Goal: Task Accomplishment & Management: Manage account settings

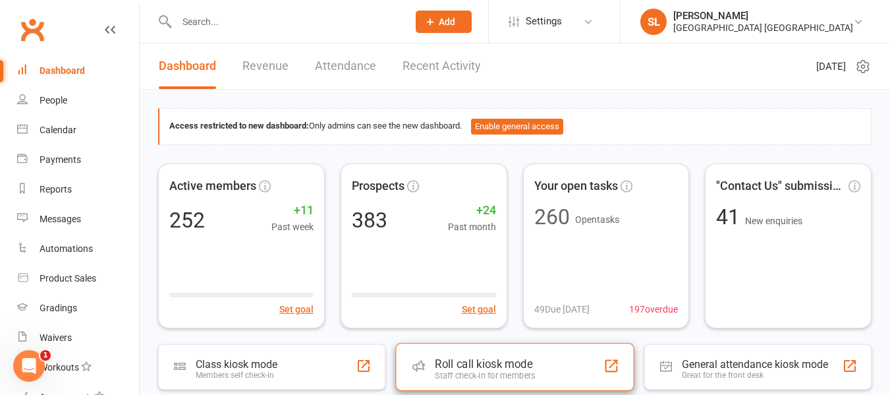
click at [470, 356] on div "Roll call kiosk mode Staff check-in for members" at bounding box center [514, 366] width 238 height 47
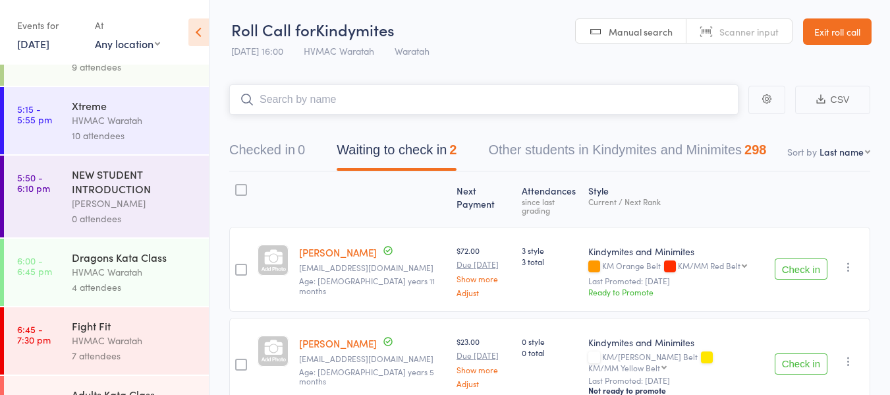
scroll to position [247, 0]
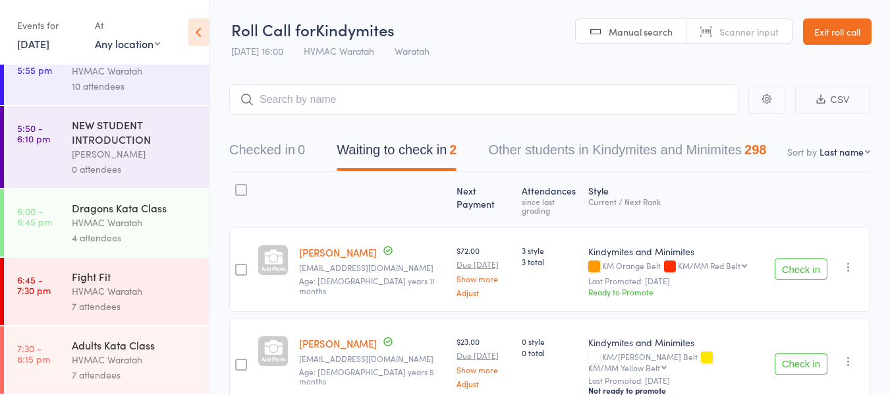
click at [149, 289] on div "HVMAC Waratah" at bounding box center [135, 290] width 126 height 15
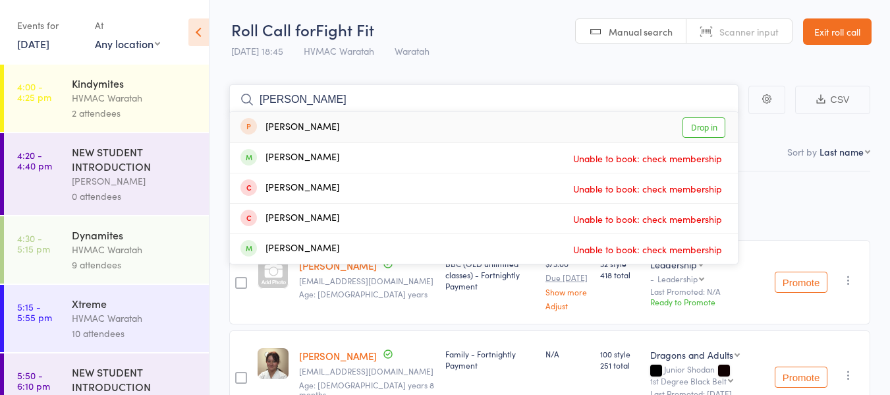
type input "antonio"
click at [705, 124] on link "Drop in" at bounding box center [703, 127] width 43 height 20
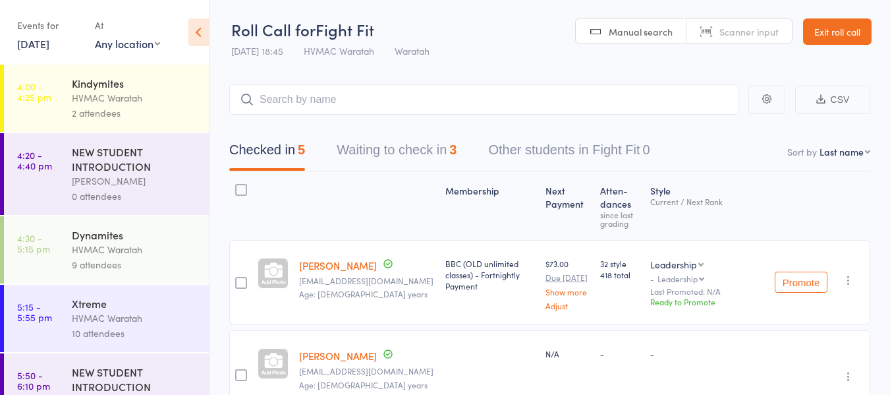
click at [845, 30] on link "Exit roll call" at bounding box center [837, 31] width 69 height 26
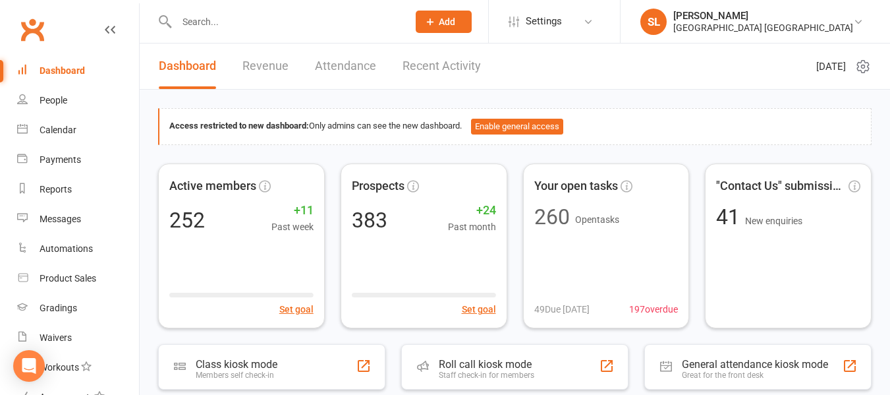
click at [188, 18] on input "text" at bounding box center [286, 22] width 226 height 18
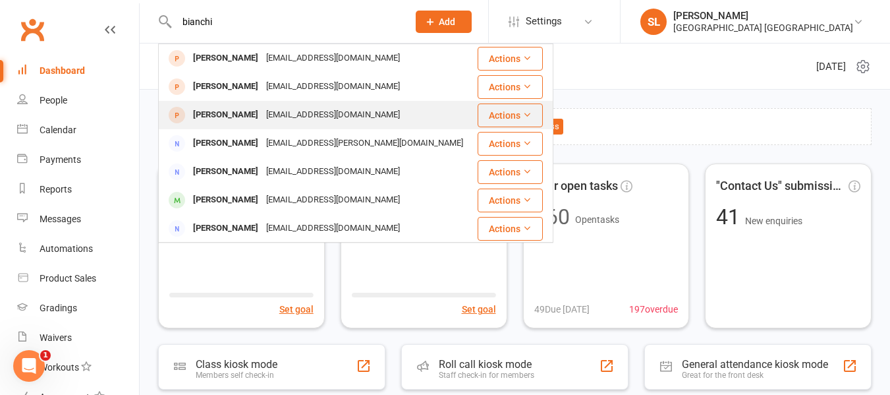
type input "bianchi"
click at [205, 114] on div "[PERSON_NAME]" at bounding box center [225, 114] width 73 height 19
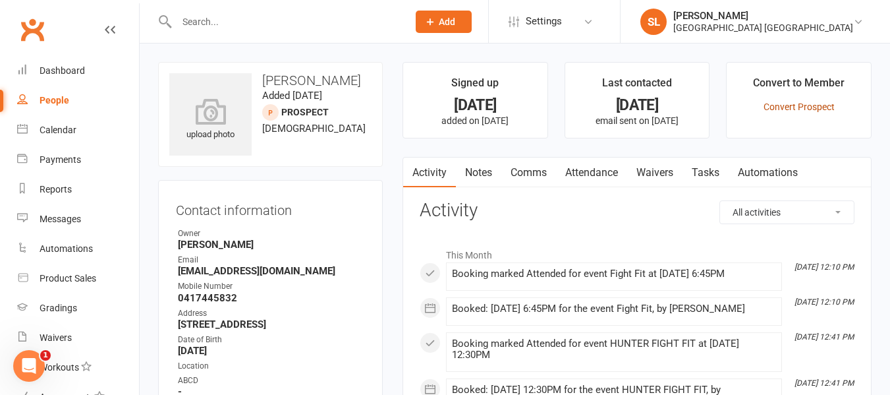
click at [775, 104] on link "Convert Prospect" at bounding box center [798, 106] width 71 height 11
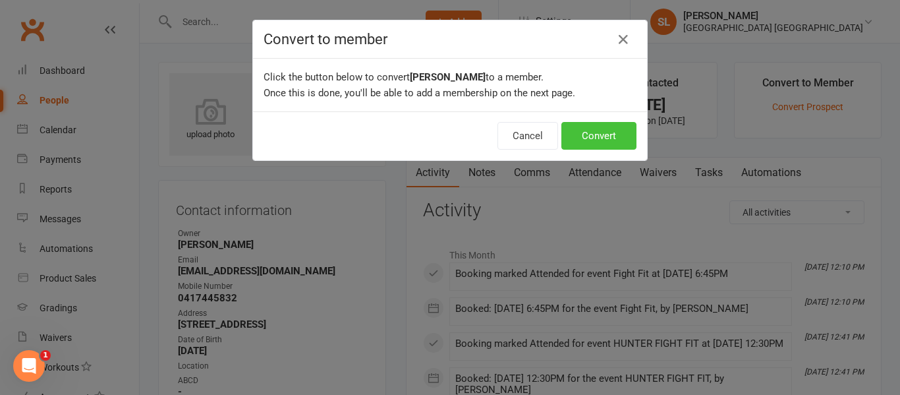
click at [599, 135] on button "Convert" at bounding box center [598, 136] width 75 height 28
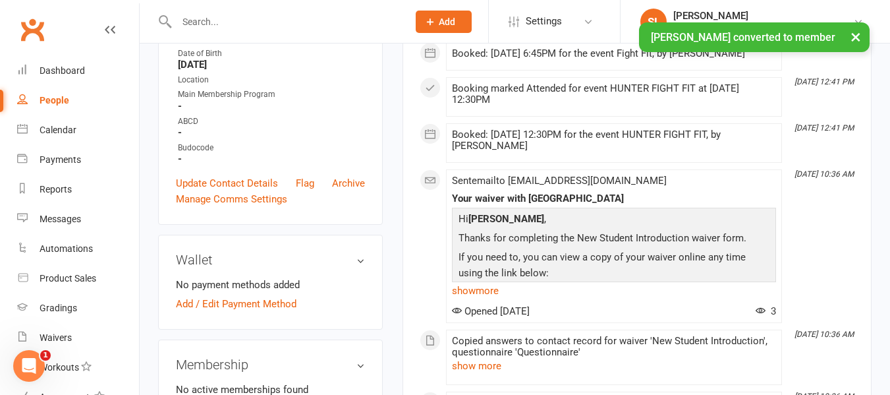
scroll to position [329, 0]
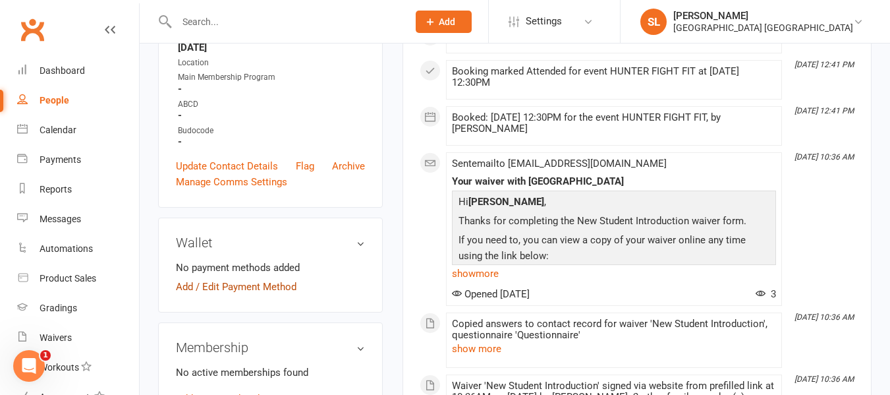
click at [232, 294] on link "Add / Edit Payment Method" at bounding box center [236, 287] width 121 height 16
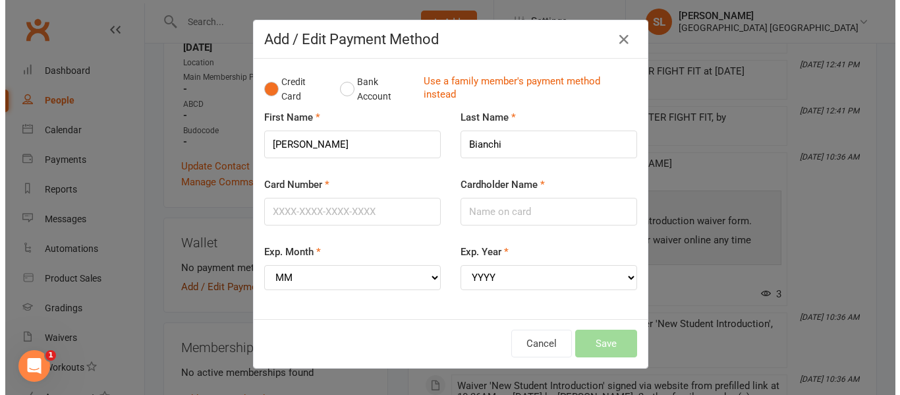
scroll to position [318, 0]
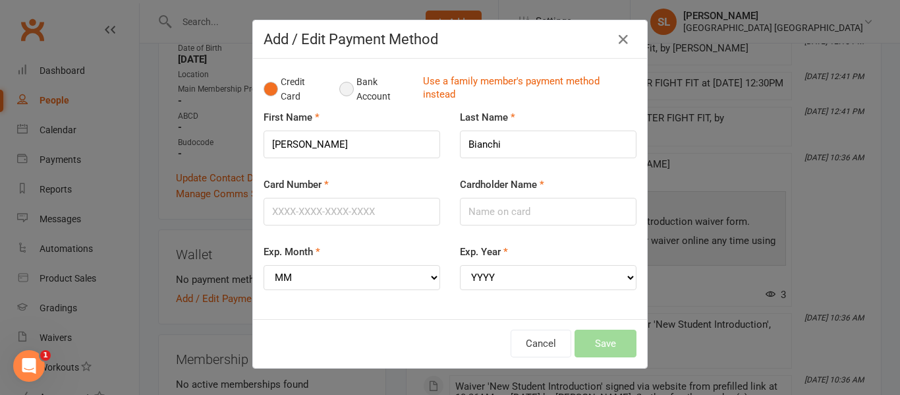
click at [339, 88] on button "Bank Account" at bounding box center [375, 89] width 73 height 40
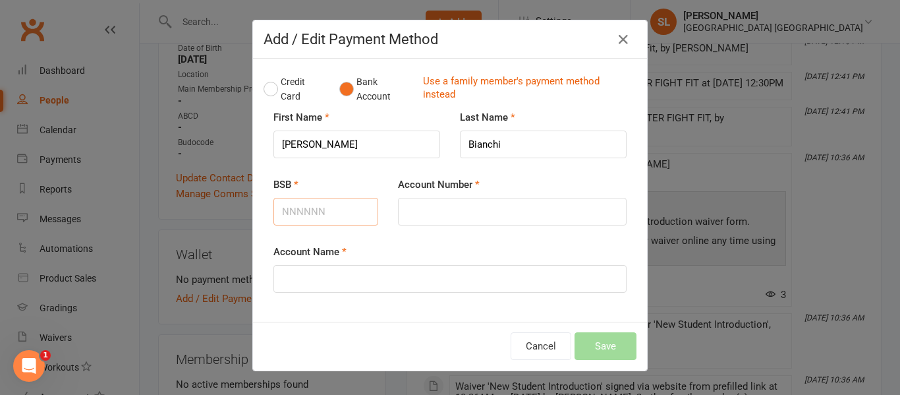
click at [295, 216] on input "BSB" at bounding box center [325, 212] width 105 height 28
type input "062948"
click at [401, 217] on input "Account Number" at bounding box center [512, 212] width 229 height 28
type input "33250051"
click at [287, 287] on input "Account Name" at bounding box center [449, 279] width 353 height 28
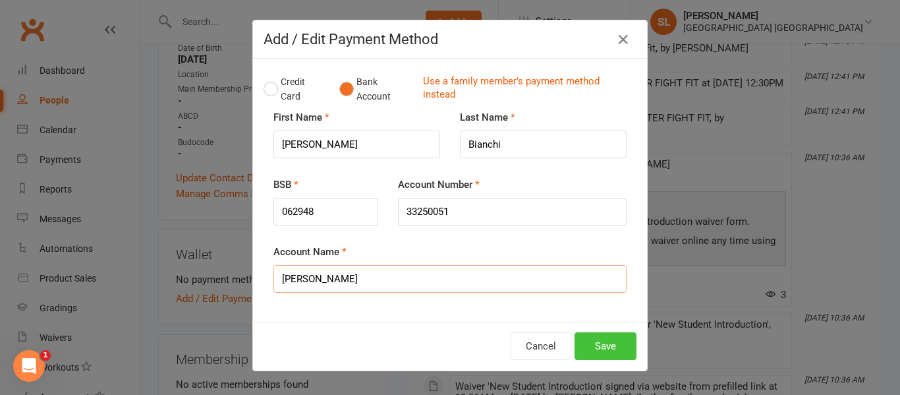
type input "[PERSON_NAME]"
click at [605, 345] on button "Save" at bounding box center [605, 346] width 62 height 28
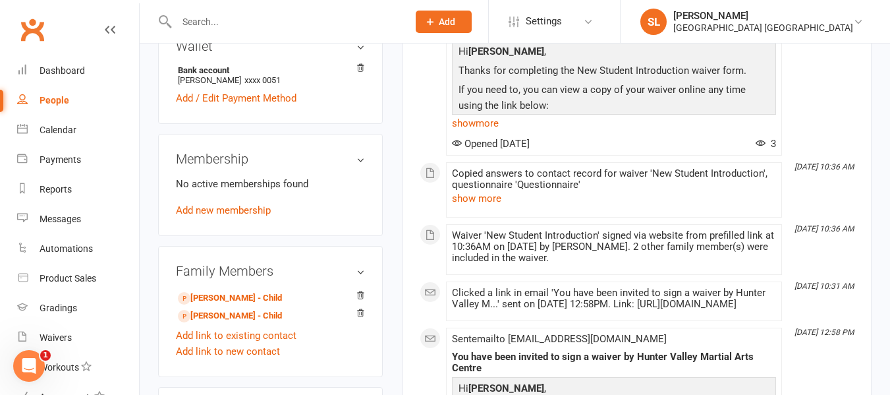
scroll to position [527, 0]
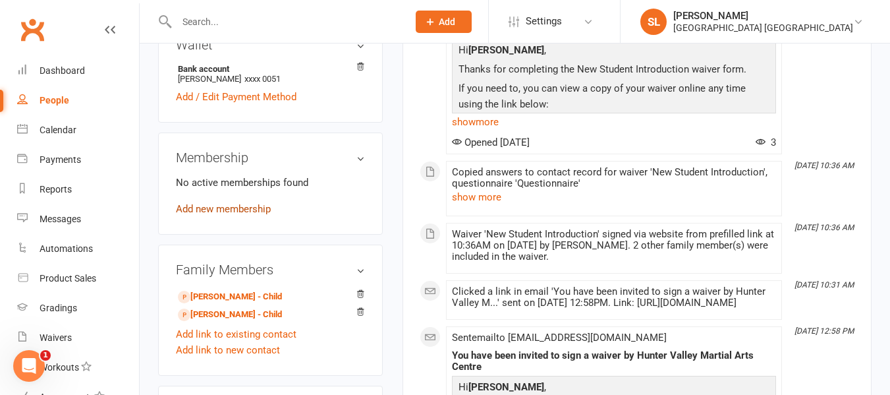
click at [236, 215] on link "Add new membership" at bounding box center [223, 209] width 95 height 12
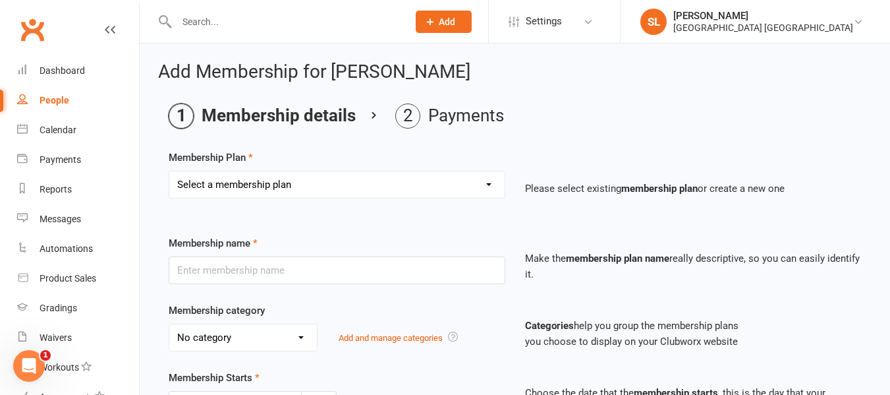
click at [258, 179] on select "Select a membership plan Create new Membership Plan OAW Kindymites/Minimites - …" at bounding box center [336, 184] width 335 height 26
select select "7"
click at [169, 171] on select "Select a membership plan Create new Membership Plan OAW Kindymites/Minimites - …" at bounding box center [336, 184] width 335 height 26
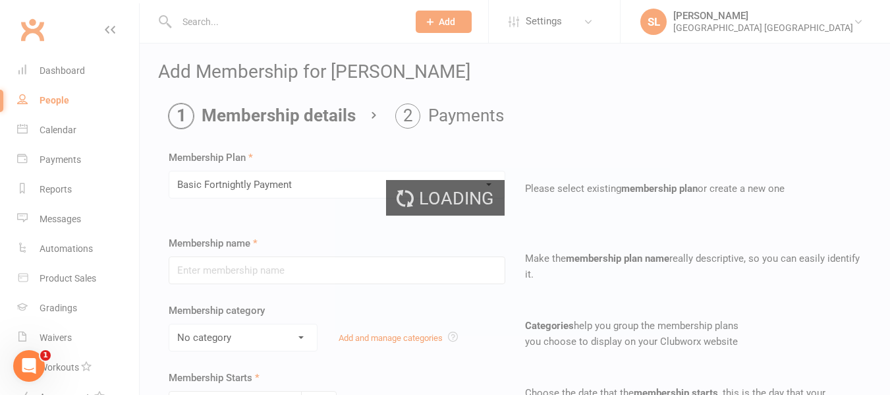
type input "Basic Fortnightly Payment"
select select "0"
type input "0"
type input "2"
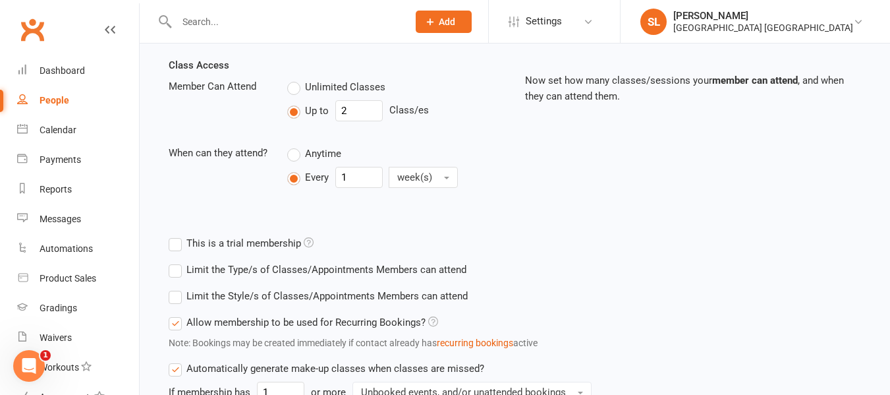
scroll to position [461, 0]
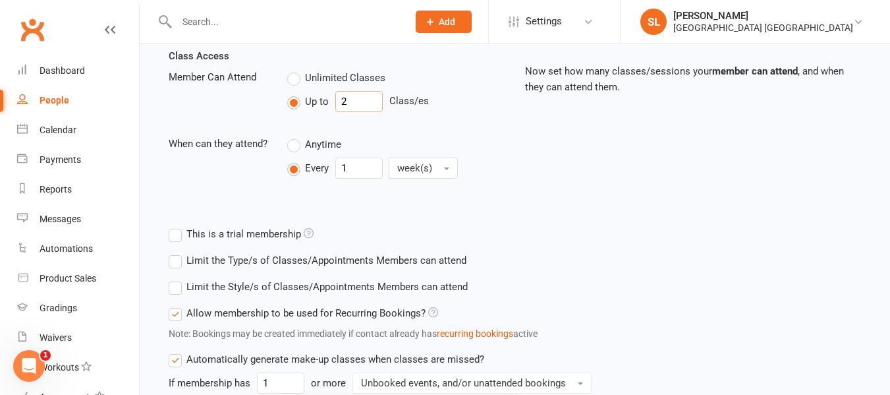
click at [361, 99] on input "2" at bounding box center [358, 101] width 47 height 21
type input "4"
click at [173, 289] on label "Limit the Style/s of Classes/Appointments Members can attend" at bounding box center [318, 287] width 299 height 16
click at [173, 279] on input "Limit the Style/s of Classes/Appointments Members can attend" at bounding box center [173, 279] width 9 height 0
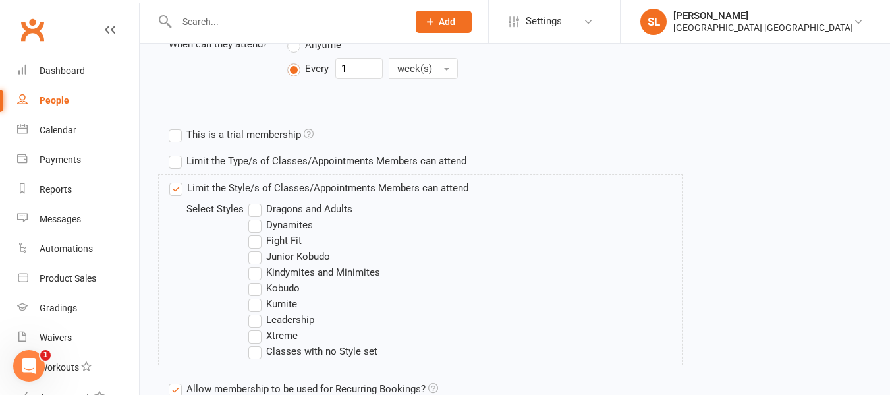
scroll to position [593, 0]
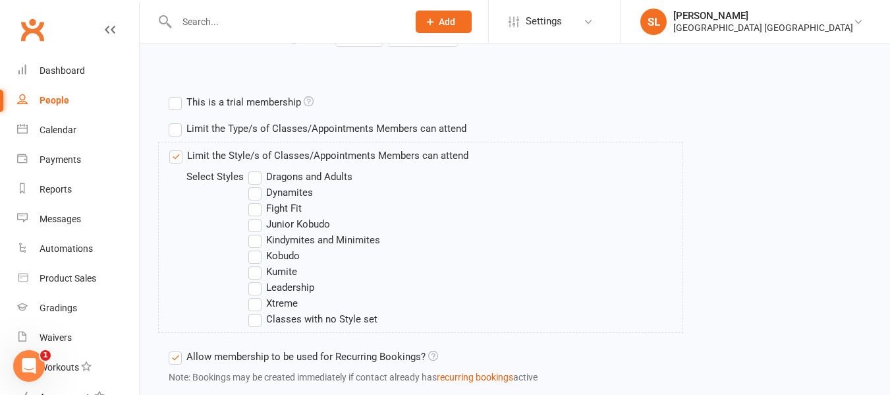
click at [254, 175] on label "Dragons and Adults" at bounding box center [300, 177] width 104 height 16
click at [254, 169] on input "Dragons and Adults" at bounding box center [252, 169] width 9 height 0
click at [256, 207] on label "Fight Fit" at bounding box center [274, 208] width 53 height 16
click at [256, 200] on input "Fight Fit" at bounding box center [252, 200] width 9 height 0
click at [254, 254] on label "Kobudo" at bounding box center [273, 256] width 51 height 16
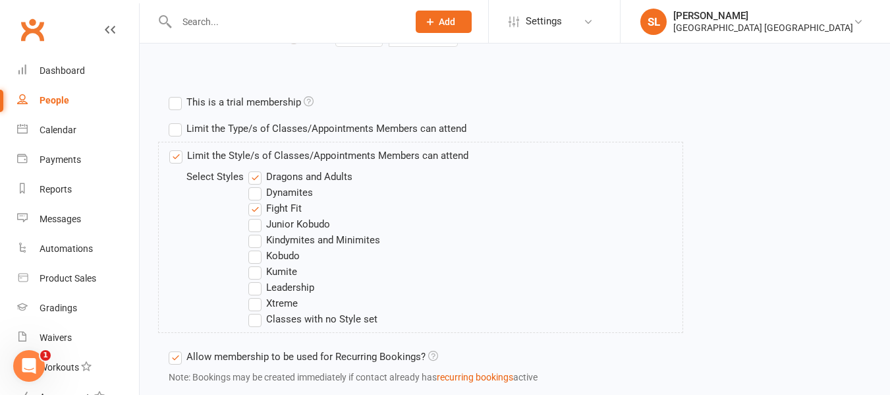
click at [254, 248] on input "Kobudo" at bounding box center [252, 248] width 9 height 0
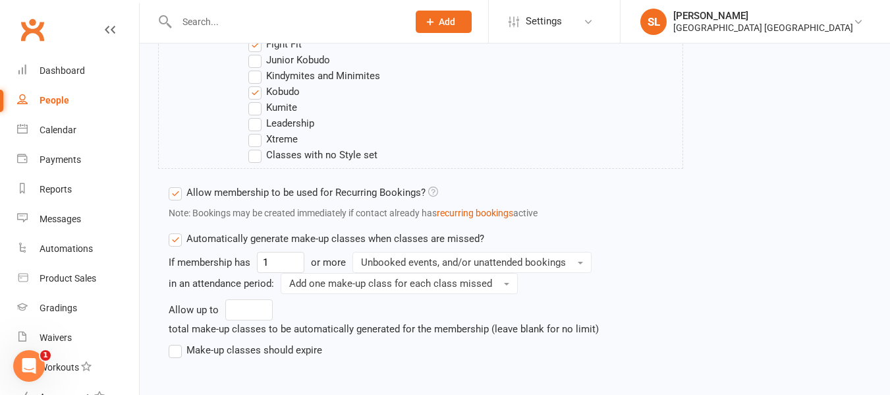
scroll to position [790, 0]
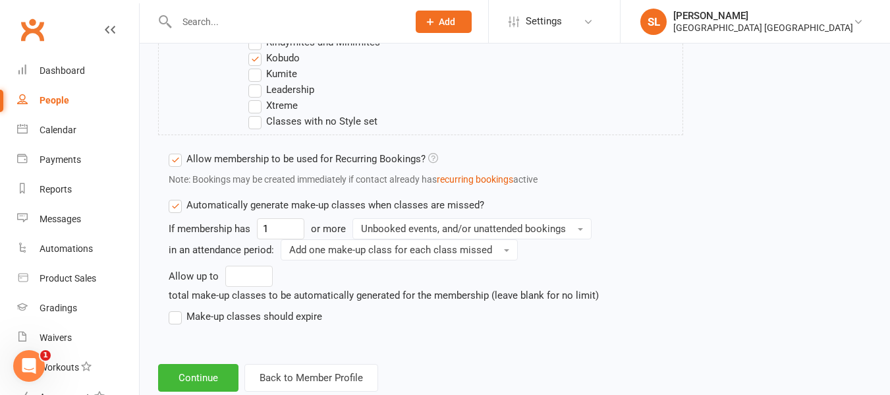
click at [176, 316] on label "Make-up classes should expire" at bounding box center [245, 316] width 153 height 16
click at [176, 308] on input "Make-up classes should expire" at bounding box center [173, 308] width 9 height 0
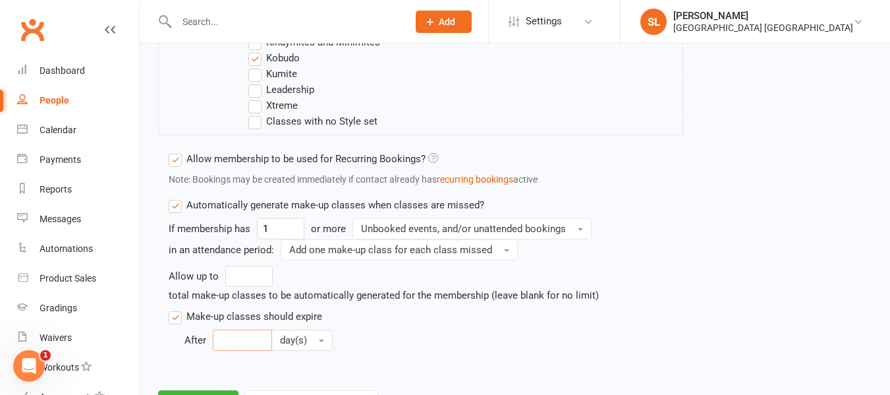
click at [229, 339] on input "number" at bounding box center [242, 339] width 59 height 21
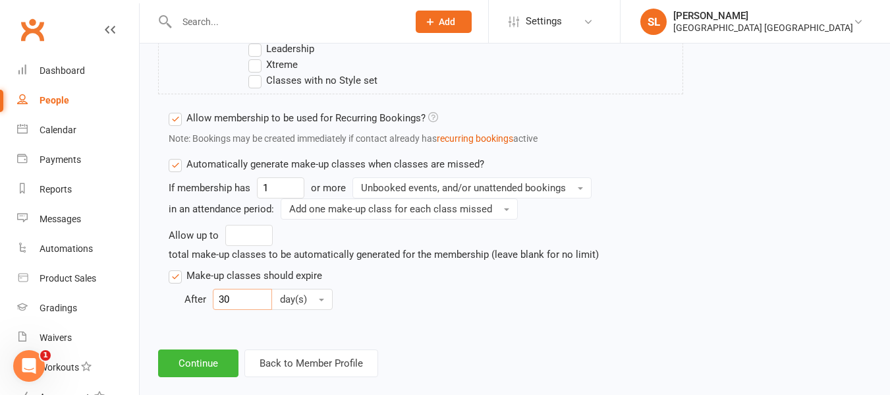
scroll to position [852, 0]
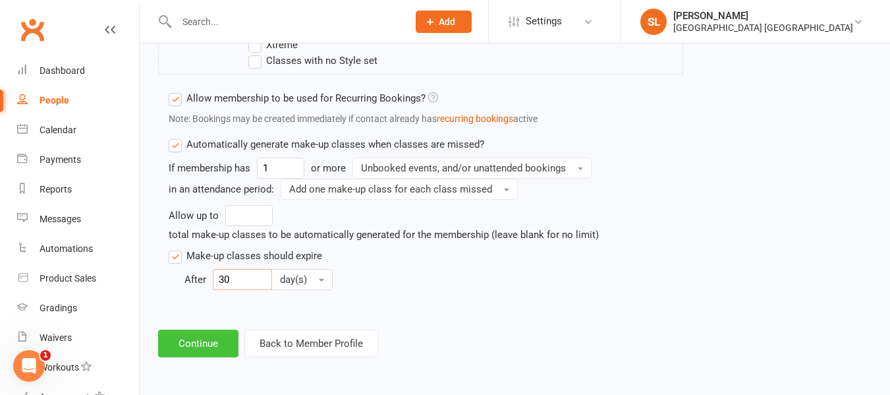
type input "30"
click at [193, 343] on button "Continue" at bounding box center [198, 343] width 80 height 28
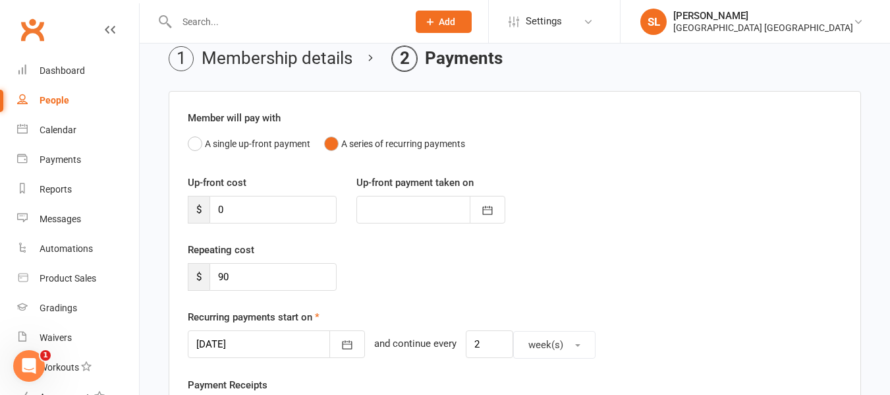
scroll to position [132, 0]
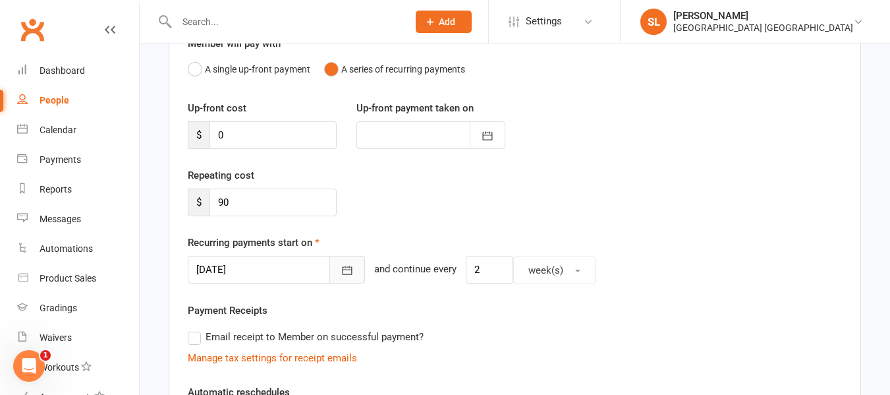
click at [343, 269] on icon "button" at bounding box center [348, 270] width 10 height 9
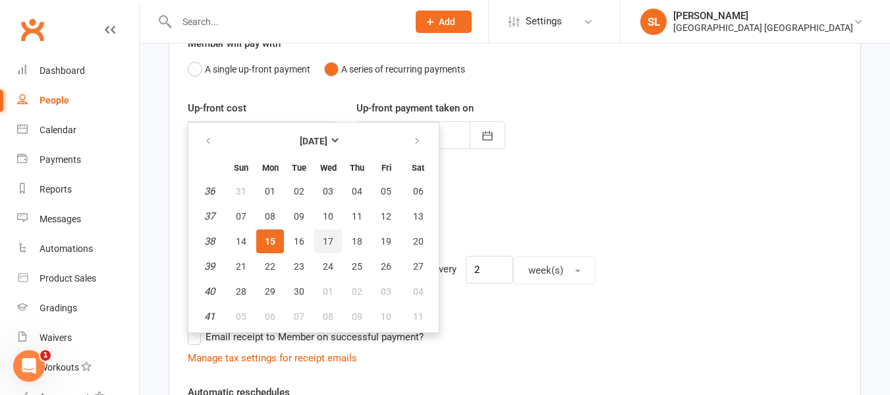
click at [327, 240] on span "17" at bounding box center [328, 241] width 11 height 11
type input "[DATE]"
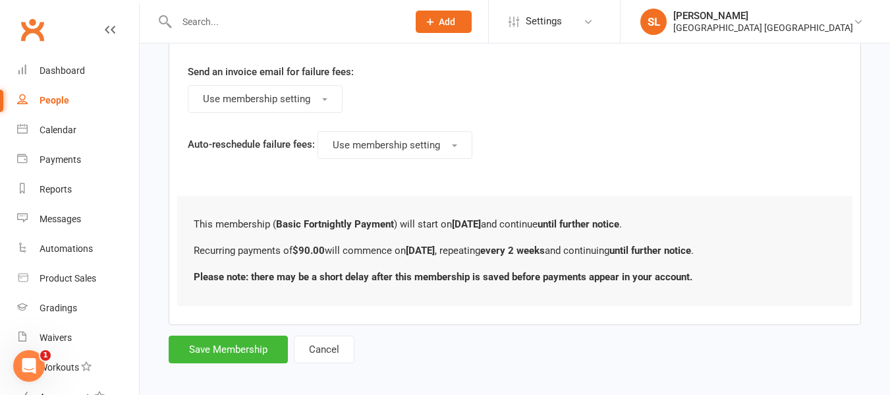
scroll to position [790, 0]
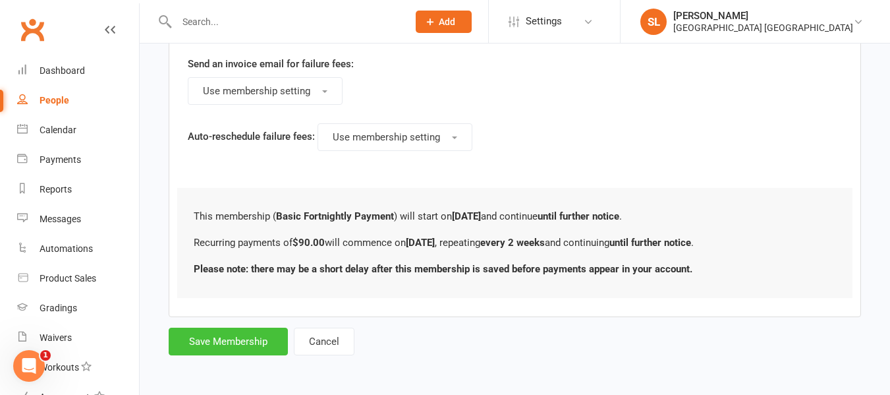
click at [229, 340] on button "Save Membership" at bounding box center [228, 341] width 119 height 28
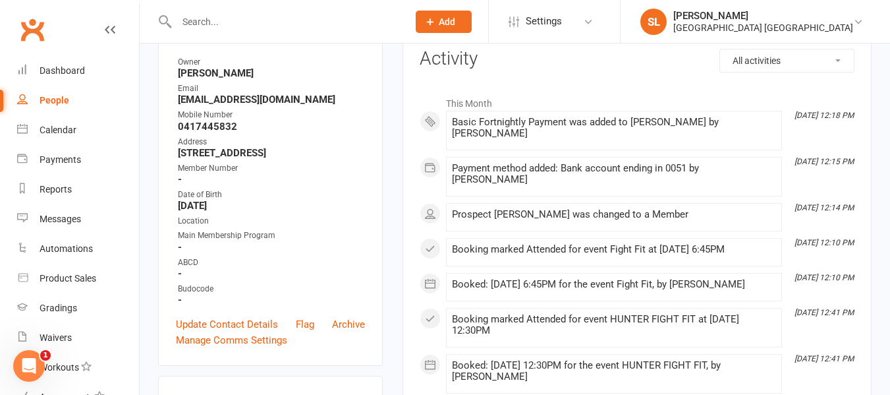
scroll to position [198, 0]
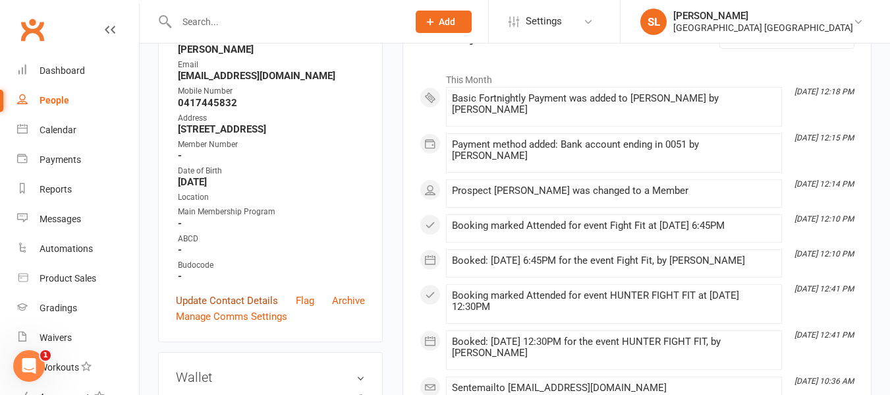
click at [223, 308] on link "Update Contact Details" at bounding box center [227, 300] width 102 height 16
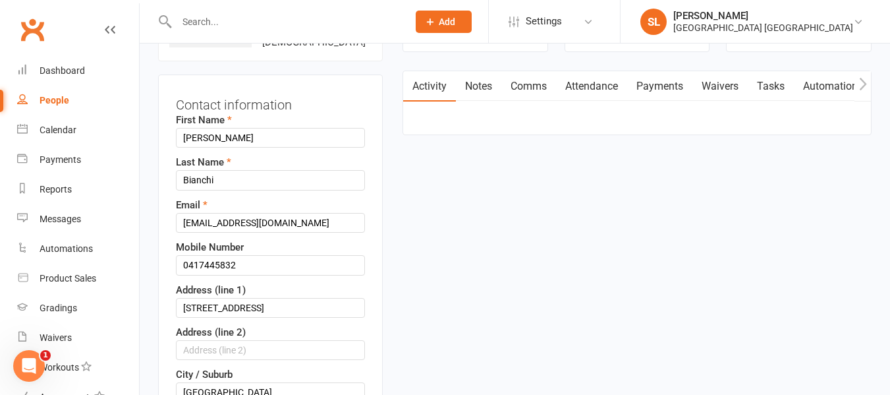
scroll to position [194, 0]
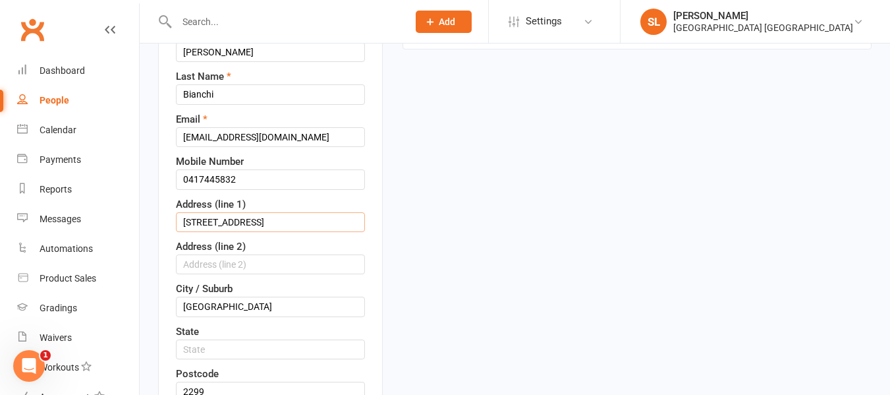
click at [236, 232] on input "[STREET_ADDRESS]" at bounding box center [270, 222] width 189 height 20
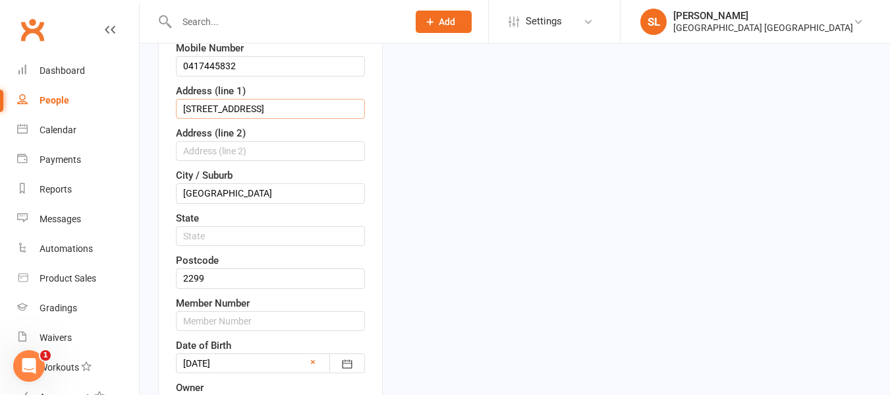
scroll to position [325, 0]
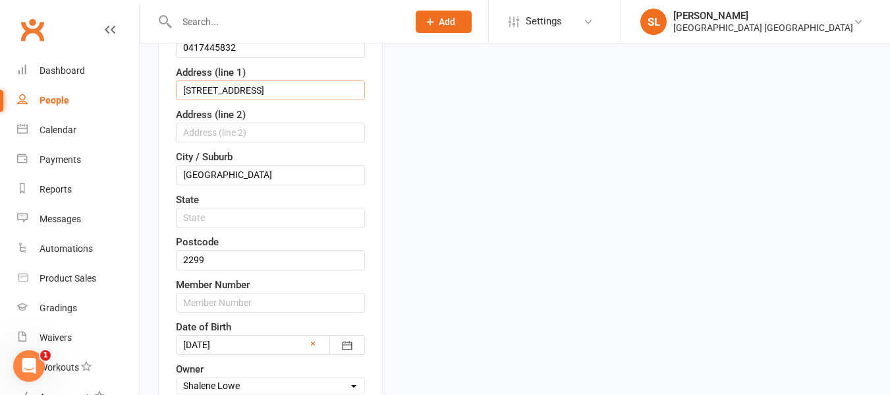
type input "[STREET_ADDRESS]"
click at [215, 227] on input "text" at bounding box center [270, 217] width 189 height 20
type input "[GEOGRAPHIC_DATA]"
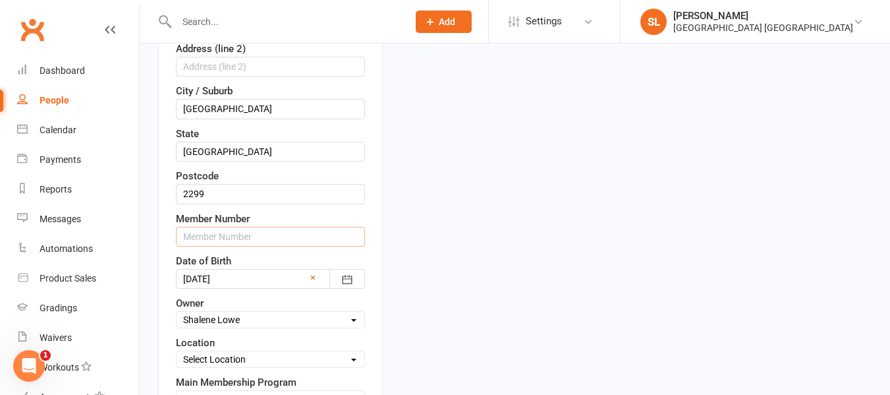
click at [229, 246] on input "text" at bounding box center [270, 237] width 189 height 20
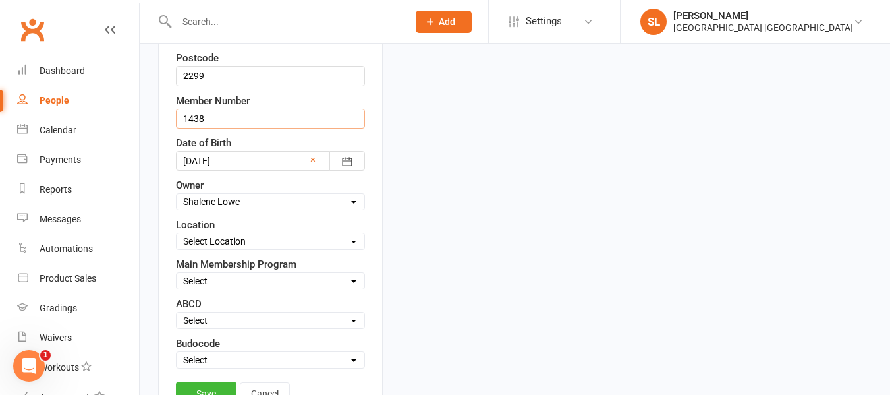
scroll to position [523, 0]
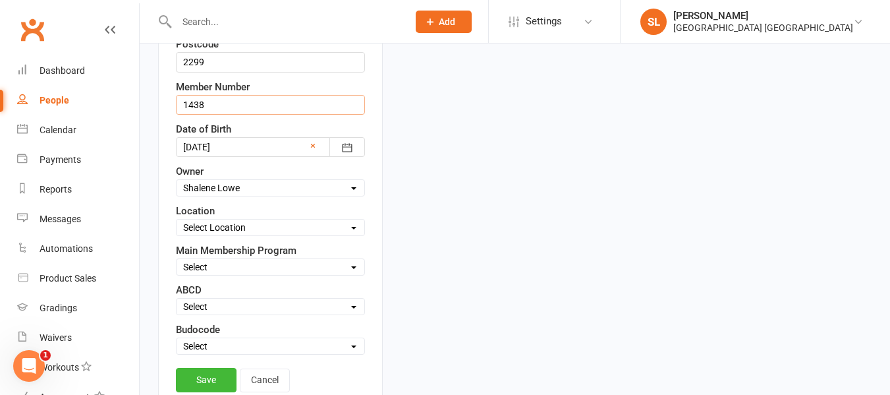
type input "1438"
click at [250, 195] on select "Select Owner [PERSON_NAME] HVMAC Waratah [PERSON_NAME] [PERSON_NAME] [PERSON_NA…" at bounding box center [271, 187] width 188 height 14
select select "5"
click at [177, 195] on select "Select Owner [PERSON_NAME] HVMAC Waratah [PERSON_NAME] [PERSON_NAME] [PERSON_NA…" at bounding box center [271, 187] width 188 height 14
click at [249, 235] on select "Select Location [GEOGRAPHIC_DATA]" at bounding box center [271, 227] width 188 height 14
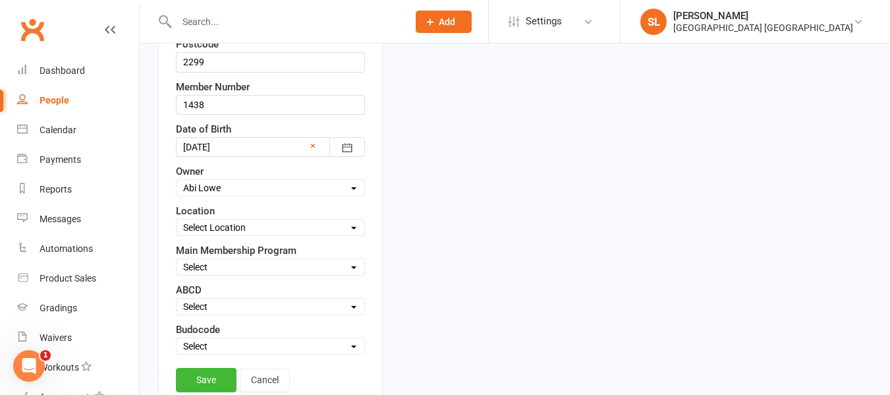
select select "0"
click at [177, 235] on select "Select Location [GEOGRAPHIC_DATA]" at bounding box center [271, 227] width 188 height 14
click at [244, 274] on select "Select Minimites Kindymites Dynamites Dragons Adults Fight Fit Kobudo Guest [PE…" at bounding box center [271, 267] width 188 height 14
select select "Adults"
click at [177, 274] on select "Select Minimites Kindymites Dynamites Dragons Adults Fight Fit Kobudo Guest [PE…" at bounding box center [271, 267] width 188 height 14
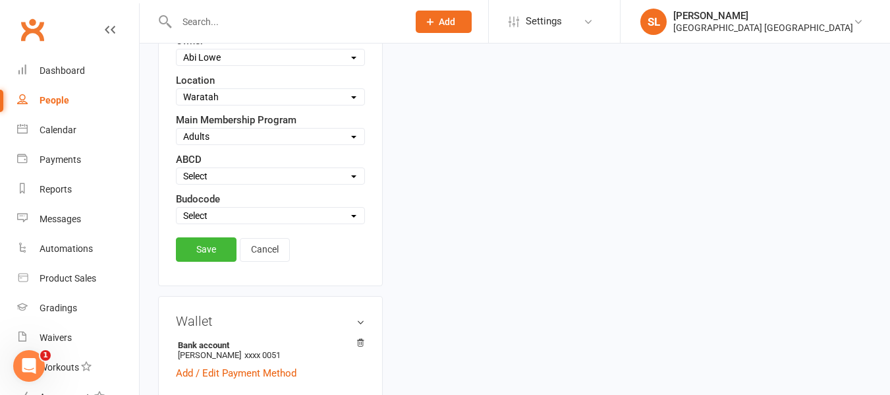
scroll to position [655, 0]
click at [218, 221] on select "Select Active Suspended Opt OUT Family" at bounding box center [271, 214] width 188 height 14
select select "Active"
click at [177, 221] on select "Select Active Suspended Opt OUT Family" at bounding box center [271, 214] width 188 height 14
click at [199, 260] on link "Save" at bounding box center [206, 248] width 61 height 24
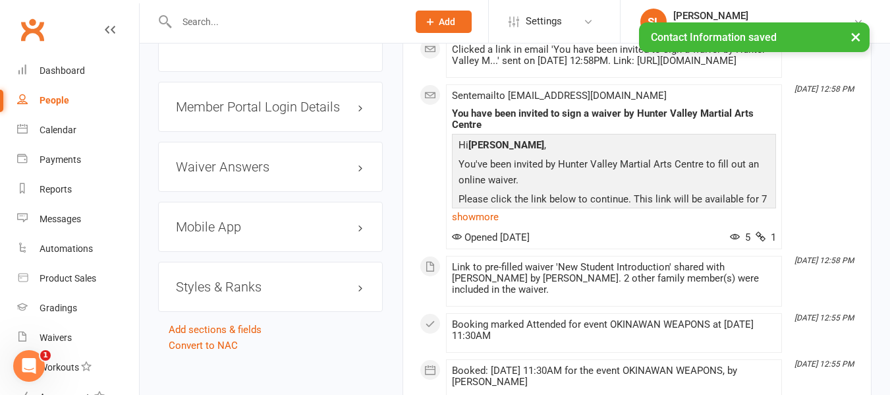
scroll to position [1182, 0]
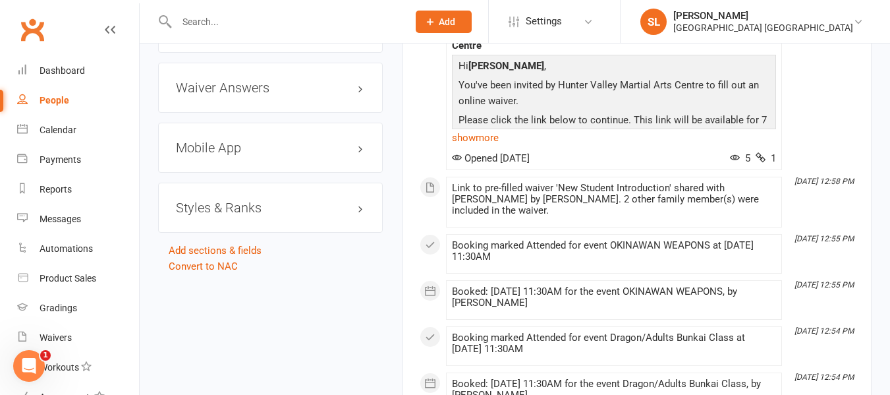
click at [235, 215] on h3 "Styles & Ranks" at bounding box center [270, 207] width 189 height 14
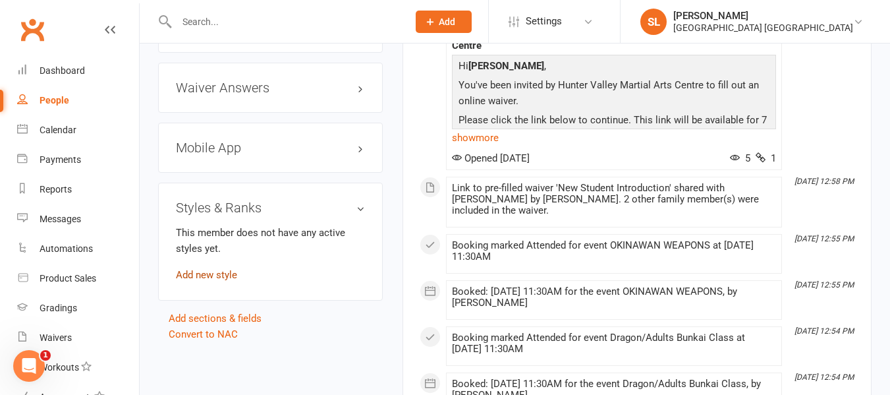
click at [226, 281] on link "Add new style" at bounding box center [206, 275] width 61 height 12
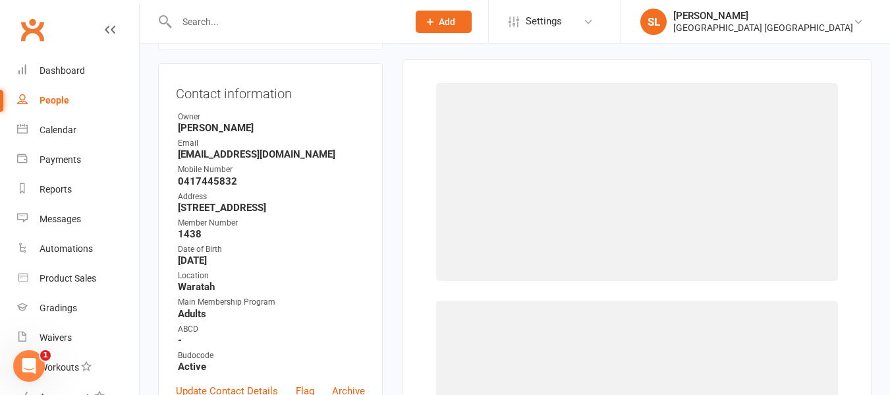
scroll to position [113, 0]
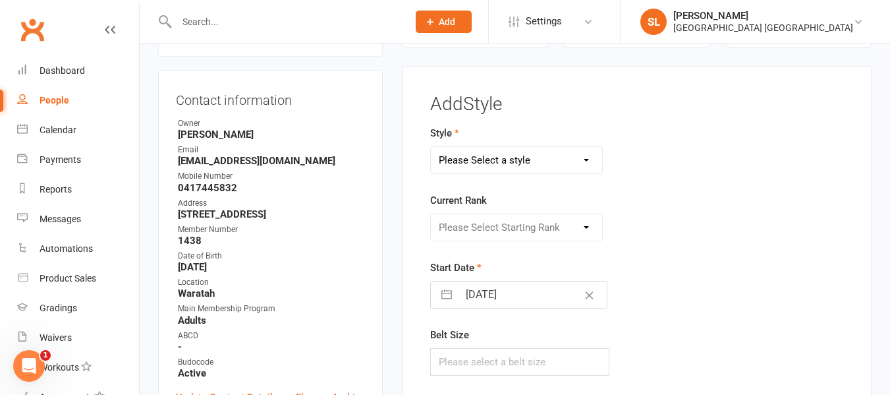
click at [476, 167] on select "Please Select a style Dragons and Adults Dynamites Fight Fit Junior Kobudo Kind…" at bounding box center [516, 160] width 171 height 26
select select "1750"
click at [431, 147] on select "Please Select a style Dragons and Adults Dynamites Fight Fit Junior Kobudo Kind…" at bounding box center [516, 160] width 171 height 26
click at [480, 225] on select "Please Select Starting Rank White 10th kyu 9th kyu 8th kyu Yellow 7th kyu Orang…" at bounding box center [516, 227] width 171 height 26
select select "17261"
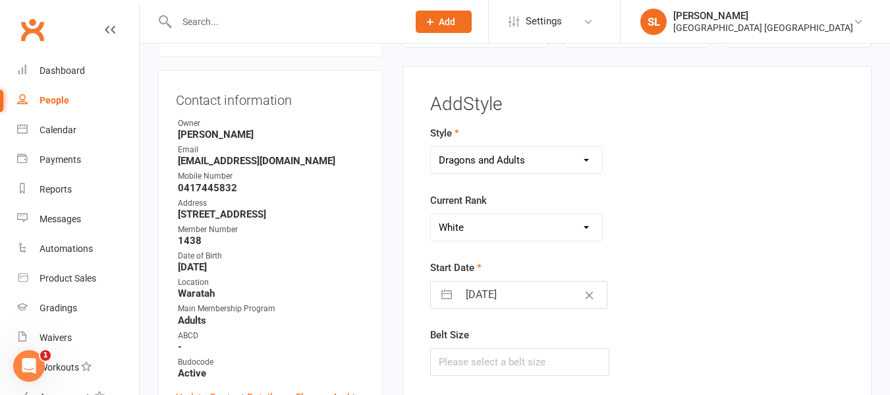
click at [431, 214] on select "Please Select Starting Rank White 10th kyu 9th kyu 8th kyu Yellow 7th kyu Orang…" at bounding box center [516, 227] width 171 height 26
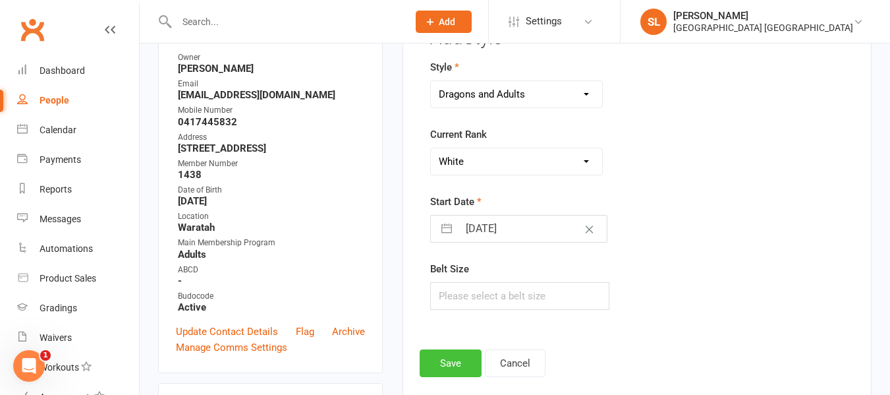
click at [447, 365] on button "Save" at bounding box center [451, 363] width 62 height 28
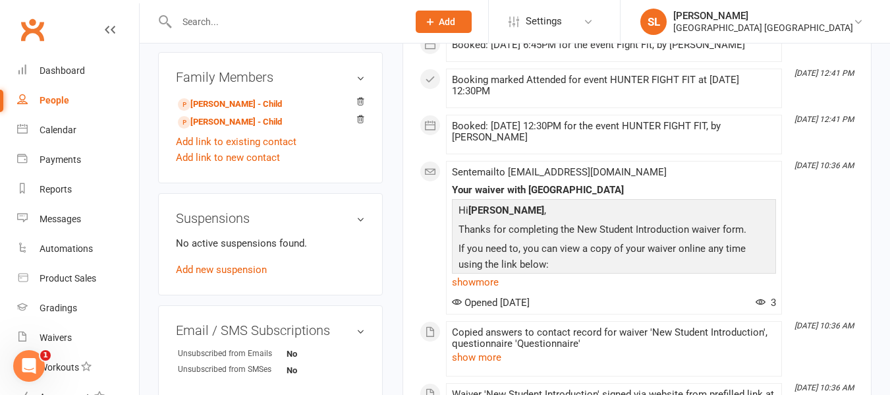
scroll to position [771, 0]
click at [233, 111] on link "[PERSON_NAME] - Child" at bounding box center [230, 104] width 104 height 14
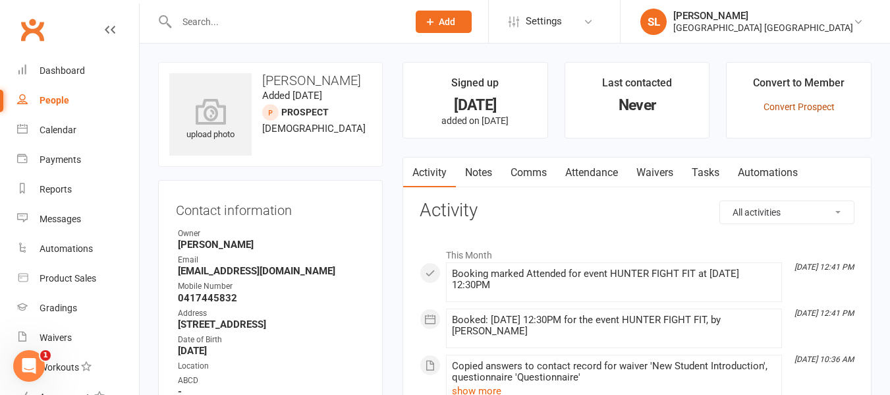
click at [781, 106] on link "Convert Prospect" at bounding box center [798, 106] width 71 height 11
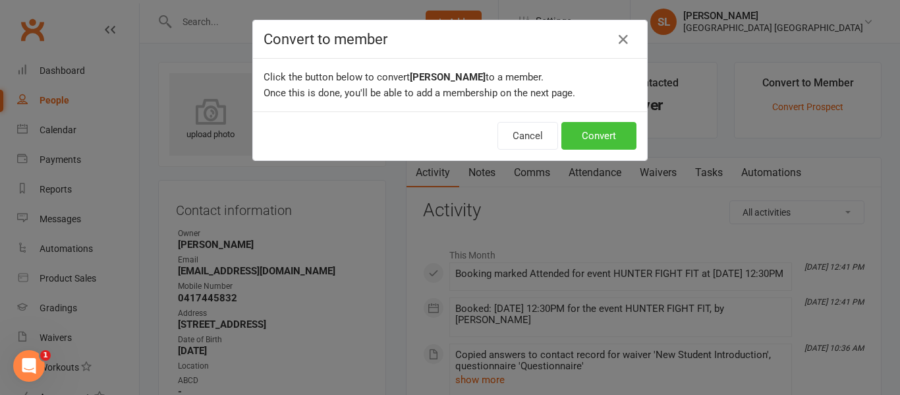
click at [588, 134] on button "Convert" at bounding box center [598, 136] width 75 height 28
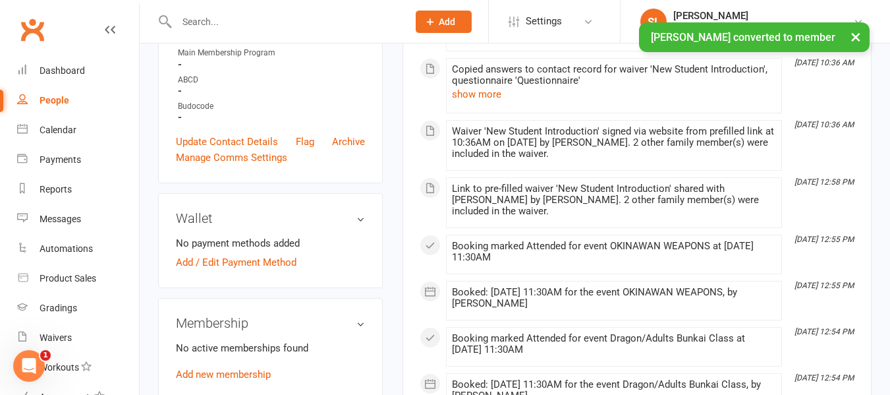
scroll to position [395, 0]
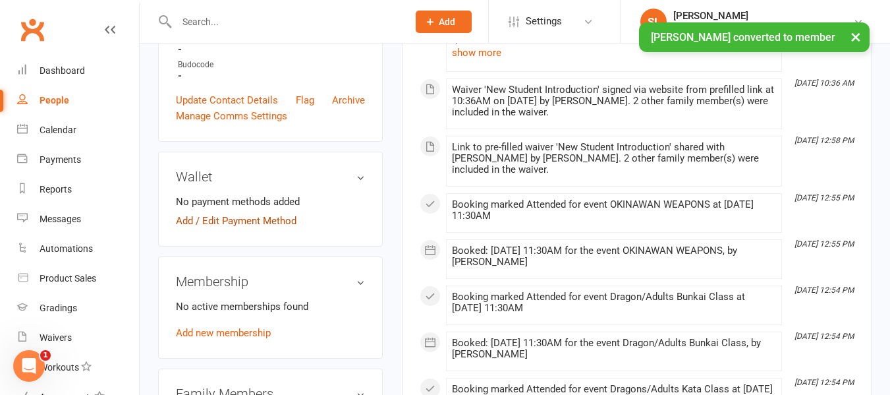
click at [278, 229] on link "Add / Edit Payment Method" at bounding box center [236, 221] width 121 height 16
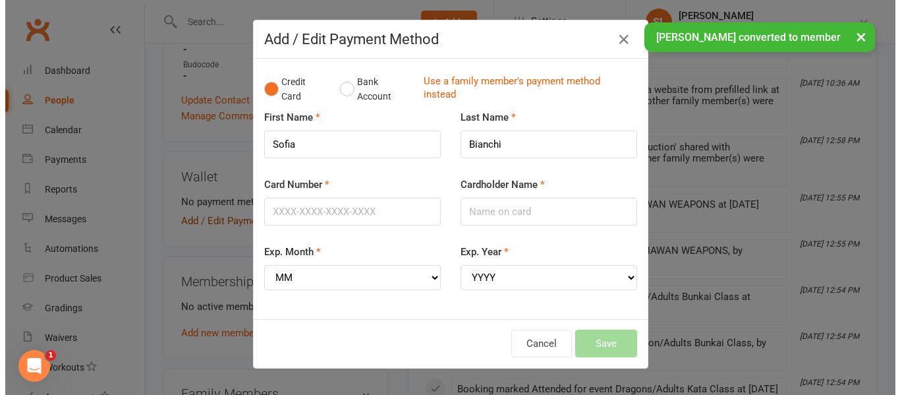
scroll to position [383, 0]
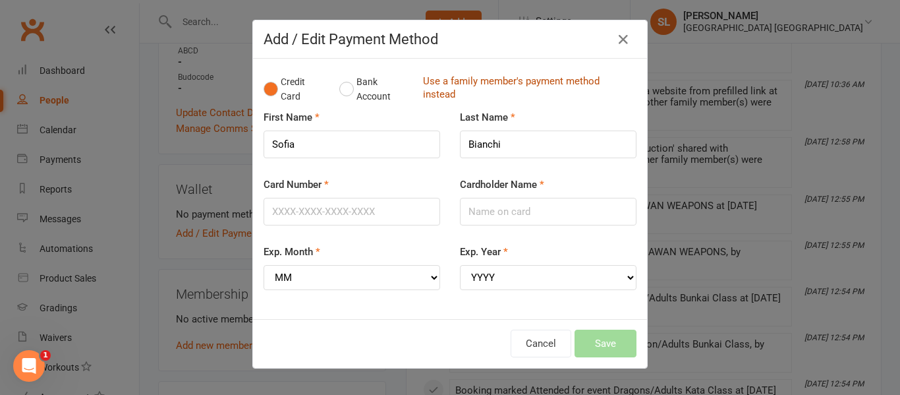
click at [426, 87] on link "Use a family member's payment method instead" at bounding box center [526, 89] width 207 height 30
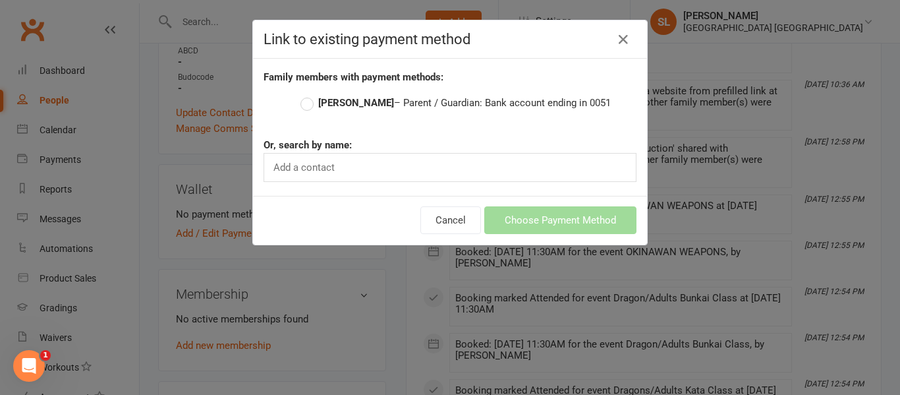
click at [356, 100] on strong "[PERSON_NAME]" at bounding box center [356, 103] width 76 height 12
click at [309, 95] on input "[PERSON_NAME] – Parent / Guardian: Bank account ending in 0051" at bounding box center [304, 95] width 9 height 0
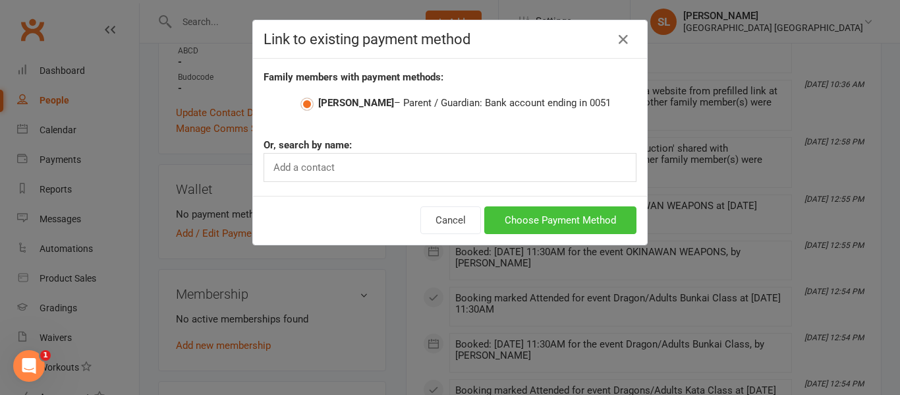
click at [522, 221] on button "Choose Payment Method" at bounding box center [560, 220] width 152 height 28
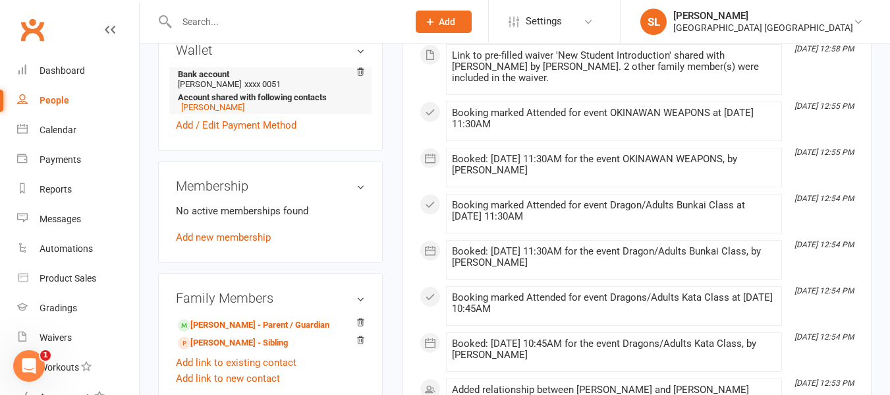
scroll to position [527, 0]
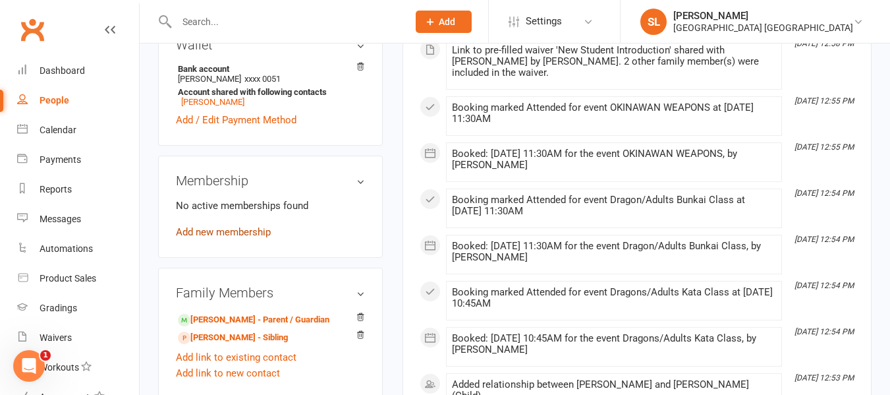
click at [249, 238] on link "Add new membership" at bounding box center [223, 232] width 95 height 12
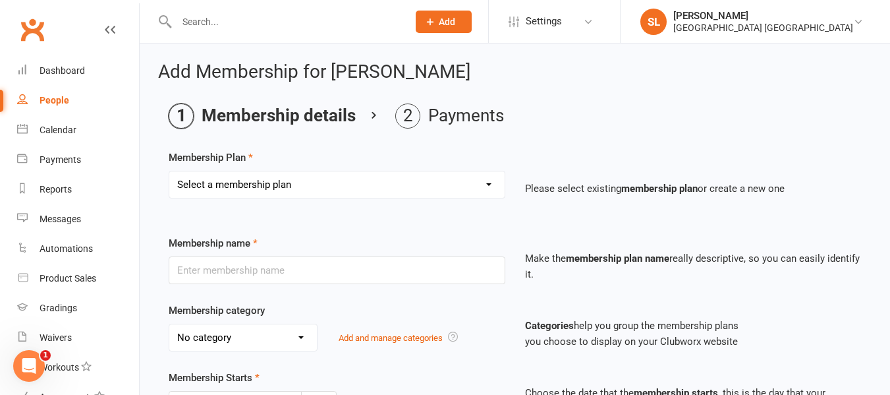
click at [264, 181] on select "Select a membership plan Create new Membership Plan OAW Kindymites/Minimites - …" at bounding box center [336, 184] width 335 height 26
select select "7"
click at [169, 171] on select "Select a membership plan Create new Membership Plan OAW Kindymites/Minimites - …" at bounding box center [336, 184] width 335 height 26
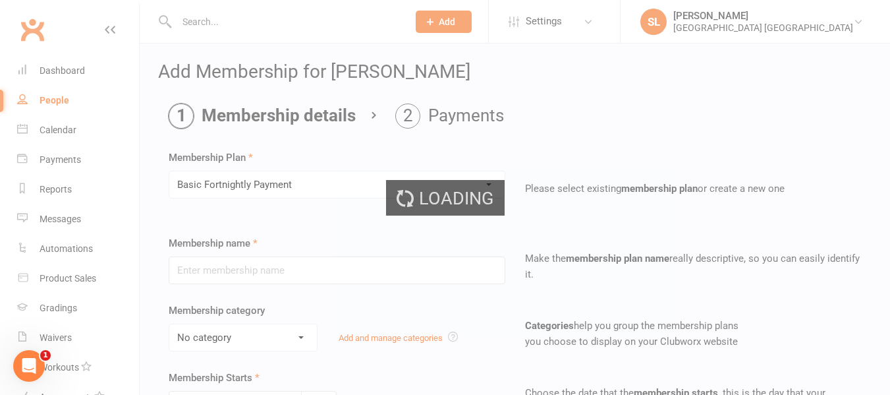
type input "Basic Fortnightly Payment"
select select "0"
type input "0"
type input "2"
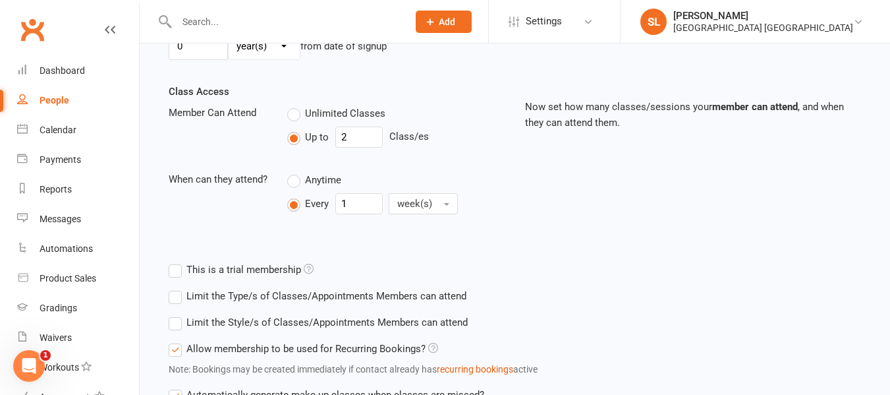
scroll to position [461, 0]
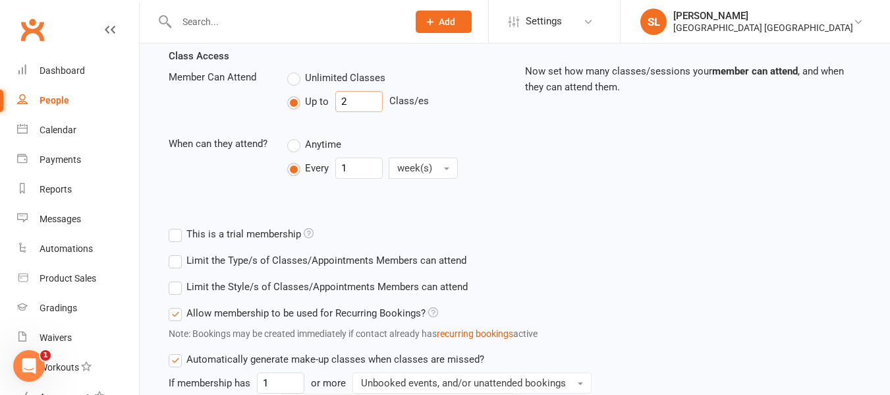
click at [356, 98] on input "2" at bounding box center [358, 101] width 47 height 21
type input "4"
click at [177, 286] on label "Limit the Style/s of Classes/Appointments Members can attend" at bounding box center [318, 287] width 299 height 16
click at [177, 279] on input "Limit the Style/s of Classes/Appointments Members can attend" at bounding box center [173, 279] width 9 height 0
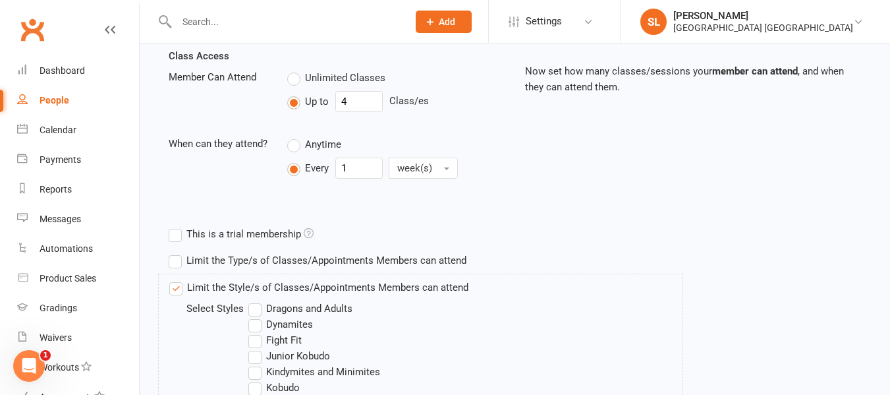
click at [261, 306] on label "Dragons and Adults" at bounding box center [300, 308] width 104 height 16
click at [257, 300] on input "Dragons and Adults" at bounding box center [252, 300] width 9 height 0
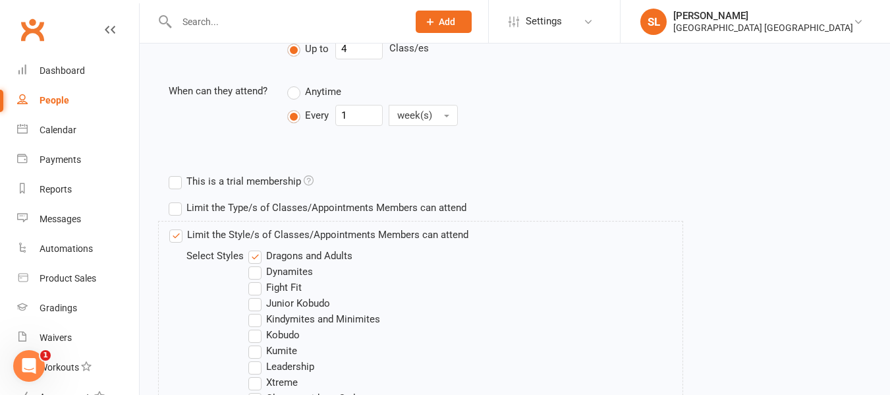
scroll to position [593, 0]
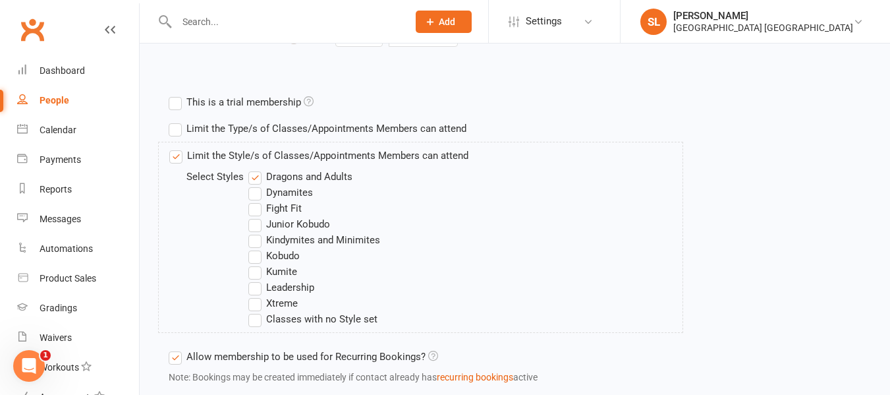
click at [254, 209] on label "Fight Fit" at bounding box center [274, 208] width 53 height 16
click at [254, 200] on input "Fight Fit" at bounding box center [252, 200] width 9 height 0
click at [256, 224] on label "Junior Kobudo" at bounding box center [289, 224] width 82 height 16
click at [256, 216] on input "Junior Kobudo" at bounding box center [252, 216] width 9 height 0
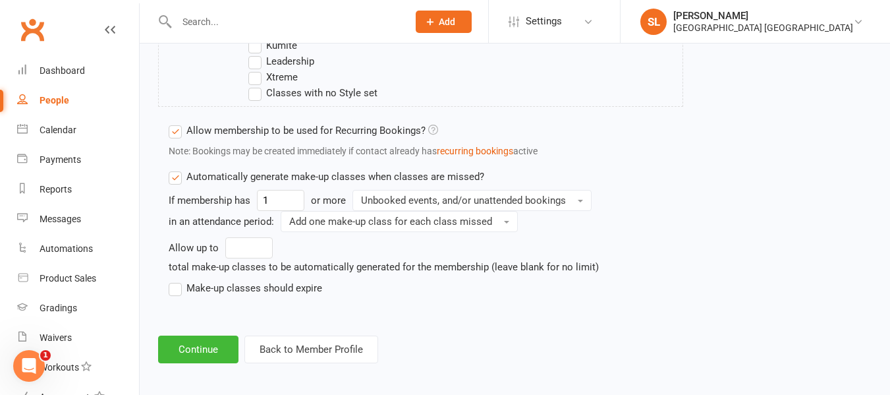
scroll to position [825, 0]
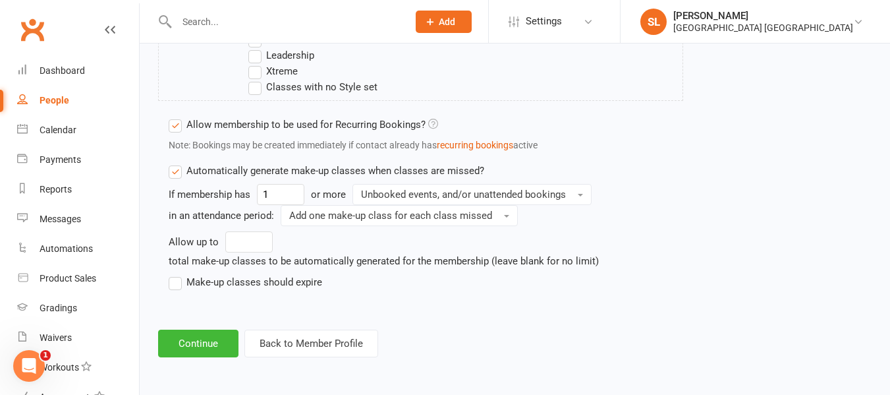
click at [169, 280] on label "Make-up classes should expire" at bounding box center [245, 282] width 153 height 16
click at [169, 274] on input "Make-up classes should expire" at bounding box center [173, 274] width 9 height 0
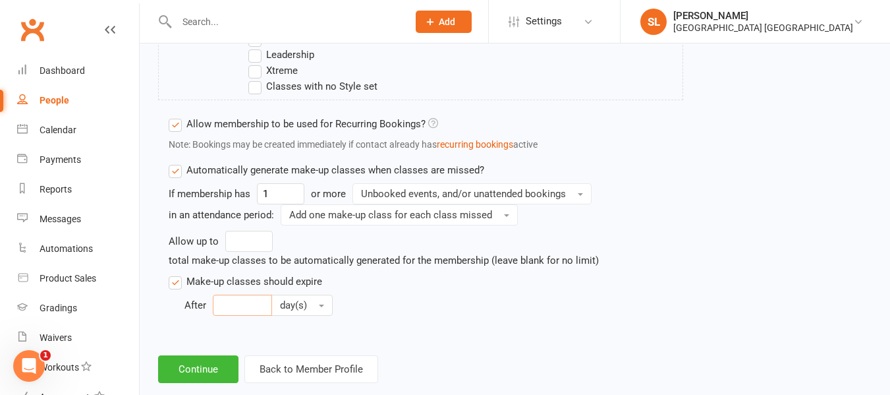
click at [226, 308] on input "number" at bounding box center [242, 304] width 59 height 21
type input "30"
click at [195, 371] on button "Continue" at bounding box center [198, 369] width 80 height 28
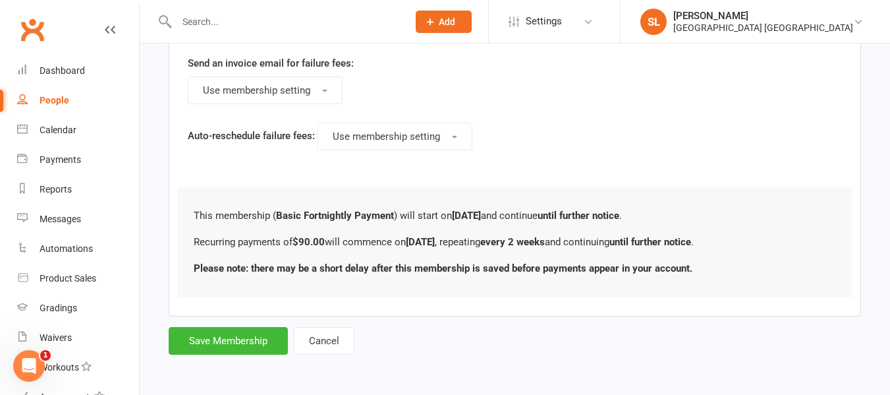
scroll to position [0, 0]
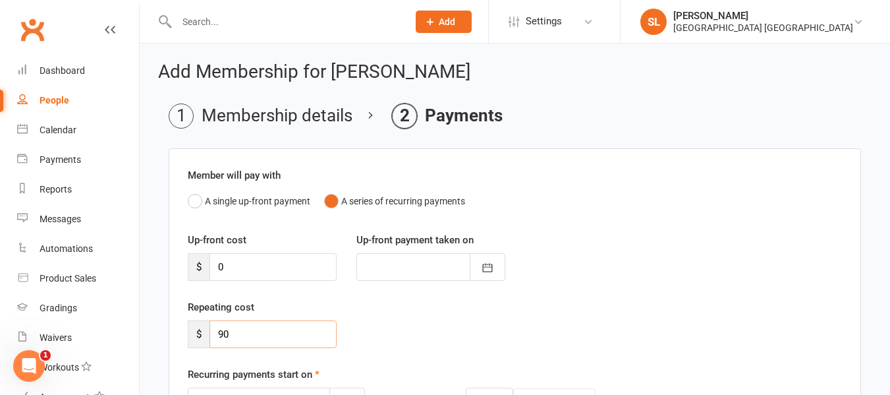
click at [243, 331] on input "90" at bounding box center [272, 334] width 127 height 28
type input "9"
type input "81"
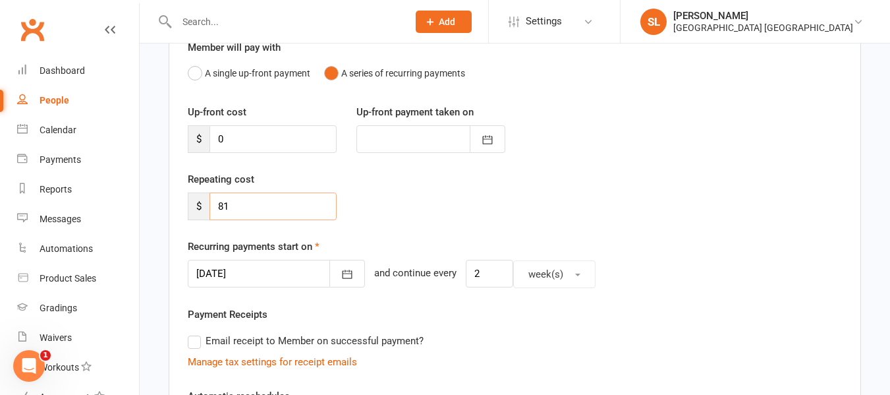
scroll to position [132, 0]
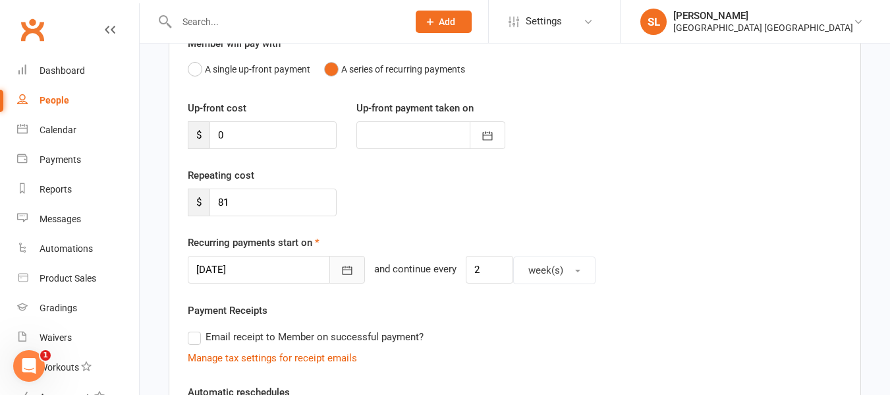
click at [341, 265] on icon "button" at bounding box center [347, 269] width 13 height 13
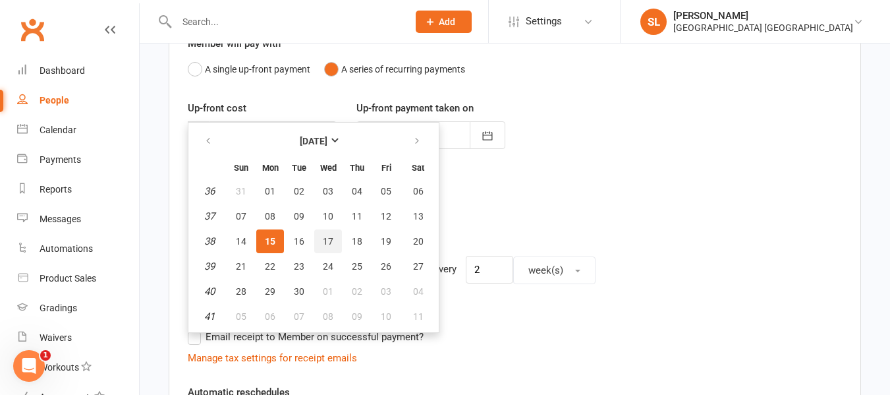
click at [323, 238] on span "17" at bounding box center [328, 241] width 11 height 11
type input "[DATE]"
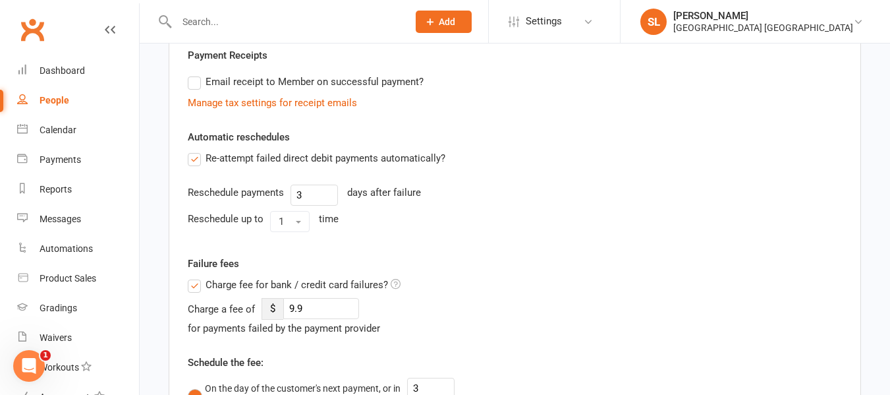
scroll to position [395, 0]
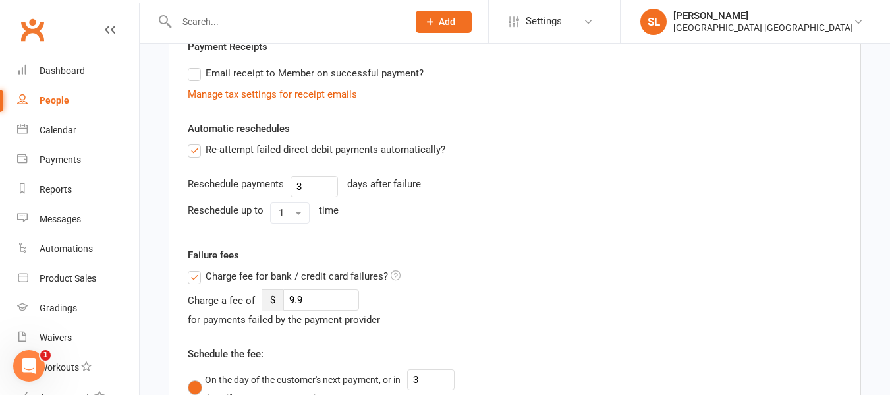
click at [192, 277] on label "Charge fee for bank / credit card failures?" at bounding box center [294, 276] width 213 height 16
click at [192, 268] on input "Charge fee for bank / credit card failures?" at bounding box center [294, 268] width 213 height 0
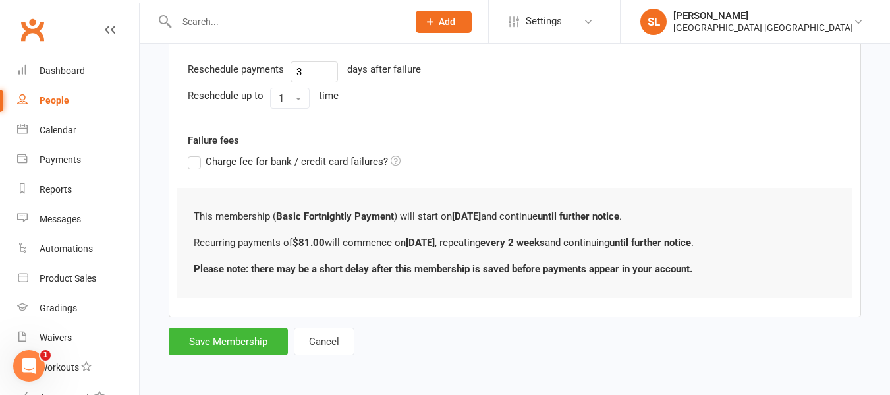
scroll to position [511, 0]
click at [238, 339] on button "Save Membership" at bounding box center [228, 341] width 119 height 28
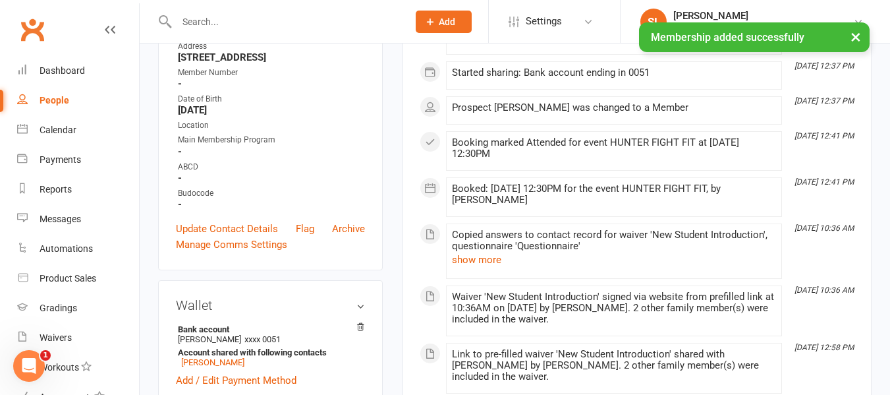
scroll to position [329, 0]
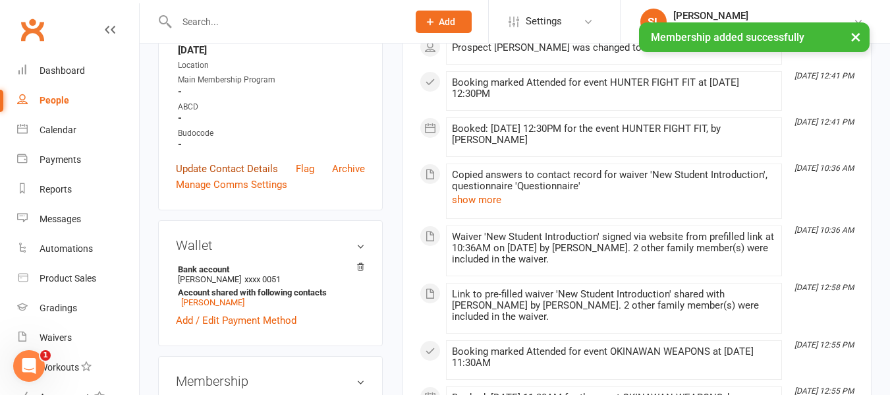
click at [224, 177] on link "Update Contact Details" at bounding box center [227, 169] width 102 height 16
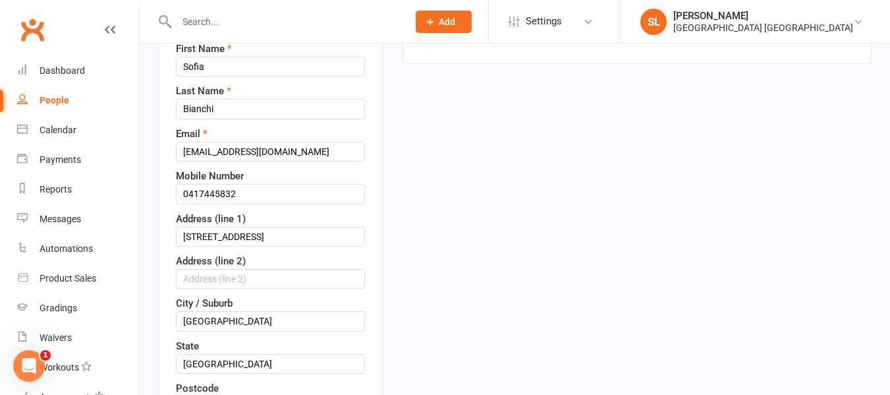
scroll to position [194, 0]
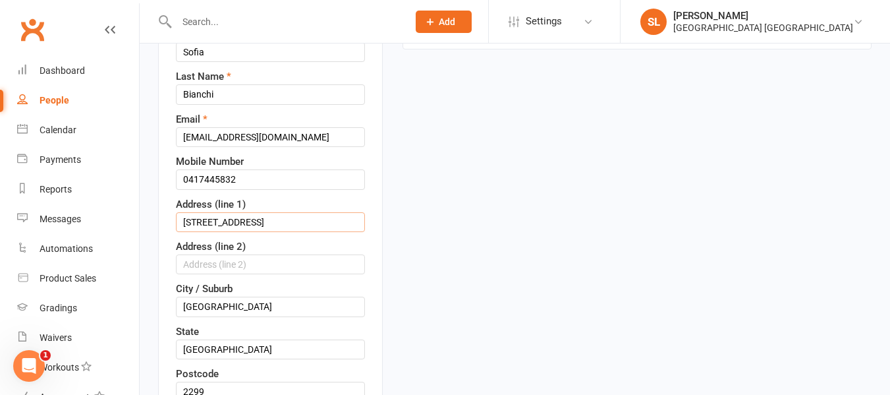
click at [246, 232] on input "[STREET_ADDRESS]" at bounding box center [270, 222] width 189 height 20
type input "[STREET_ADDRESS]"
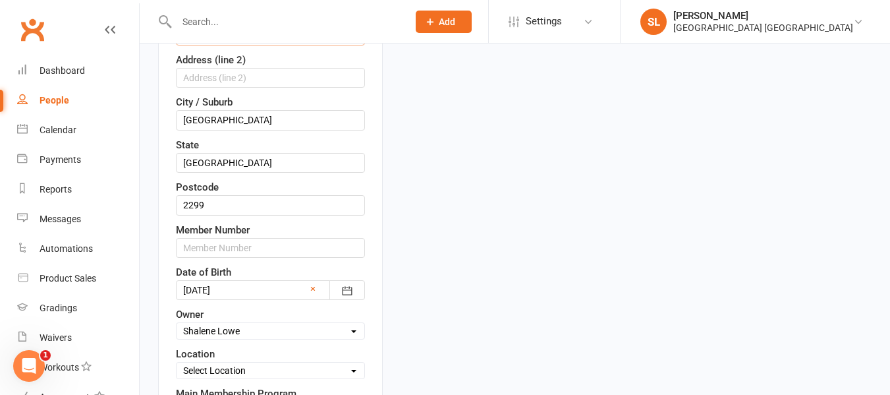
scroll to position [391, 0]
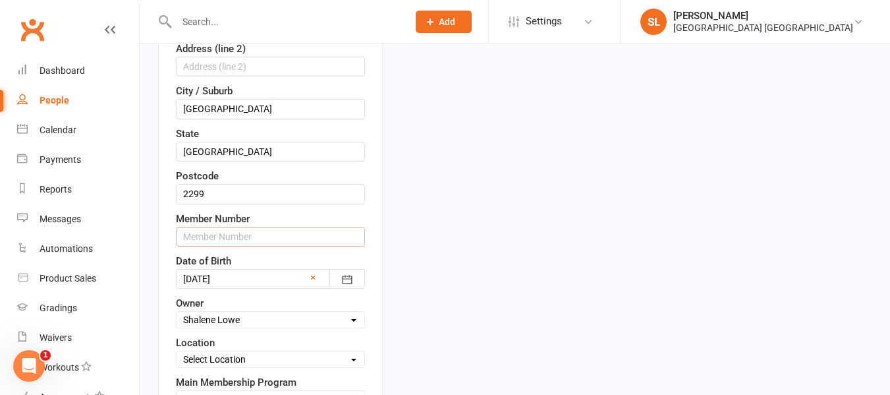
click at [247, 246] on input "text" at bounding box center [270, 237] width 189 height 20
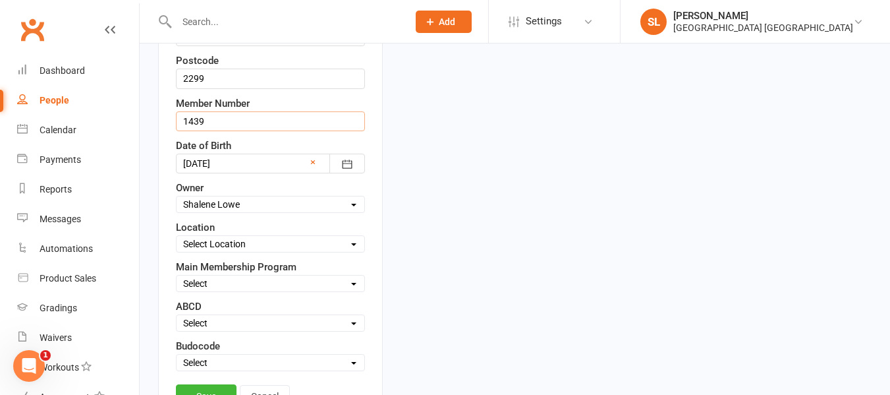
scroll to position [523, 0]
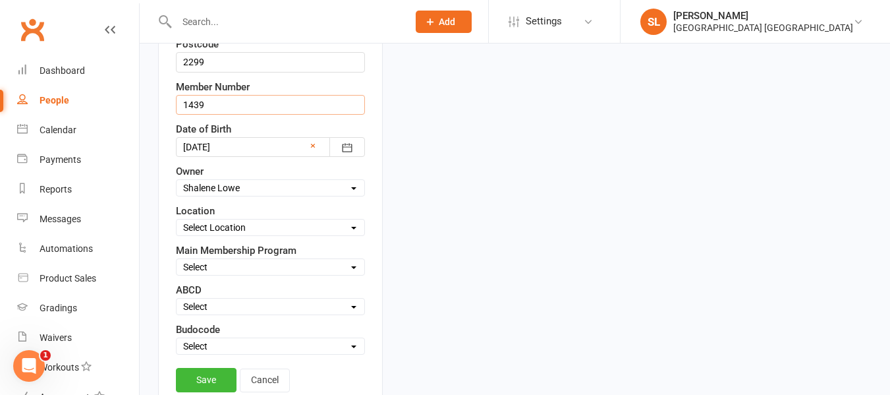
type input "1439"
click at [211, 195] on select "Select Owner [PERSON_NAME] HVMAC Waratah [PERSON_NAME] [PERSON_NAME] [PERSON_NA…" at bounding box center [271, 187] width 188 height 14
select select "5"
click at [177, 195] on select "Select Owner [PERSON_NAME] HVMAC Waratah [PERSON_NAME] [PERSON_NAME] [PERSON_NA…" at bounding box center [271, 187] width 188 height 14
click at [229, 235] on select "Select Location [GEOGRAPHIC_DATA]" at bounding box center [271, 227] width 188 height 14
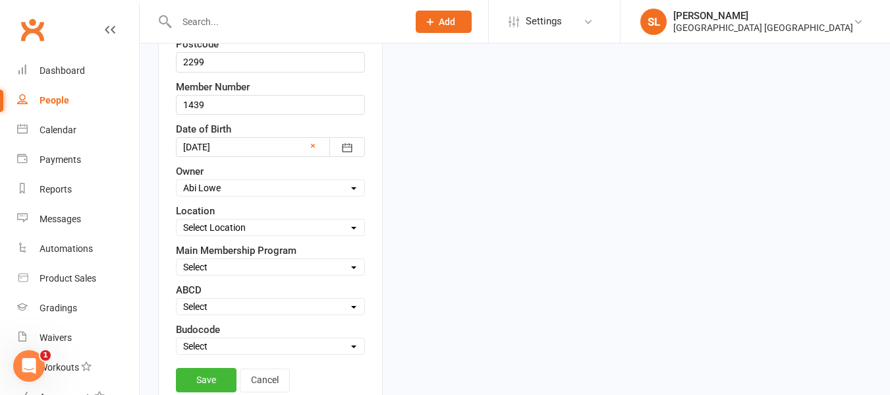
select select "0"
click at [177, 235] on select "Select Location [GEOGRAPHIC_DATA]" at bounding box center [271, 227] width 188 height 14
click at [225, 274] on select "Select Minimites Kindymites Dynamites Dragons Adults Fight Fit Kobudo Guest [PE…" at bounding box center [271, 267] width 188 height 14
select select "Dragons"
click at [177, 274] on select "Select Minimites Kindymites Dynamites Dragons Adults Fight Fit Kobudo Guest [PE…" at bounding box center [271, 267] width 188 height 14
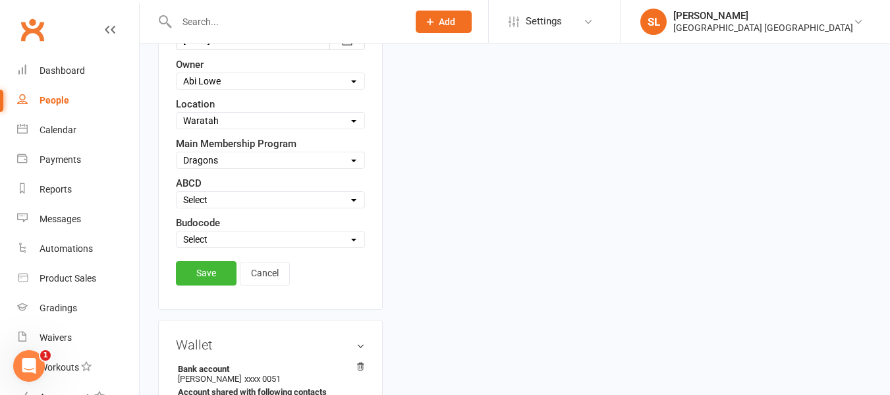
scroll to position [655, 0]
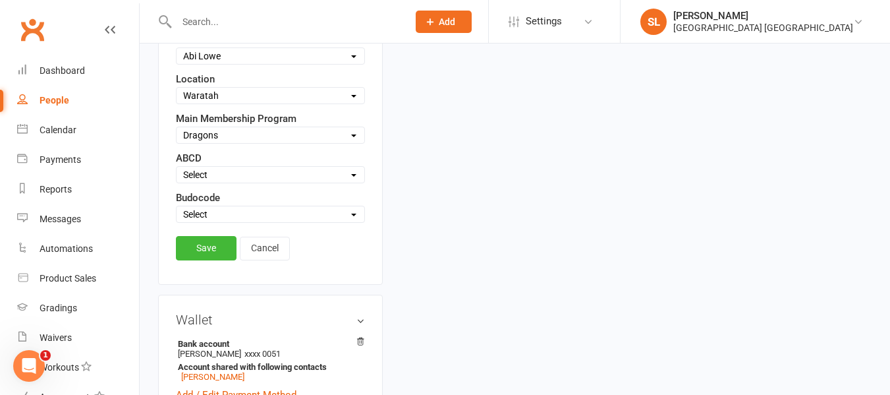
click at [214, 221] on select "Select Active Suspended Opt OUT Family" at bounding box center [271, 214] width 188 height 14
select select "Active"
click at [177, 221] on select "Select Active Suspended Opt OUT Family" at bounding box center [271, 214] width 188 height 14
click at [207, 260] on link "Save" at bounding box center [206, 248] width 61 height 24
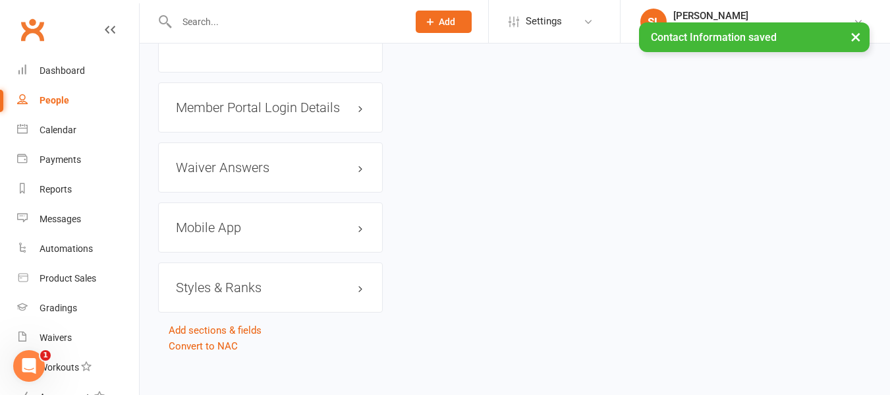
scroll to position [1167, 0]
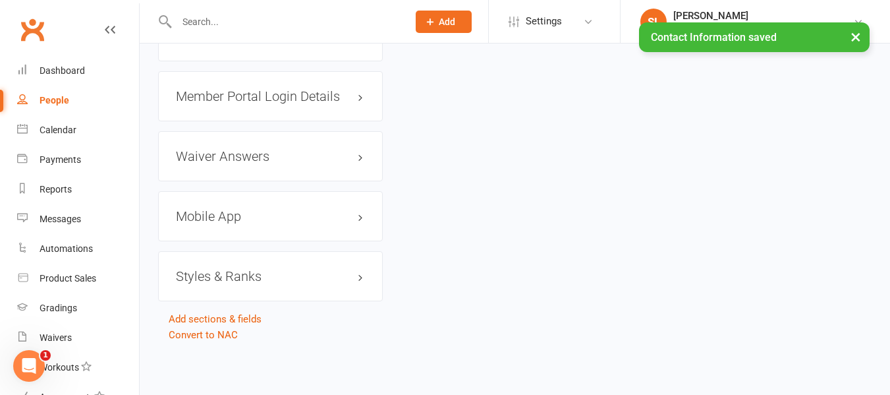
click at [227, 279] on h3 "Styles & Ranks" at bounding box center [270, 276] width 189 height 14
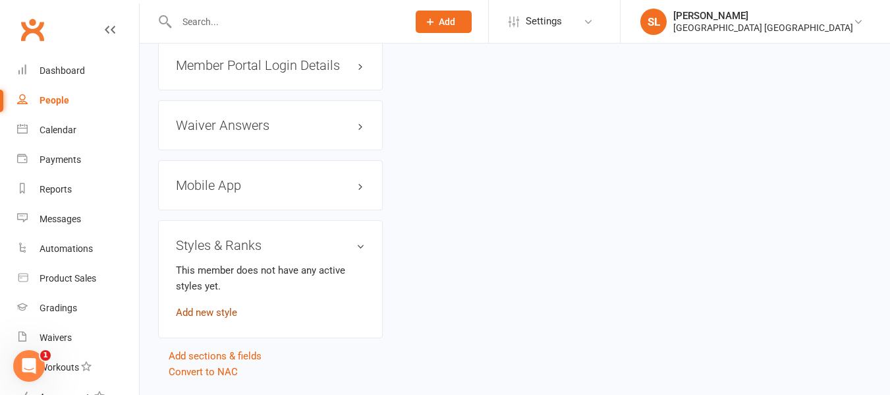
click at [226, 318] on link "Add new style" at bounding box center [206, 312] width 61 height 12
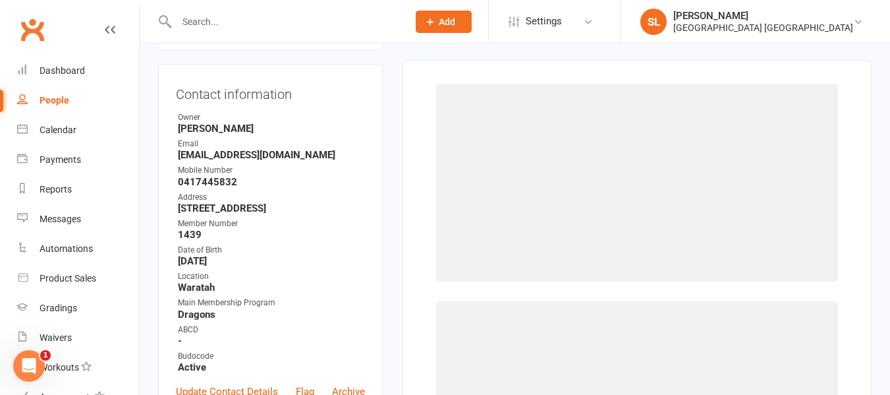
scroll to position [113, 0]
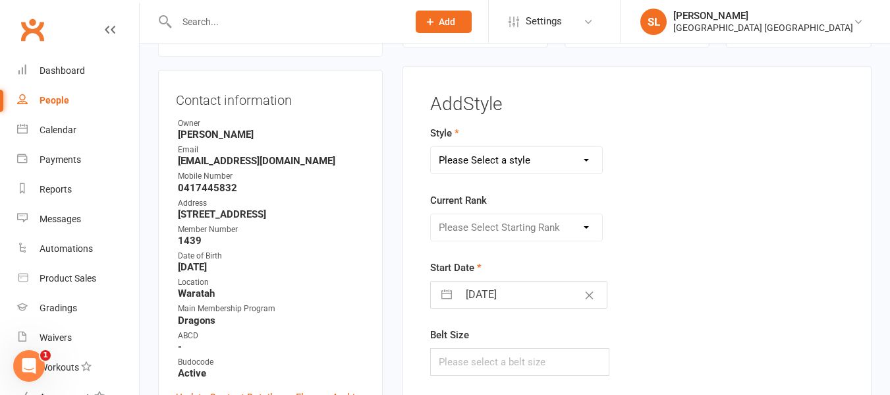
click at [460, 158] on select "Please Select a style Dragons and Adults Dynamites Fight Fit Junior Kobudo Kind…" at bounding box center [516, 160] width 171 height 26
select select "1750"
click at [431, 147] on select "Please Select a style Dragons and Adults Dynamites Fight Fit Junior Kobudo Kind…" at bounding box center [516, 160] width 171 height 26
click at [504, 225] on select "Please Select Starting Rank White 10th kyu 9th kyu 8th kyu Yellow 7th kyu Orang…" at bounding box center [516, 227] width 171 height 26
select select "17261"
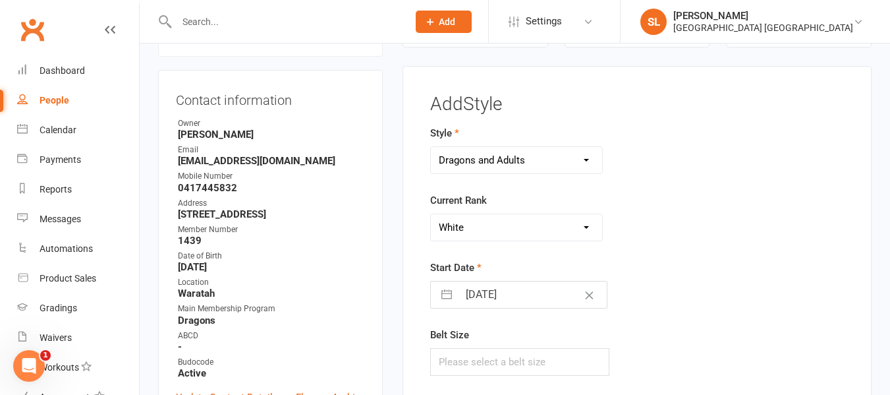
click at [431, 214] on select "Please Select Starting Rank White 10th kyu 9th kyu 8th kyu Yellow 7th kyu Orang…" at bounding box center [516, 227] width 171 height 26
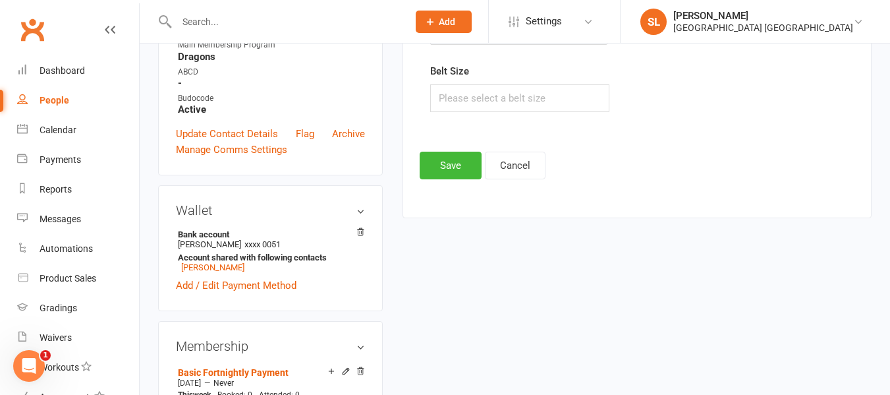
scroll to position [310, 0]
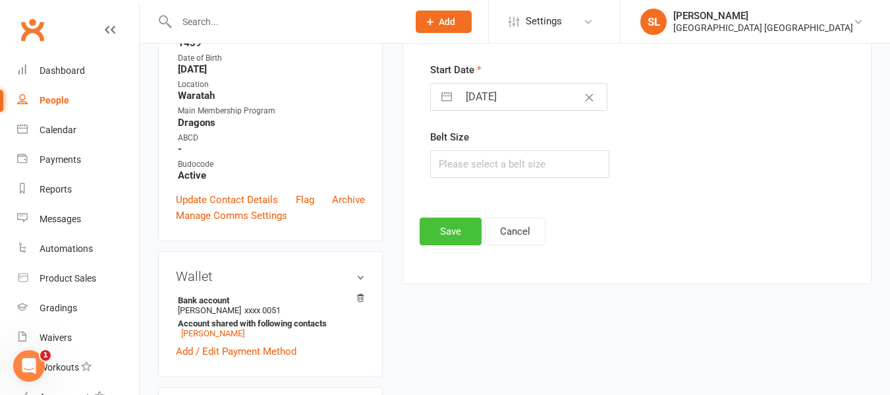
click at [455, 236] on button "Save" at bounding box center [451, 231] width 62 height 28
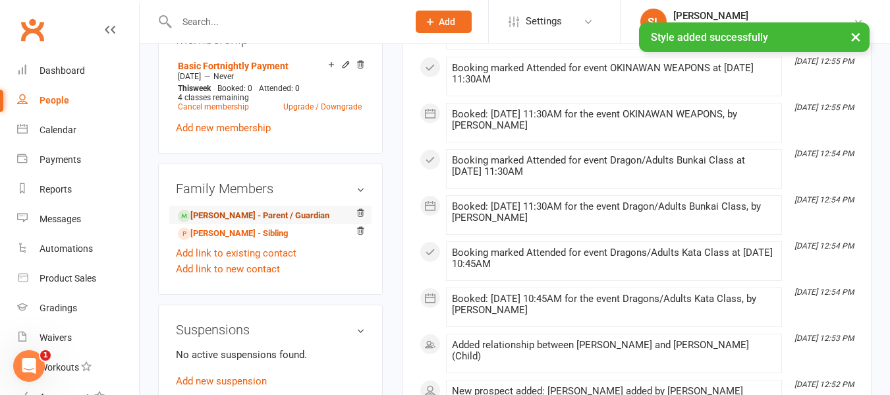
scroll to position [705, 0]
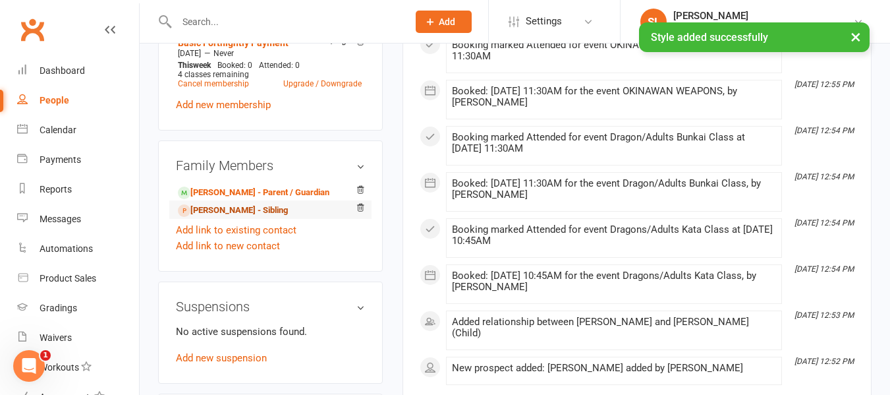
click at [242, 217] on link "[PERSON_NAME] - Sibling" at bounding box center [233, 211] width 110 height 14
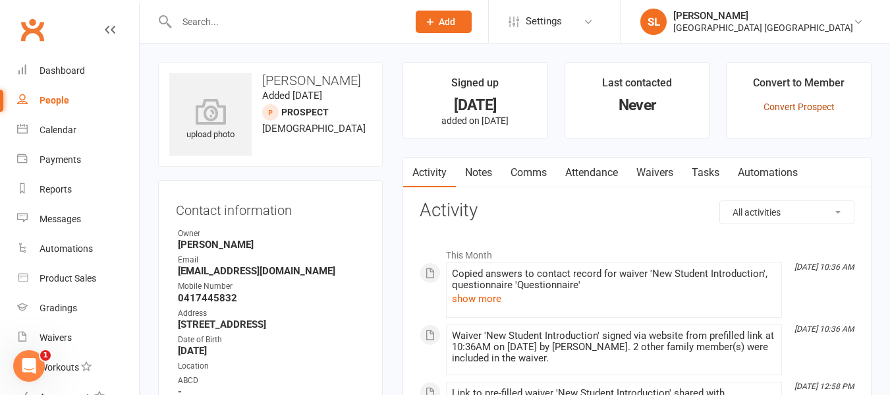
click at [780, 107] on link "Convert Prospect" at bounding box center [798, 106] width 71 height 11
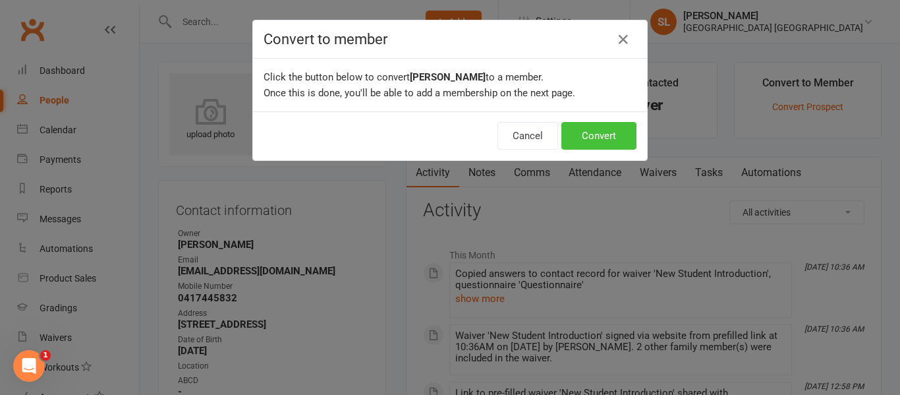
drag, startPoint x: 613, startPoint y: 132, endPoint x: 605, endPoint y: 143, distance: 13.2
click at [612, 132] on button "Convert" at bounding box center [598, 136] width 75 height 28
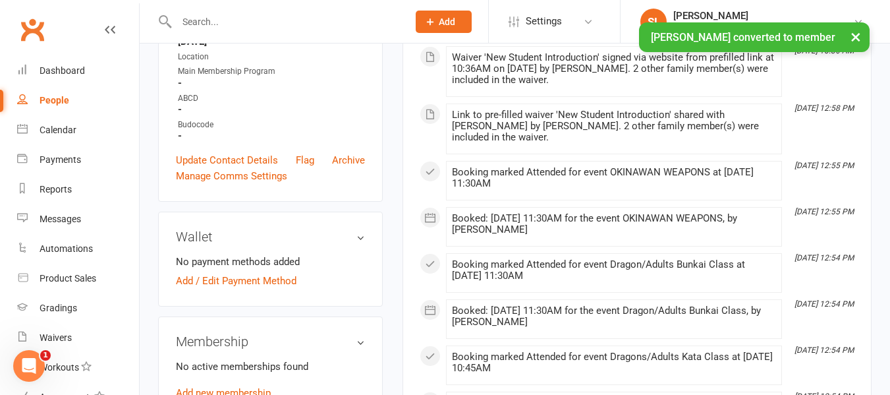
scroll to position [395, 0]
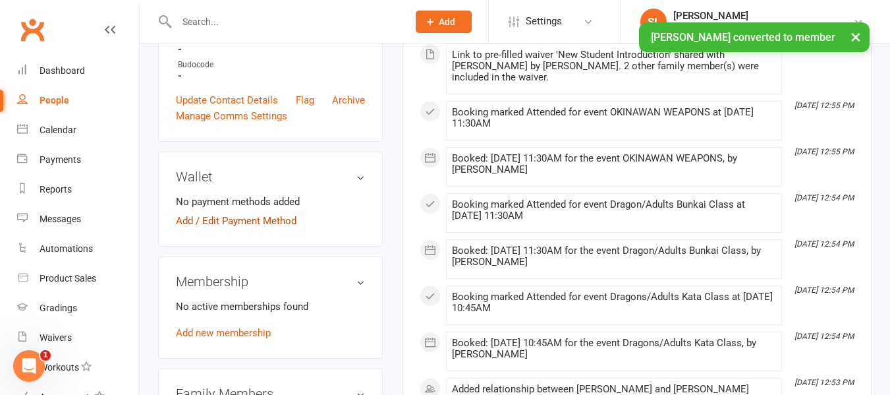
click at [245, 229] on link "Add / Edit Payment Method" at bounding box center [236, 221] width 121 height 16
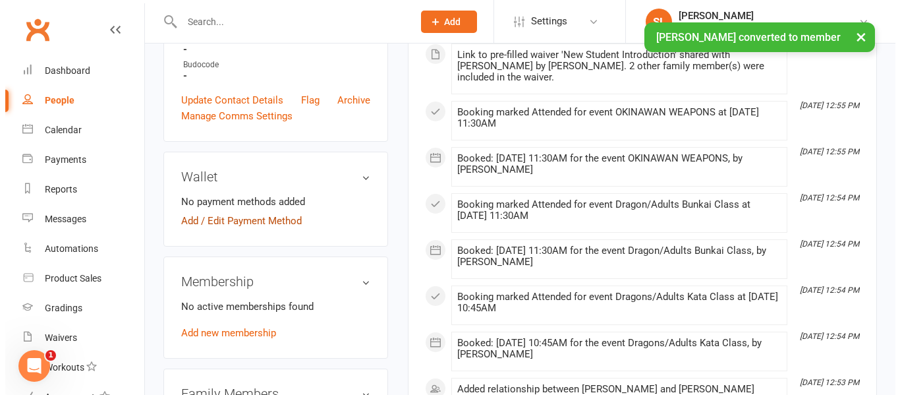
scroll to position [383, 0]
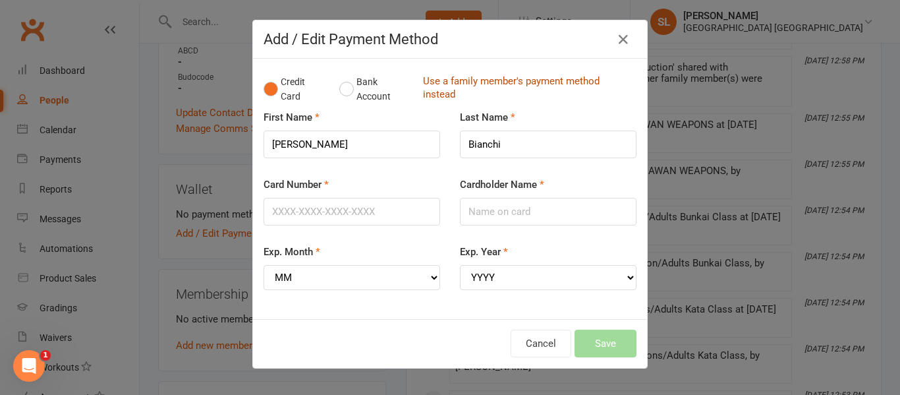
click at [428, 86] on link "Use a family member's payment method instead" at bounding box center [526, 89] width 207 height 30
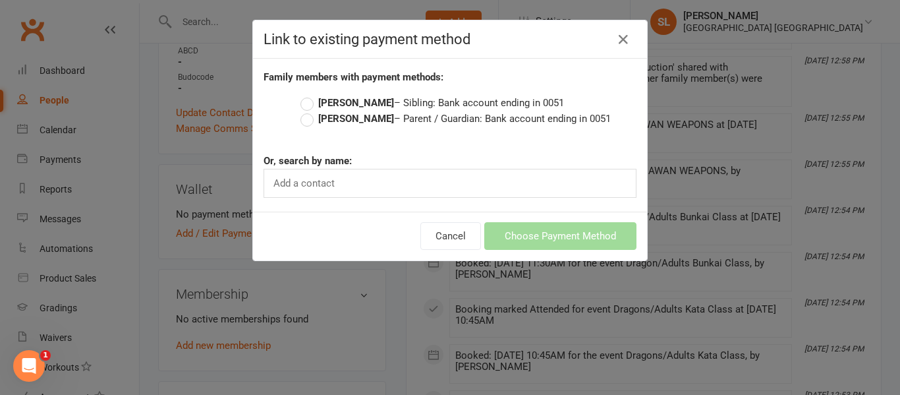
click at [352, 118] on strong "[PERSON_NAME]" at bounding box center [356, 119] width 76 height 12
click at [309, 111] on input "[PERSON_NAME] – Parent / Guardian: Bank account ending in 0051" at bounding box center [304, 111] width 9 height 0
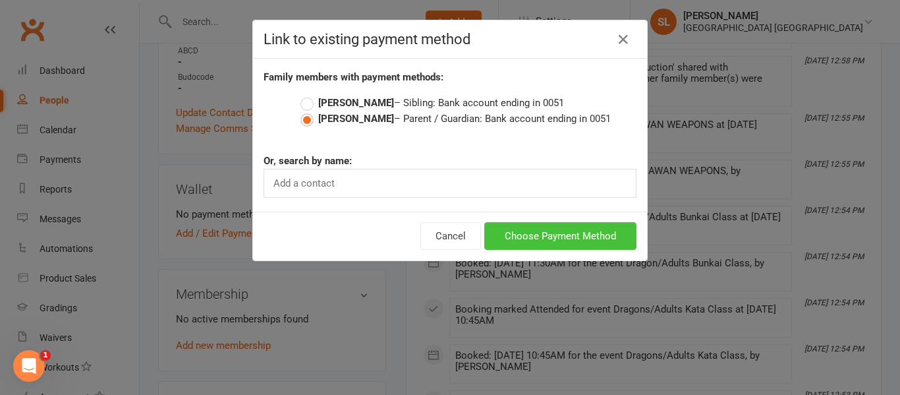
click at [543, 233] on button "Choose Payment Method" at bounding box center [560, 236] width 152 height 28
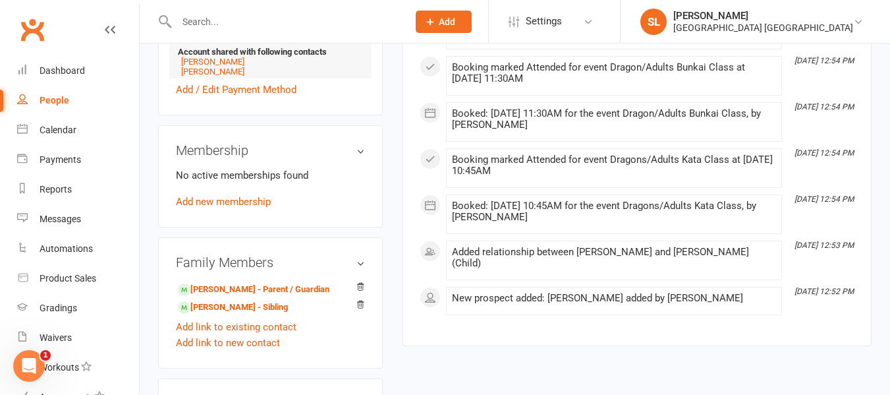
scroll to position [593, 0]
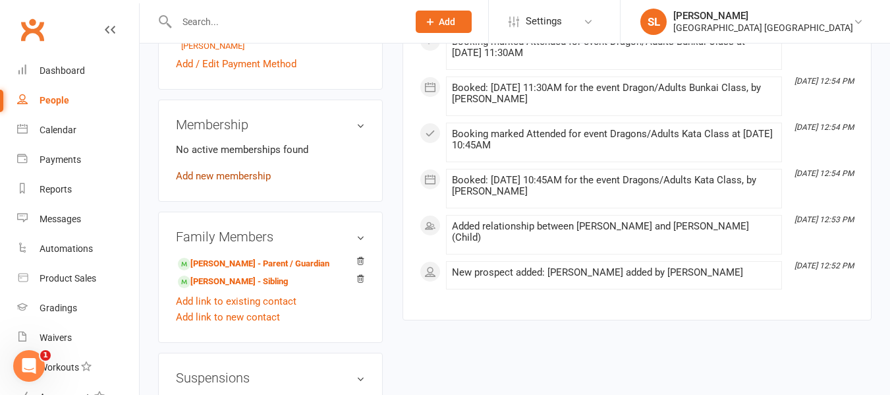
click at [245, 182] on link "Add new membership" at bounding box center [223, 176] width 95 height 12
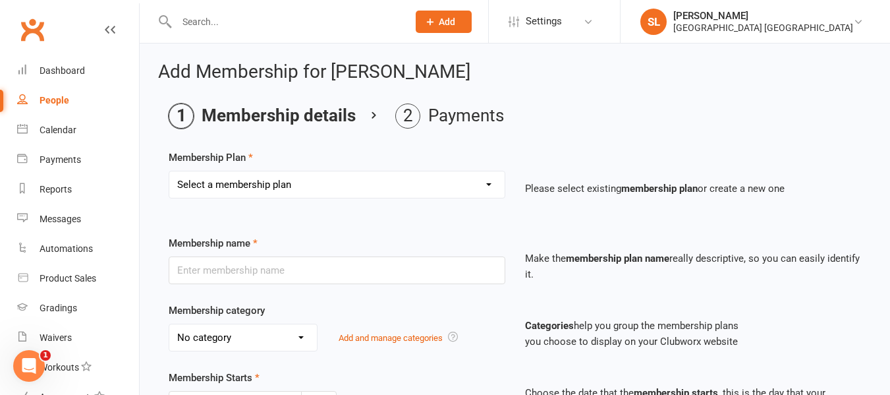
click at [242, 179] on select "Select a membership plan Create new Membership Plan OAW Kindymites/Minimites - …" at bounding box center [336, 184] width 335 height 26
select select "7"
click at [169, 171] on select "Select a membership plan Create new Membership Plan OAW Kindymites/Minimites - …" at bounding box center [336, 184] width 335 height 26
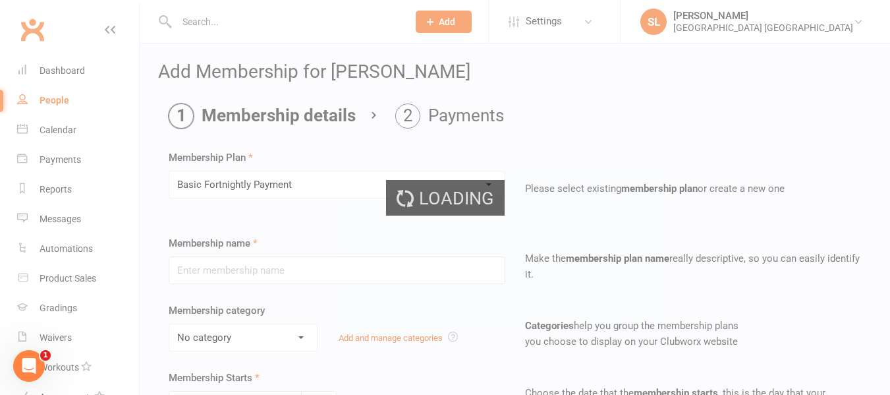
type input "Basic Fortnightly Payment"
select select "0"
type input "0"
type input "2"
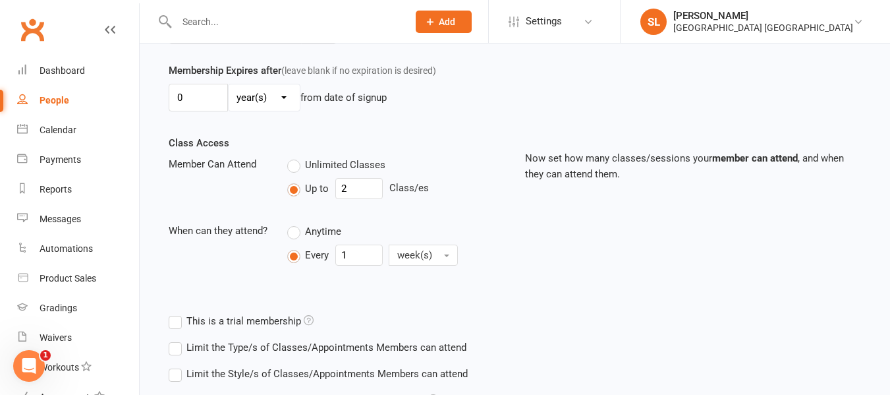
scroll to position [395, 0]
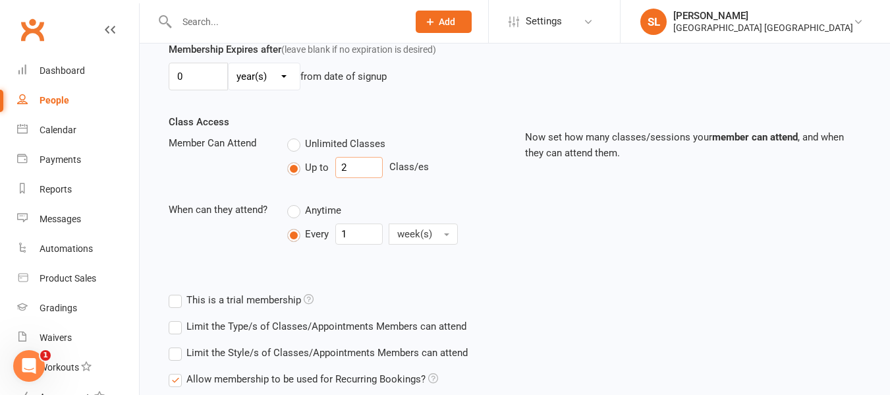
click at [346, 169] on input "2" at bounding box center [358, 167] width 47 height 21
type input "4"
click at [175, 354] on label "Limit the Style/s of Classes/Appointments Members can attend" at bounding box center [318, 353] width 299 height 16
click at [175, 345] on input "Limit the Style/s of Classes/Appointments Members can attend" at bounding box center [173, 345] width 9 height 0
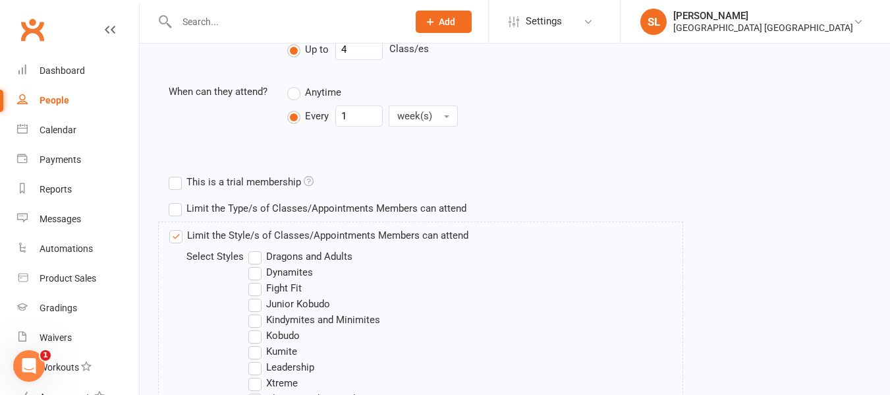
scroll to position [527, 0]
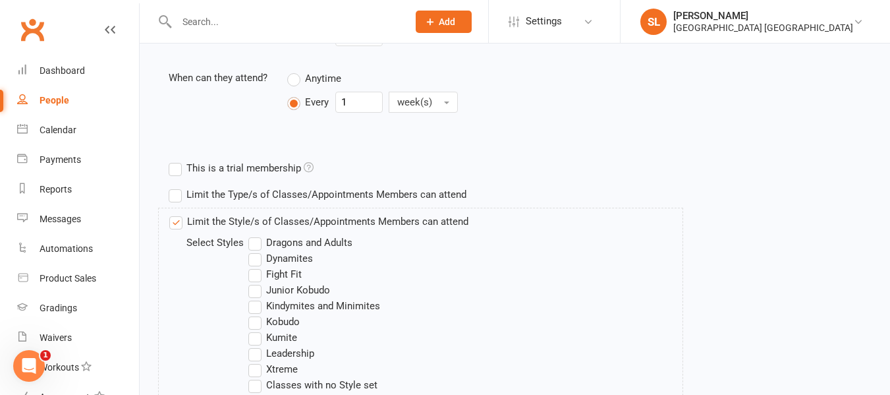
click at [254, 242] on label "Dragons and Adults" at bounding box center [300, 243] width 104 height 16
click at [254, 235] on input "Dragons and Adults" at bounding box center [252, 235] width 9 height 0
click at [257, 289] on label "Junior Kobudo" at bounding box center [289, 290] width 82 height 16
click at [257, 282] on input "Junior Kobudo" at bounding box center [252, 282] width 9 height 0
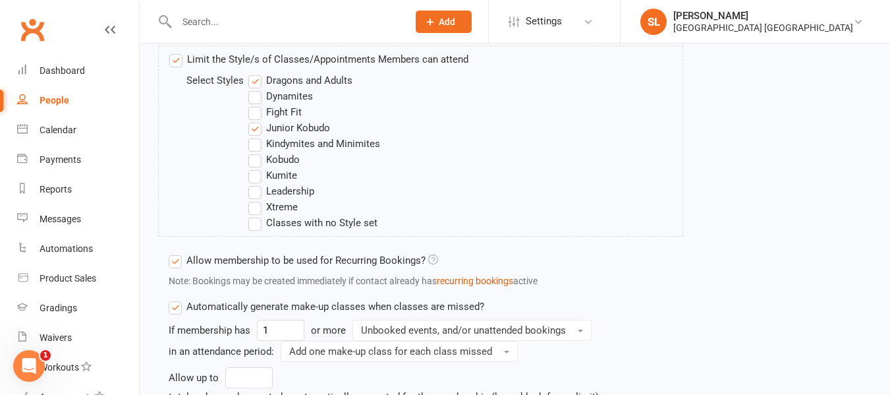
scroll to position [659, 0]
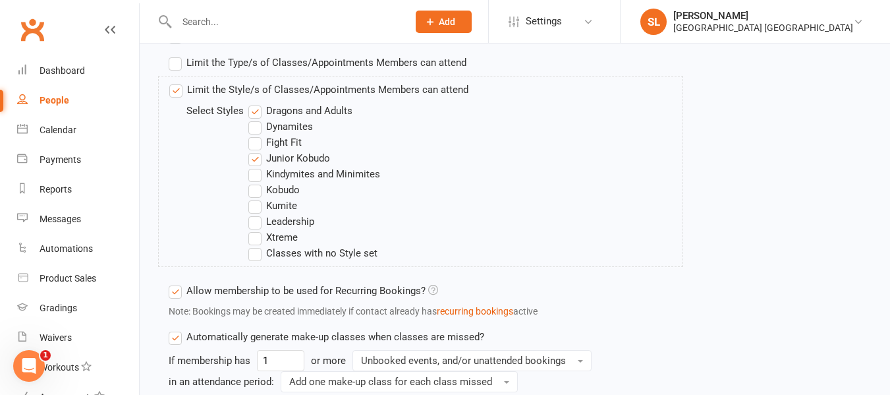
click at [252, 141] on label "Fight Fit" at bounding box center [274, 142] width 53 height 16
click at [252, 134] on input "Fight Fit" at bounding box center [252, 134] width 9 height 0
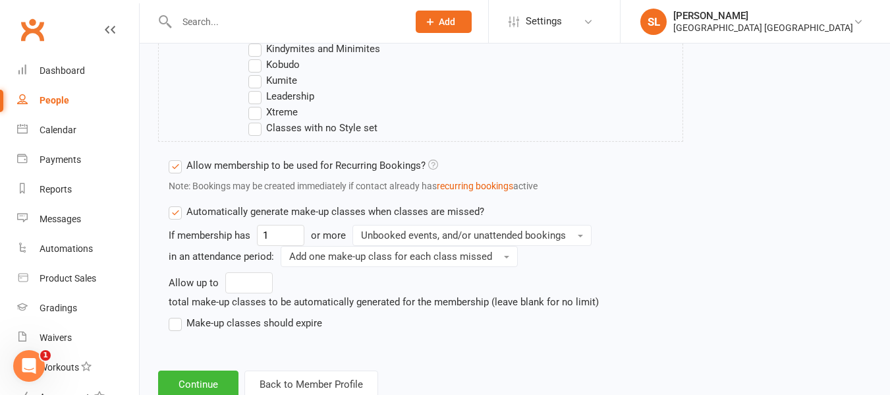
scroll to position [825, 0]
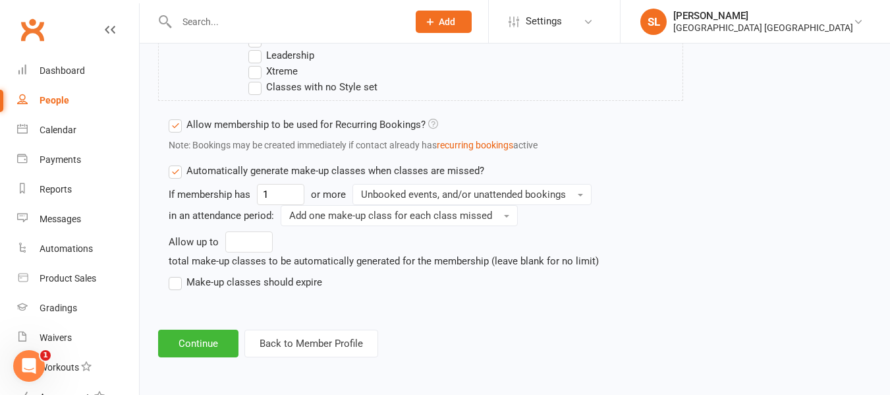
click at [177, 283] on label "Make-up classes should expire" at bounding box center [245, 282] width 153 height 16
click at [177, 274] on input "Make-up classes should expire" at bounding box center [173, 274] width 9 height 0
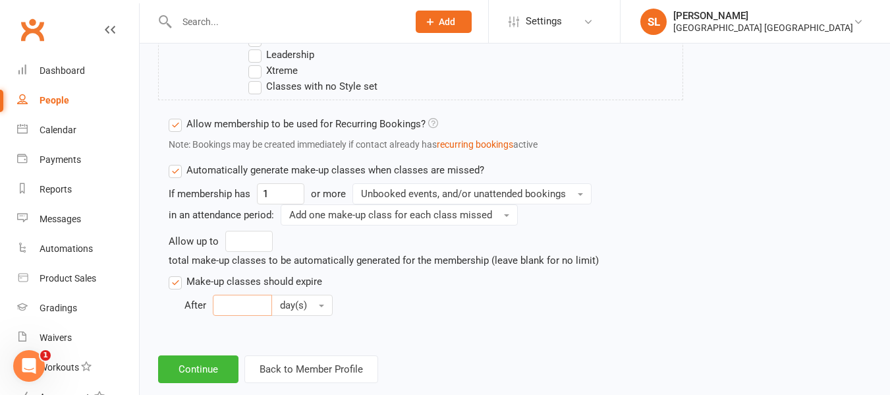
click at [215, 302] on input "number" at bounding box center [242, 304] width 59 height 21
type input "30"
click at [206, 373] on button "Continue" at bounding box center [198, 369] width 80 height 28
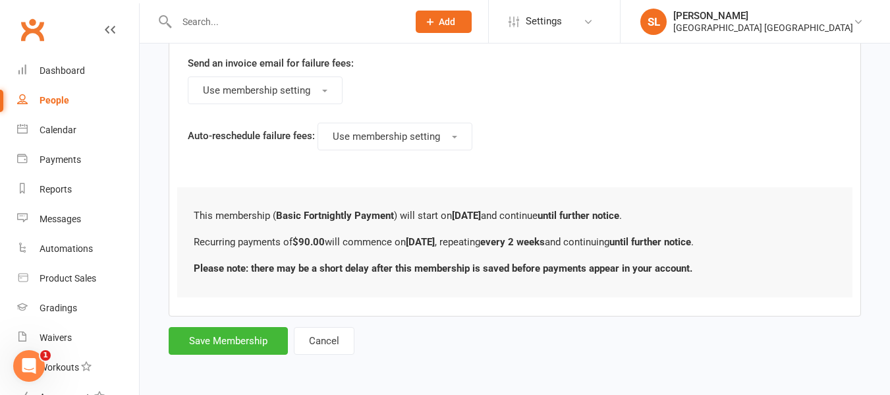
scroll to position [0, 0]
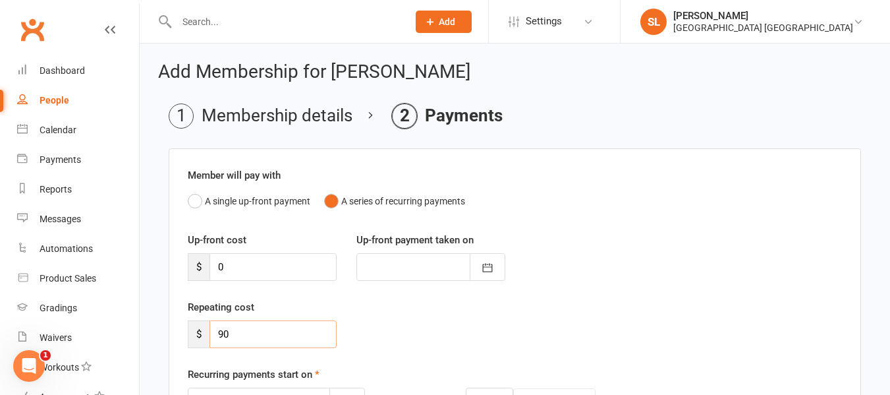
click at [285, 333] on input "90" at bounding box center [272, 334] width 127 height 28
type input "9"
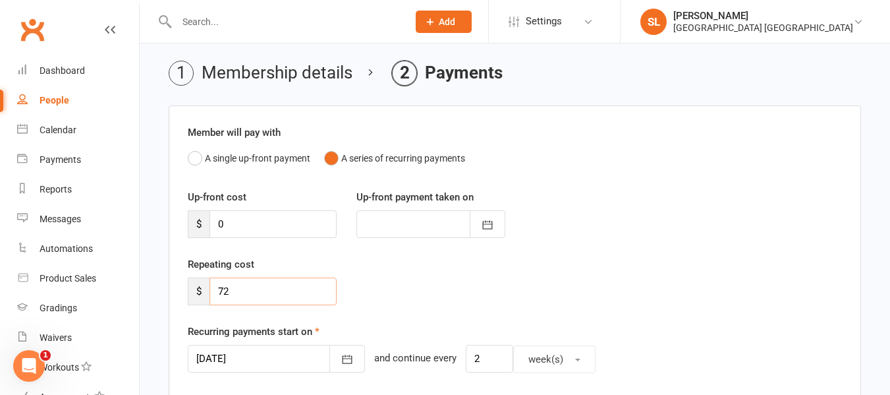
scroll to position [66, 0]
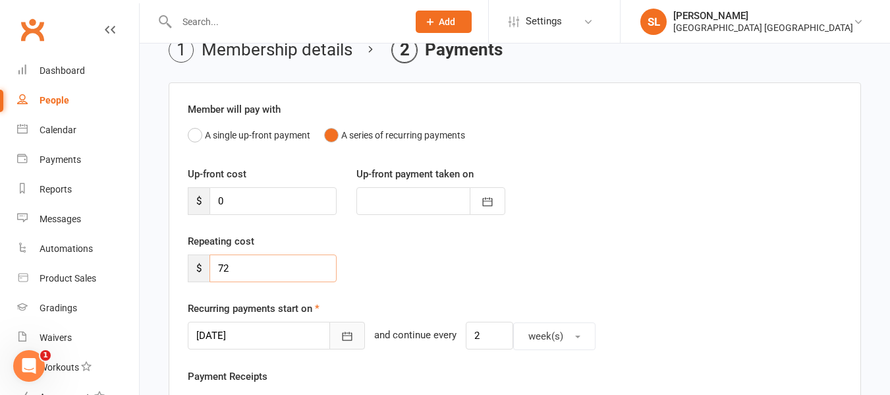
type input "72"
click at [341, 334] on icon "button" at bounding box center [347, 335] width 13 height 13
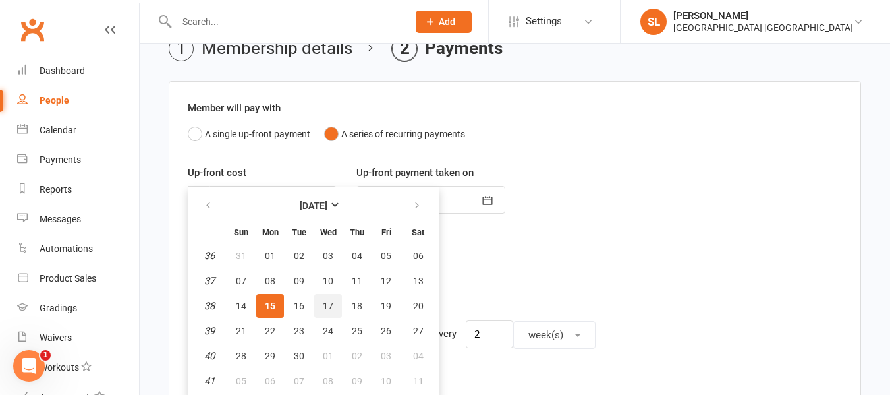
click at [329, 302] on span "17" at bounding box center [328, 305] width 11 height 11
type input "[DATE]"
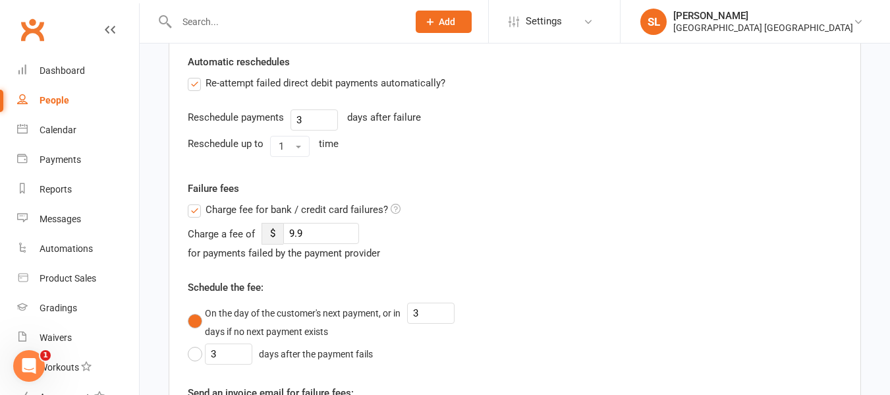
scroll to position [462, 0]
click at [198, 204] on label "Charge fee for bank / credit card failures?" at bounding box center [294, 209] width 213 height 16
click at [198, 201] on input "Charge fee for bank / credit card failures?" at bounding box center [294, 201] width 213 height 0
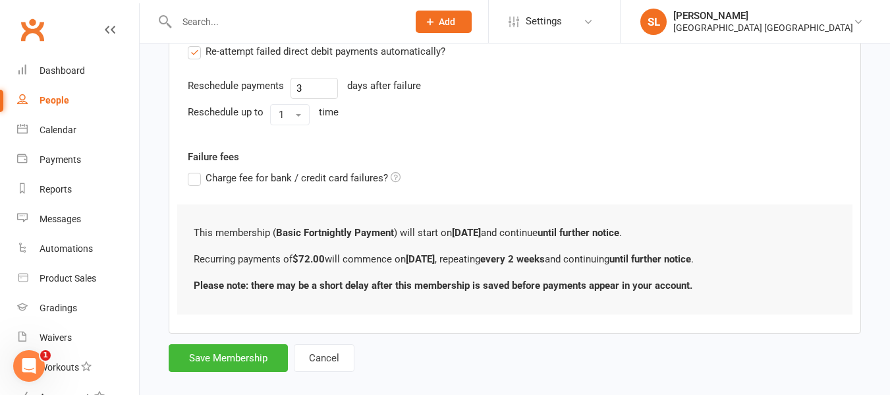
scroll to position [511, 0]
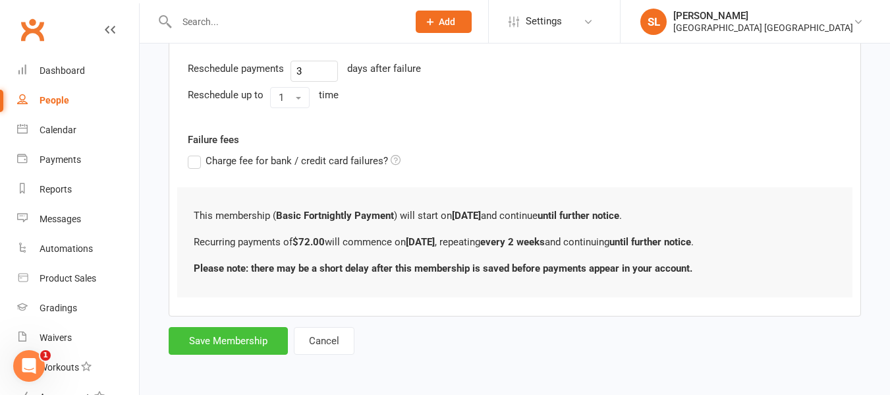
click at [215, 339] on button "Save Membership" at bounding box center [228, 341] width 119 height 28
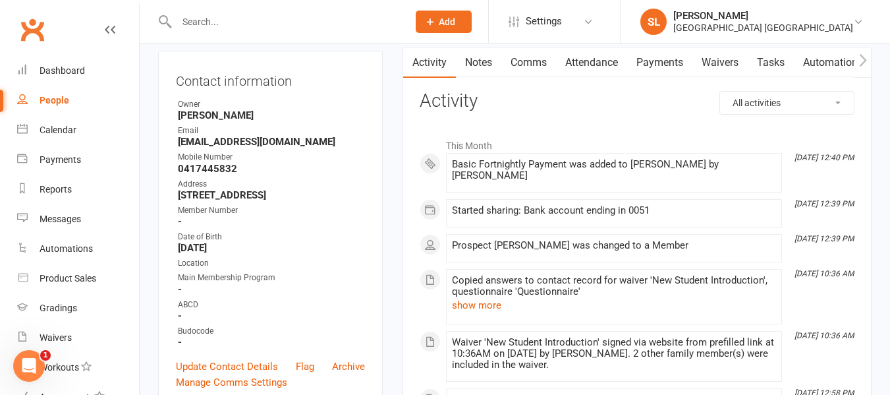
scroll to position [263, 0]
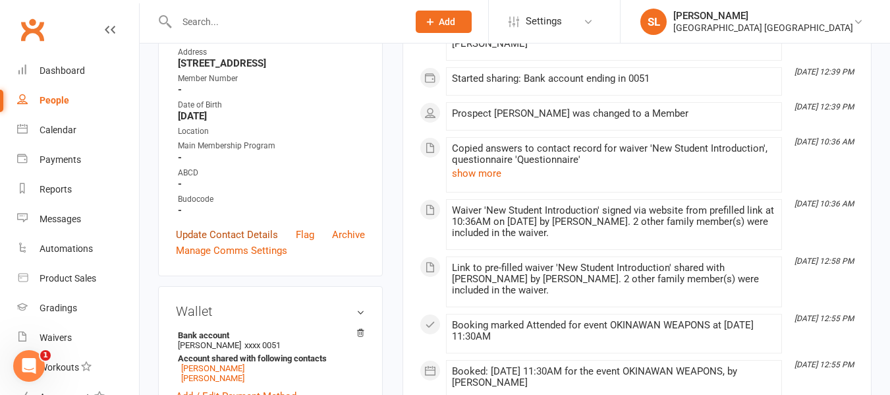
click at [223, 242] on link "Update Contact Details" at bounding box center [227, 235] width 102 height 16
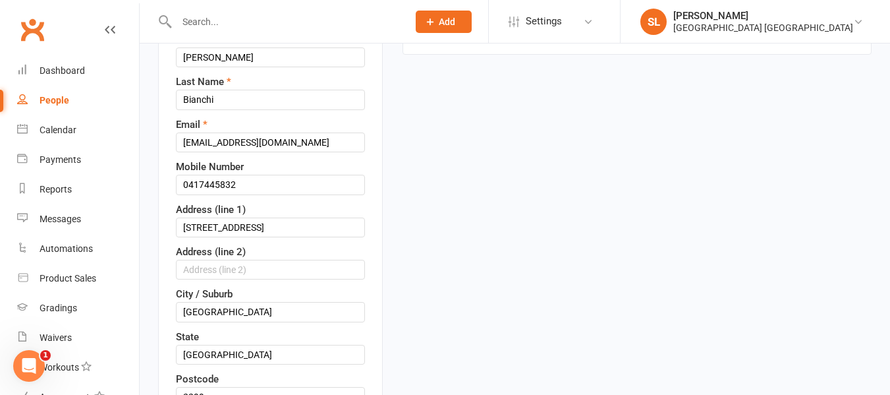
scroll to position [194, 0]
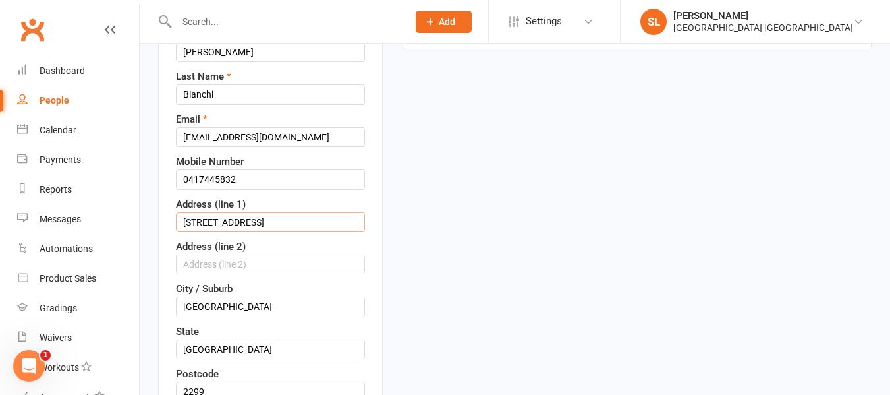
click at [238, 232] on input "[STREET_ADDRESS]" at bounding box center [270, 222] width 189 height 20
type input "[STREET_ADDRESS]"
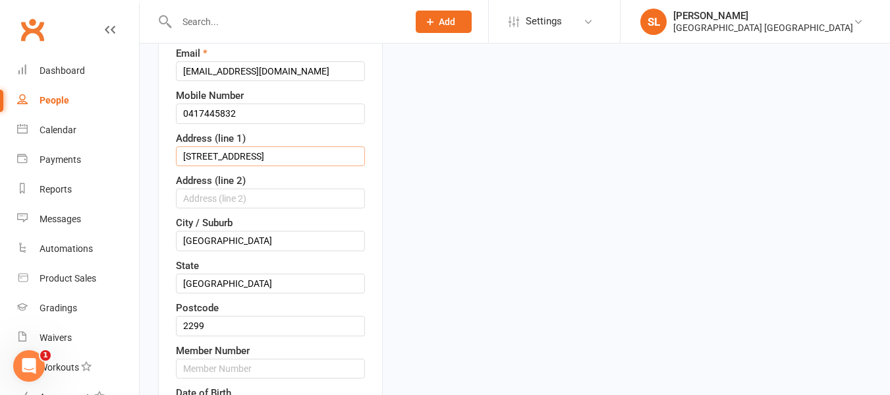
scroll to position [391, 0]
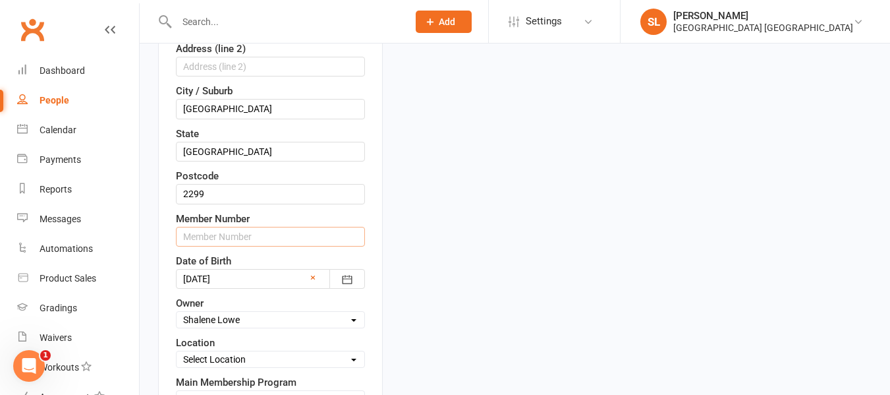
click at [246, 246] on input "text" at bounding box center [270, 237] width 189 height 20
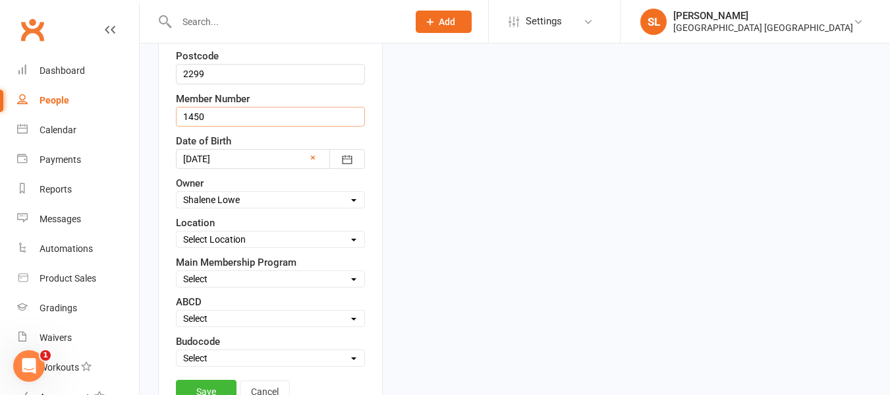
scroll to position [523, 0]
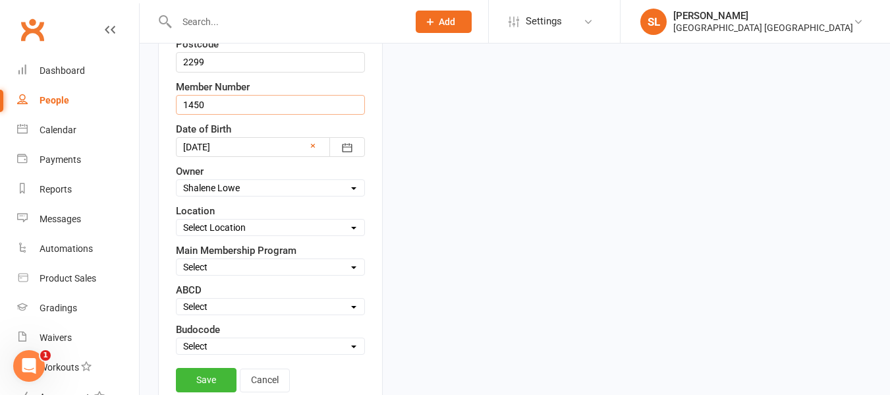
type input "1450"
click at [223, 195] on select "Select Owner [PERSON_NAME] HVMAC Waratah [PERSON_NAME] [PERSON_NAME] [PERSON_NA…" at bounding box center [271, 187] width 188 height 14
select select "5"
click at [177, 195] on select "Select Owner [PERSON_NAME] HVMAC Waratah [PERSON_NAME] [PERSON_NAME] [PERSON_NA…" at bounding box center [271, 187] width 188 height 14
click at [227, 235] on select "Select Location [GEOGRAPHIC_DATA]" at bounding box center [271, 227] width 188 height 14
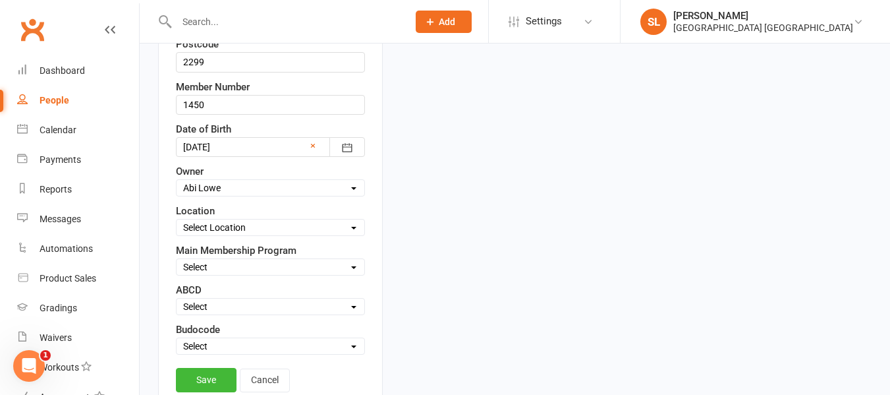
select select "0"
click at [177, 235] on select "Select Location [GEOGRAPHIC_DATA]" at bounding box center [271, 227] width 188 height 14
click at [223, 274] on select "Select Minimites Kindymites Dynamites Dragons Adults Fight Fit Kobudo Guest [PE…" at bounding box center [271, 267] width 188 height 14
select select "Dragons"
click at [177, 274] on select "Select Minimites Kindymites Dynamites Dragons Adults Fight Fit Kobudo Guest [PE…" at bounding box center [271, 267] width 188 height 14
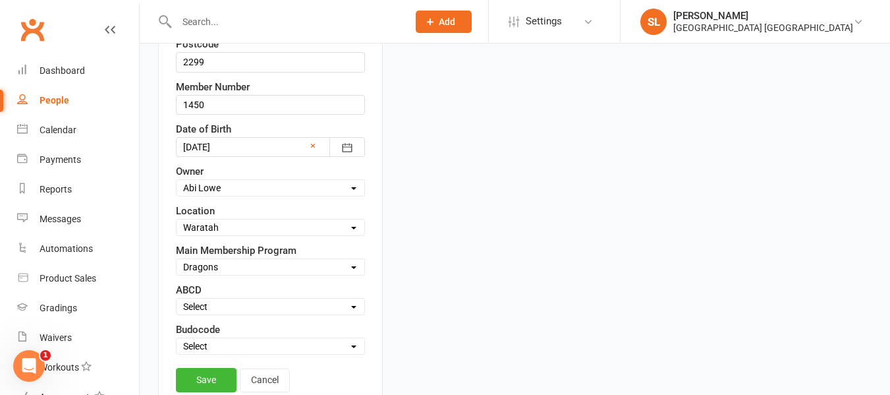
scroll to position [589, 0]
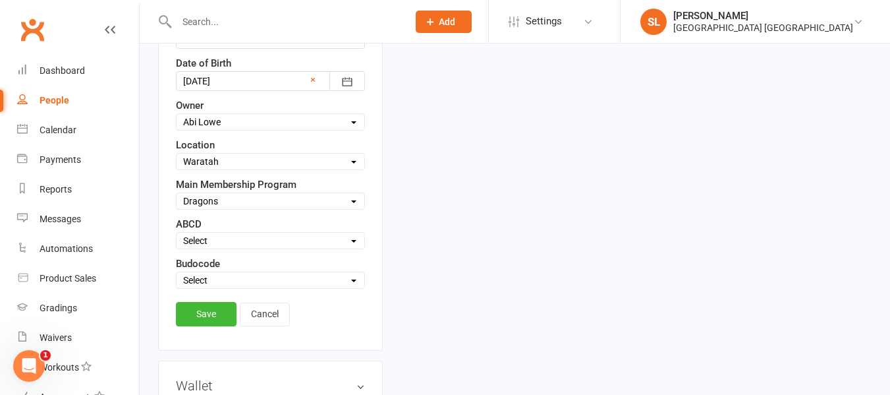
click at [238, 287] on select "Select Active Suspended Opt OUT Family" at bounding box center [271, 280] width 188 height 14
select select "Active"
click at [177, 287] on select "Select Active Suspended Opt OUT Family" at bounding box center [271, 280] width 188 height 14
click at [204, 325] on link "Save" at bounding box center [206, 314] width 61 height 24
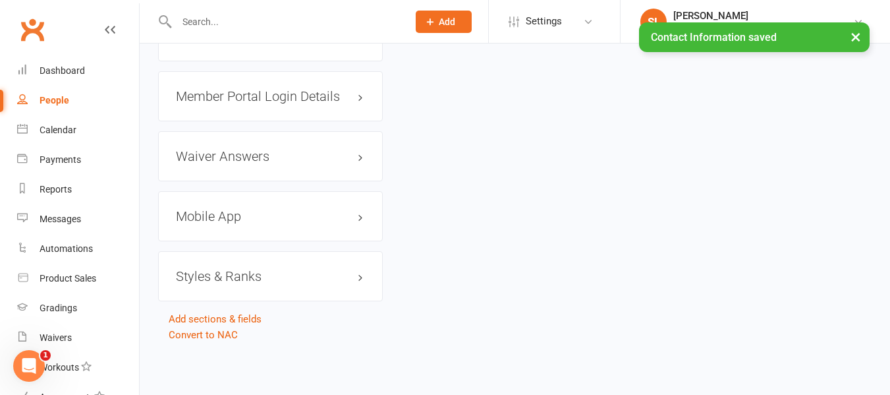
scroll to position [1177, 0]
click at [220, 279] on h3 "Styles & Ranks" at bounding box center [270, 276] width 189 height 14
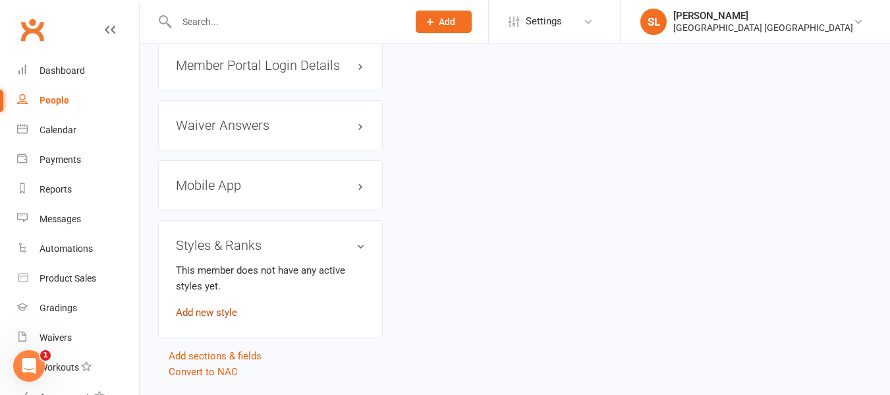
click at [212, 318] on link "Add new style" at bounding box center [206, 312] width 61 height 12
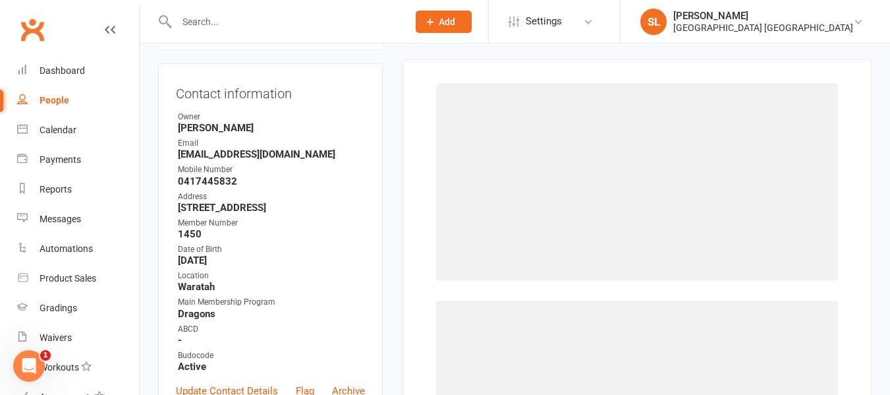
scroll to position [113, 0]
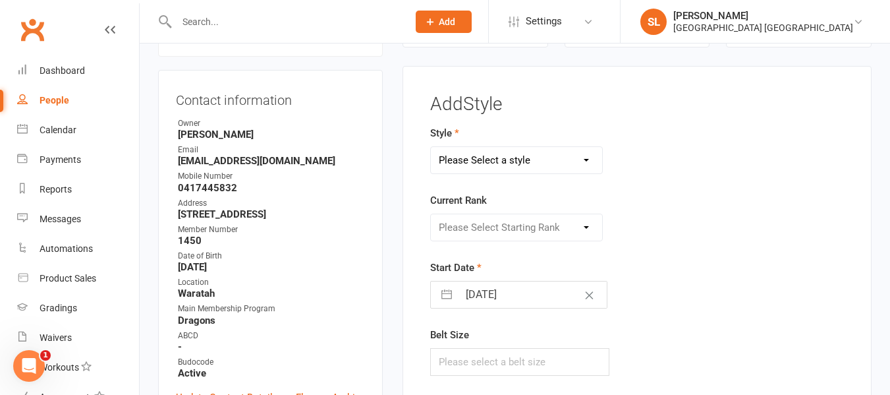
click at [503, 160] on select "Please Select a style Dragons and Adults Dynamites Fight Fit Junior Kobudo Kind…" at bounding box center [516, 160] width 171 height 26
select select "1750"
click at [431, 147] on select "Please Select a style Dragons and Adults Dynamites Fight Fit Junior Kobudo Kind…" at bounding box center [516, 160] width 171 height 26
click at [503, 228] on select "Please Select Starting Rank White 10th kyu 9th kyu 8th kyu Yellow 7th kyu Orang…" at bounding box center [516, 227] width 171 height 26
select select "17261"
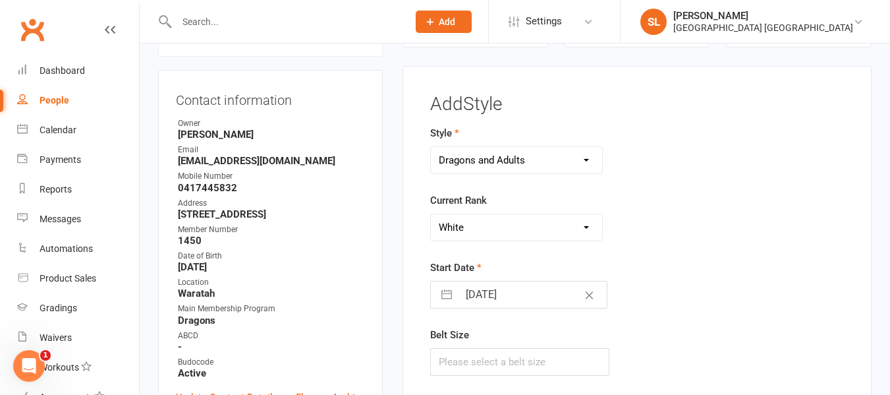
click at [431, 214] on select "Please Select Starting Rank White 10th kyu 9th kyu 8th kyu Yellow 7th kyu Orang…" at bounding box center [516, 227] width 171 height 26
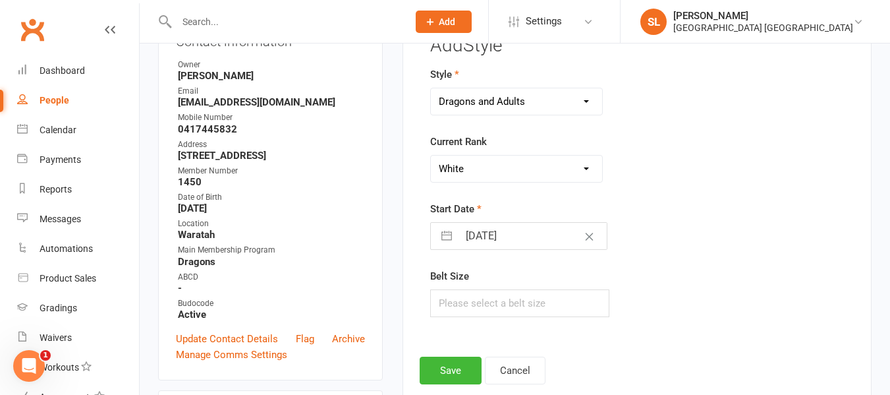
scroll to position [310, 0]
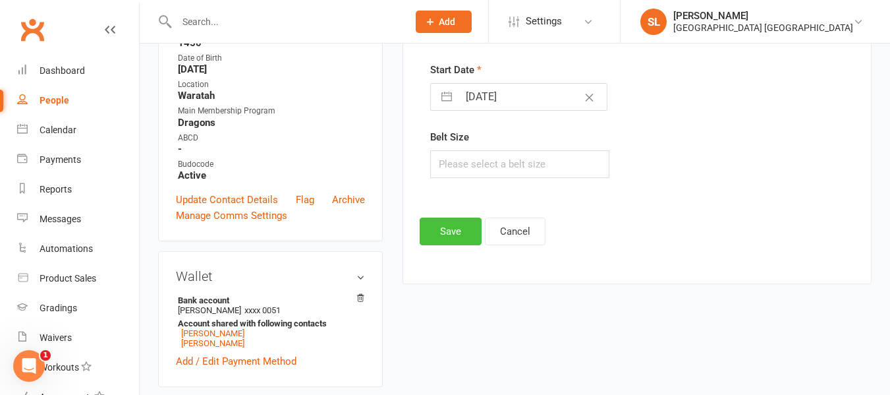
click at [447, 230] on button "Save" at bounding box center [451, 231] width 62 height 28
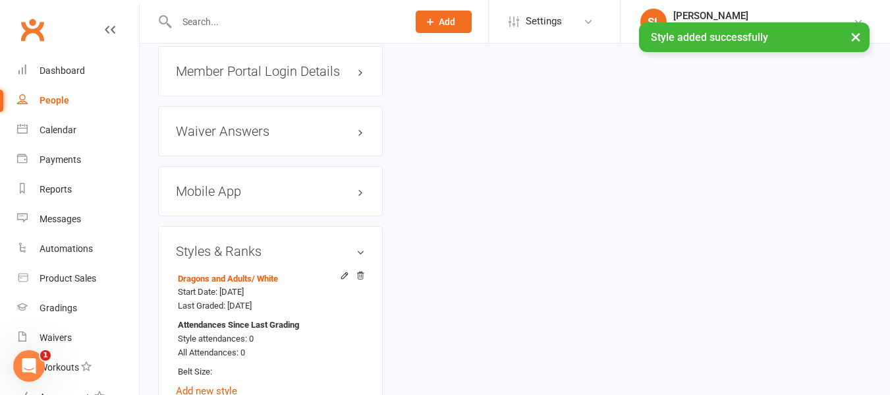
scroll to position [1167, 0]
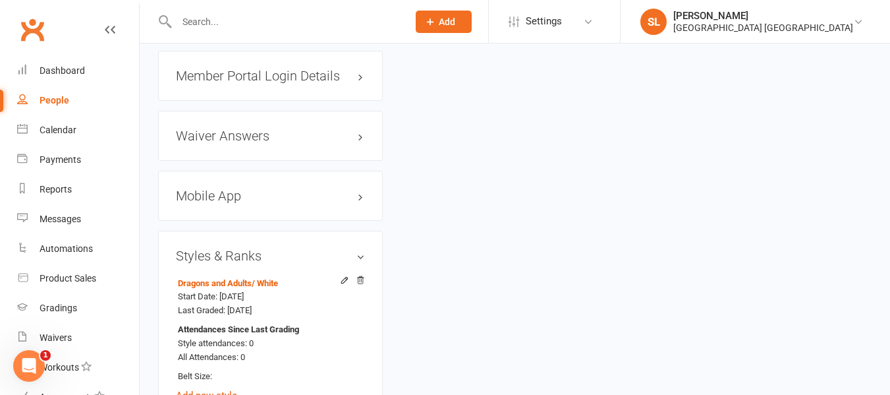
click at [214, 203] on h3 "Mobile App" at bounding box center [270, 195] width 189 height 14
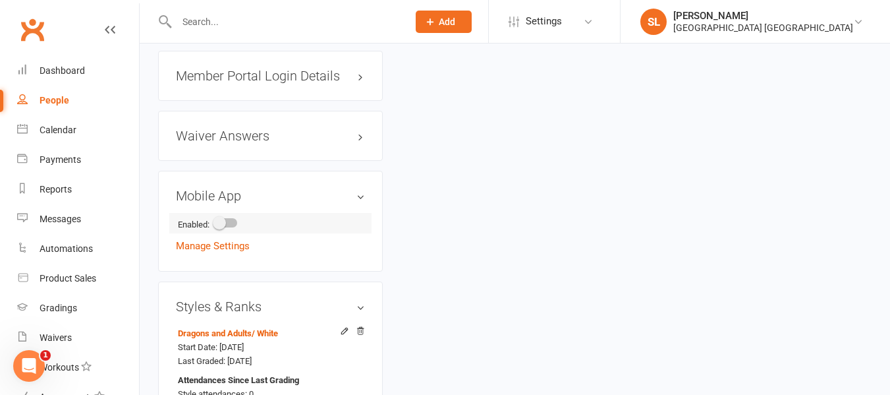
click at [220, 229] on span at bounding box center [219, 222] width 13 height 13
click at [215, 221] on input "checkbox" at bounding box center [215, 221] width 0 height 0
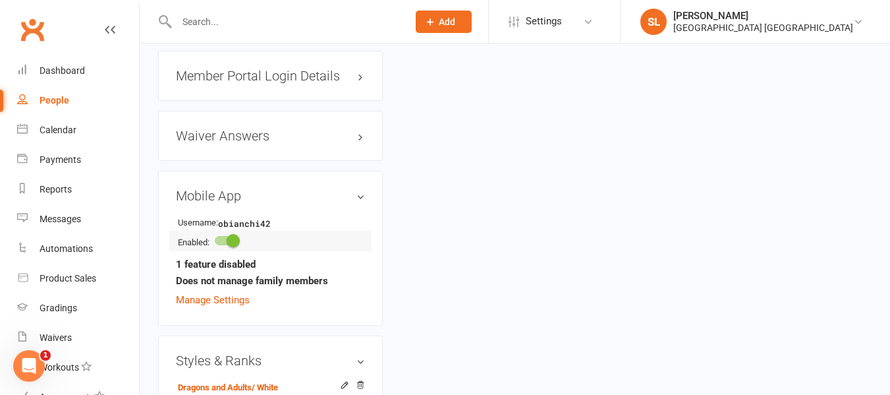
click at [236, 247] on span at bounding box center [233, 240] width 13 height 13
click at [215, 238] on input "checkbox" at bounding box center [215, 238] width 0 height 0
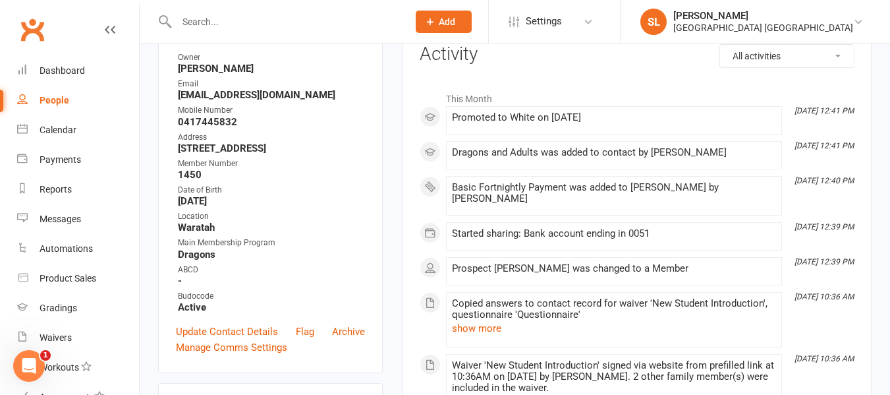
scroll to position [0, 0]
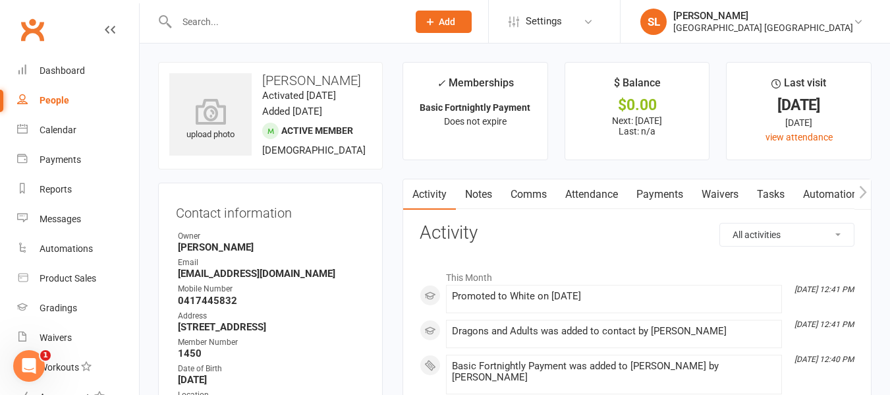
click at [863, 186] on icon "button" at bounding box center [863, 192] width 8 height 14
click at [737, 194] on link "Mobile App" at bounding box center [750, 194] width 71 height 30
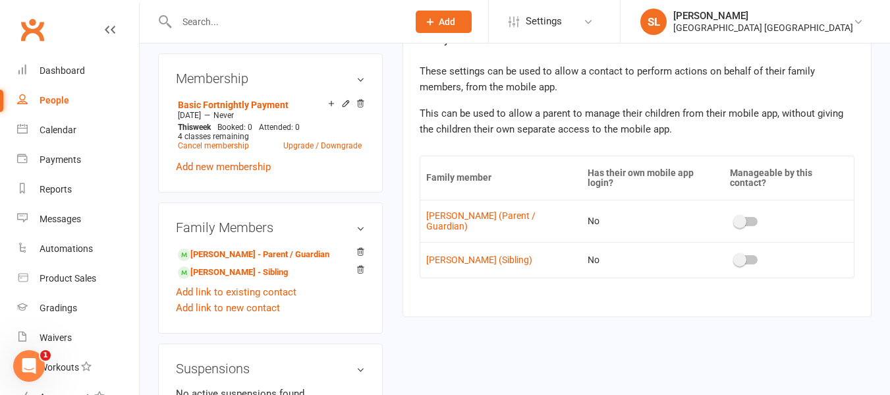
scroll to position [659, 0]
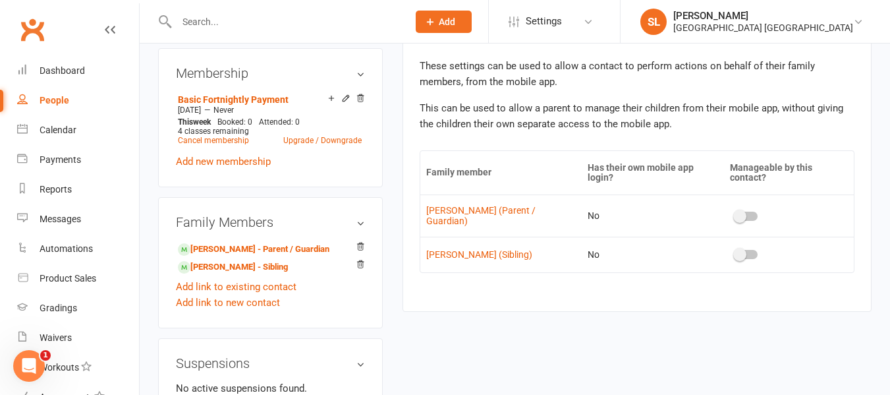
click at [733, 209] on span at bounding box center [739, 215] width 13 height 13
click at [735, 214] on input "checkbox" at bounding box center [735, 214] width 0 height 0
click at [225, 274] on link "[PERSON_NAME] - Sibling" at bounding box center [233, 267] width 110 height 14
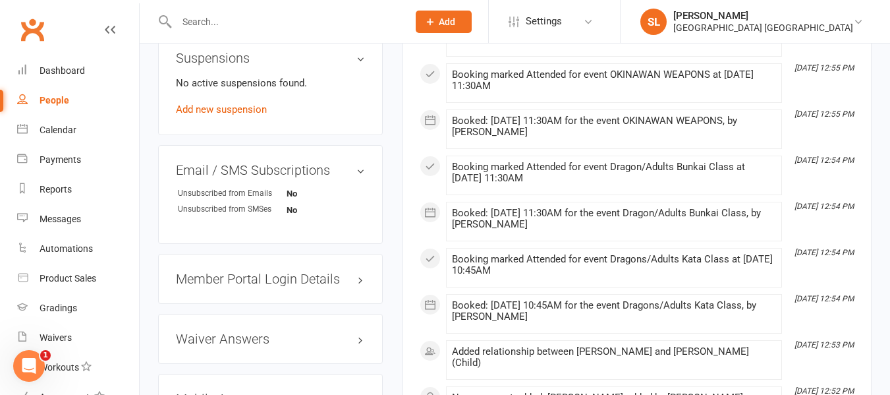
scroll to position [1177, 0]
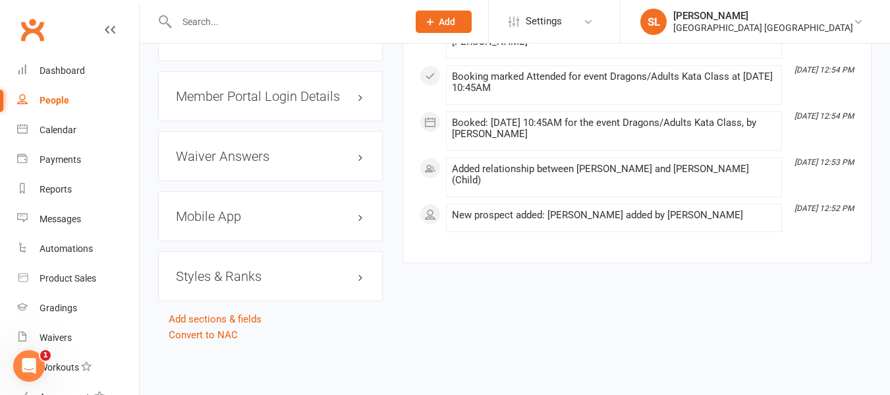
click at [256, 218] on h3 "Mobile App" at bounding box center [270, 216] width 189 height 14
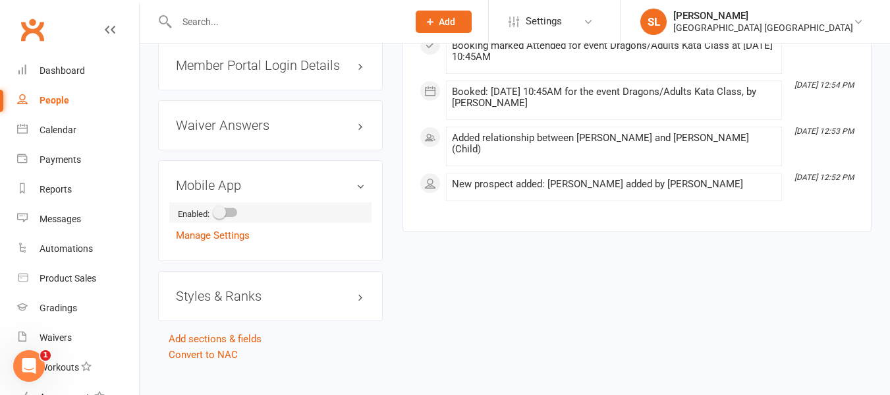
click at [233, 217] on div at bounding box center [226, 211] width 22 height 9
click at [215, 210] on input "checkbox" at bounding box center [215, 210] width 0 height 0
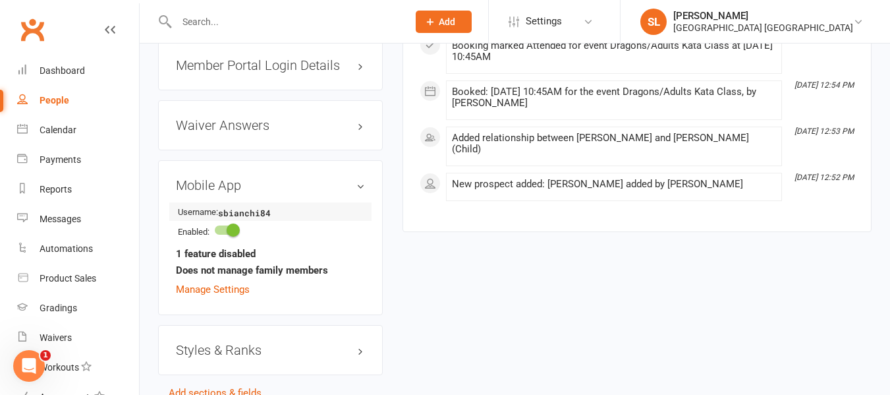
click at [232, 220] on strong "sbianchi84" at bounding box center [256, 213] width 76 height 14
click at [233, 236] on span at bounding box center [233, 229] width 13 height 13
click at [215, 228] on input "checkbox" at bounding box center [215, 228] width 0 height 0
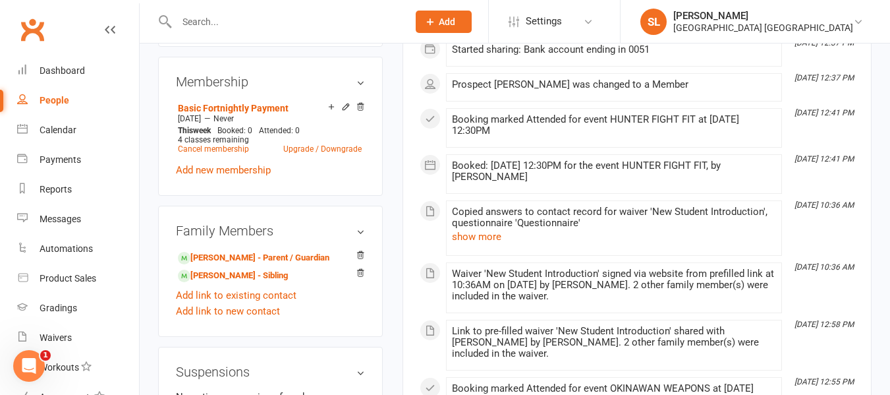
scroll to position [0, 0]
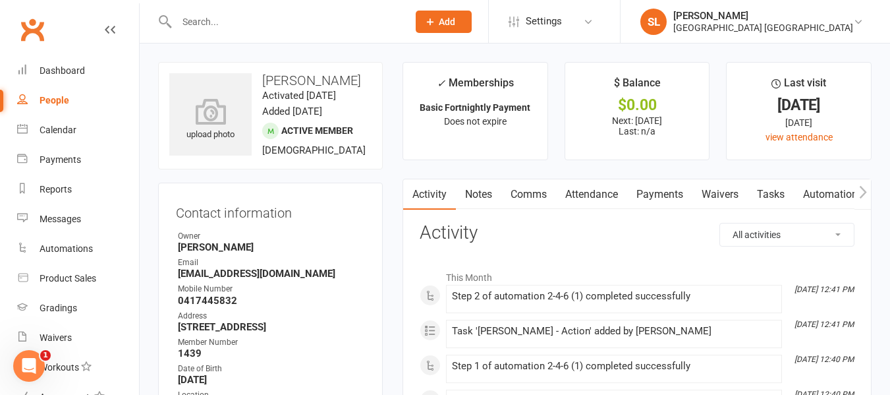
click at [862, 190] on icon "button" at bounding box center [863, 192] width 8 height 14
click at [756, 192] on link "Mobile App" at bounding box center [750, 194] width 71 height 30
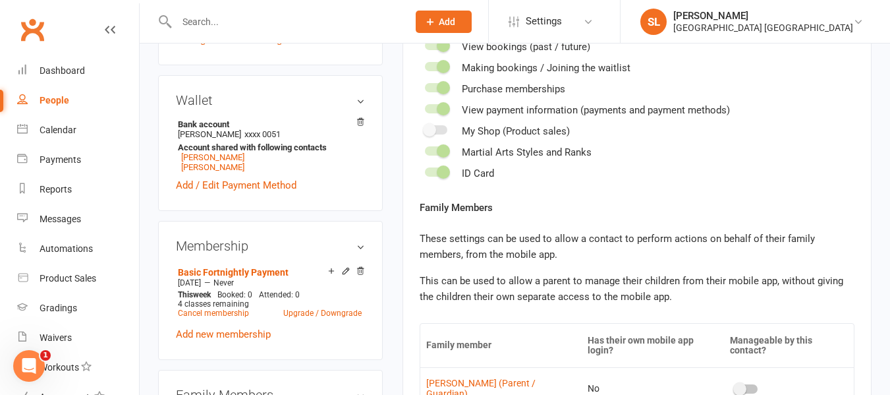
scroll to position [527, 0]
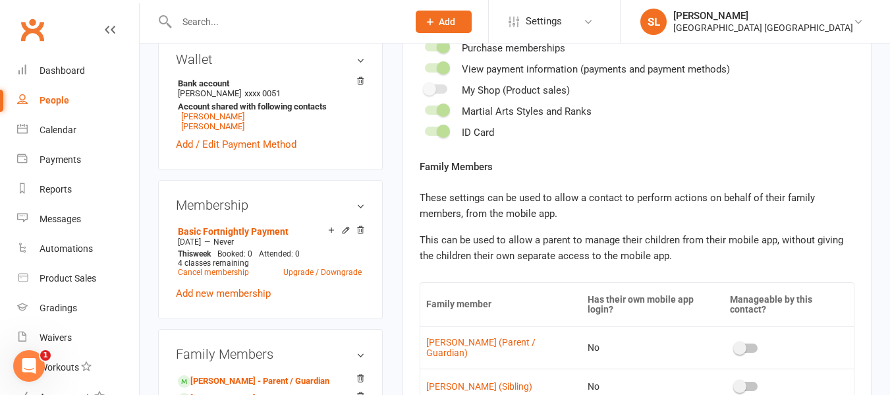
click at [741, 341] on span at bounding box center [739, 347] width 13 height 13
click at [735, 346] on input "checkbox" at bounding box center [735, 346] width 0 height 0
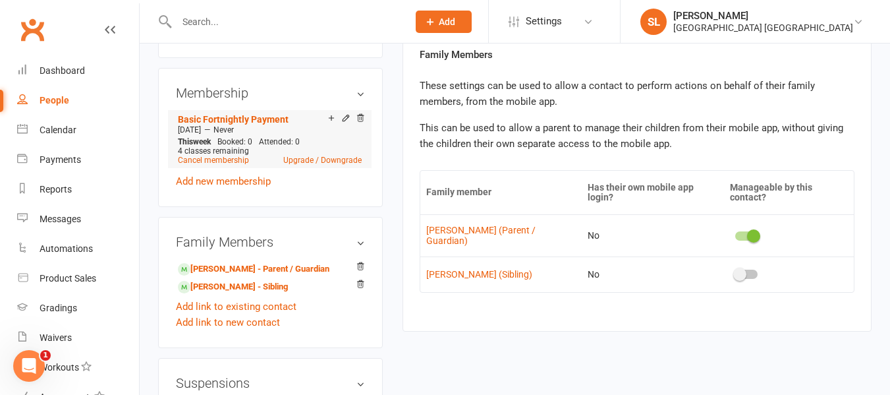
scroll to position [659, 0]
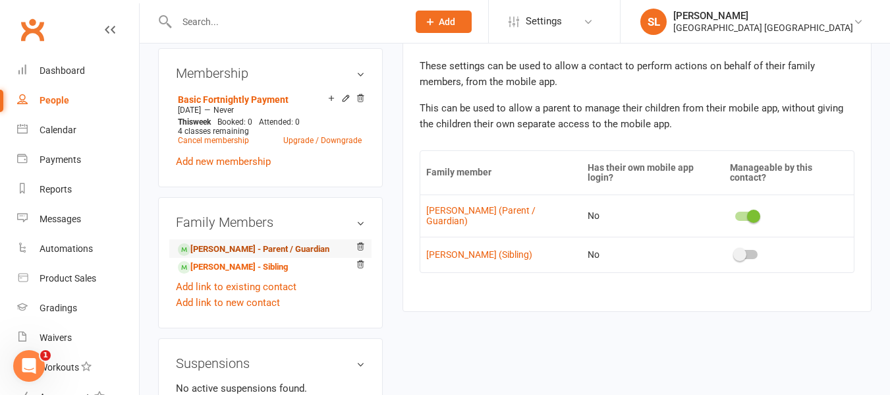
click at [219, 256] on link "[PERSON_NAME] - Parent / Guardian" at bounding box center [254, 249] width 152 height 14
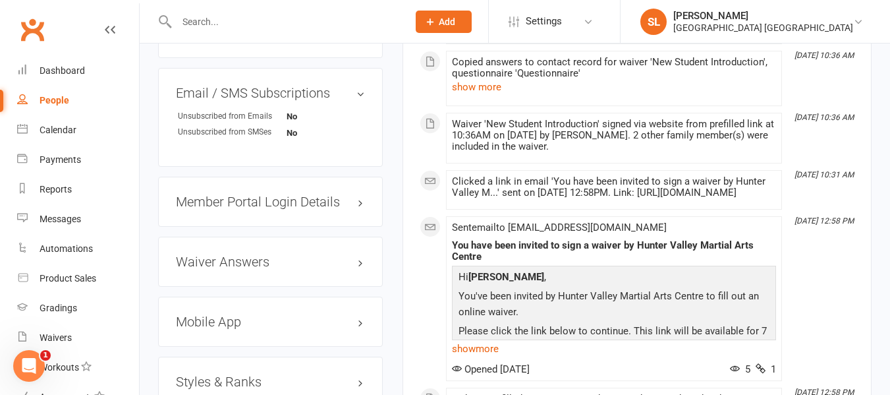
scroll to position [1252, 0]
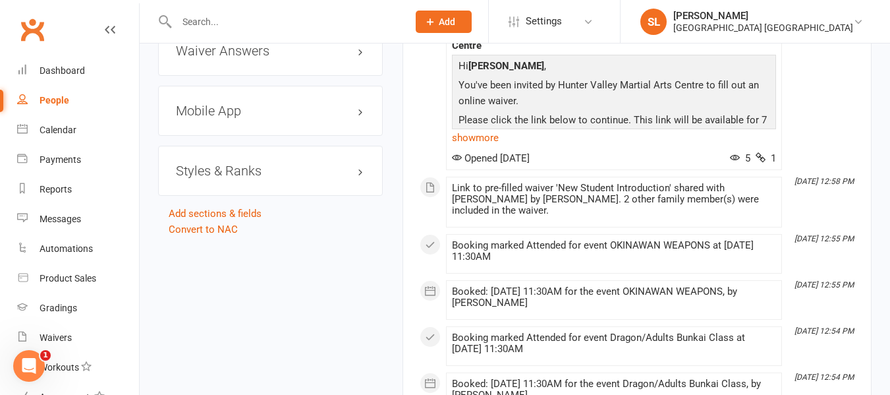
click at [233, 118] on h3 "Mobile App" at bounding box center [270, 110] width 189 height 14
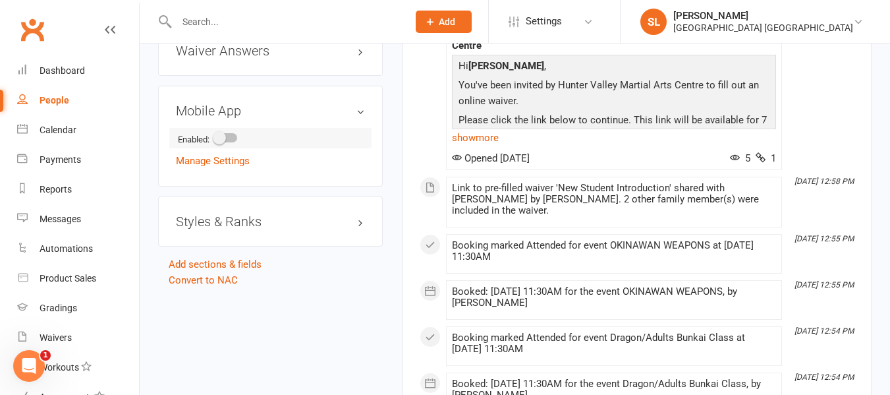
click at [225, 144] on span at bounding box center [219, 137] width 13 height 13
click at [215, 136] on input "checkbox" at bounding box center [215, 136] width 0 height 0
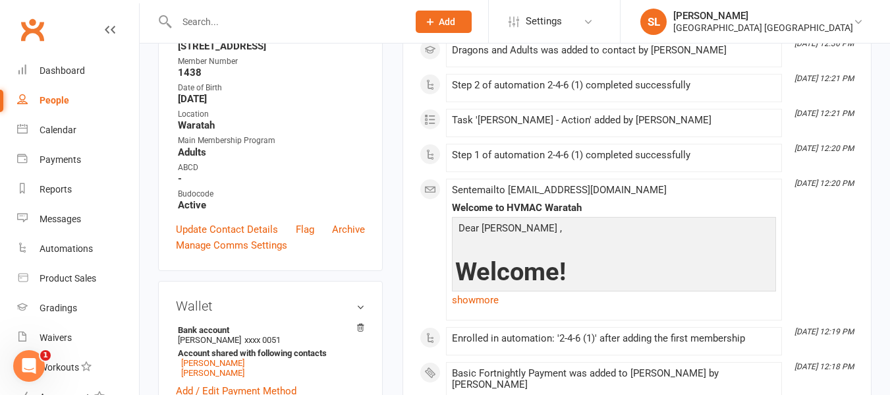
scroll to position [0, 0]
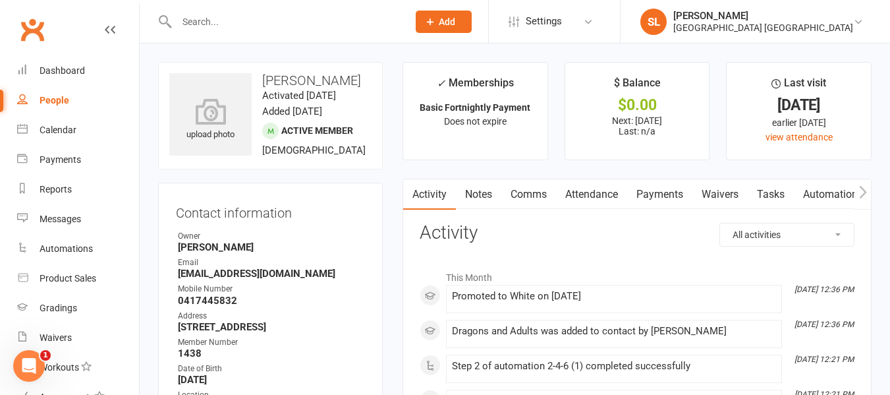
click at [861, 189] on icon "button" at bounding box center [863, 192] width 8 height 14
click at [746, 193] on link "Mobile App" at bounding box center [750, 194] width 71 height 30
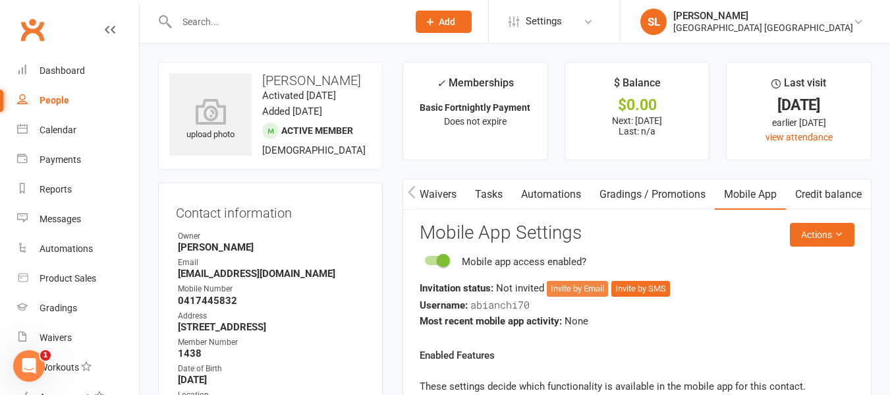
click at [570, 285] on button "Invite by Email" at bounding box center [577, 289] width 61 height 16
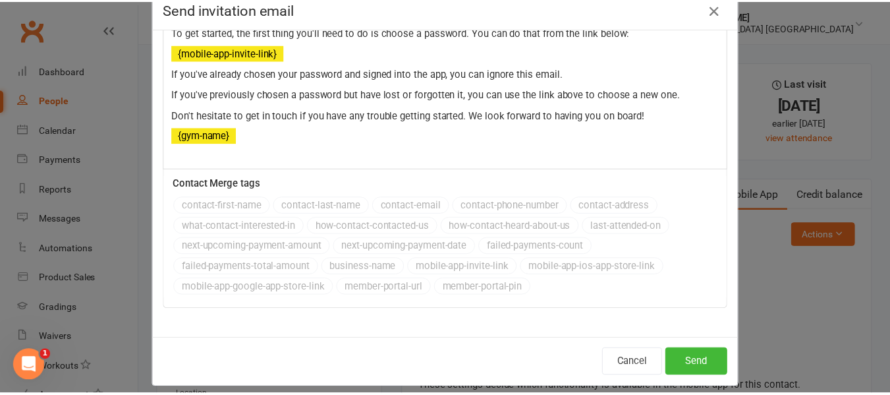
scroll to position [43, 0]
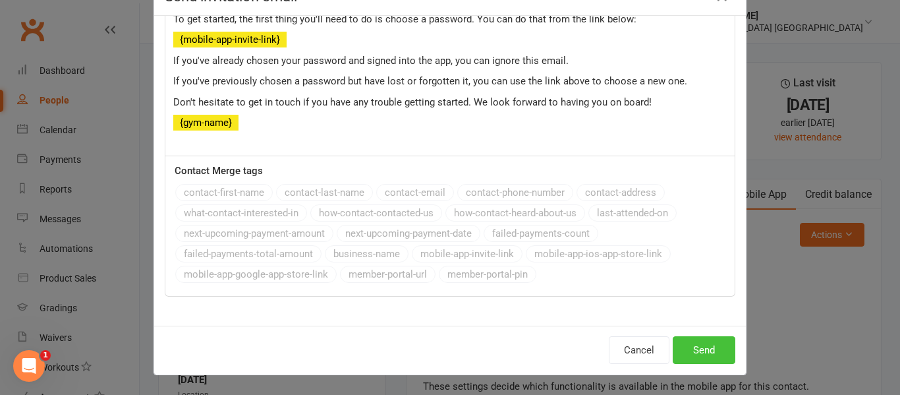
click at [704, 346] on button "Send" at bounding box center [704, 350] width 63 height 28
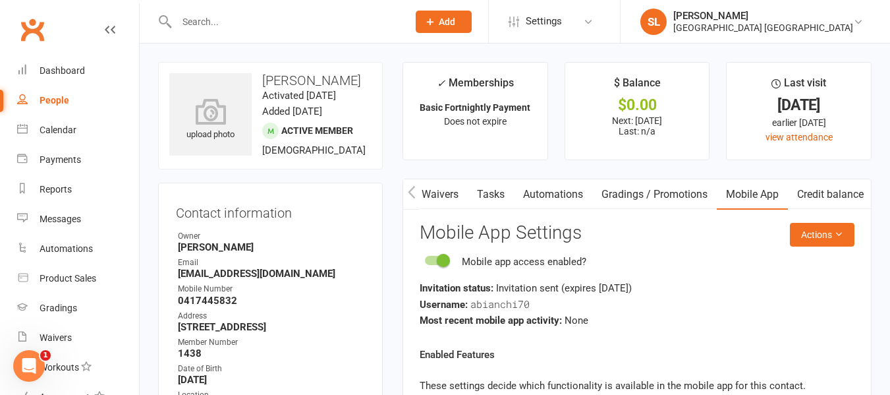
click at [198, 13] on input "text" at bounding box center [286, 22] width 226 height 18
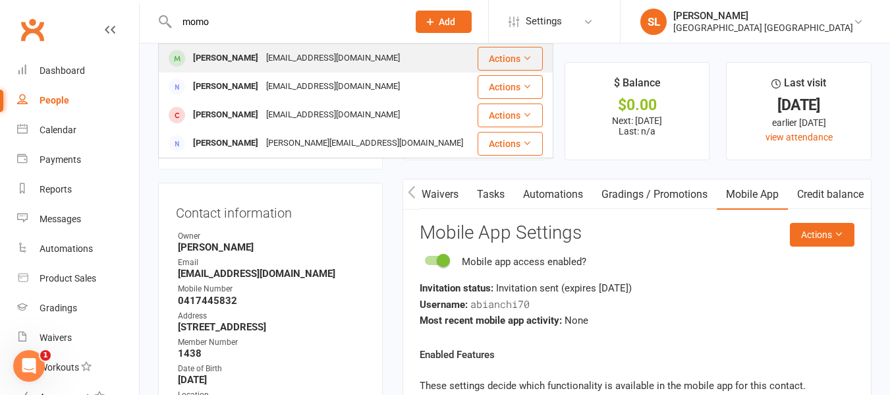
type input "momo"
click at [242, 59] on div "[PERSON_NAME]" at bounding box center [225, 58] width 73 height 19
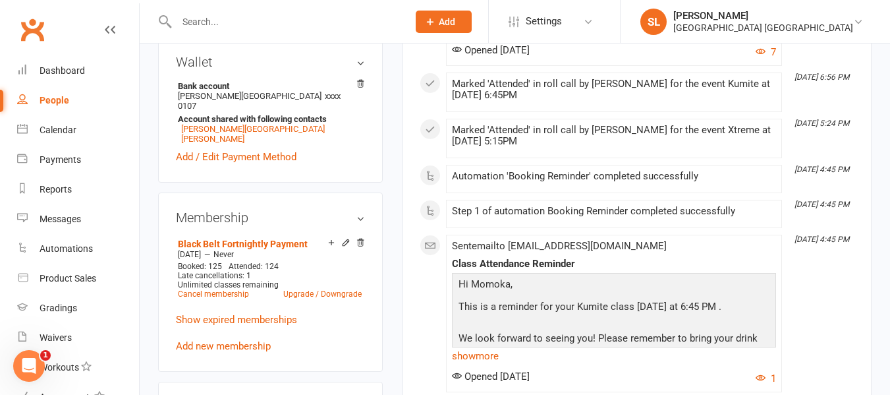
scroll to position [725, 0]
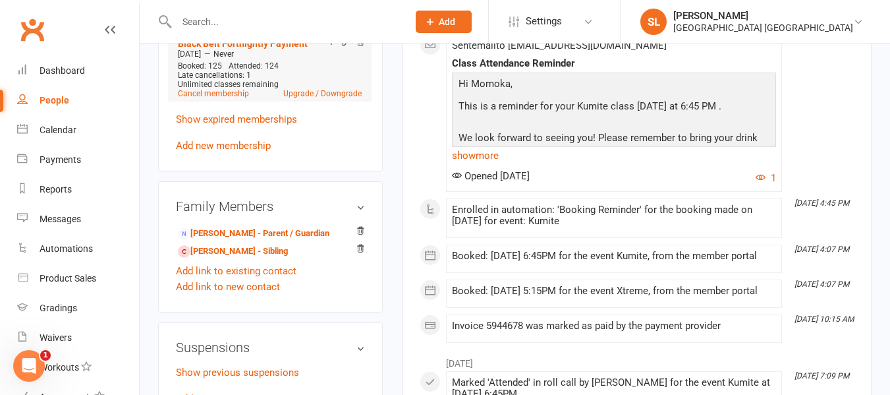
click at [344, 47] on icon at bounding box center [345, 42] width 9 height 9
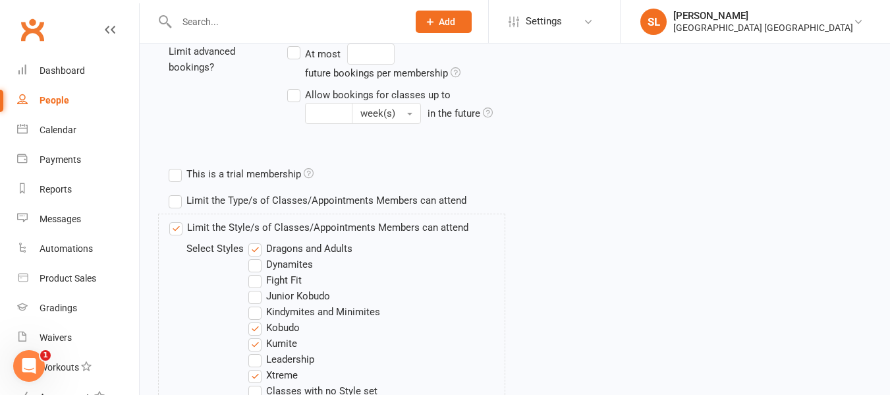
scroll to position [461, 0]
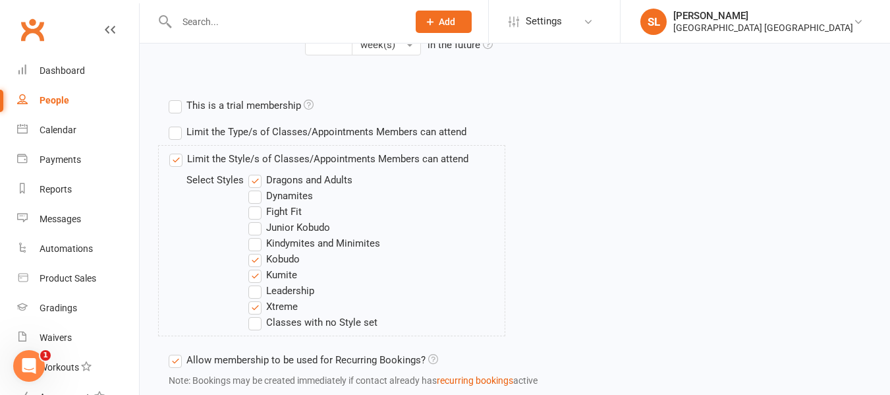
click at [256, 211] on label "Fight Fit" at bounding box center [274, 212] width 53 height 16
click at [256, 204] on input "Fight Fit" at bounding box center [252, 204] width 9 height 0
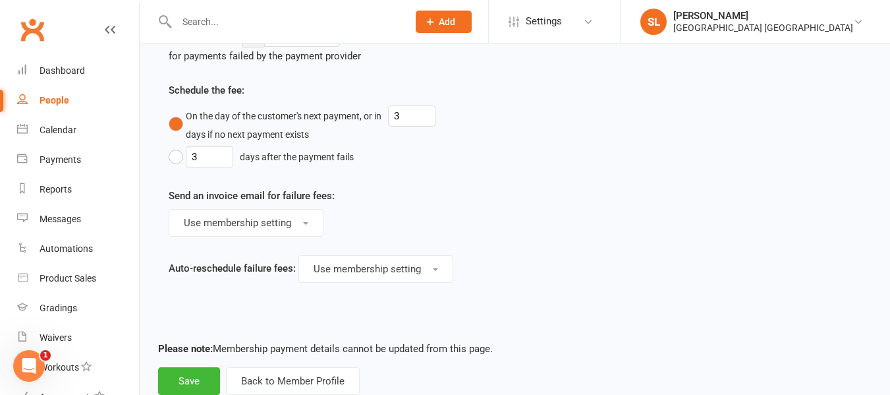
scroll to position [1115, 0]
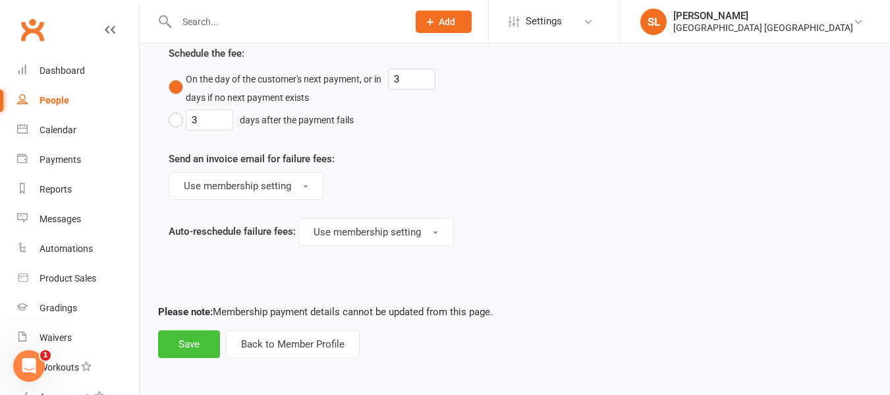
click at [200, 335] on button "Save" at bounding box center [189, 344] width 62 height 28
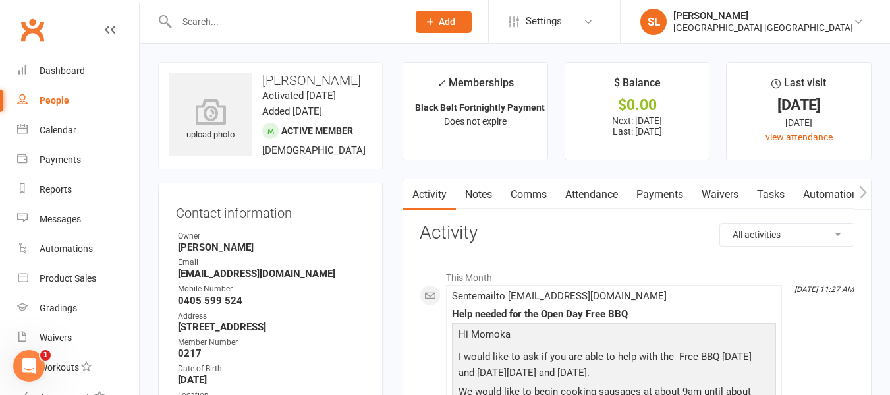
click at [260, 20] on input "text" at bounding box center [286, 22] width 226 height 18
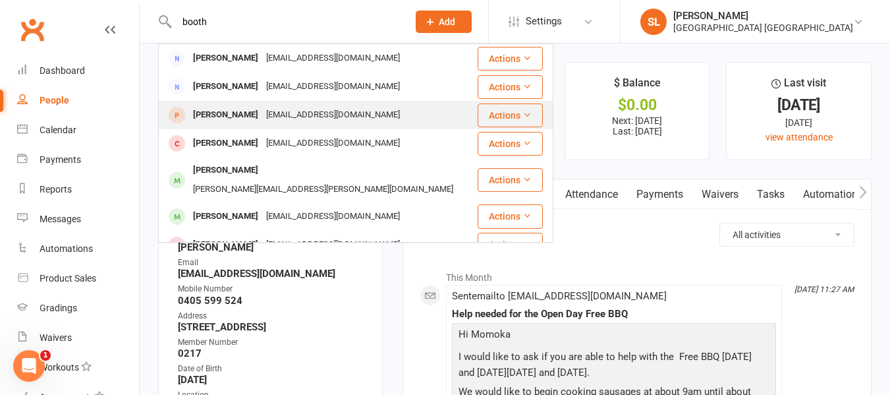
type input "booth"
click at [217, 111] on div "[PERSON_NAME]" at bounding box center [225, 114] width 73 height 19
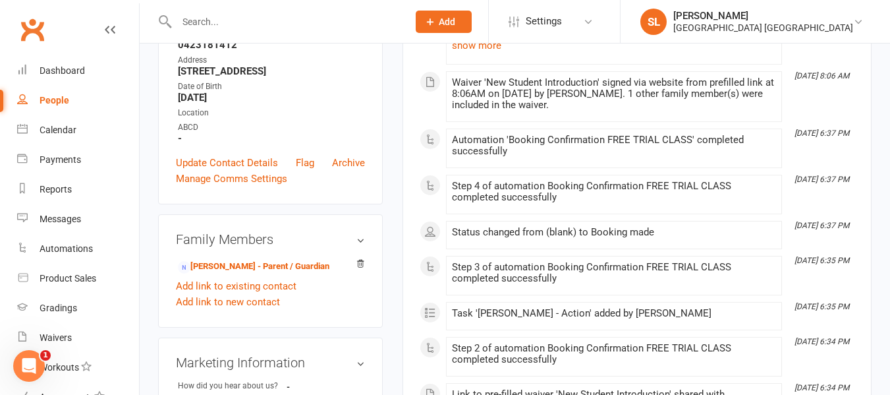
scroll to position [263, 0]
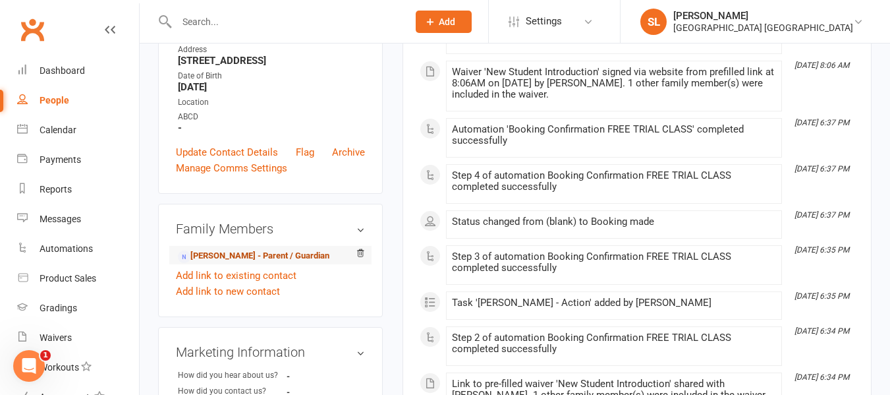
click at [230, 263] on link "[PERSON_NAME] - Parent / Guardian" at bounding box center [254, 256] width 152 height 14
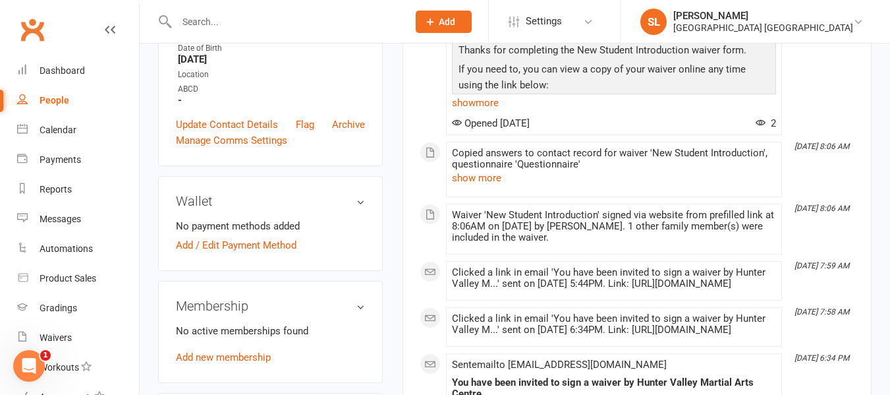
scroll to position [329, 0]
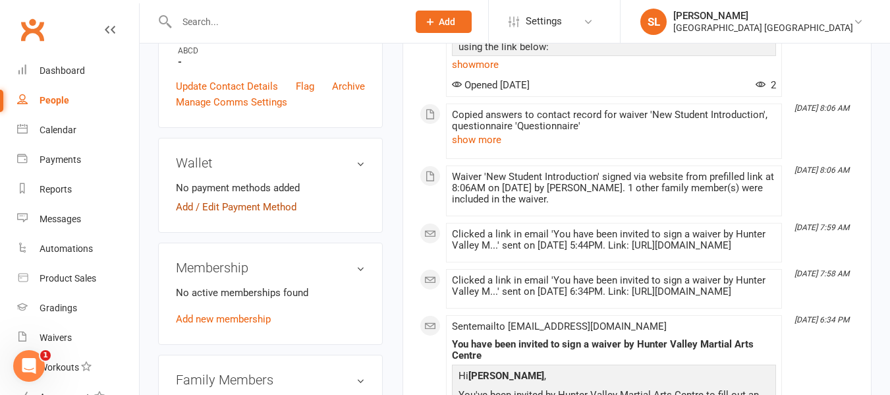
click at [279, 215] on link "Add / Edit Payment Method" at bounding box center [236, 207] width 121 height 16
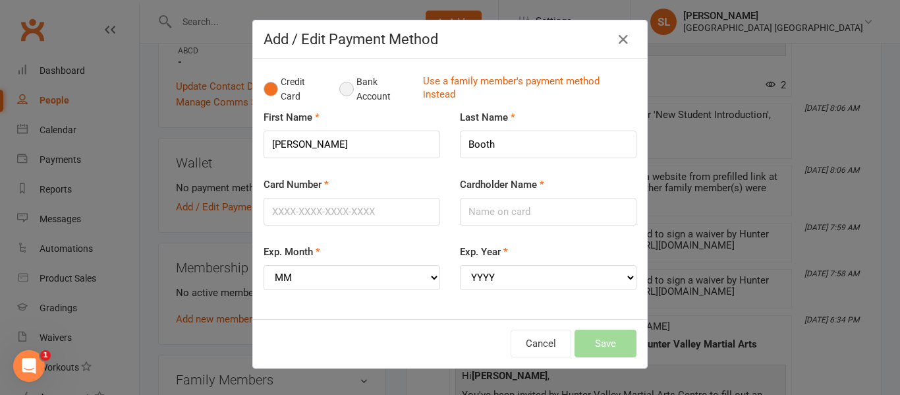
click at [343, 85] on button "Bank Account" at bounding box center [375, 89] width 73 height 40
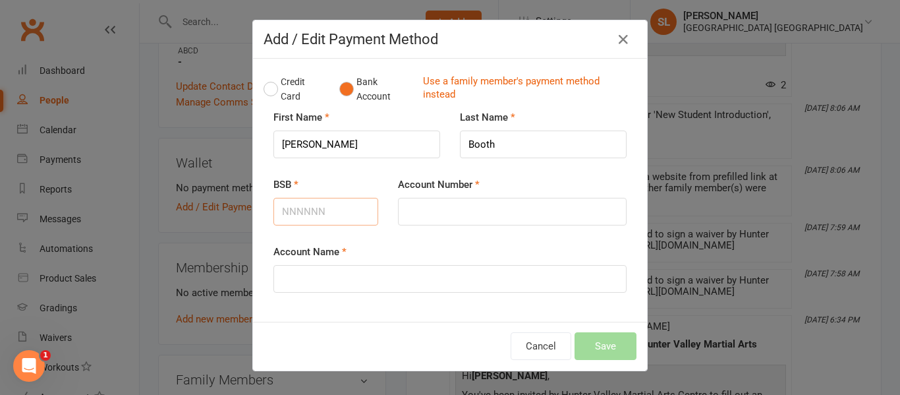
click at [303, 202] on input "BSB" at bounding box center [325, 212] width 105 height 28
type input "083636"
click at [414, 209] on input "Account Number" at bounding box center [512, 212] width 229 height 28
type input "868102159"
click at [412, 280] on input "Account Name" at bounding box center [449, 279] width 353 height 28
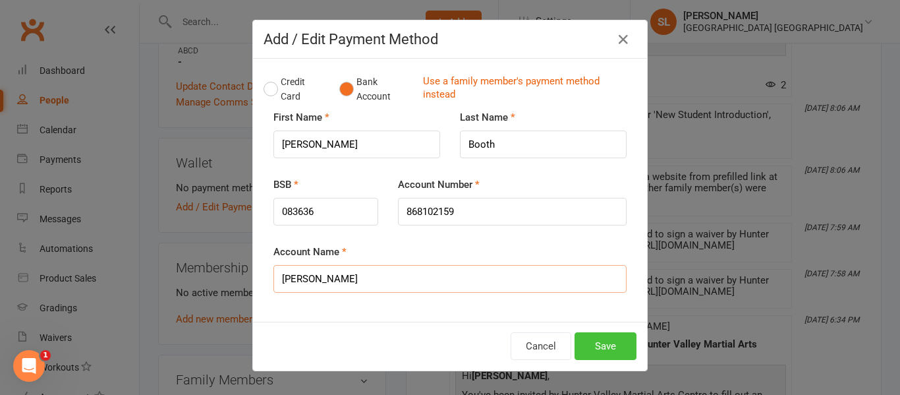
type input "[PERSON_NAME]"
click at [592, 346] on button "Save" at bounding box center [605, 346] width 62 height 28
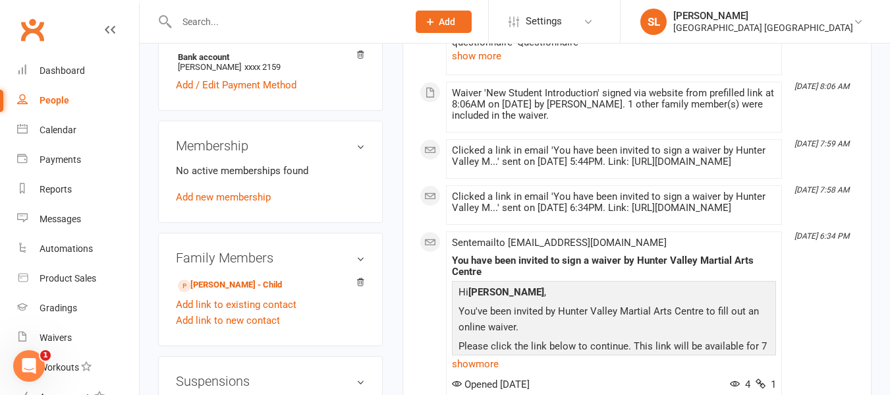
scroll to position [461, 0]
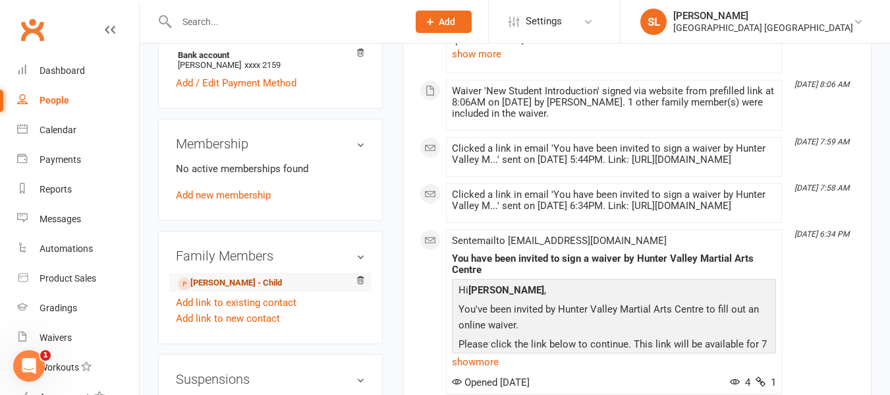
click at [221, 290] on link "[PERSON_NAME] - Child" at bounding box center [230, 283] width 104 height 14
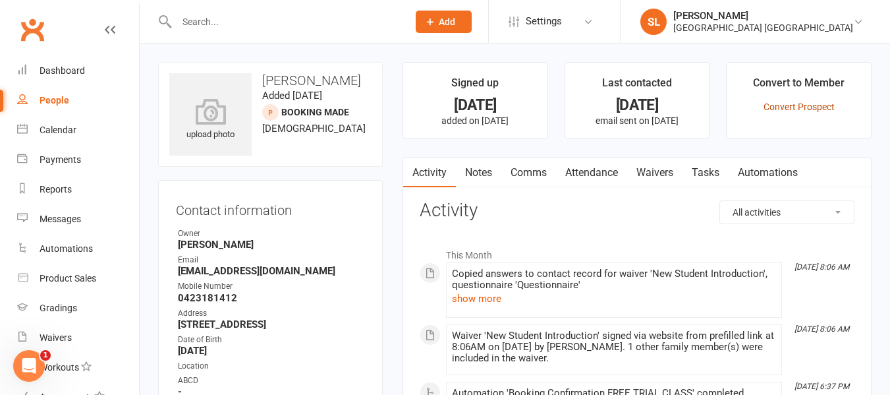
click at [785, 108] on link "Convert Prospect" at bounding box center [798, 106] width 71 height 11
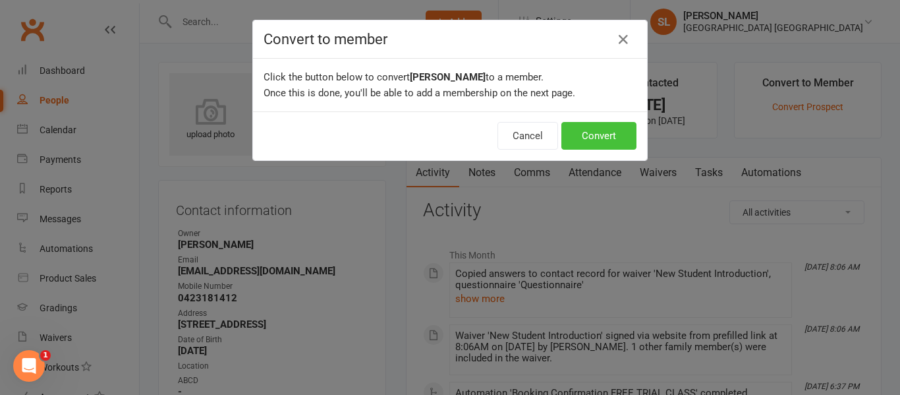
click at [601, 136] on button "Convert" at bounding box center [598, 136] width 75 height 28
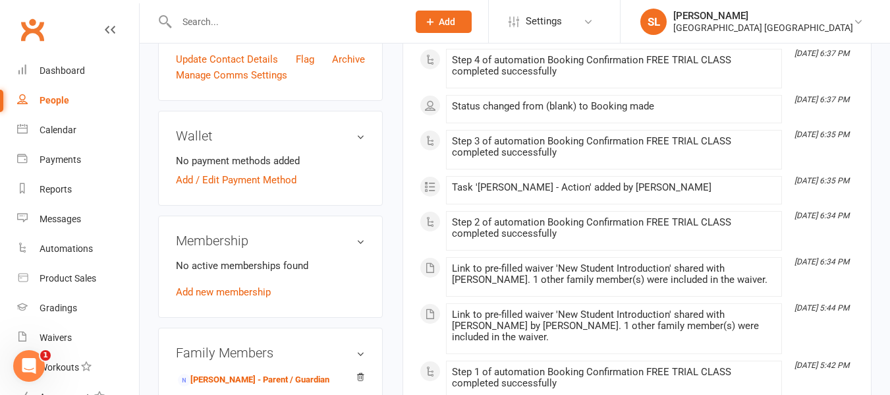
scroll to position [461, 0]
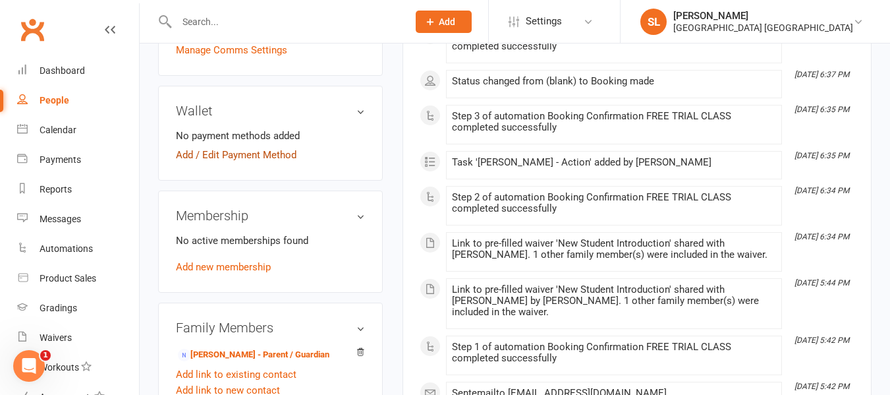
click at [273, 163] on link "Add / Edit Payment Method" at bounding box center [236, 155] width 121 height 16
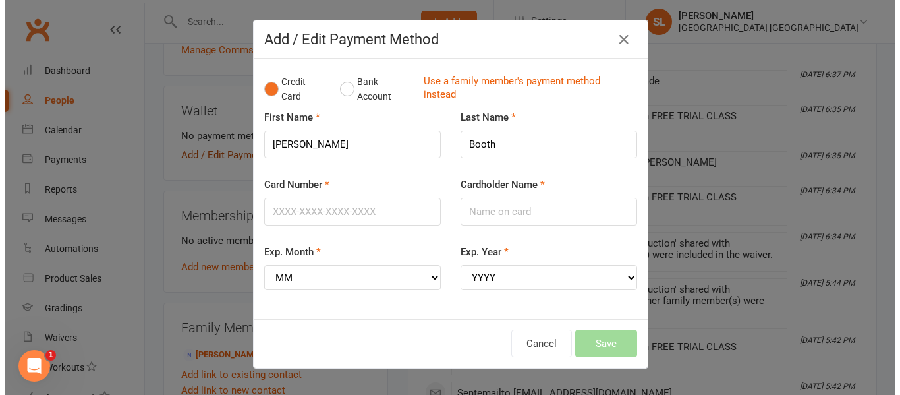
scroll to position [449, 0]
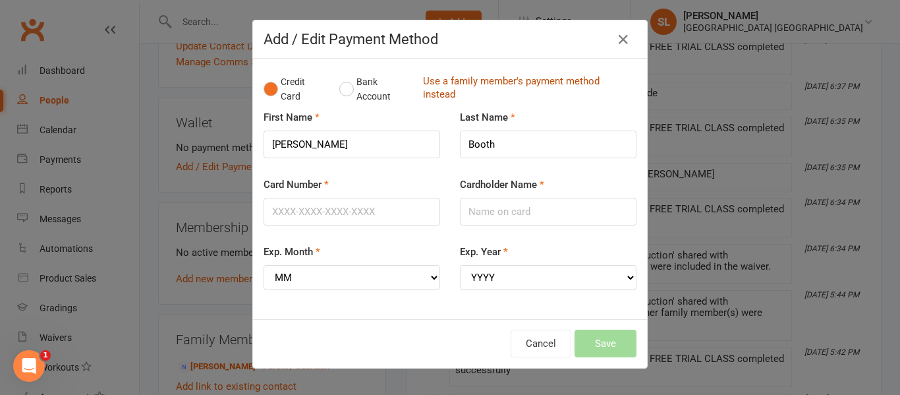
click at [429, 82] on link "Use a family member's payment method instead" at bounding box center [526, 89] width 207 height 30
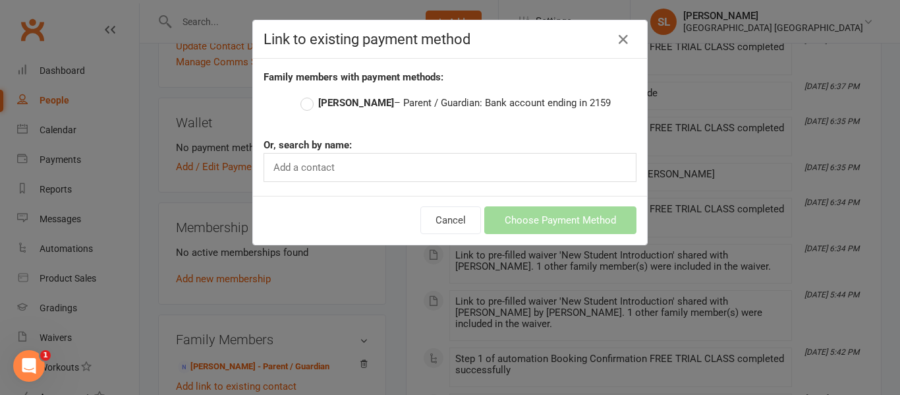
click at [335, 101] on strong "[PERSON_NAME]" at bounding box center [356, 103] width 76 height 12
click at [309, 95] on input "[PERSON_NAME] – Parent / Guardian: Bank account ending in 2159" at bounding box center [304, 95] width 9 height 0
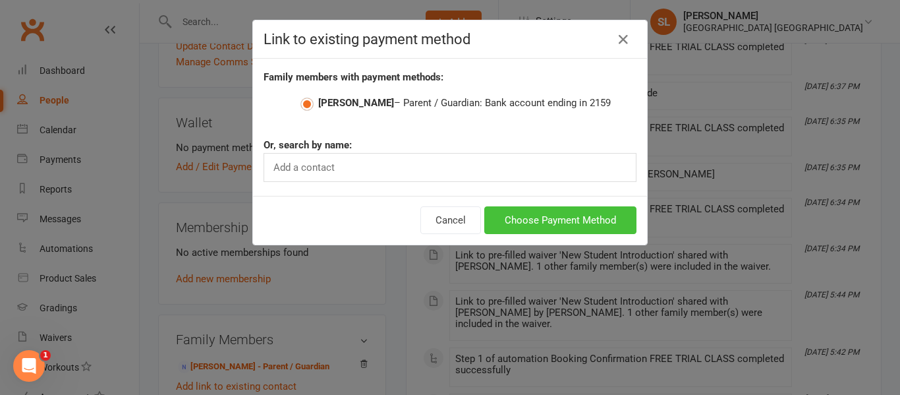
click at [508, 217] on button "Choose Payment Method" at bounding box center [560, 220] width 152 height 28
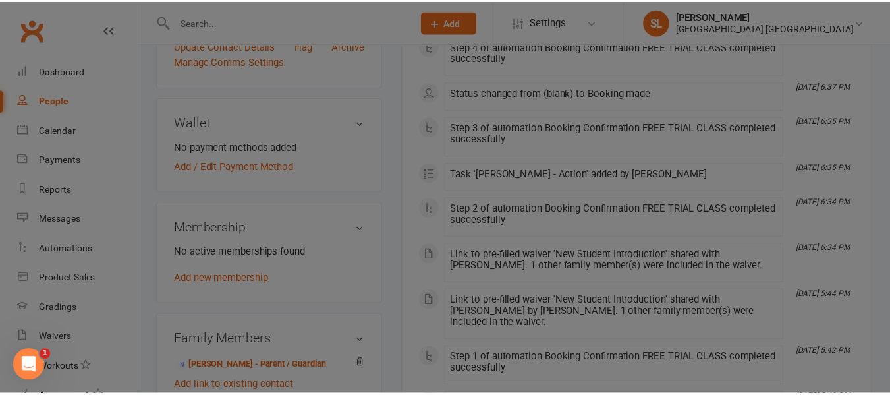
scroll to position [461, 0]
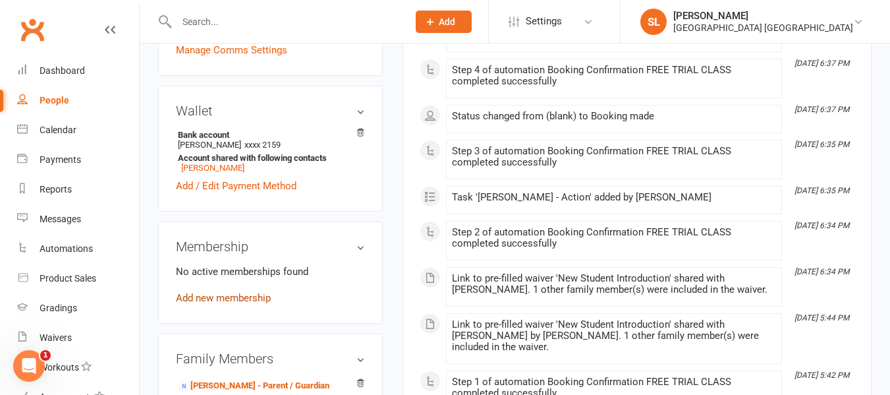
click at [246, 304] on link "Add new membership" at bounding box center [223, 298] width 95 height 12
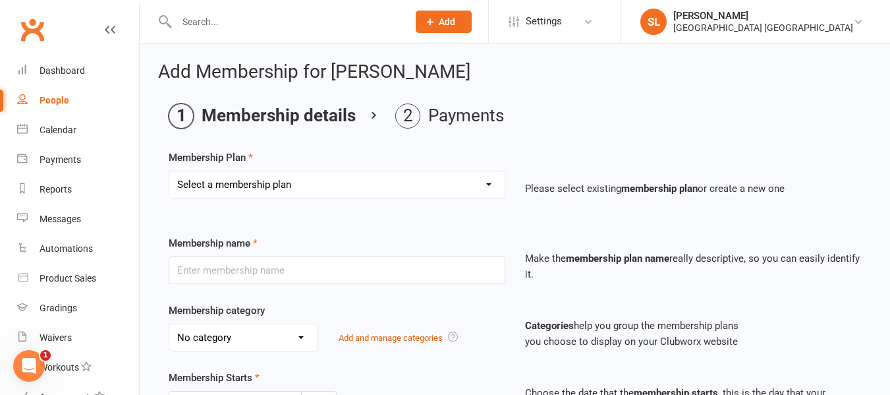
click at [192, 178] on select "Select a membership plan Create new Membership Plan OAW Kindymites/Minimites - …" at bounding box center [336, 184] width 335 height 26
select select "7"
click at [169, 171] on select "Select a membership plan Create new Membership Plan OAW Kindymites/Minimites - …" at bounding box center [336, 184] width 335 height 26
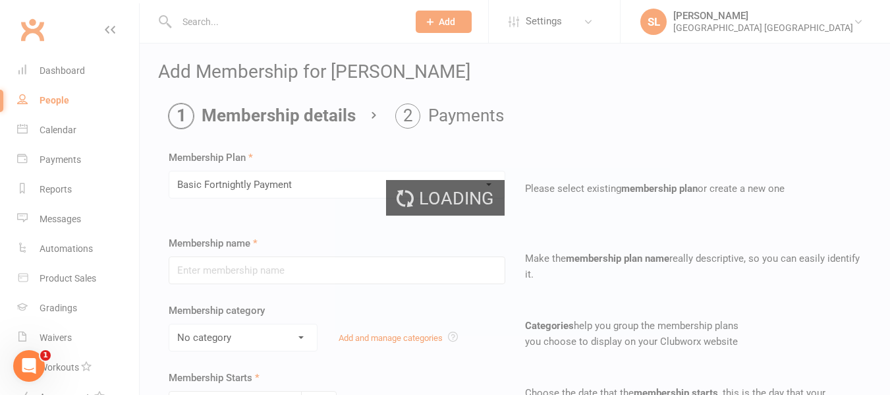
type input "Basic Fortnightly Payment"
select select "0"
type input "0"
type input "2"
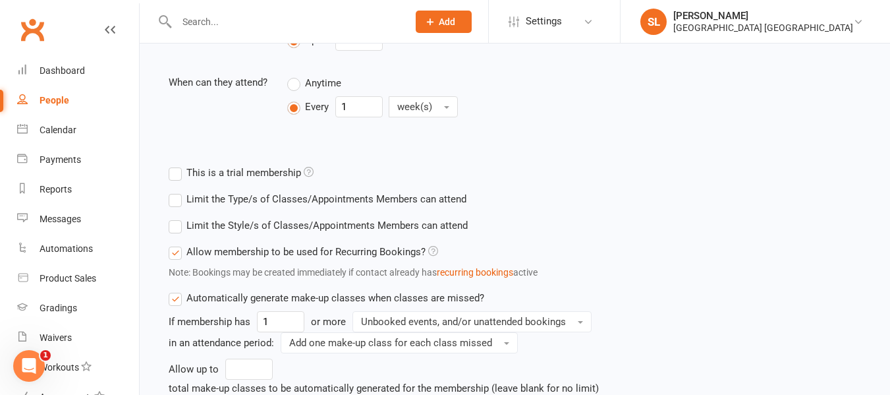
scroll to position [527, 0]
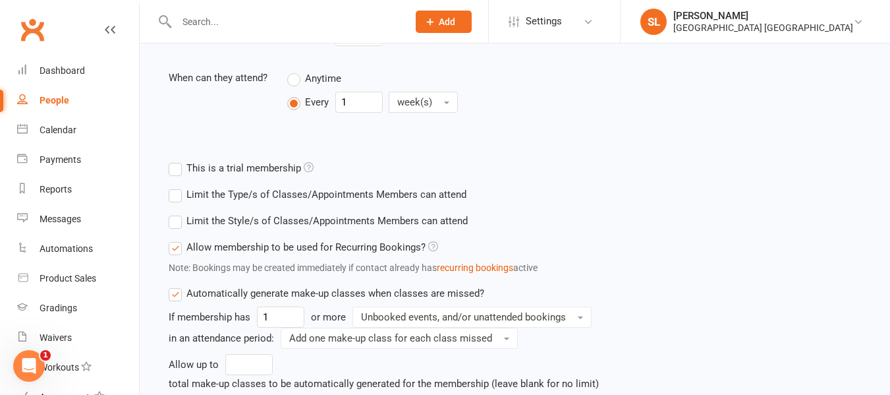
click at [173, 220] on label "Limit the Style/s of Classes/Appointments Members can attend" at bounding box center [318, 221] width 299 height 16
click at [173, 213] on input "Limit the Style/s of Classes/Appointments Members can attend" at bounding box center [173, 213] width 9 height 0
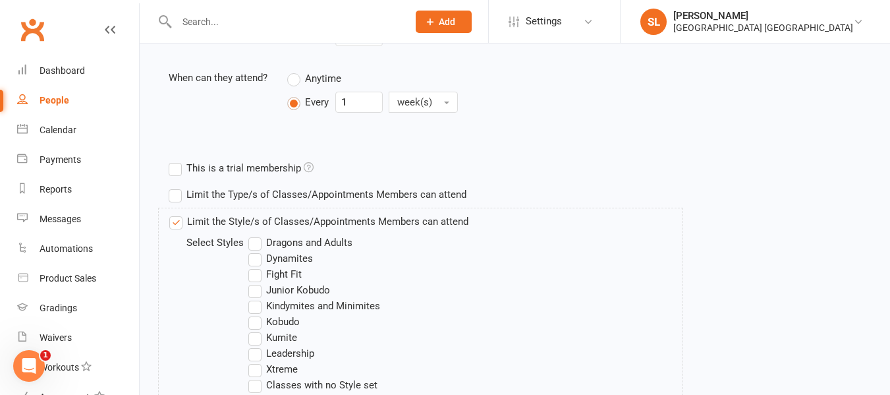
click at [254, 260] on label "Dynamites" at bounding box center [280, 258] width 65 height 16
click at [254, 250] on input "Dynamites" at bounding box center [252, 250] width 9 height 0
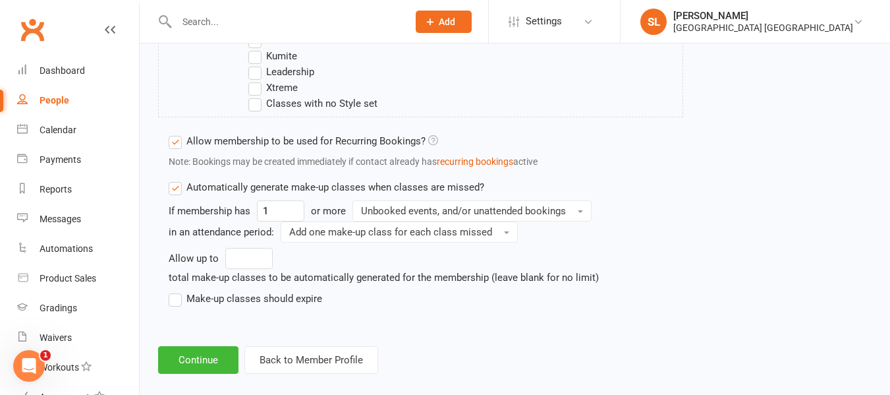
scroll to position [825, 0]
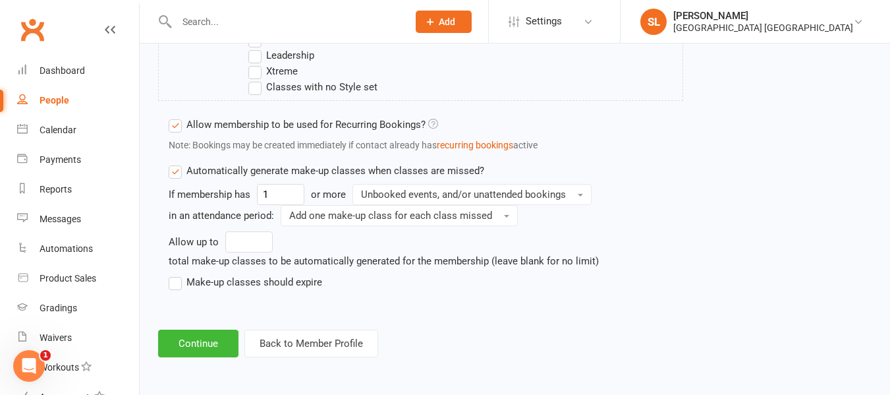
click at [177, 281] on label "Make-up classes should expire" at bounding box center [245, 282] width 153 height 16
click at [177, 274] on input "Make-up classes should expire" at bounding box center [173, 274] width 9 height 0
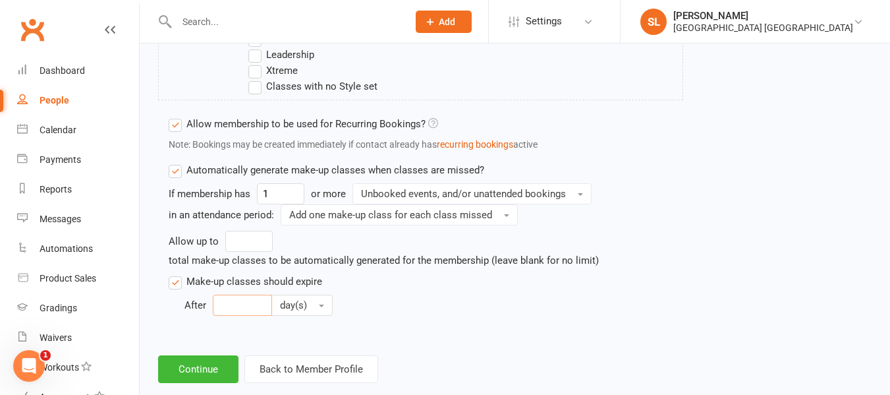
click at [227, 300] on input "number" at bounding box center [242, 304] width 59 height 21
type input "30"
click at [194, 365] on button "Continue" at bounding box center [198, 369] width 80 height 28
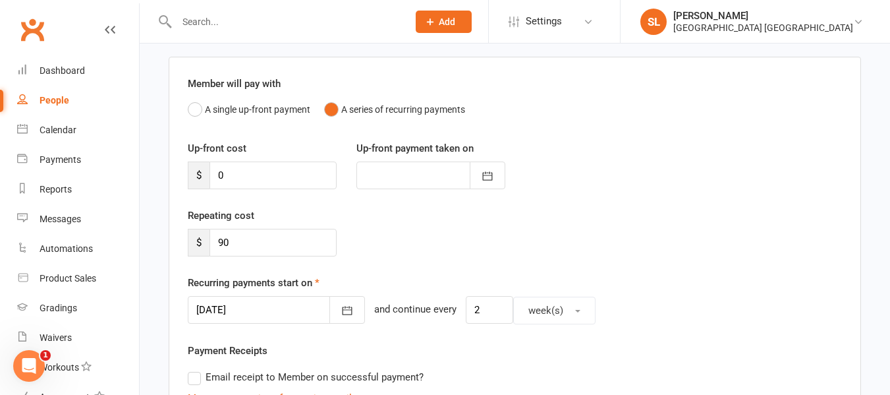
scroll to position [132, 0]
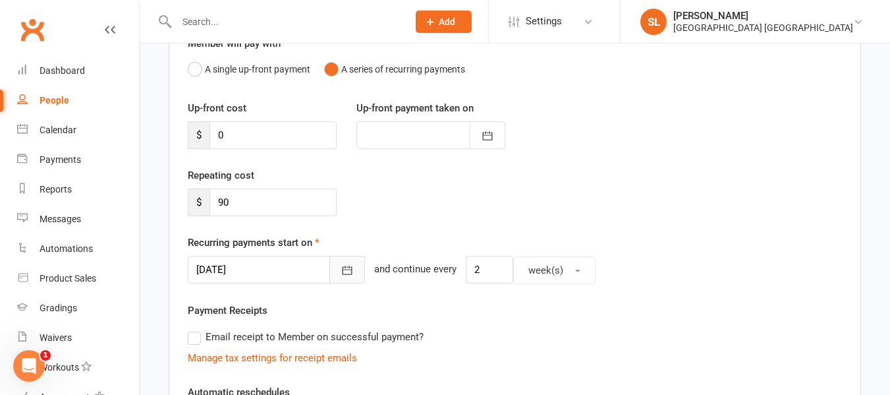
click at [341, 266] on icon "button" at bounding box center [347, 269] width 13 height 13
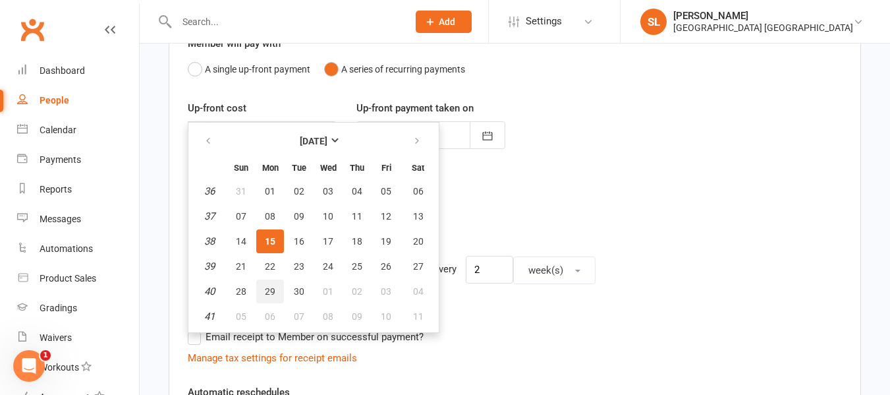
click at [270, 289] on span "29" at bounding box center [270, 291] width 11 height 11
type input "[DATE]"
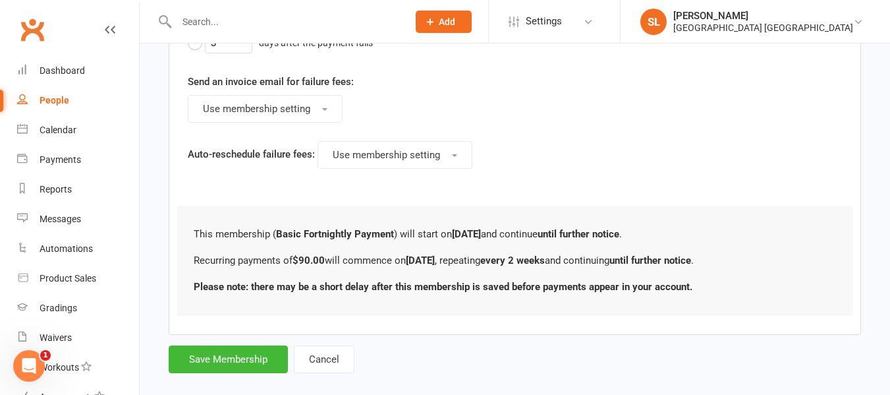
scroll to position [790, 0]
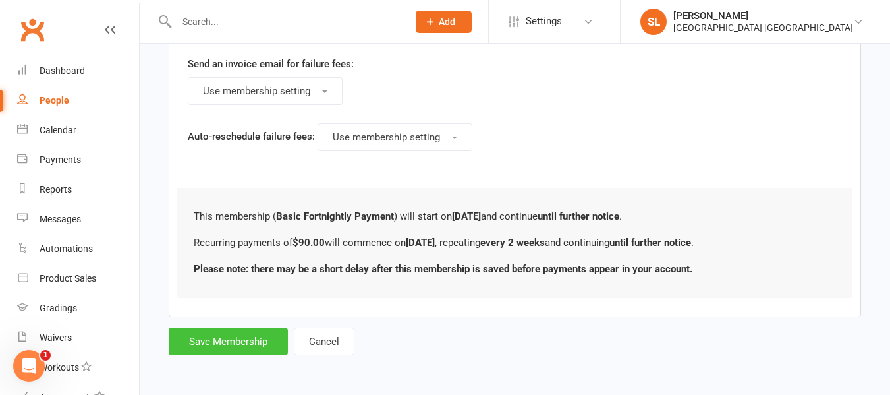
click at [223, 340] on button "Save Membership" at bounding box center [228, 341] width 119 height 28
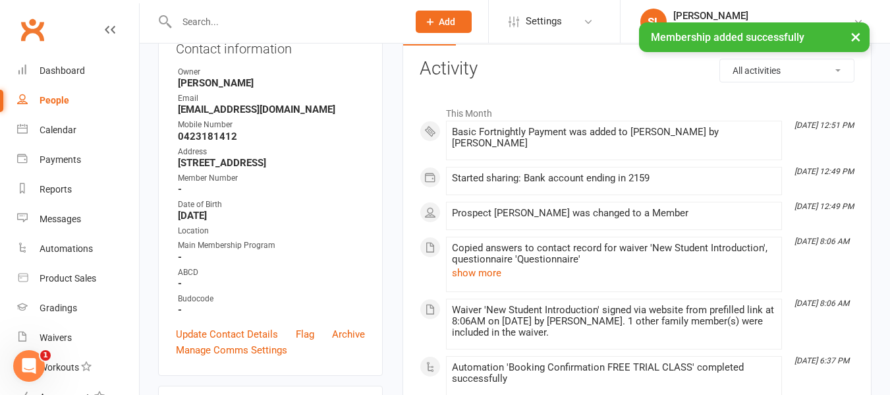
scroll to position [198, 0]
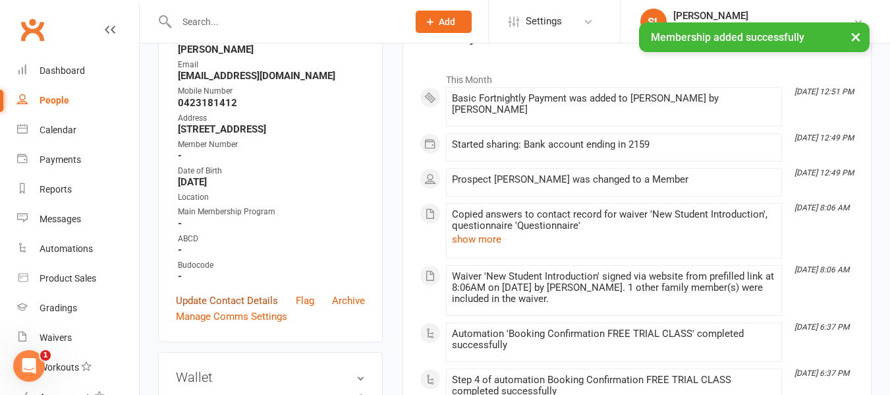
click at [234, 308] on link "Update Contact Details" at bounding box center [227, 300] width 102 height 16
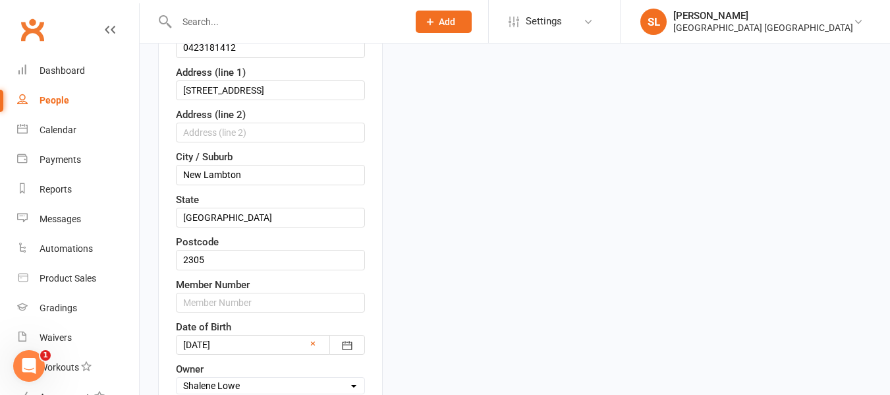
scroll to position [391, 0]
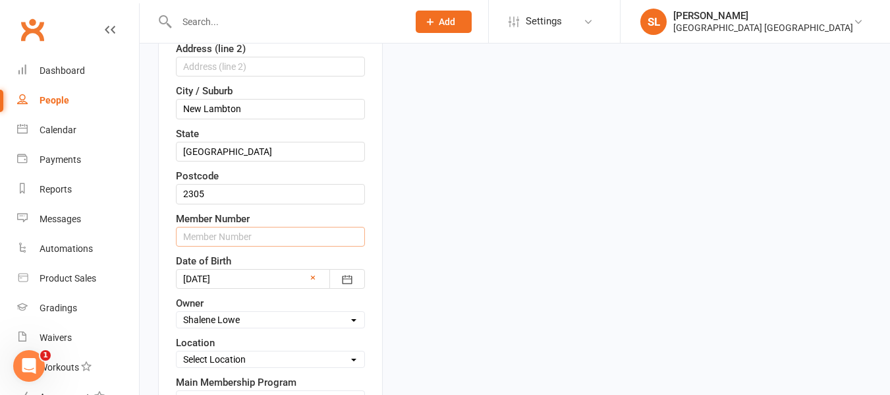
click at [267, 246] on input "text" at bounding box center [270, 237] width 189 height 20
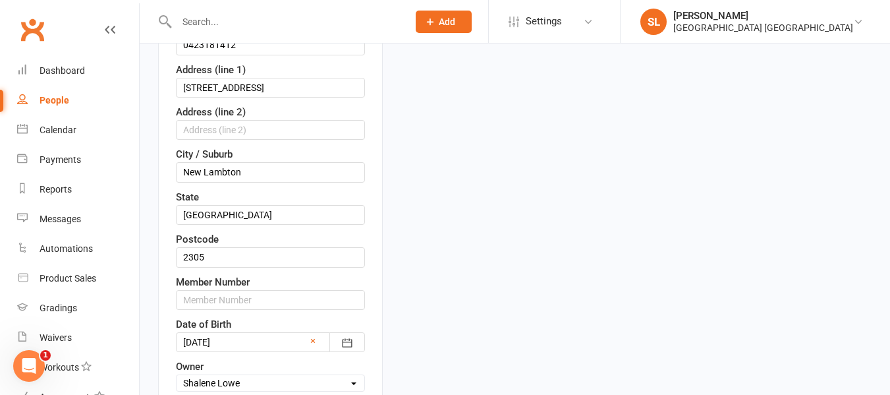
scroll to position [329, 0]
click at [278, 308] on input "text" at bounding box center [270, 299] width 189 height 20
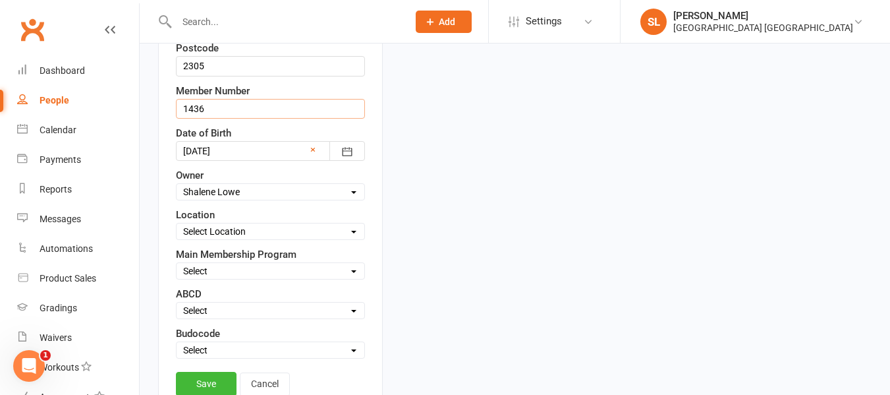
scroll to position [593, 0]
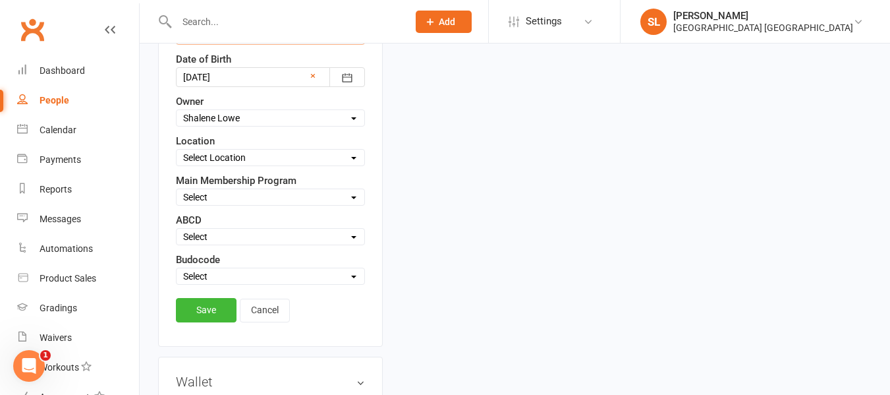
type input "1436"
click at [242, 125] on select "Select Owner [PERSON_NAME] HVMAC Waratah [PERSON_NAME] [PERSON_NAME] [PERSON_NA…" at bounding box center [271, 118] width 188 height 14
select select "5"
click at [177, 125] on select "Select Owner [PERSON_NAME] HVMAC Waratah [PERSON_NAME] [PERSON_NAME] [PERSON_NA…" at bounding box center [271, 118] width 188 height 14
click at [229, 165] on select "Select Location [GEOGRAPHIC_DATA]" at bounding box center [271, 157] width 188 height 14
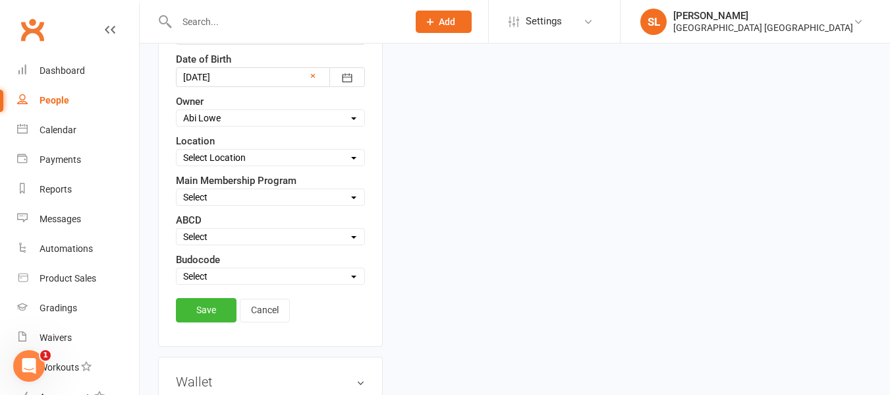
select select "0"
click at [177, 165] on select "Select Location [GEOGRAPHIC_DATA]" at bounding box center [271, 157] width 188 height 14
click at [215, 204] on select "Select Minimites Kindymites Dynamites Dragons Adults Fight Fit Kobudo Guest [PE…" at bounding box center [271, 197] width 188 height 14
select select "Dynamites"
click at [177, 204] on select "Select Minimites Kindymites Dynamites Dragons Adults Fight Fit Kobudo Guest [PE…" at bounding box center [271, 197] width 188 height 14
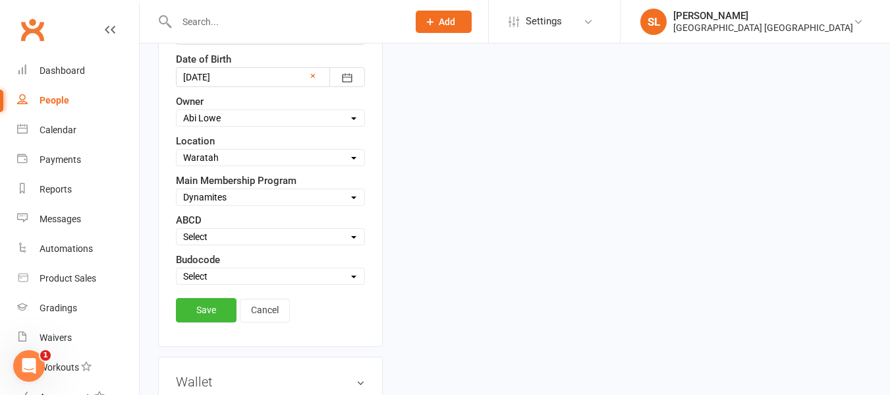
click at [210, 283] on select "Select Active Suspended Opt OUT Family" at bounding box center [271, 276] width 188 height 14
select select "Active"
click at [177, 283] on select "Select Active Suspended Opt OUT Family" at bounding box center [271, 276] width 188 height 14
click at [198, 321] on link "Save" at bounding box center [206, 310] width 61 height 24
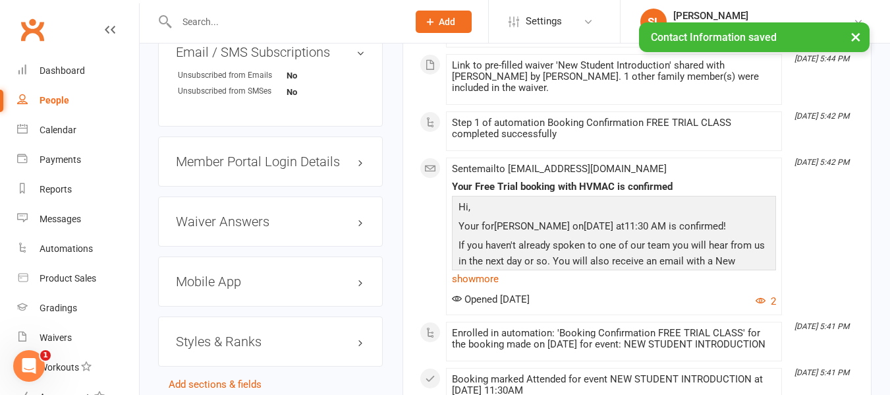
scroll to position [1186, 0]
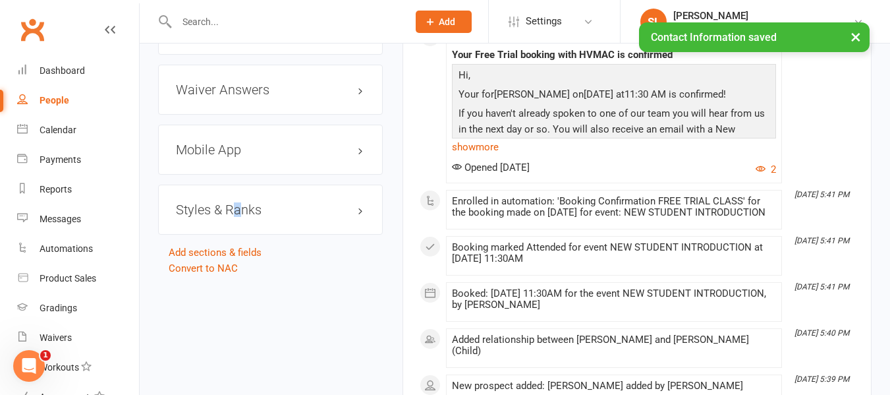
click at [236, 217] on h3 "Styles & Ranks" at bounding box center [270, 209] width 189 height 14
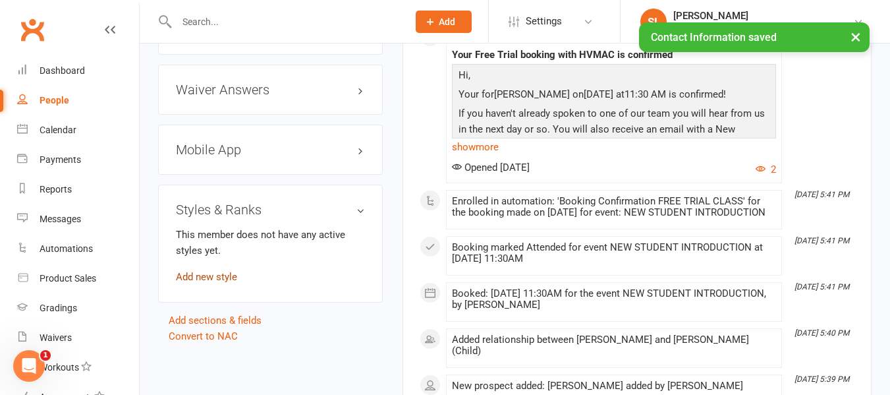
click at [222, 283] on link "Add new style" at bounding box center [206, 277] width 61 height 12
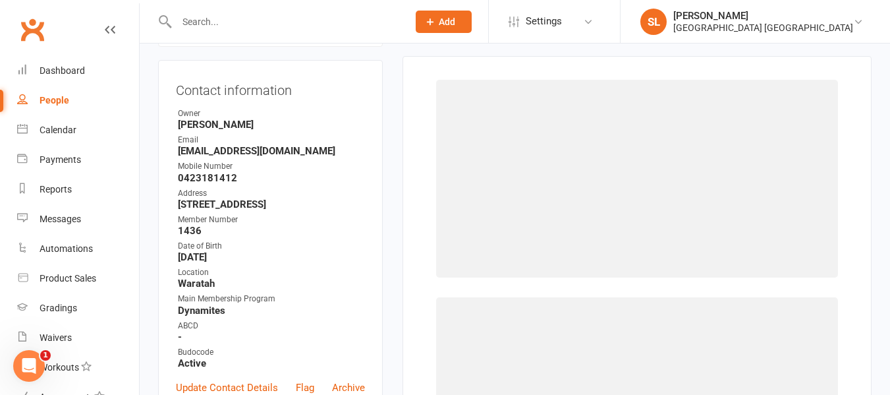
scroll to position [113, 0]
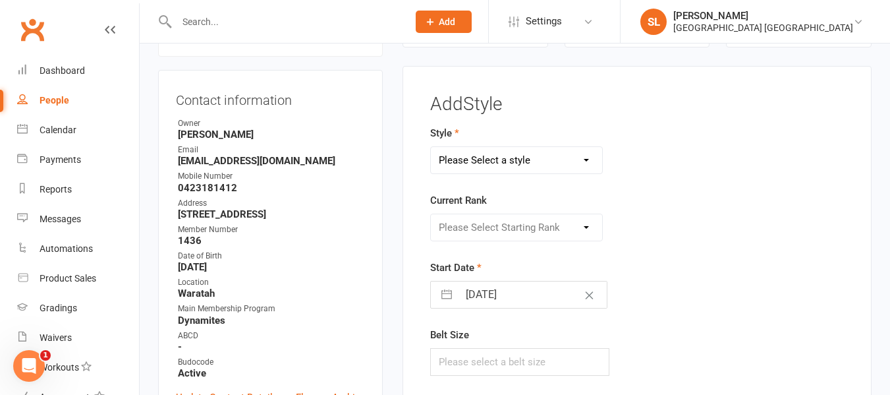
click at [476, 164] on select "Please Select a style Dragons and Adults Dynamites Fight Fit Junior Kobudo Kind…" at bounding box center [516, 160] width 171 height 26
select select "1751"
click at [431, 147] on select "Please Select a style Dragons and Adults Dynamites Fight Fit Junior Kobudo Kind…" at bounding box center [516, 160] width 171 height 26
click at [487, 225] on select "Please Select Starting Rank White 10th kyu 9th kyu 8th kyu Yellow 7th kyu Orang…" at bounding box center [516, 227] width 171 height 26
select select "17274"
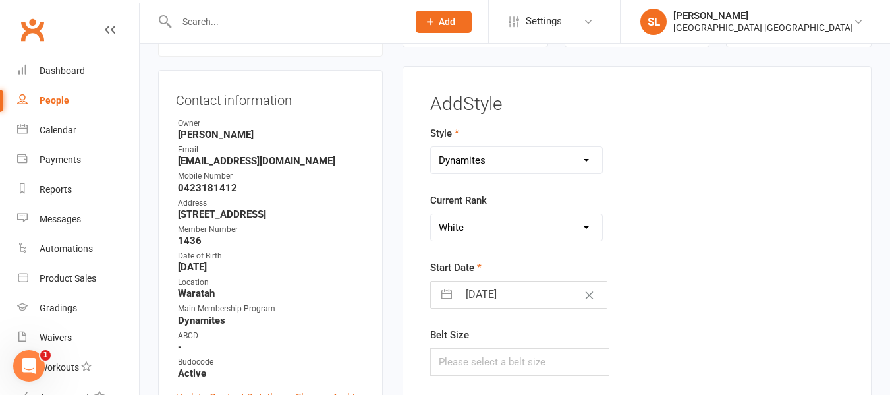
click at [431, 214] on select "Please Select Starting Rank White 10th kyu 9th kyu 8th kyu Yellow 7th kyu Orang…" at bounding box center [516, 227] width 171 height 26
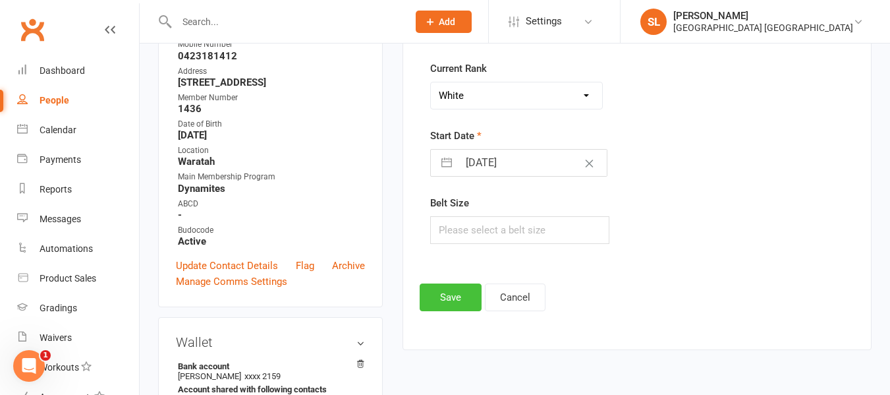
click at [450, 297] on button "Save" at bounding box center [451, 297] width 62 height 28
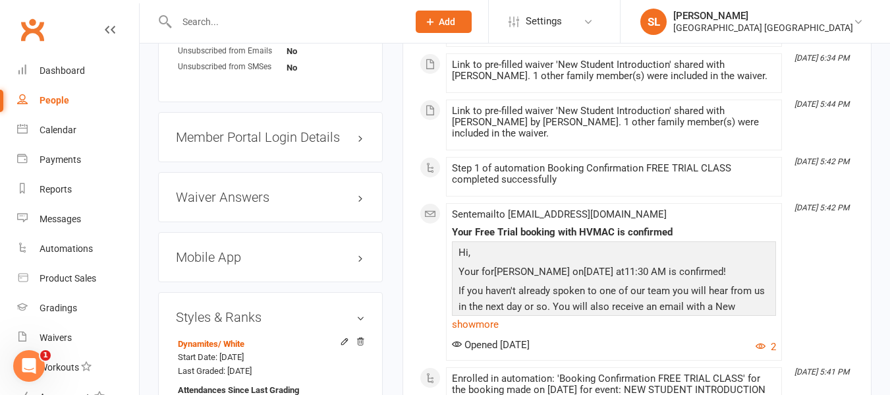
scroll to position [1101, 0]
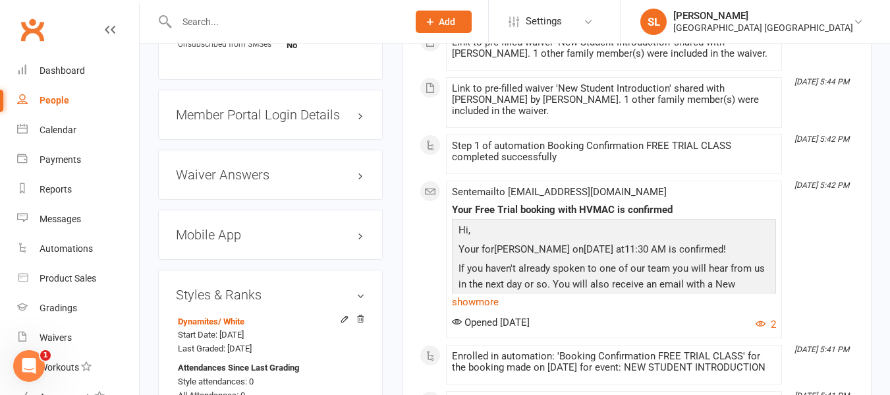
click at [229, 242] on h3 "Mobile App" at bounding box center [270, 234] width 189 height 14
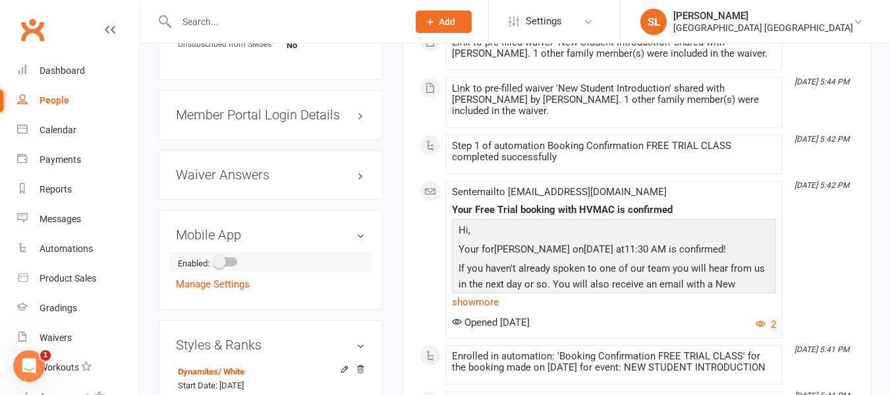
click at [217, 268] on span at bounding box center [219, 261] width 13 height 13
click at [215, 260] on input "checkbox" at bounding box center [215, 260] width 0 height 0
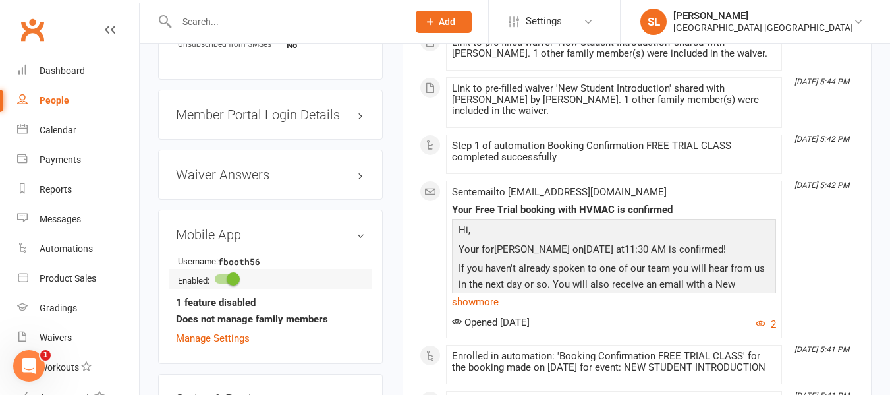
click at [227, 283] on div at bounding box center [226, 278] width 22 height 9
click at [215, 277] on input "checkbox" at bounding box center [215, 277] width 0 height 0
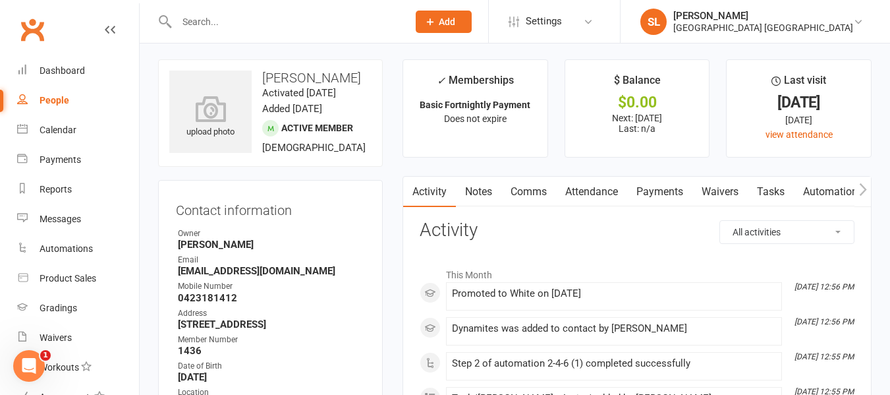
scroll to position [0, 0]
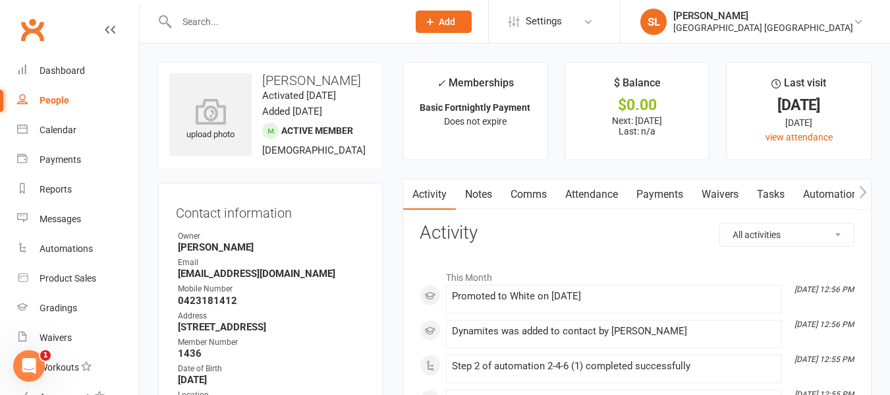
click at [861, 190] on icon "button" at bounding box center [863, 192] width 8 height 14
click at [747, 194] on link "Mobile App" at bounding box center [750, 194] width 71 height 30
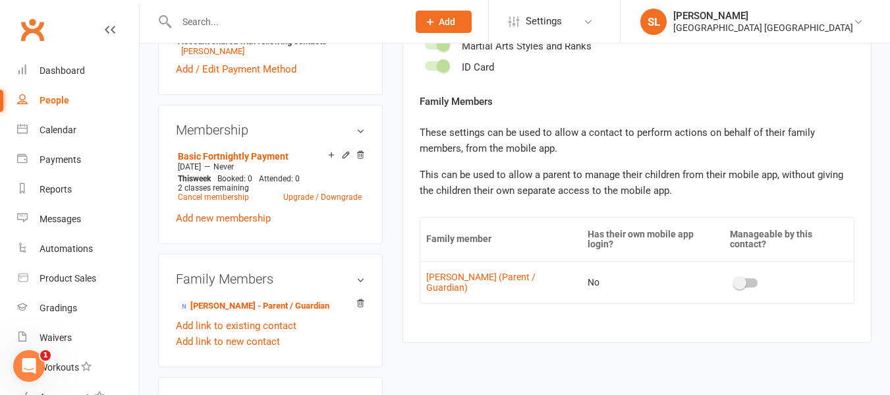
scroll to position [593, 0]
click at [734, 275] on span at bounding box center [739, 281] width 13 height 13
click at [735, 280] on input "checkbox" at bounding box center [735, 280] width 0 height 0
click at [223, 312] on link "[PERSON_NAME] - Parent / Guardian" at bounding box center [254, 305] width 152 height 14
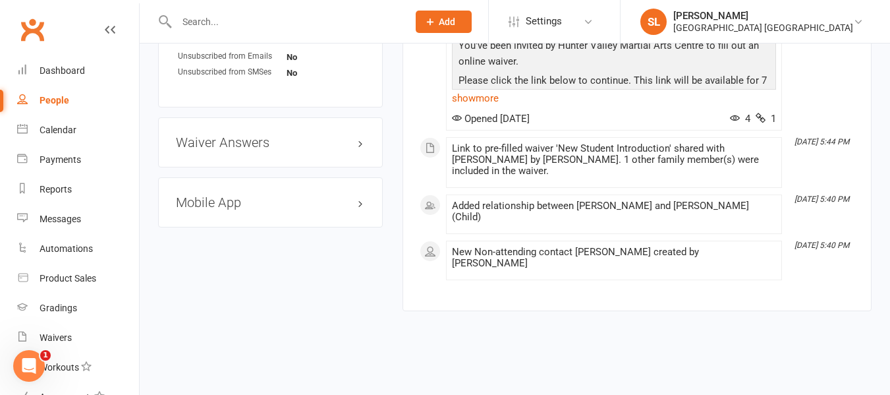
scroll to position [976, 0]
click at [231, 195] on h3 "Mobile App" at bounding box center [270, 202] width 189 height 14
click at [226, 223] on span at bounding box center [219, 229] width 13 height 13
click at [215, 227] on input "checkbox" at bounding box center [215, 227] width 0 height 0
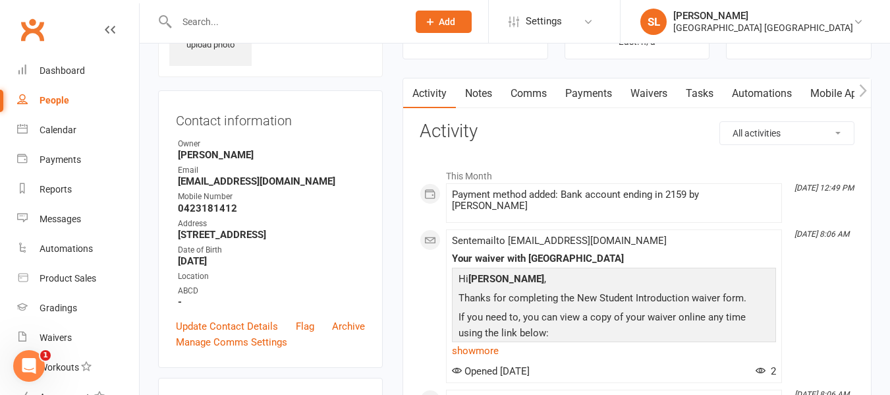
scroll to position [0, 0]
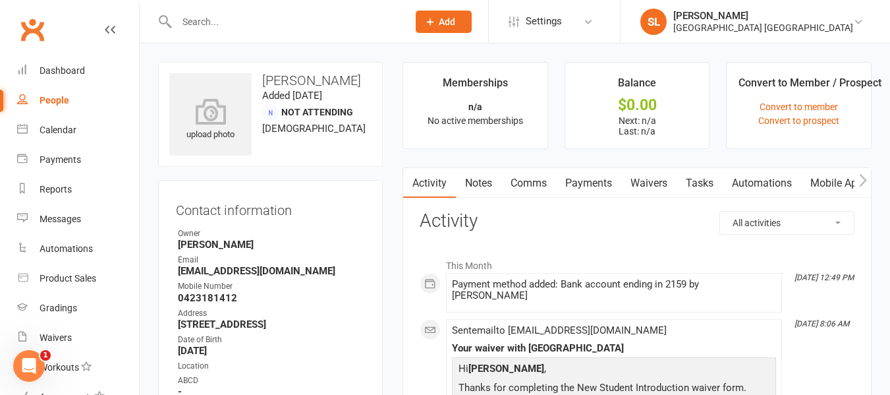
click at [831, 179] on link "Mobile App" at bounding box center [836, 183] width 71 height 30
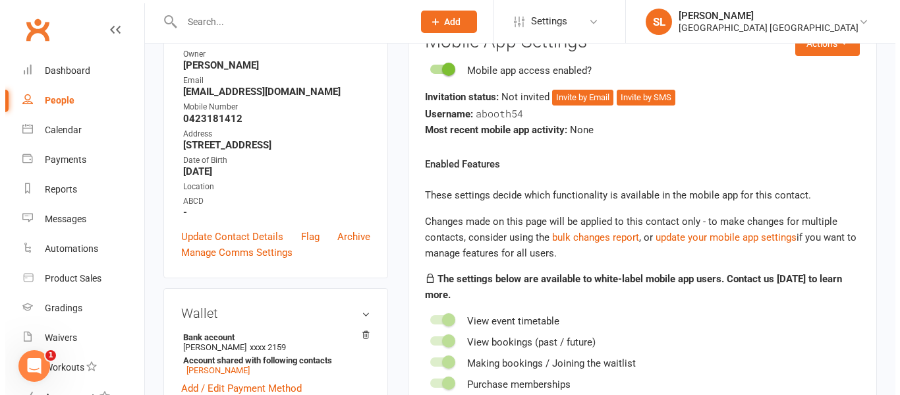
scroll to position [132, 0]
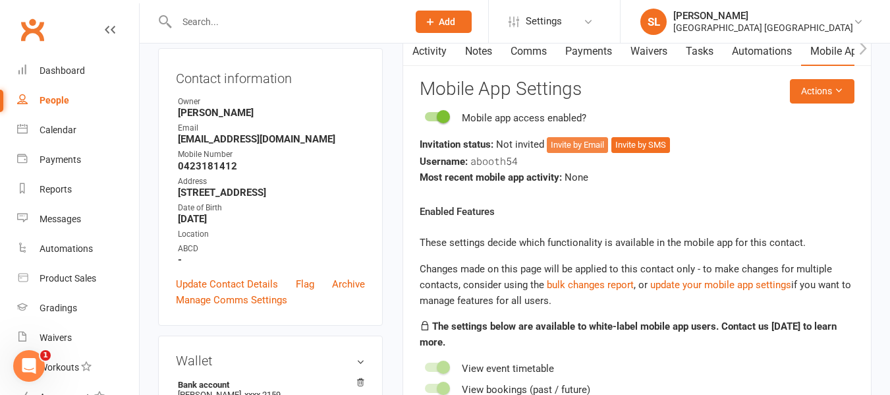
click at [582, 146] on button "Invite by Email" at bounding box center [577, 145] width 61 height 16
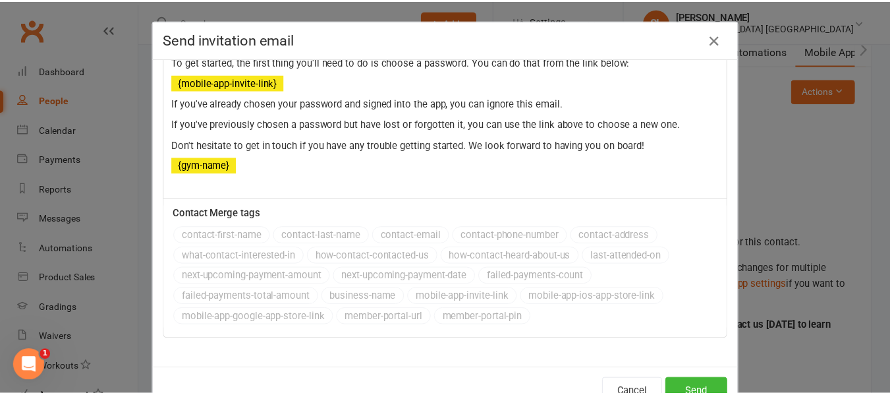
scroll to position [43, 0]
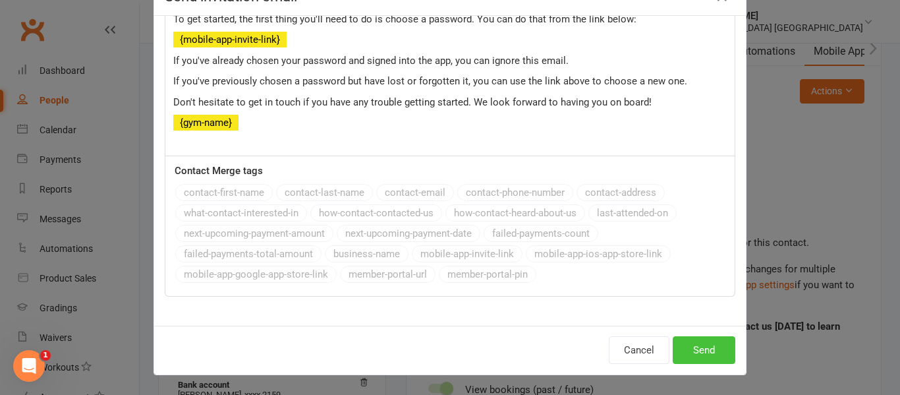
click at [698, 349] on button "Send" at bounding box center [704, 350] width 63 height 28
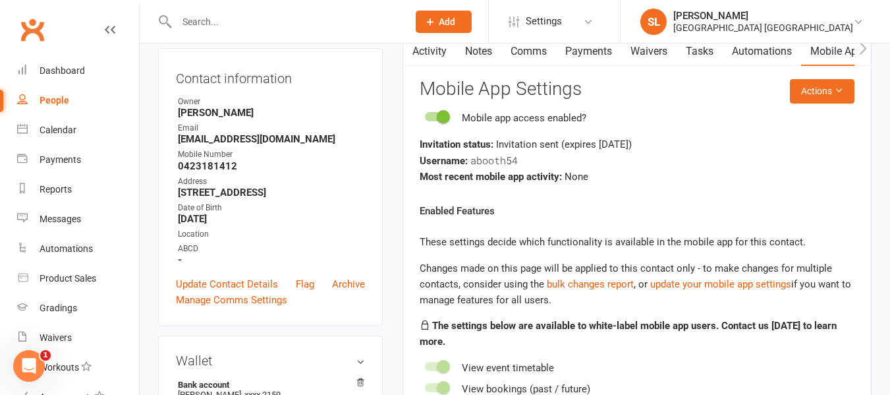
click at [202, 24] on input "text" at bounding box center [286, 22] width 226 height 18
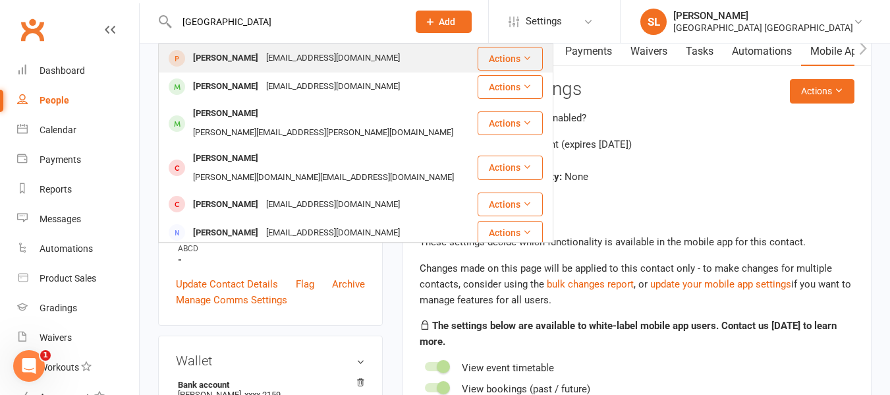
type input "[GEOGRAPHIC_DATA]"
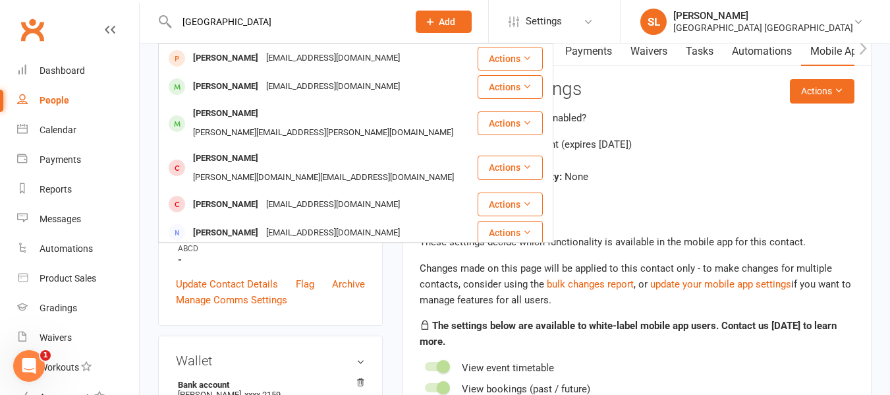
click at [222, 57] on div "[PERSON_NAME]" at bounding box center [225, 58] width 73 height 19
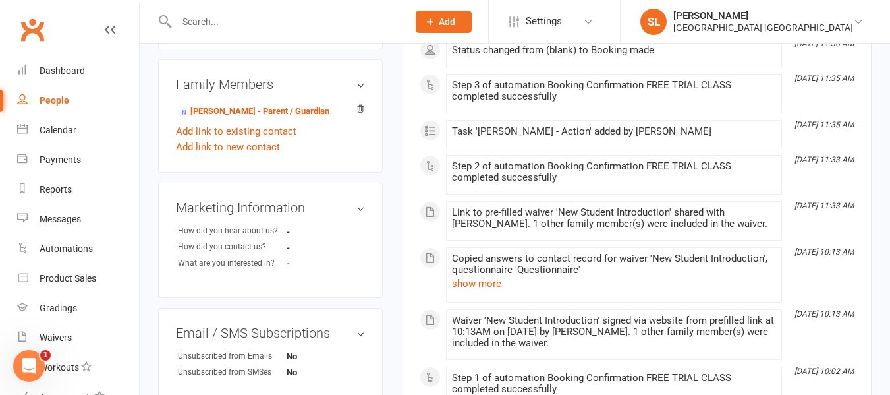
scroll to position [461, 0]
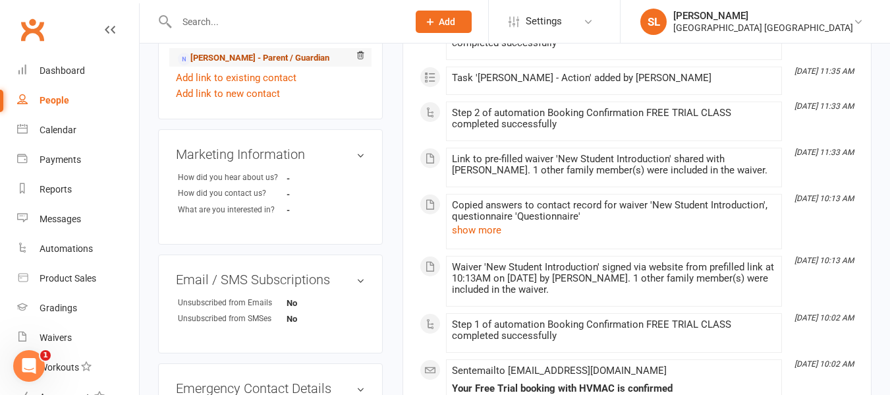
click at [224, 59] on link "[PERSON_NAME] - Parent / Guardian" at bounding box center [254, 58] width 152 height 14
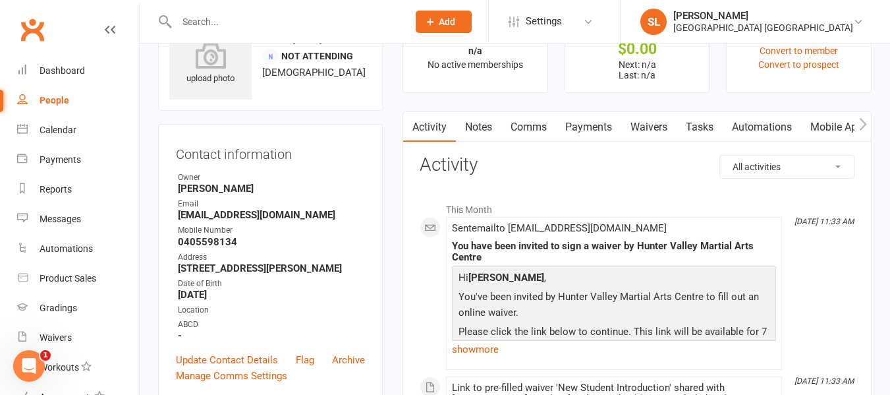
scroll to position [132, 0]
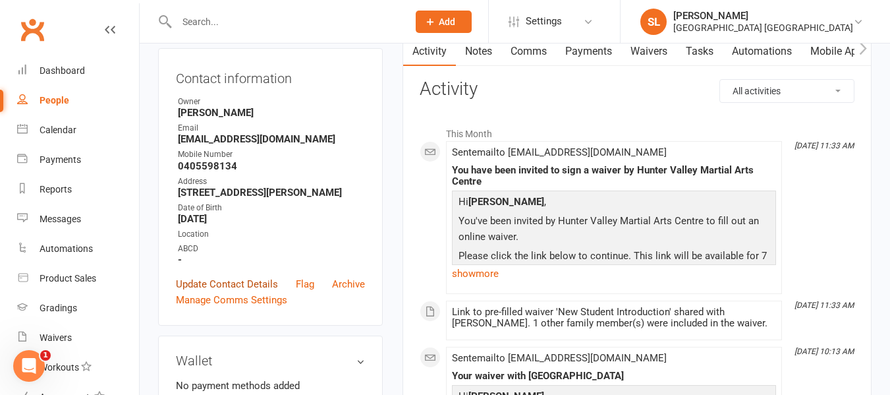
click at [231, 283] on link "Update Contact Details" at bounding box center [227, 284] width 102 height 16
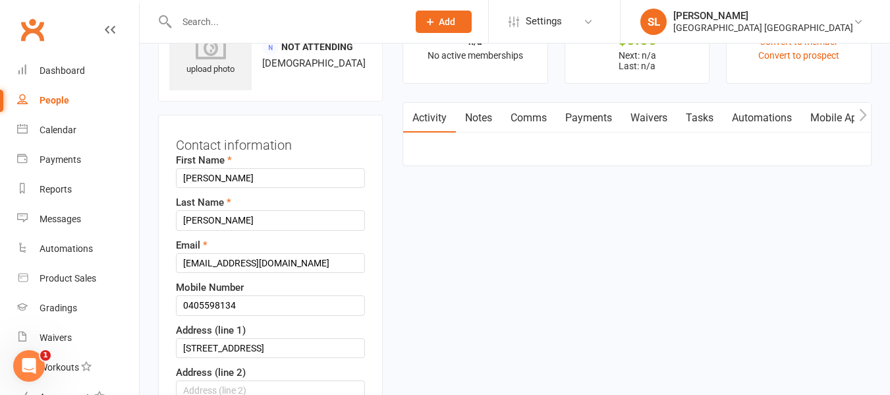
scroll to position [62, 0]
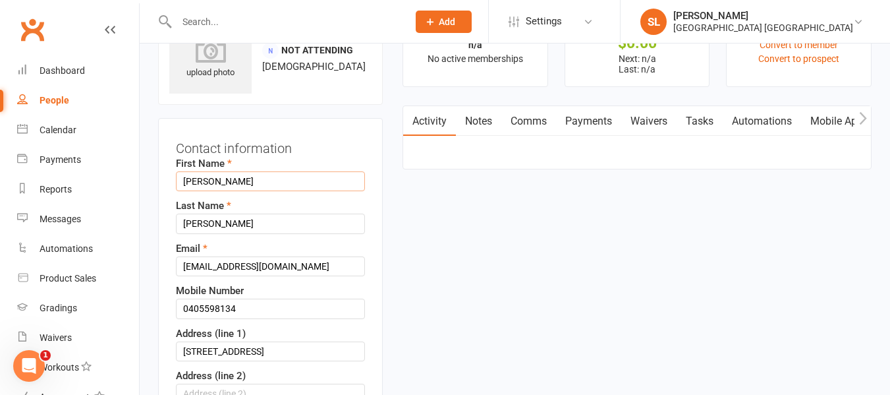
click at [238, 178] on input "[PERSON_NAME]" at bounding box center [270, 181] width 189 height 20
type input "J"
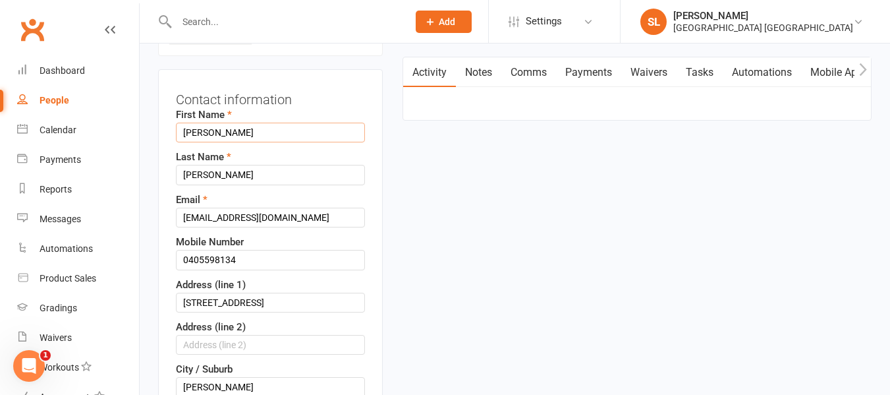
scroll to position [128, 0]
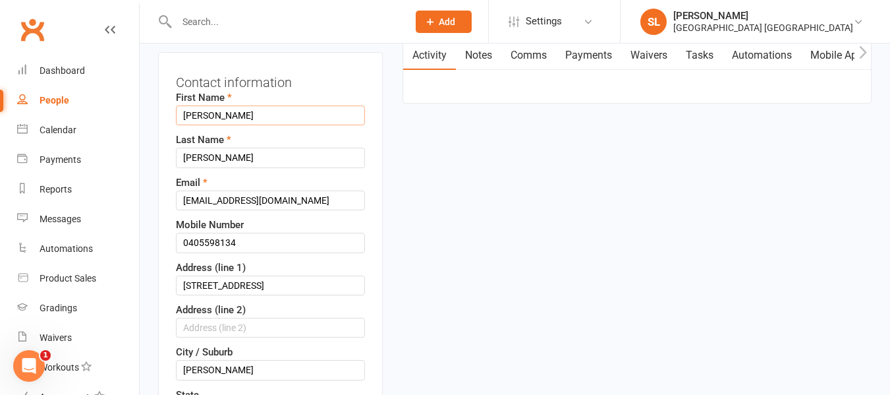
type input "[PERSON_NAME]"
click at [233, 198] on input "[EMAIL_ADDRESS][DOMAIN_NAME]" at bounding box center [270, 200] width 189 height 20
type input "[EMAIL_ADDRESS][DOMAIN_NAME]"
click at [244, 240] on input "0405598134" at bounding box center [270, 243] width 189 height 20
type input "0410478432"
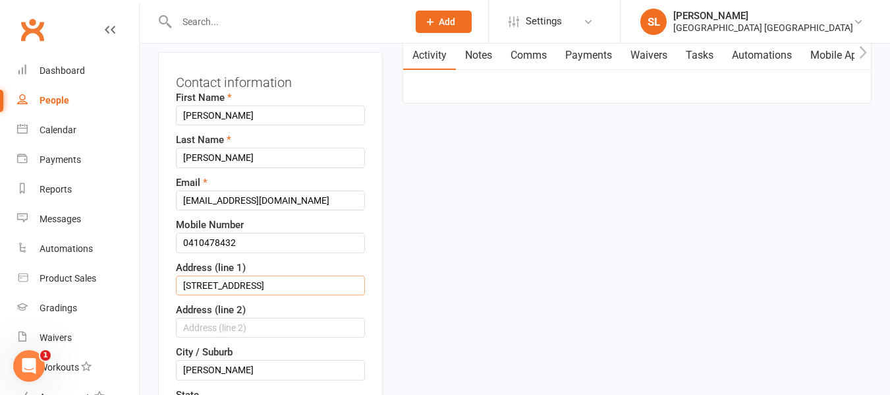
click at [244, 280] on input "[STREET_ADDRESS]" at bounding box center [270, 285] width 189 height 20
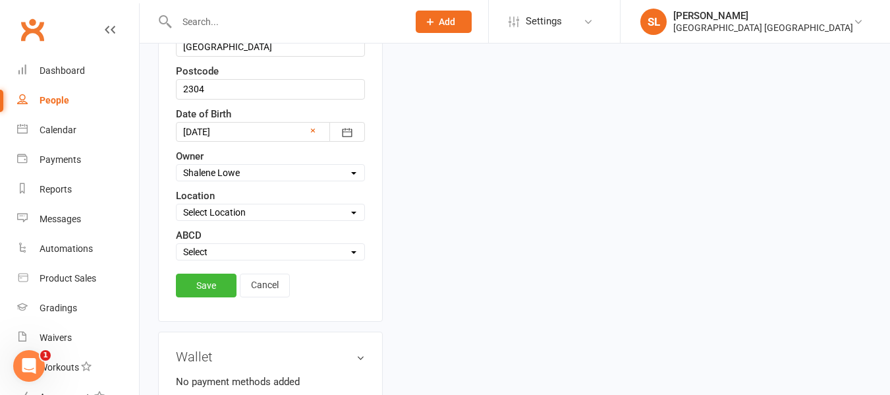
scroll to position [523, 0]
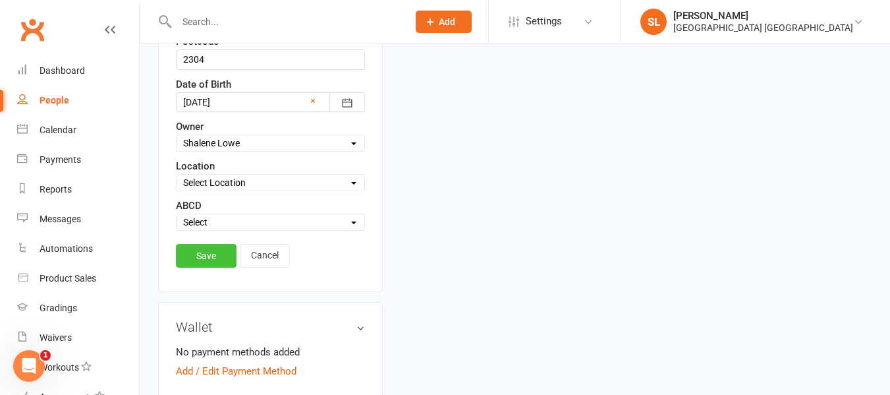
type input "[STREET_ADDRESS]"
click at [215, 260] on link "Save" at bounding box center [206, 256] width 61 height 24
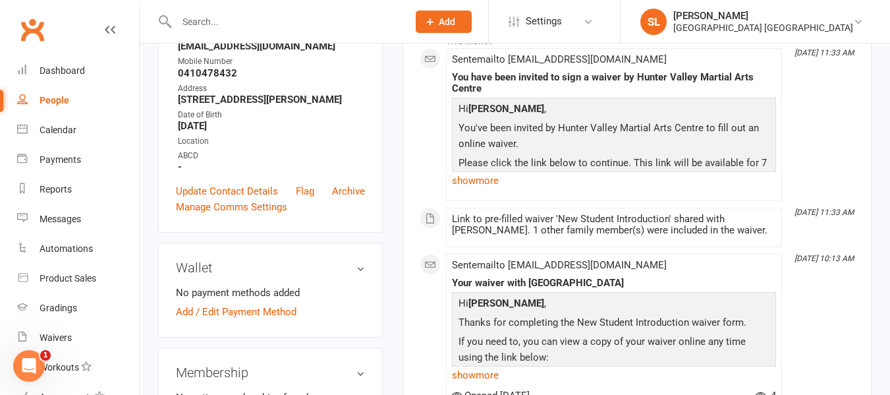
scroll to position [194, 0]
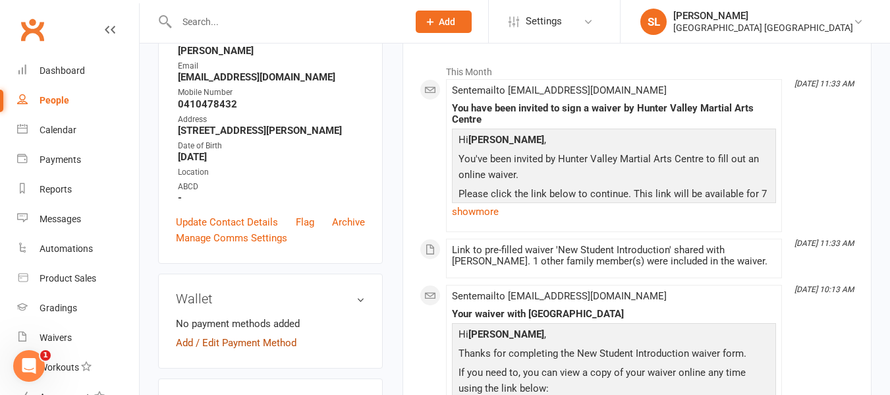
click at [240, 341] on link "Add / Edit Payment Method" at bounding box center [236, 343] width 121 height 16
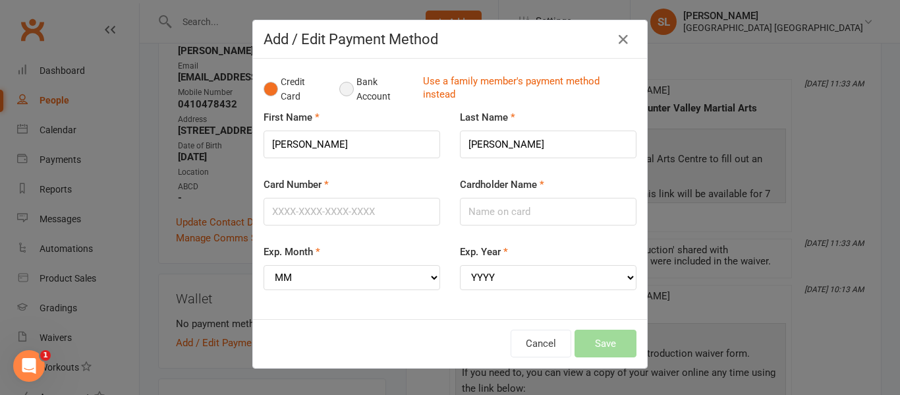
click at [343, 90] on button "Bank Account" at bounding box center [375, 89] width 73 height 40
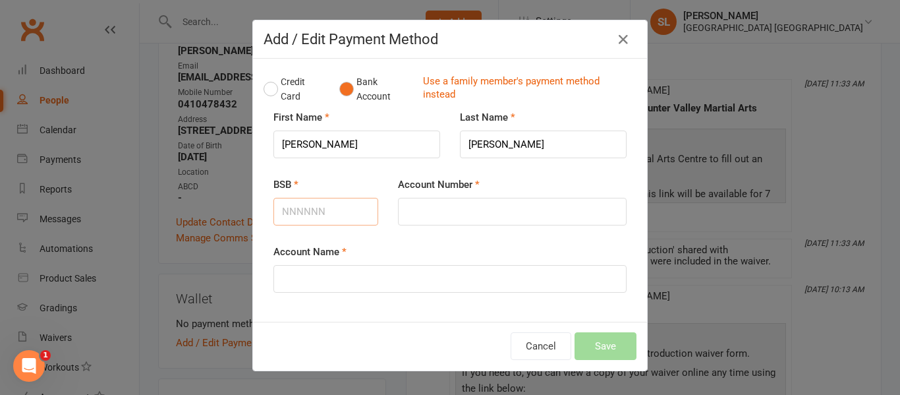
click at [320, 212] on input "BSB" at bounding box center [325, 212] width 105 height 28
type input "732267"
click at [406, 213] on input "Account Number" at bounding box center [512, 212] width 229 height 28
type input "659545"
click at [379, 276] on input "Account Name" at bounding box center [449, 279] width 353 height 28
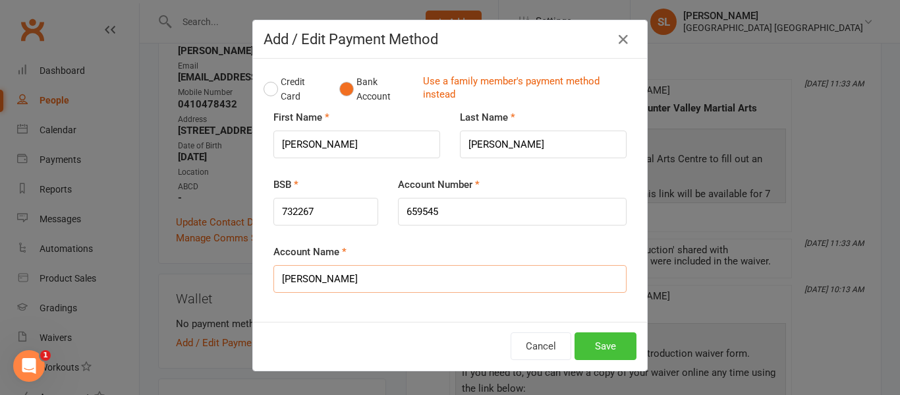
type input "[PERSON_NAME]"
click at [605, 350] on button "Save" at bounding box center [605, 346] width 62 height 28
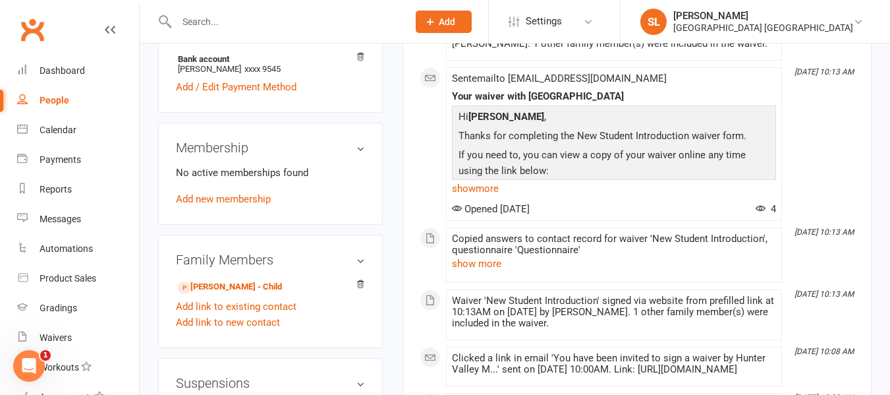
scroll to position [523, 0]
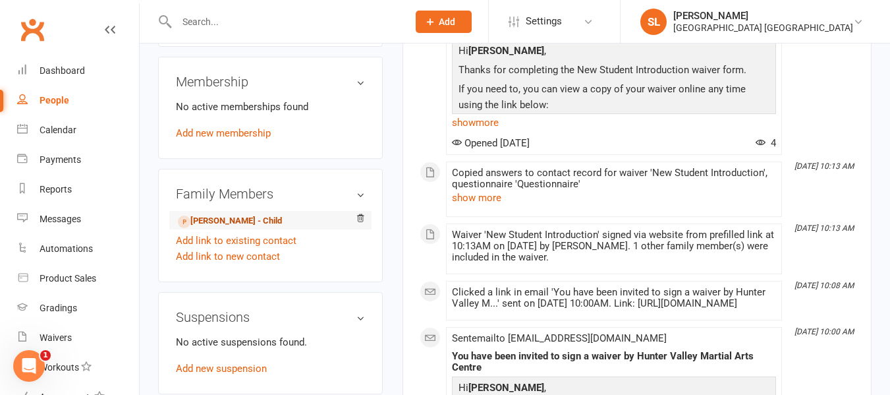
click at [227, 220] on link "[PERSON_NAME] - Child" at bounding box center [230, 221] width 104 height 14
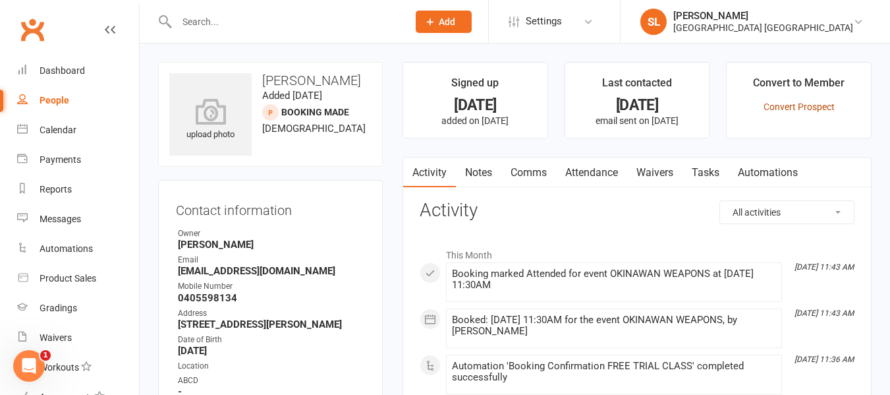
click at [825, 107] on link "Convert Prospect" at bounding box center [798, 106] width 71 height 11
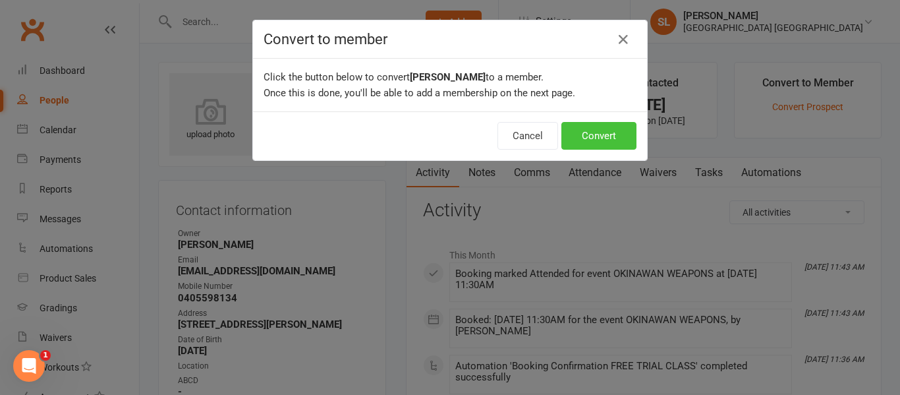
click at [588, 130] on button "Convert" at bounding box center [598, 136] width 75 height 28
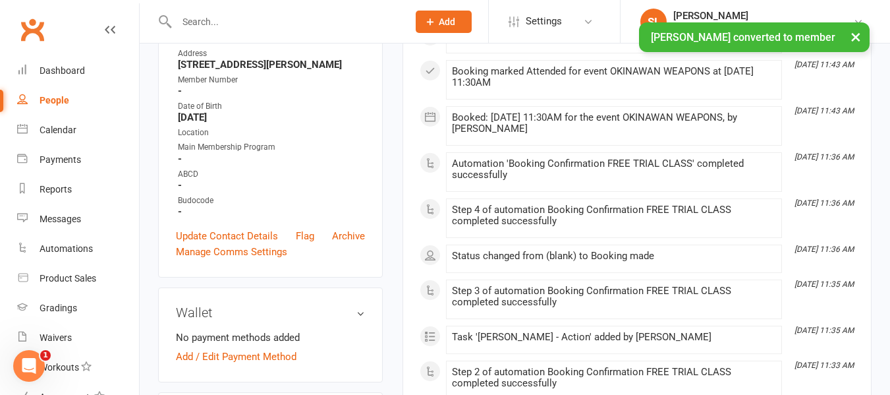
scroll to position [329, 0]
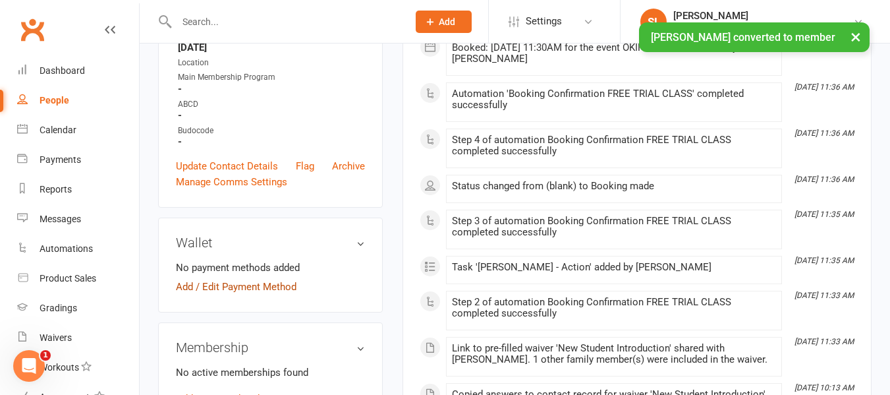
click at [242, 294] on link "Add / Edit Payment Method" at bounding box center [236, 287] width 121 height 16
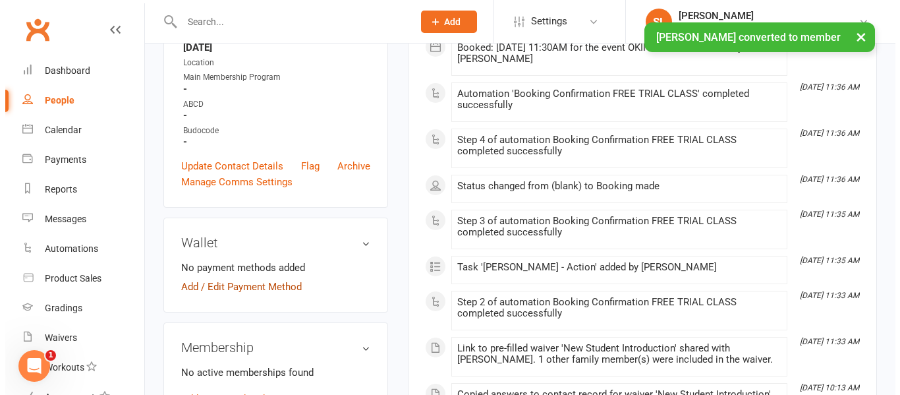
scroll to position [318, 0]
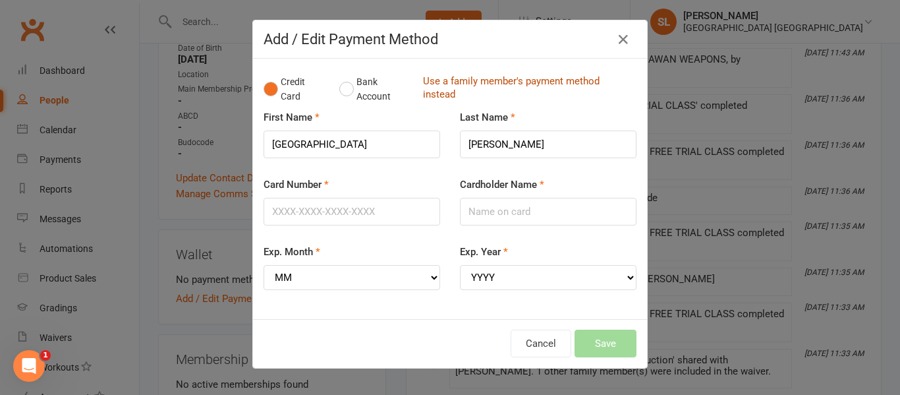
click at [431, 80] on link "Use a family member's payment method instead" at bounding box center [526, 89] width 207 height 30
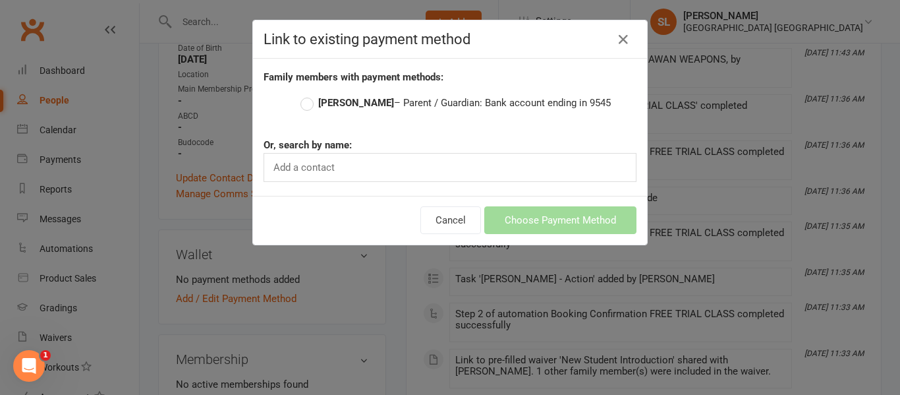
click at [390, 98] on label "[PERSON_NAME] – Parent / Guardian: Bank account ending in 9545" at bounding box center [455, 103] width 310 height 16
click at [309, 95] on input "[PERSON_NAME] – Parent / Guardian: Bank account ending in 9545" at bounding box center [304, 95] width 9 height 0
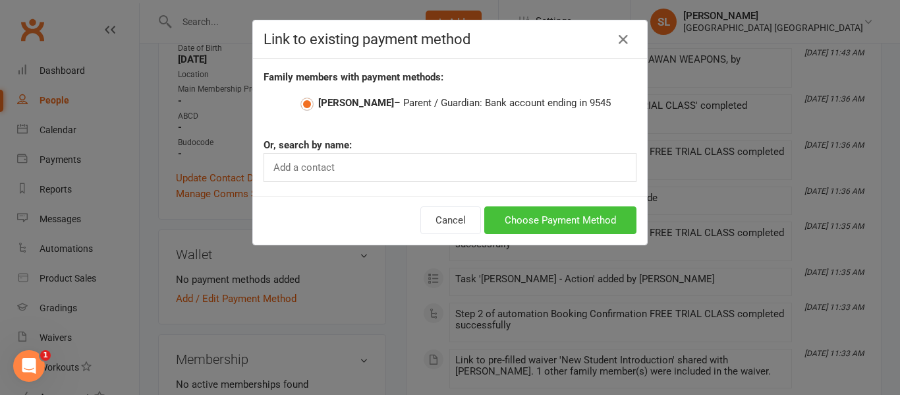
click at [511, 215] on button "Choose Payment Method" at bounding box center [560, 220] width 152 height 28
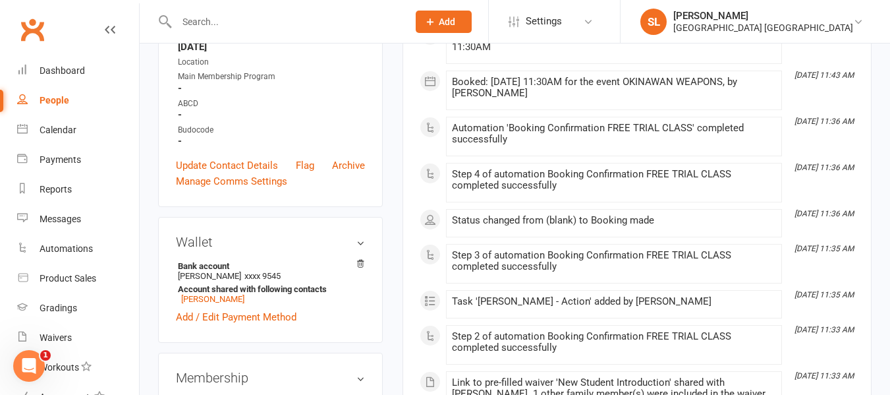
scroll to position [461, 0]
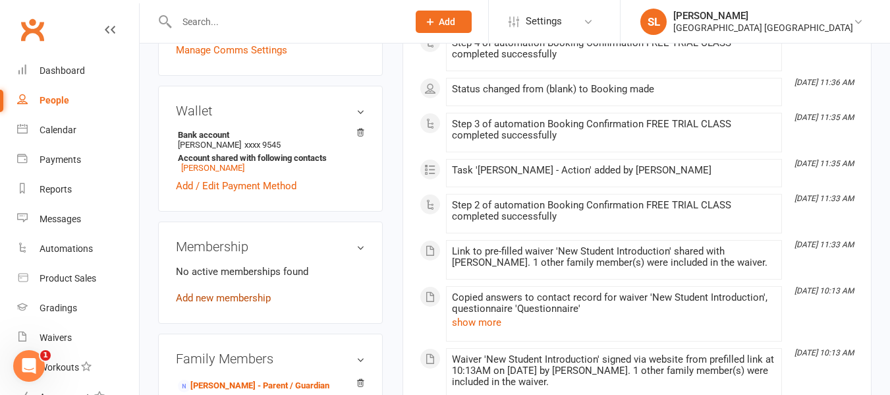
click at [256, 304] on link "Add new membership" at bounding box center [223, 298] width 95 height 12
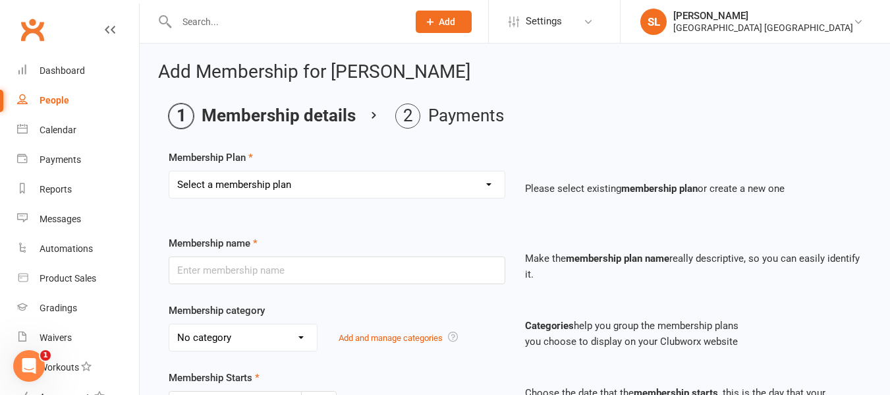
click at [267, 188] on select "Select a membership plan Create new Membership Plan OAW Kindymites/Minimites - …" at bounding box center [336, 184] width 335 height 26
select select "7"
click at [169, 171] on select "Select a membership plan Create new Membership Plan OAW Kindymites/Minimites - …" at bounding box center [336, 184] width 335 height 26
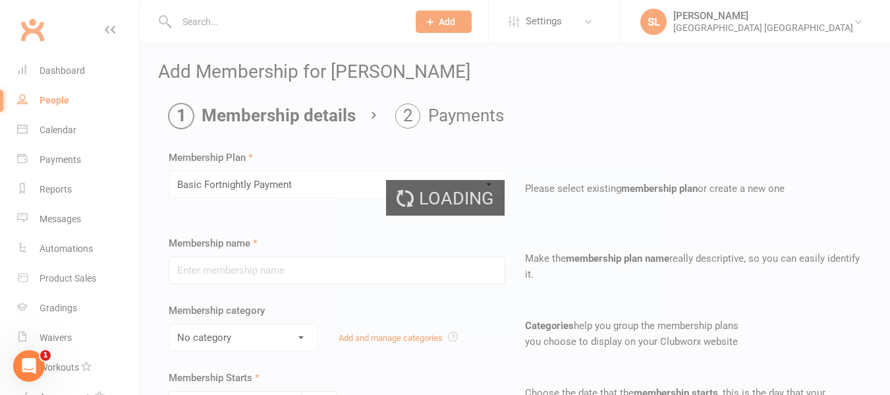
type input "Basic Fortnightly Payment"
select select "0"
type input "0"
type input "2"
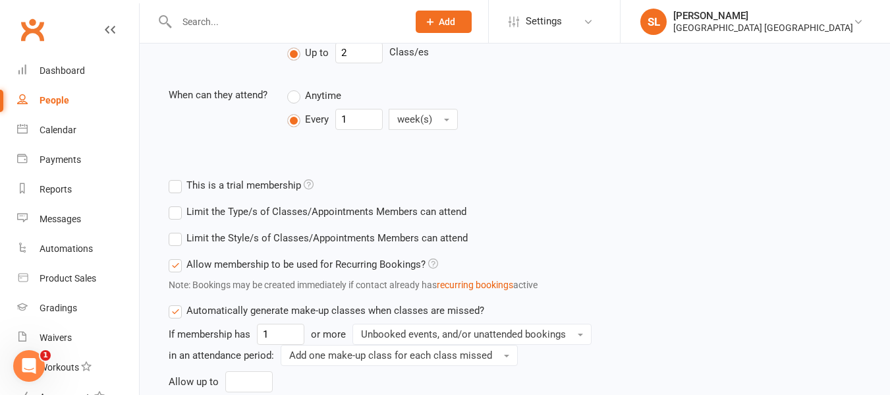
scroll to position [527, 0]
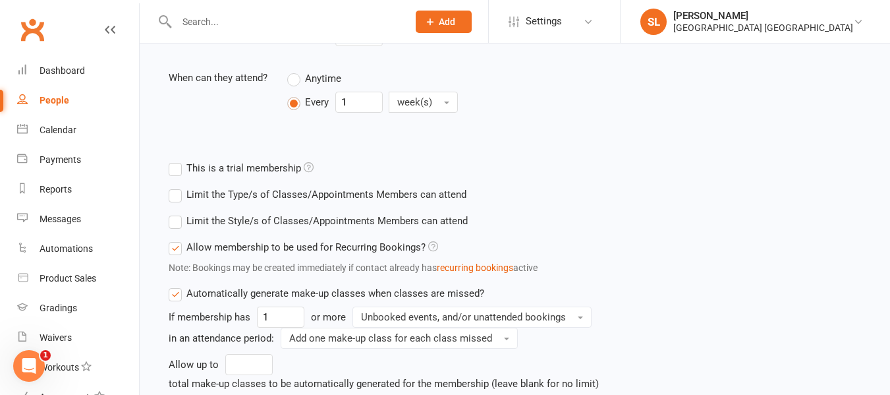
click at [175, 219] on label "Limit the Style/s of Classes/Appointments Members can attend" at bounding box center [318, 221] width 299 height 16
click at [175, 213] on input "Limit the Style/s of Classes/Appointments Members can attend" at bounding box center [173, 213] width 9 height 0
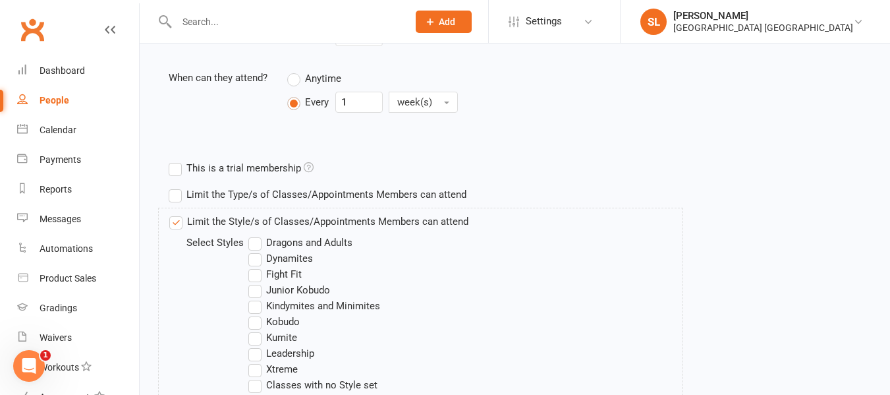
click at [254, 259] on label "Dynamites" at bounding box center [280, 258] width 65 height 16
click at [254, 250] on input "Dynamites" at bounding box center [252, 250] width 9 height 0
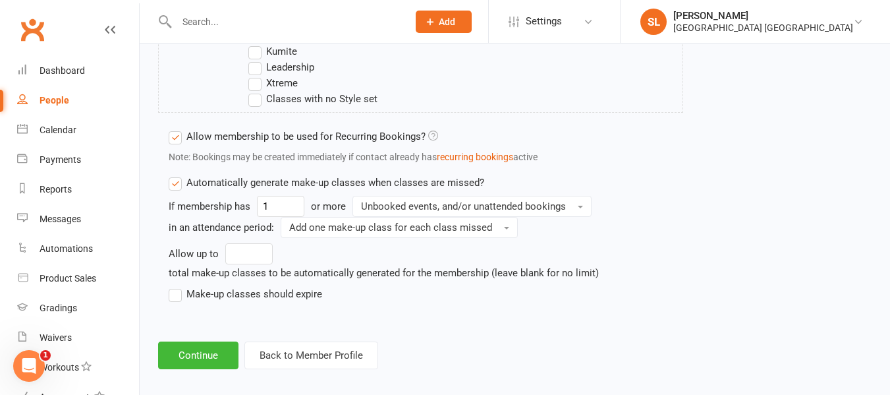
scroll to position [825, 0]
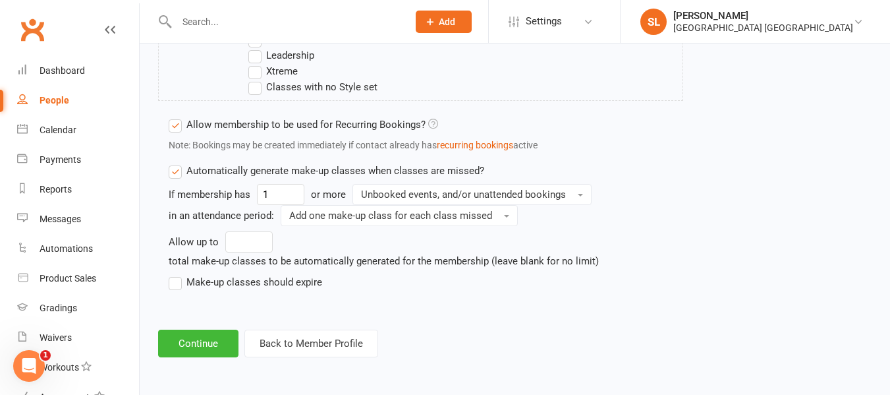
click at [177, 281] on label "Make-up classes should expire" at bounding box center [245, 282] width 153 height 16
click at [177, 274] on input "Make-up classes should expire" at bounding box center [173, 274] width 9 height 0
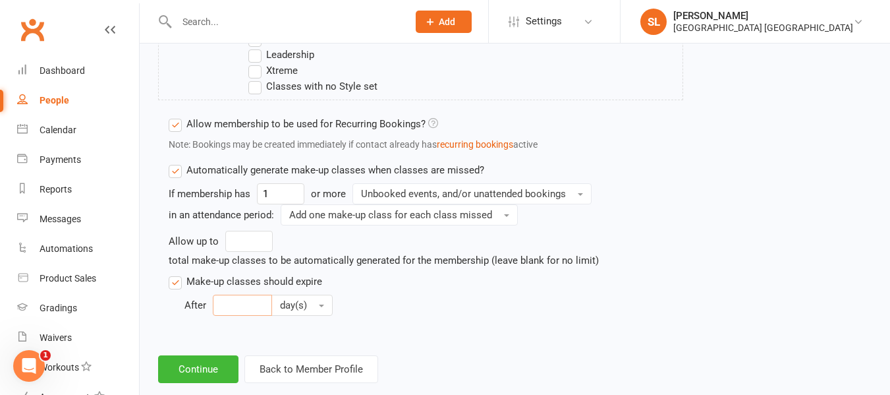
click at [231, 312] on input "number" at bounding box center [242, 304] width 59 height 21
type input "30"
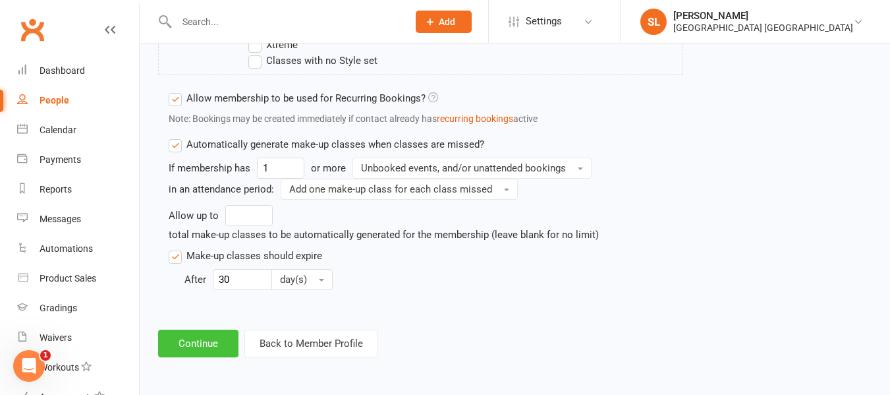
click at [200, 341] on button "Continue" at bounding box center [198, 343] width 80 height 28
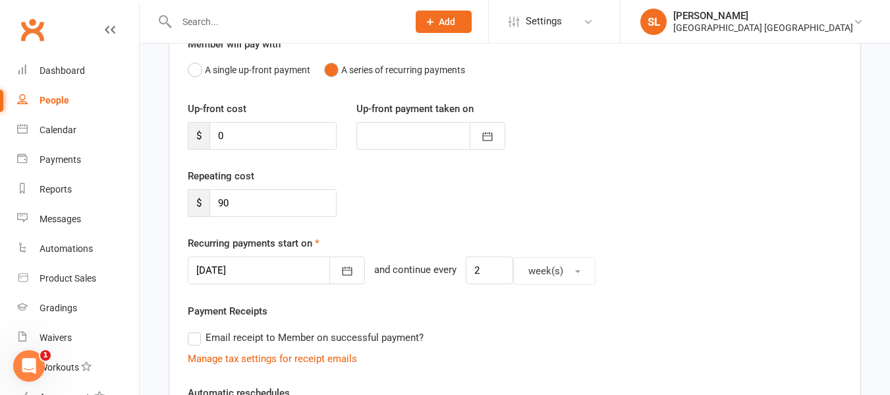
scroll to position [132, 0]
click at [341, 268] on icon "button" at bounding box center [347, 269] width 13 height 13
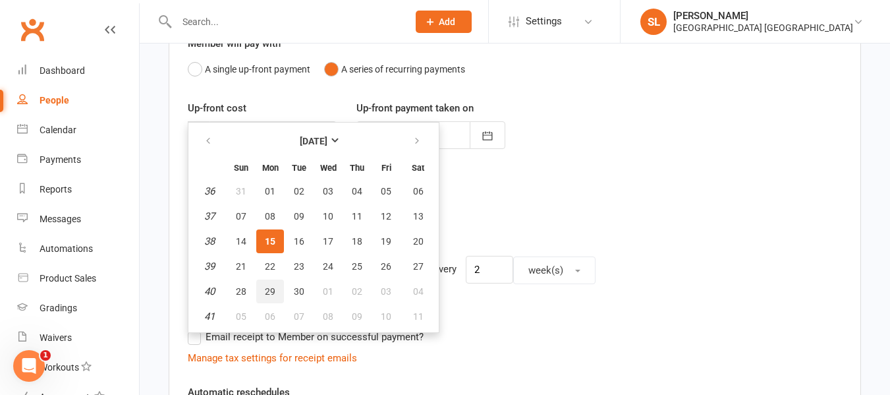
click at [269, 286] on span "29" at bounding box center [270, 291] width 11 height 11
type input "[DATE]"
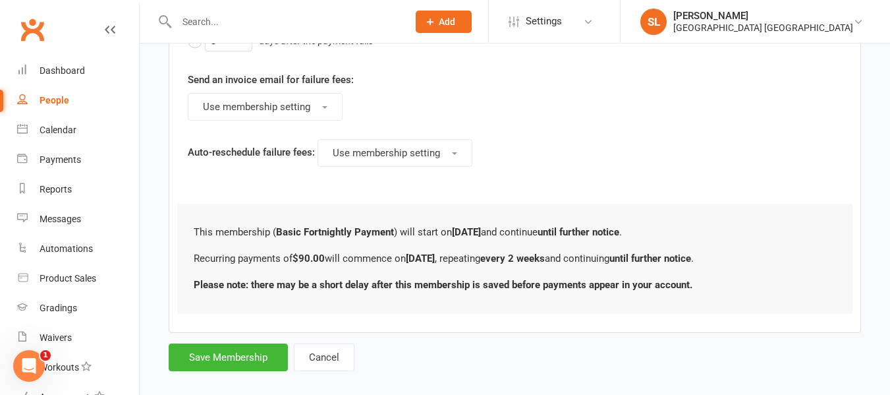
scroll to position [790, 0]
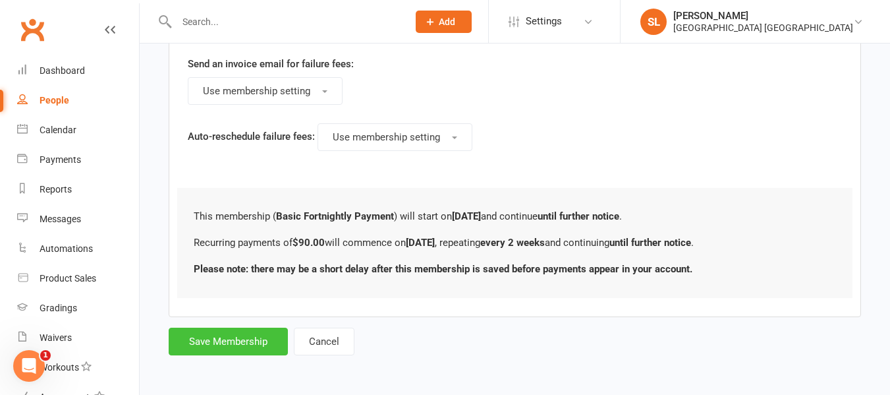
click at [219, 339] on button "Save Membership" at bounding box center [228, 341] width 119 height 28
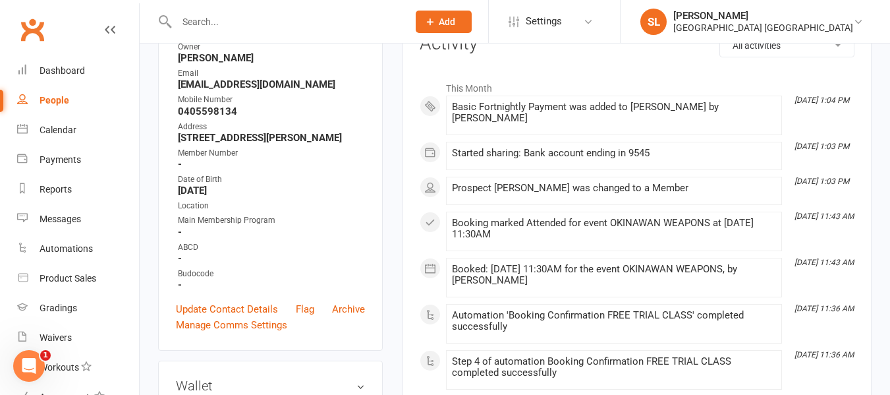
scroll to position [263, 0]
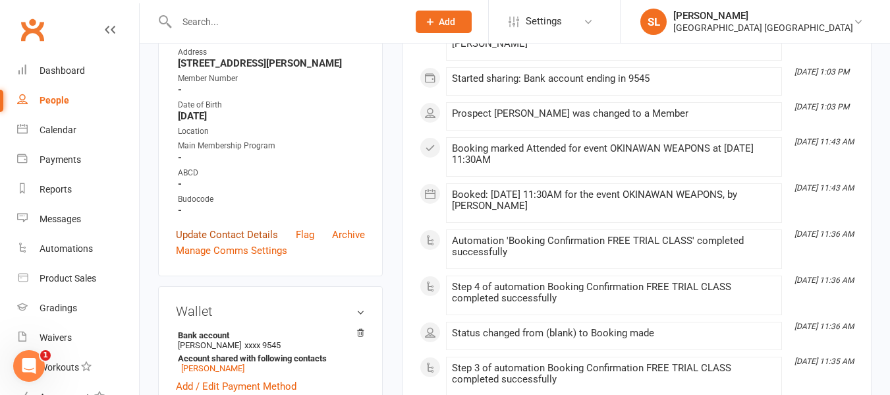
click at [260, 242] on link "Update Contact Details" at bounding box center [227, 235] width 102 height 16
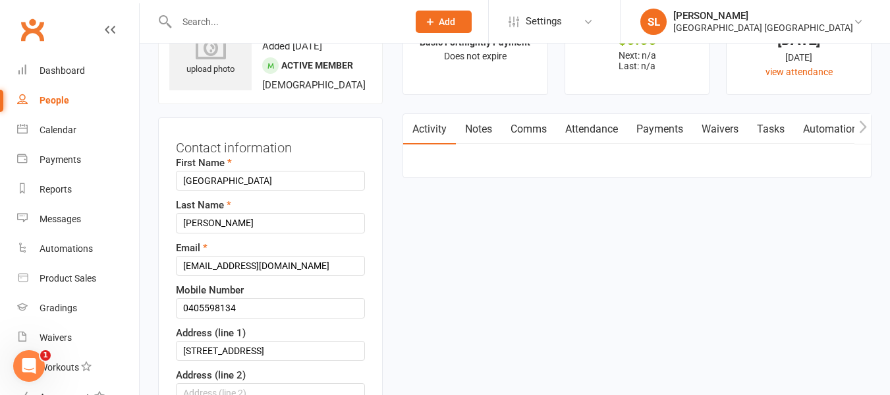
scroll to position [62, 0]
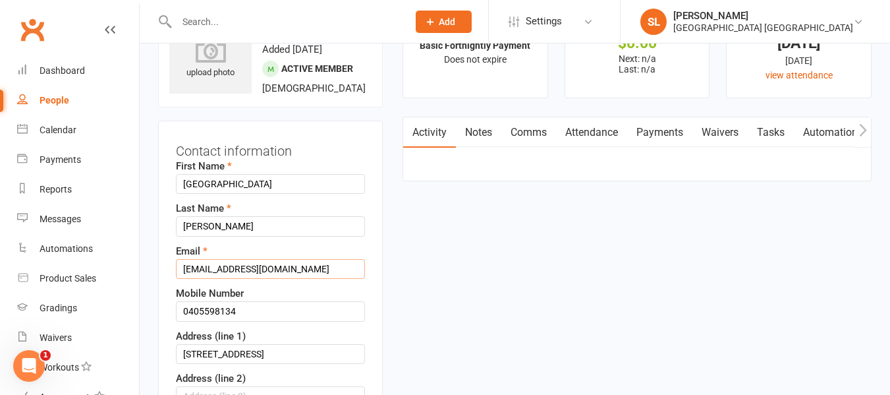
click at [233, 279] on input "[EMAIL_ADDRESS][DOMAIN_NAME]" at bounding box center [270, 269] width 189 height 20
type input "[EMAIL_ADDRESS][DOMAIN_NAME]"
click at [242, 321] on input "0405598134" at bounding box center [270, 311] width 189 height 20
type input "0410478432"
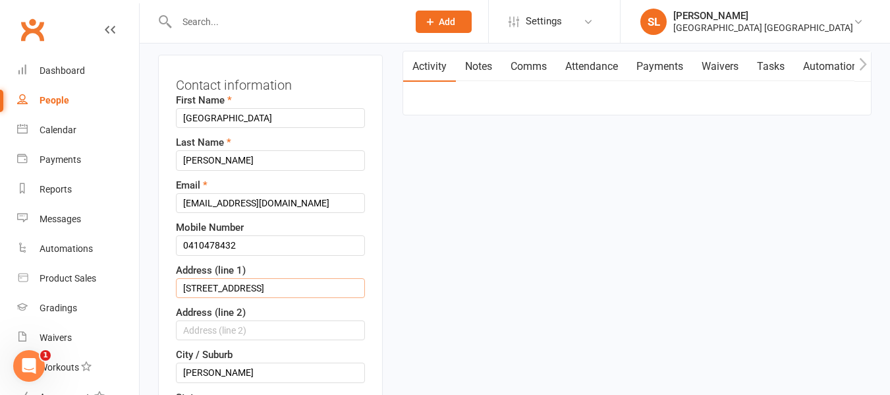
click at [272, 298] on input "[STREET_ADDRESS]" at bounding box center [270, 288] width 189 height 20
type input "[STREET_ADDRESS]"
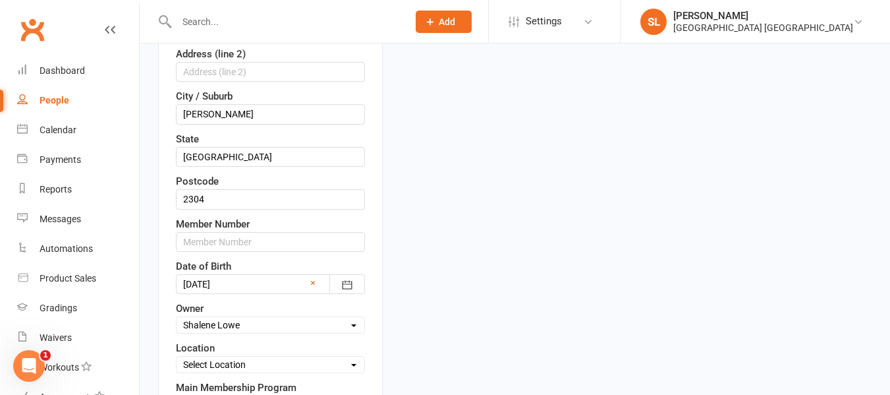
scroll to position [391, 0]
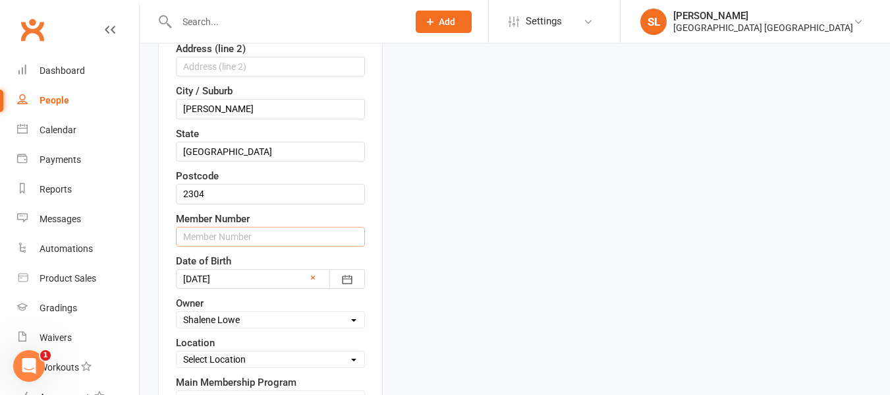
click at [246, 246] on input "text" at bounding box center [270, 237] width 189 height 20
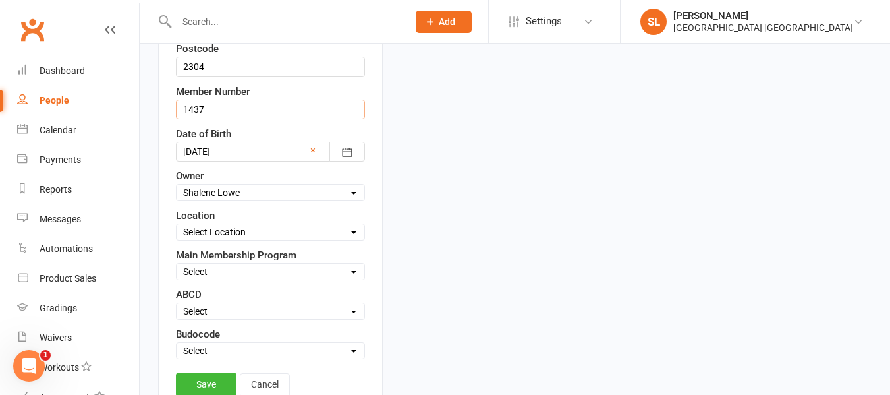
scroll to position [589, 0]
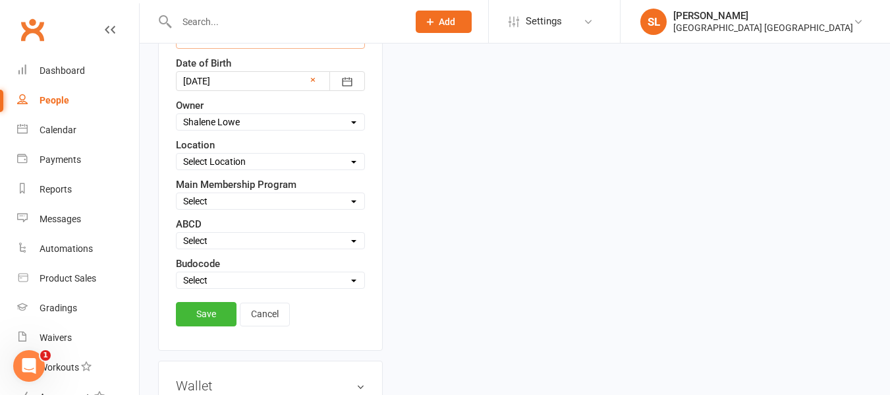
type input "1437"
click at [198, 129] on select "Select Owner [PERSON_NAME] HVMAC Waratah [PERSON_NAME] [PERSON_NAME] [PERSON_NA…" at bounding box center [271, 122] width 188 height 14
select select "5"
click at [177, 129] on select "Select Owner [PERSON_NAME] HVMAC Waratah [PERSON_NAME] [PERSON_NAME] [PERSON_NA…" at bounding box center [271, 122] width 188 height 14
click at [210, 169] on select "Select Location [GEOGRAPHIC_DATA]" at bounding box center [271, 161] width 188 height 14
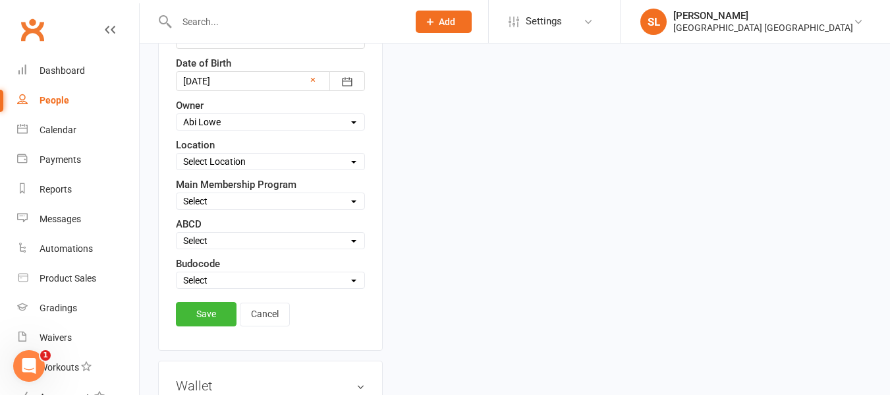
select select "0"
click at [177, 169] on select "Select Location [GEOGRAPHIC_DATA]" at bounding box center [271, 161] width 188 height 14
click at [203, 208] on select "Select Minimites Kindymites Dynamites Dragons Adults Fight Fit Kobudo Guest [PE…" at bounding box center [271, 201] width 188 height 14
select select "Dynamites"
click at [177, 208] on select "Select Minimites Kindymites Dynamites Dragons Adults Fight Fit Kobudo Guest [PE…" at bounding box center [271, 201] width 188 height 14
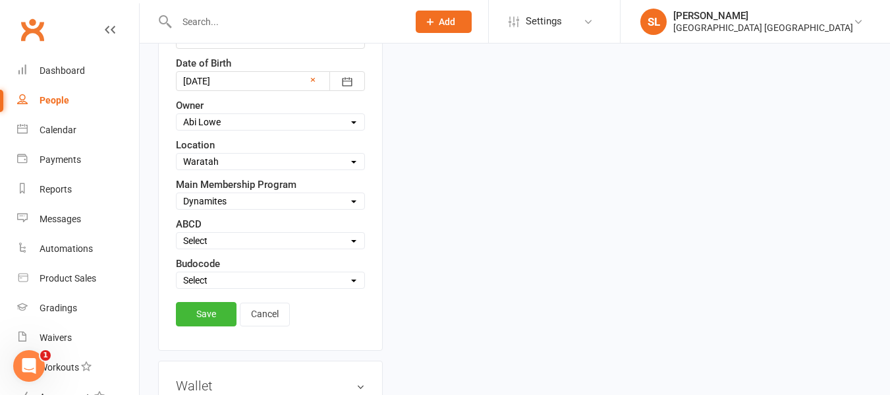
click at [213, 287] on select "Select Active Suspended Opt OUT Family" at bounding box center [271, 280] width 188 height 14
select select "Active"
click at [177, 287] on select "Select Active Suspended Opt OUT Family" at bounding box center [271, 280] width 188 height 14
click at [216, 325] on link "Save" at bounding box center [206, 314] width 61 height 24
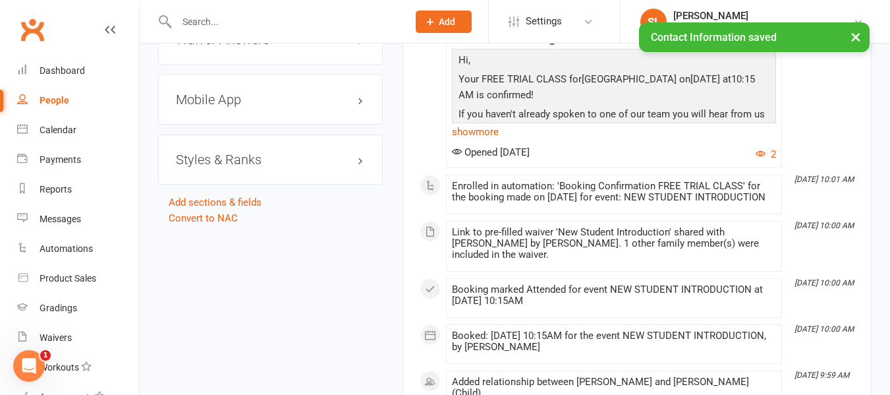
scroll to position [1248, 0]
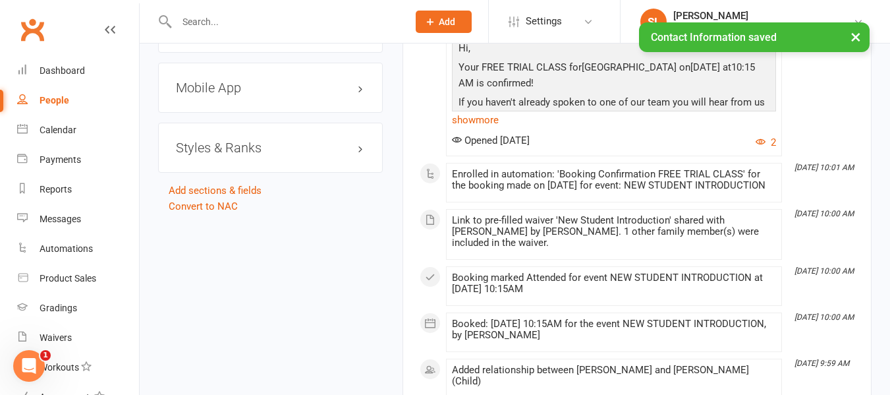
click at [215, 155] on h3 "Styles & Ranks" at bounding box center [270, 147] width 189 height 14
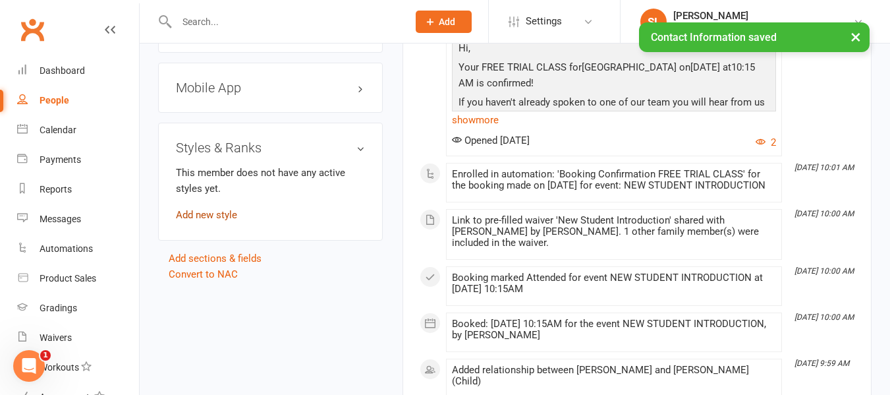
click at [221, 221] on link "Add new style" at bounding box center [206, 215] width 61 height 12
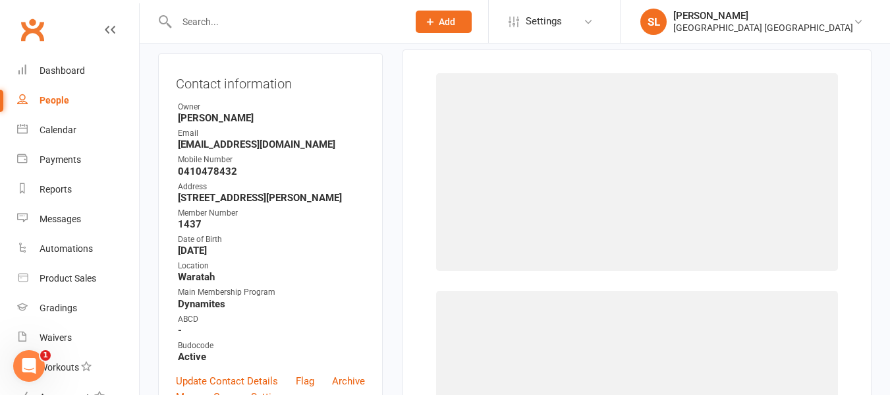
scroll to position [113, 0]
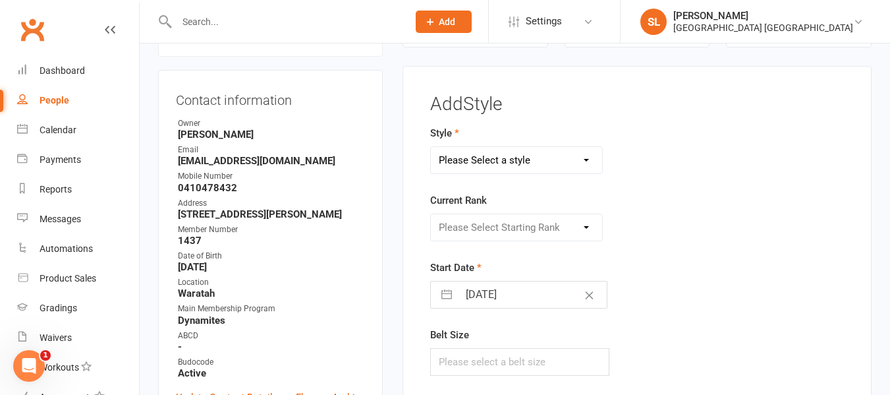
click at [497, 163] on select "Please Select a style Dragons and Adults Dynamites Fight Fit Junior Kobudo Kind…" at bounding box center [516, 160] width 171 height 26
select select "1751"
click at [431, 147] on select "Please Select a style Dragons and Adults Dynamites Fight Fit Junior Kobudo Kind…" at bounding box center [516, 160] width 171 height 26
click at [467, 219] on select "Please Select Starting Rank White 10th kyu 9th kyu 8th kyu Yellow 7th kyu Orang…" at bounding box center [516, 227] width 171 height 26
select select "17274"
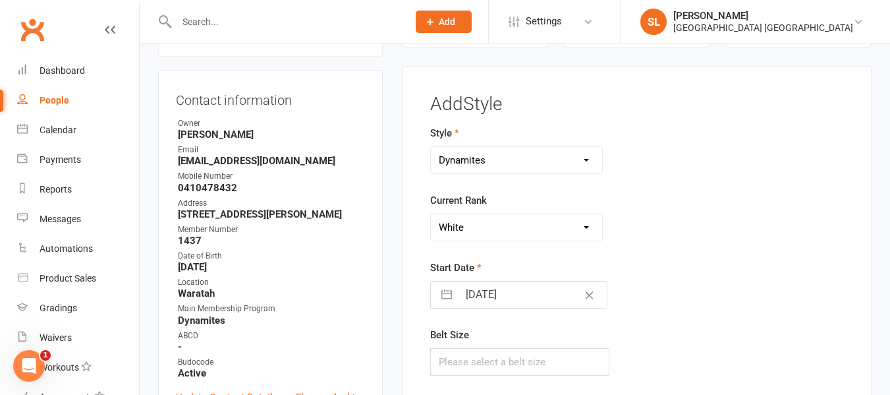
click at [431, 214] on select "Please Select Starting Rank White 10th kyu 9th kyu 8th kyu Yellow 7th kyu Orang…" at bounding box center [516, 227] width 171 height 26
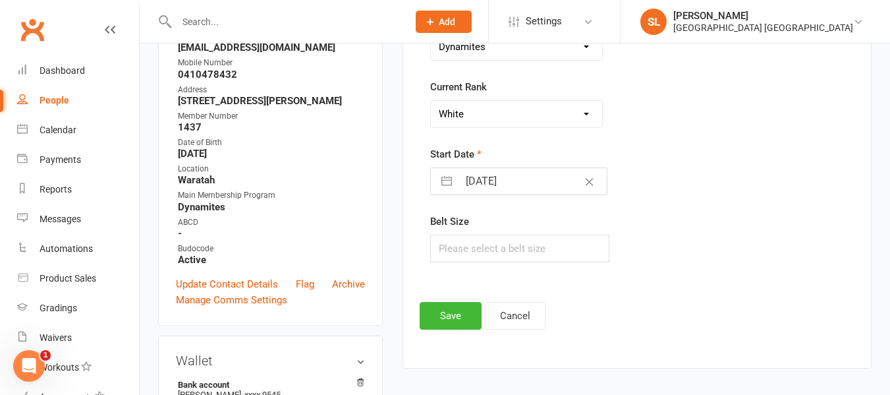
scroll to position [244, 0]
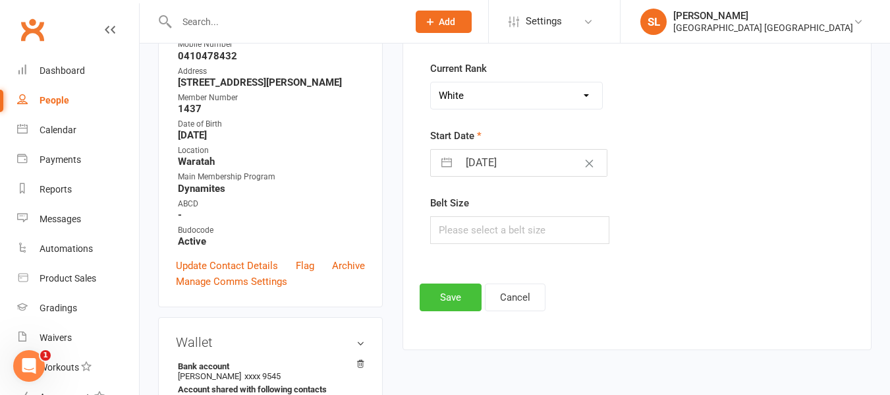
click at [455, 295] on button "Save" at bounding box center [451, 297] width 62 height 28
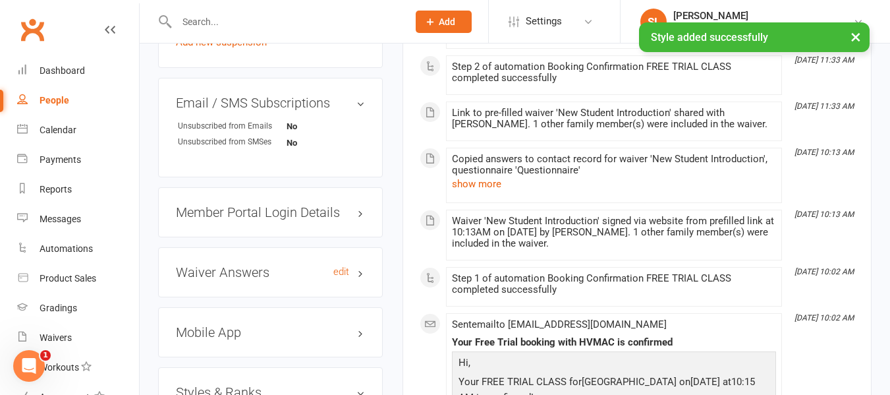
scroll to position [1035, 0]
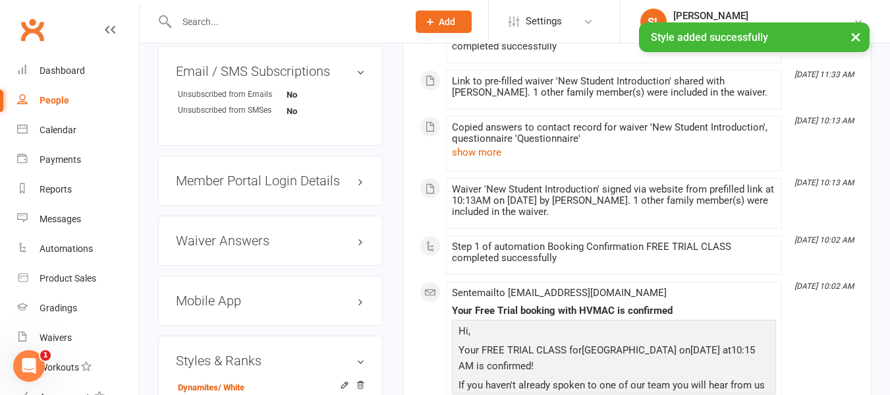
click at [221, 308] on h3 "Mobile App" at bounding box center [270, 300] width 189 height 14
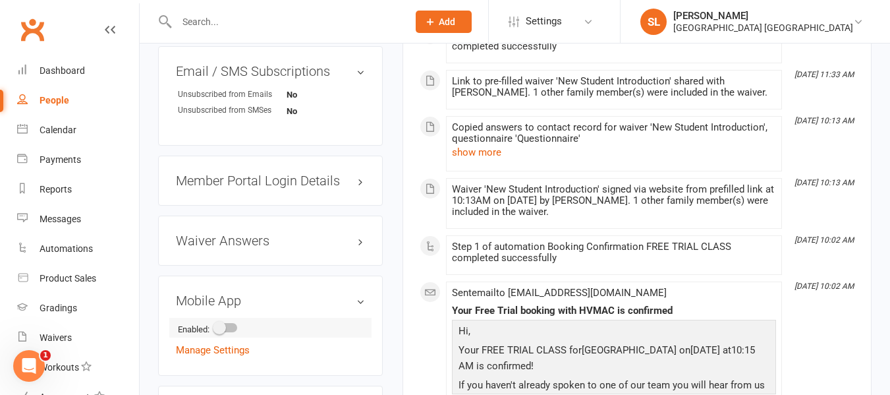
click at [223, 334] on span at bounding box center [219, 327] width 13 height 13
click at [215, 325] on input "checkbox" at bounding box center [215, 325] width 0 height 0
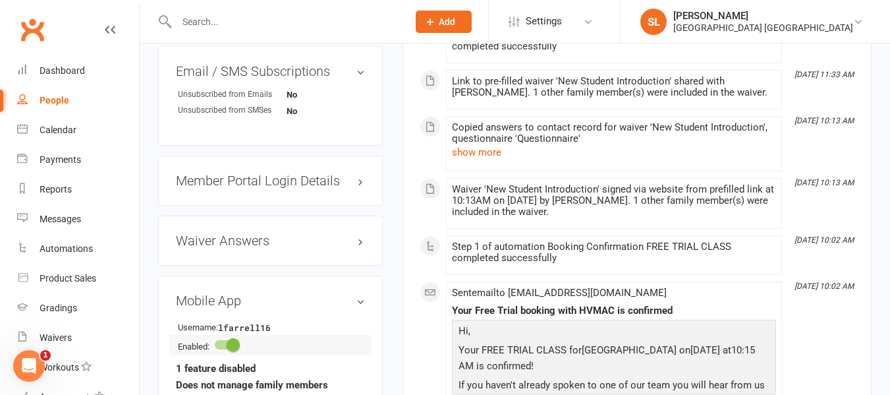
click at [234, 351] on span at bounding box center [233, 344] width 13 height 13
click at [215, 343] on input "checkbox" at bounding box center [215, 343] width 0 height 0
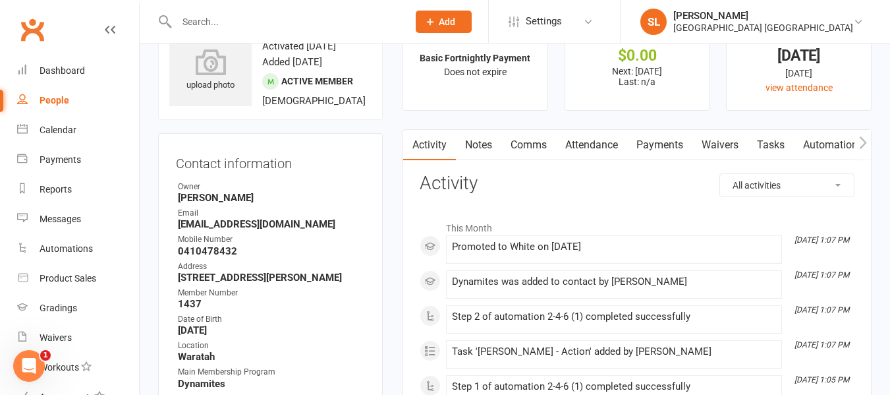
scroll to position [47, 0]
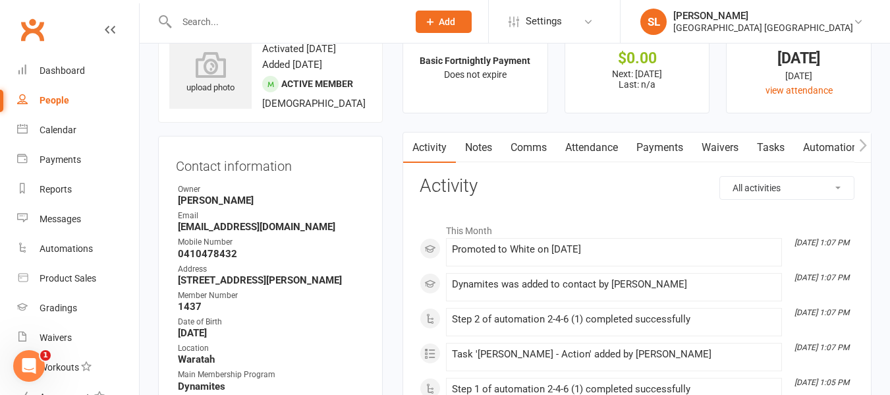
click at [862, 143] on icon "button" at bounding box center [862, 144] width 7 height 13
click at [731, 147] on link "Mobile App" at bounding box center [750, 147] width 71 height 30
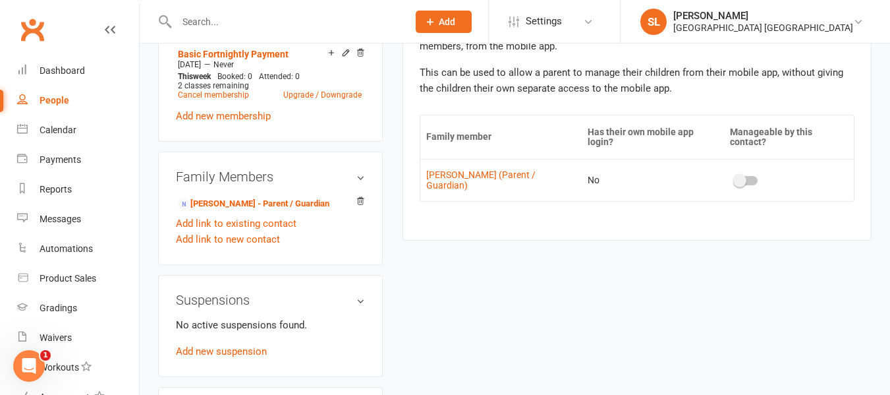
scroll to position [705, 0]
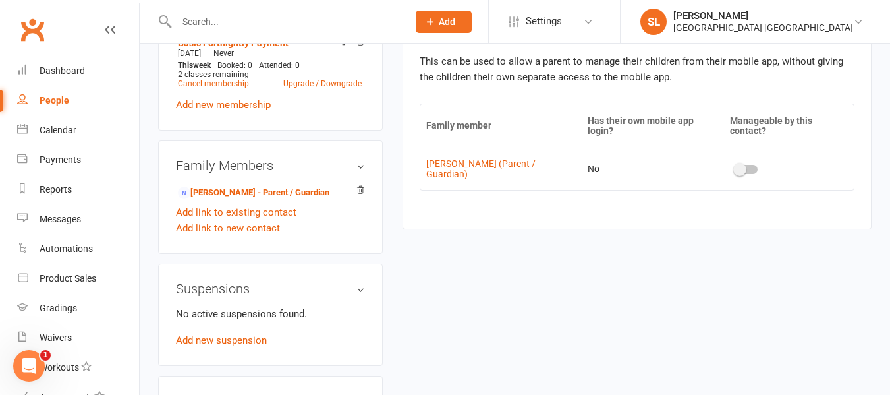
click at [734, 163] on span at bounding box center [739, 169] width 13 height 13
click at [735, 167] on input "checkbox" at bounding box center [735, 167] width 0 height 0
click at [231, 200] on link "[PERSON_NAME] - Parent / Guardian" at bounding box center [254, 193] width 152 height 14
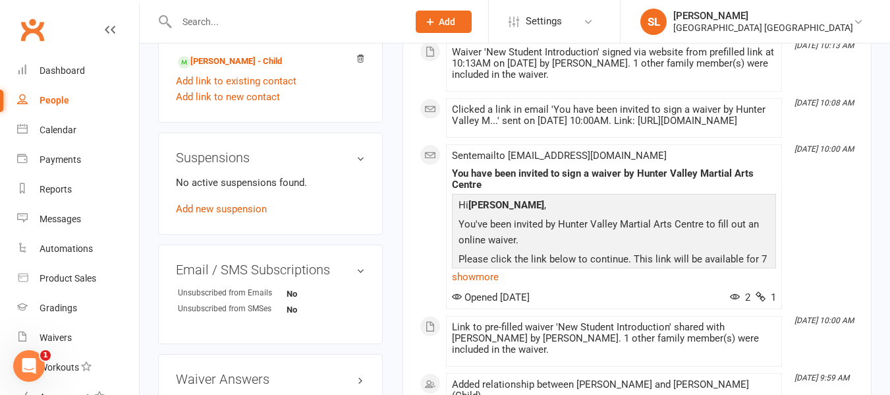
scroll to position [790, 0]
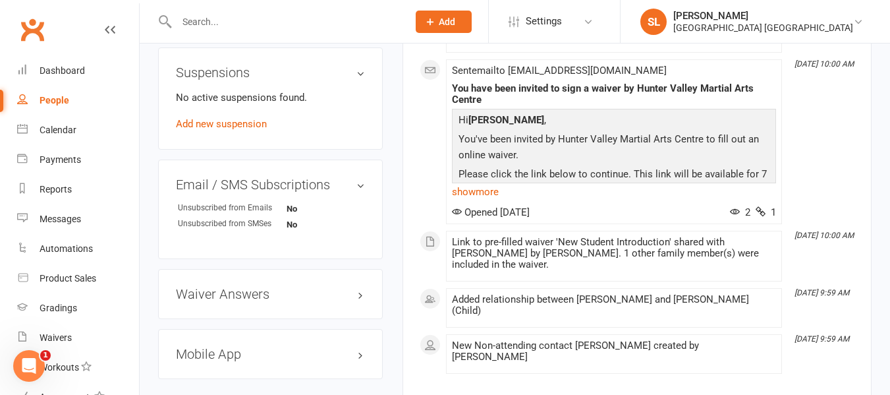
click at [244, 360] on h3 "Mobile App" at bounding box center [270, 353] width 189 height 14
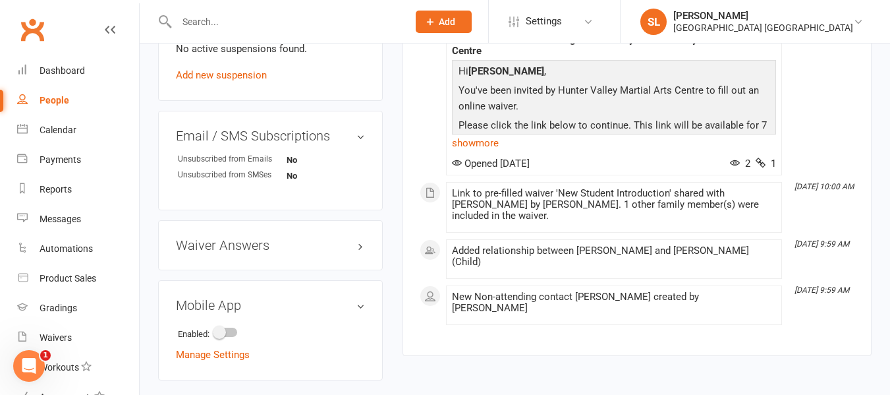
scroll to position [902, 0]
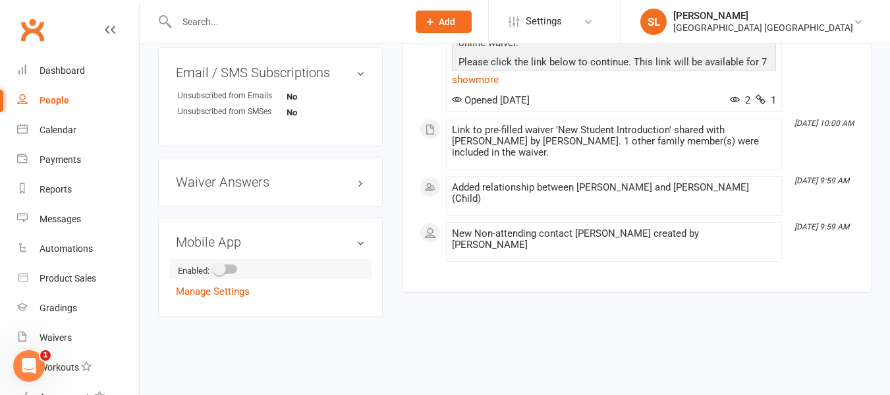
click at [223, 267] on span at bounding box center [219, 268] width 13 height 13
click at [215, 267] on input "checkbox" at bounding box center [215, 267] width 0 height 0
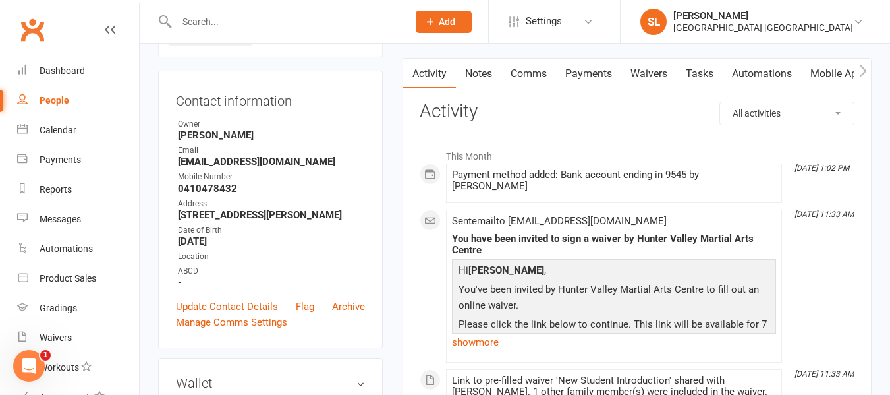
scroll to position [0, 0]
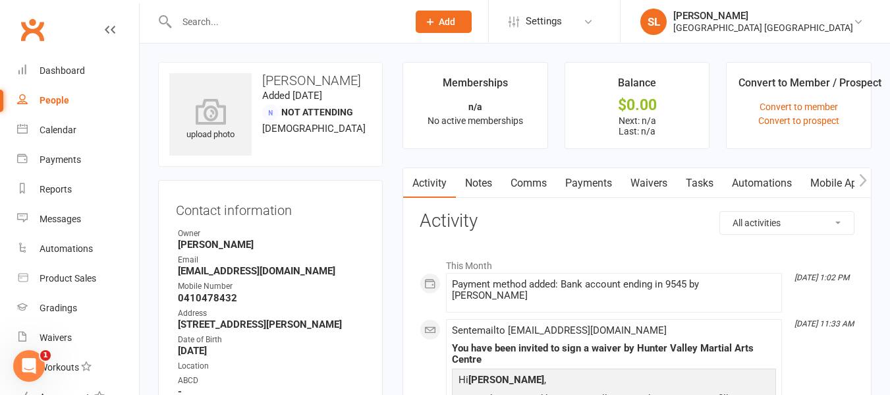
click at [826, 183] on link "Mobile App" at bounding box center [836, 183] width 71 height 30
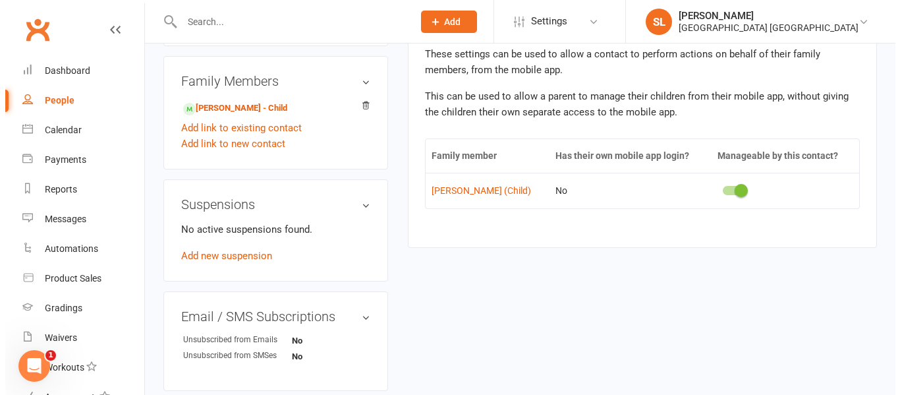
scroll to position [132, 0]
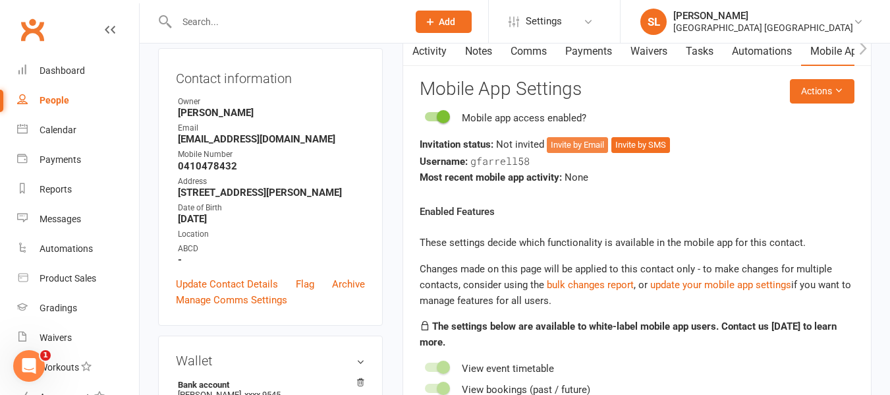
click at [574, 143] on button "Invite by Email" at bounding box center [577, 145] width 61 height 16
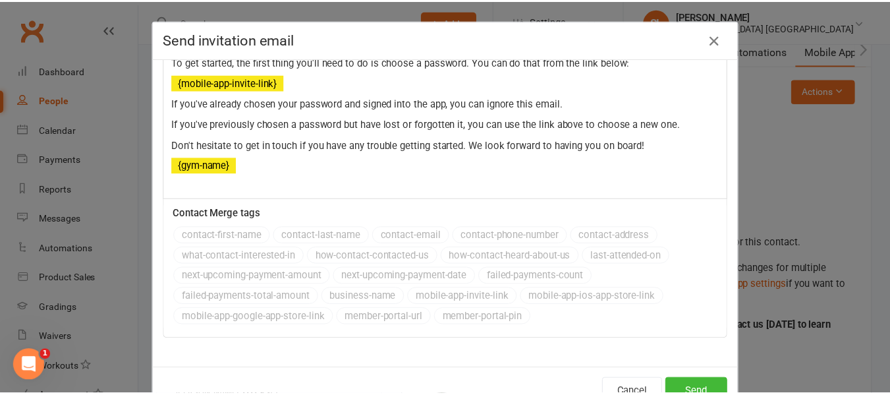
scroll to position [43, 0]
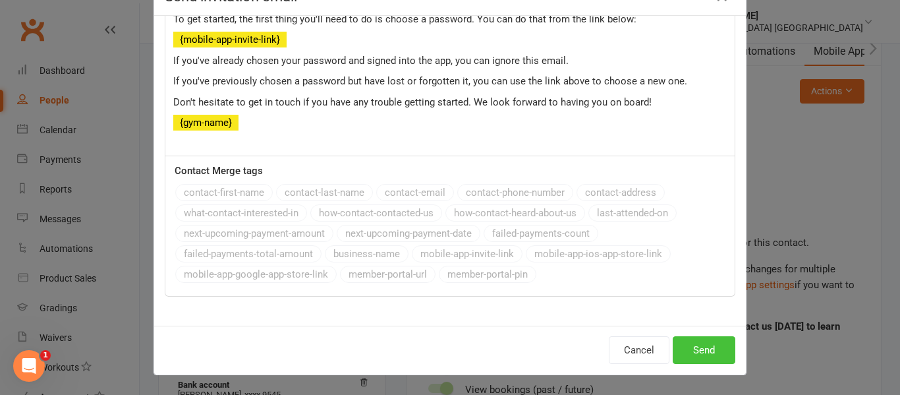
click at [696, 350] on button "Send" at bounding box center [704, 350] width 63 height 28
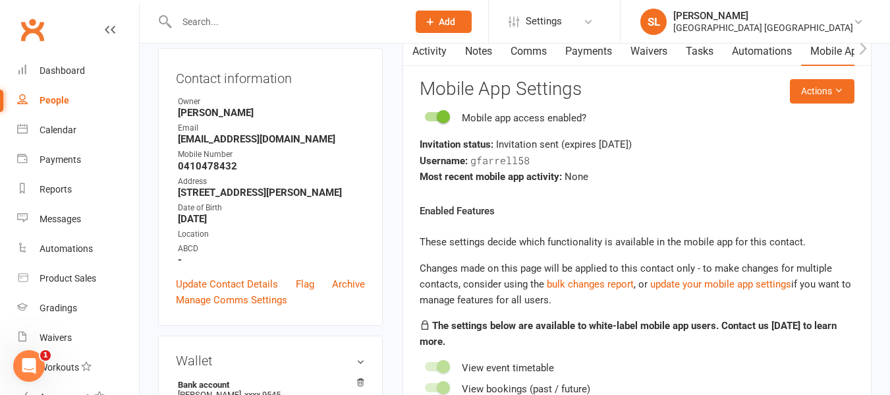
click at [237, 13] on input "text" at bounding box center [286, 22] width 226 height 18
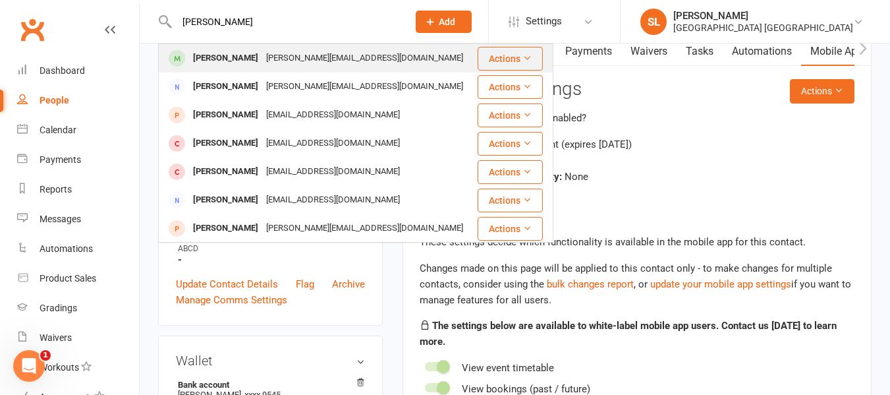
type input "[PERSON_NAME]"
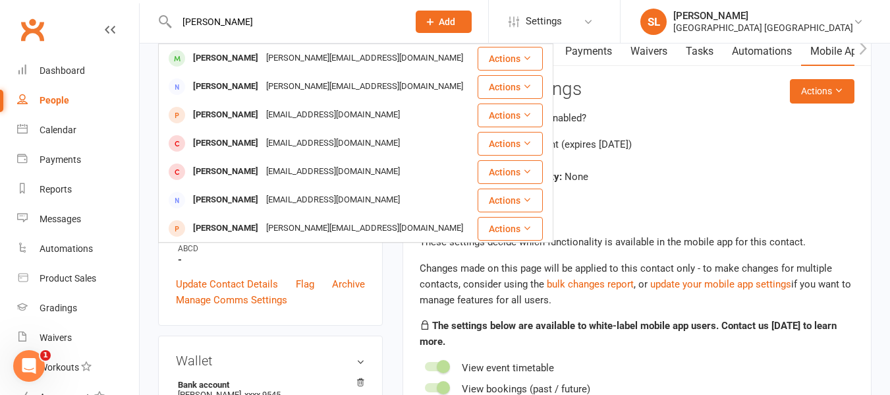
click at [221, 56] on div "[PERSON_NAME]" at bounding box center [225, 58] width 73 height 19
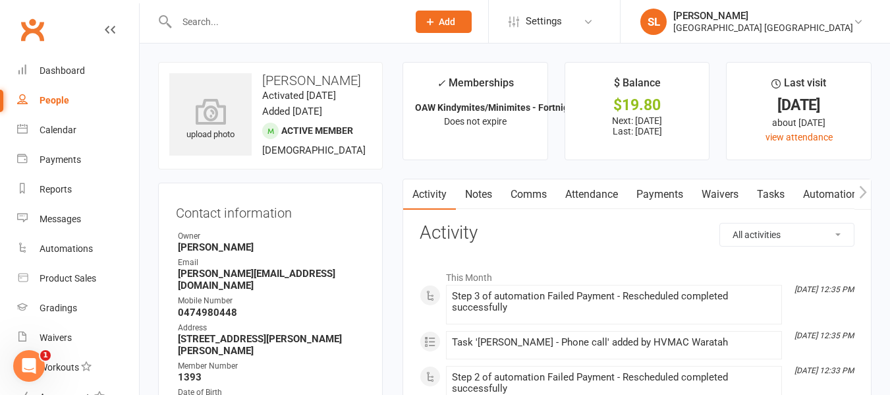
click at [667, 191] on link "Payments" at bounding box center [659, 194] width 65 height 30
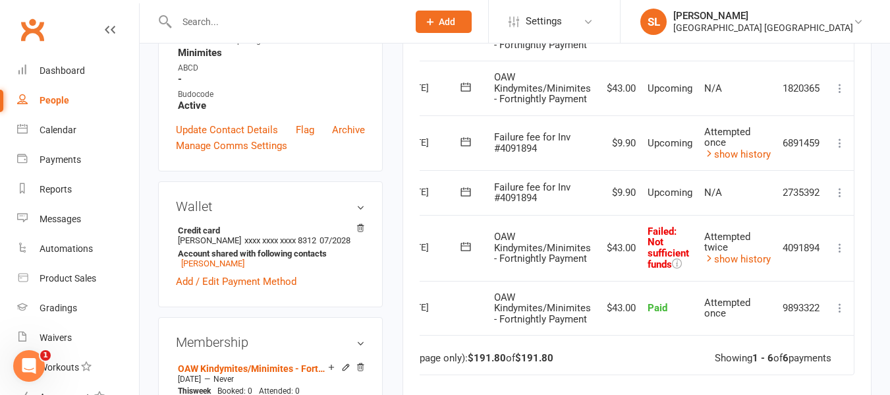
scroll to position [395, 0]
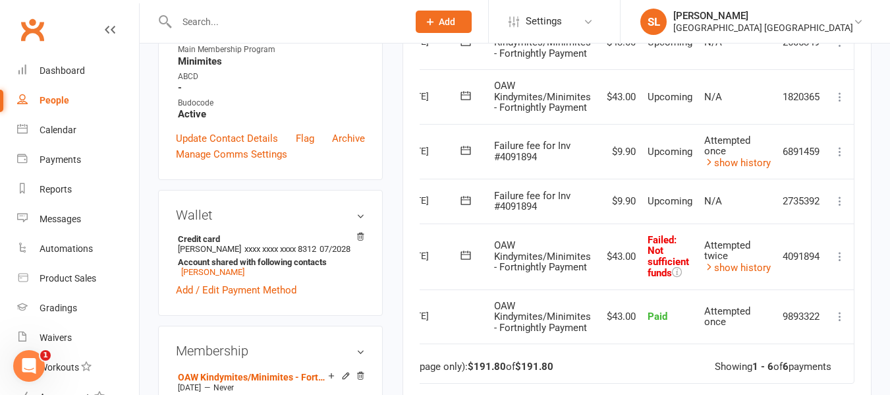
click at [840, 198] on icon at bounding box center [839, 200] width 13 height 13
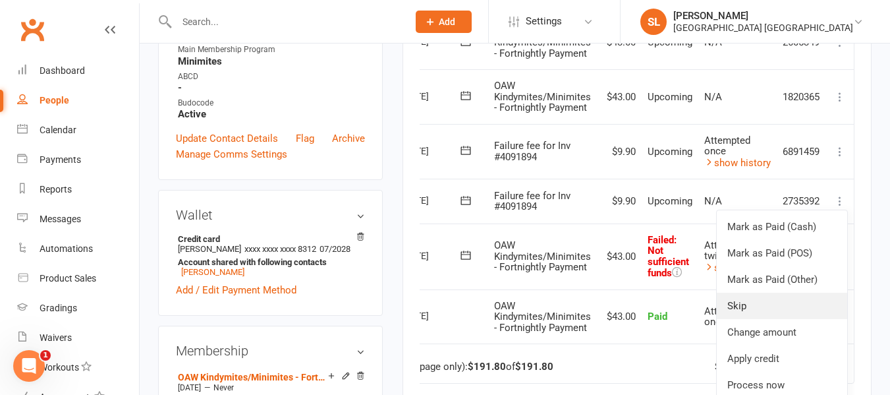
click at [738, 303] on link "Skip" at bounding box center [782, 305] width 130 height 26
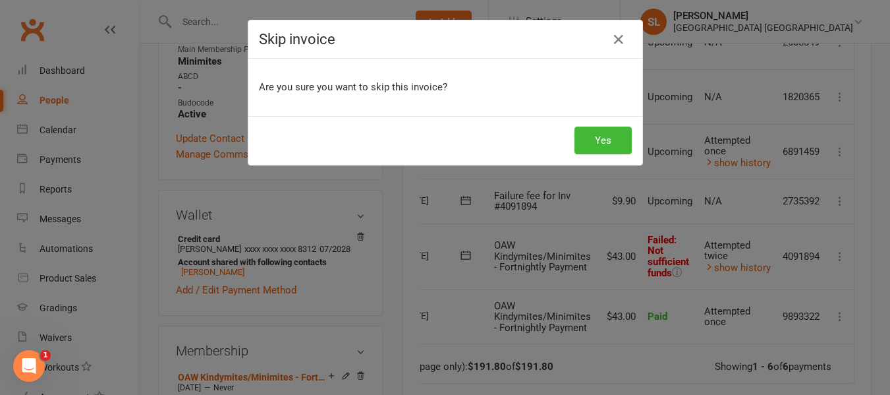
scroll to position [0, 50]
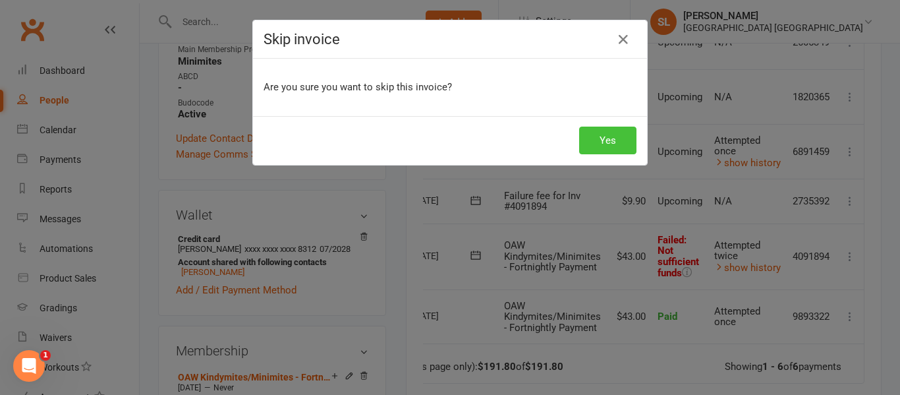
click at [594, 141] on button "Yes" at bounding box center [607, 140] width 57 height 28
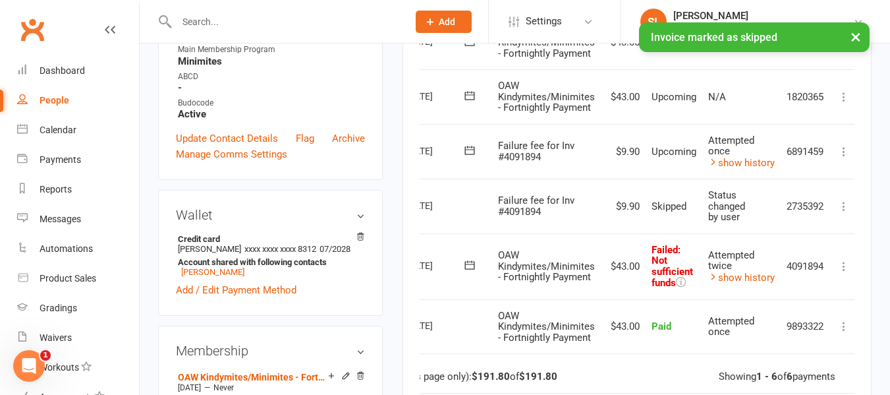
click at [844, 150] on icon at bounding box center [843, 151] width 13 height 13
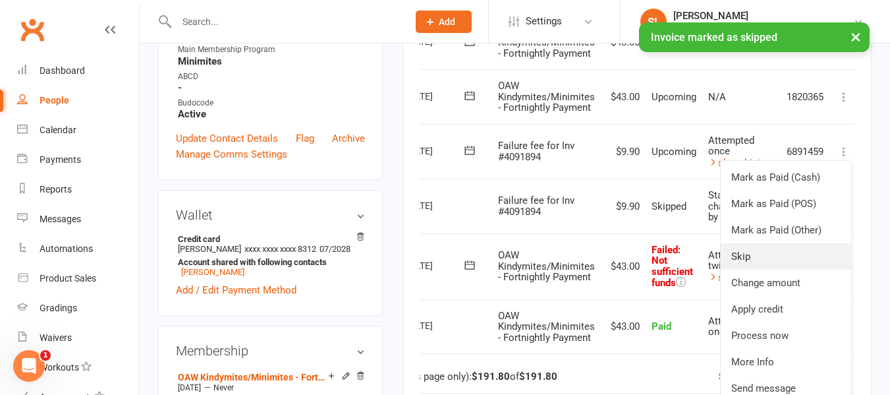
click at [744, 256] on link "Skip" at bounding box center [786, 256] width 130 height 26
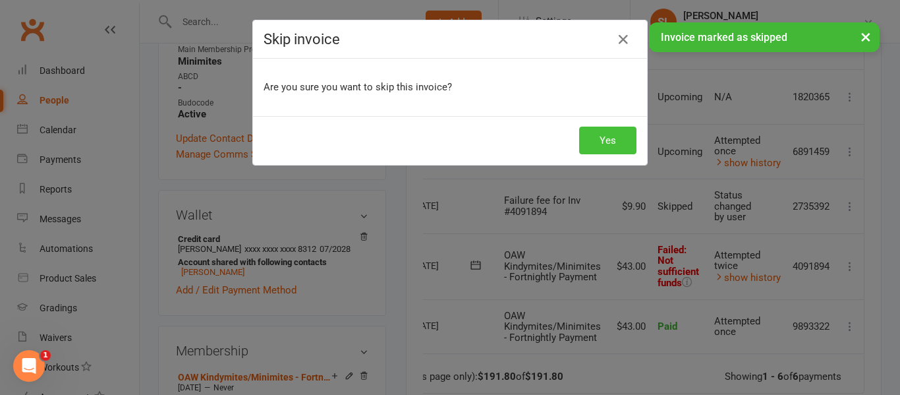
click at [601, 133] on button "Yes" at bounding box center [607, 140] width 57 height 28
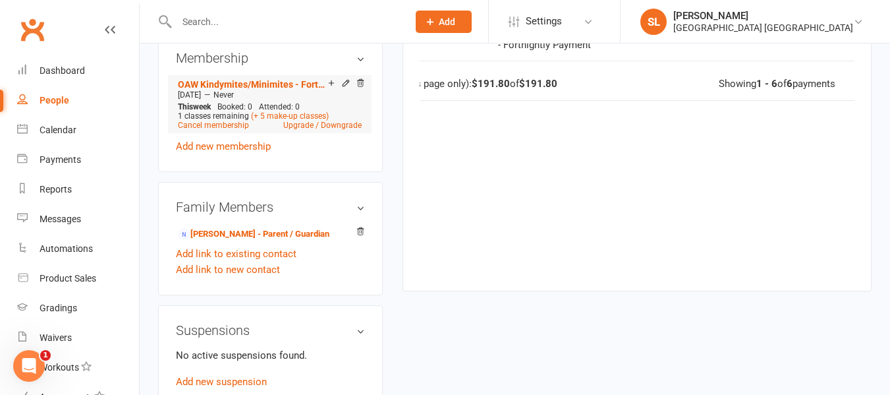
scroll to position [725, 0]
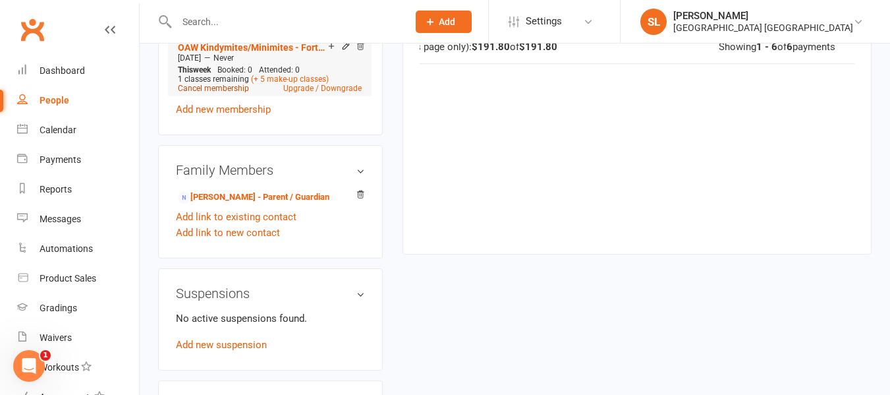
click at [228, 84] on link "Cancel membership" at bounding box center [213, 88] width 71 height 9
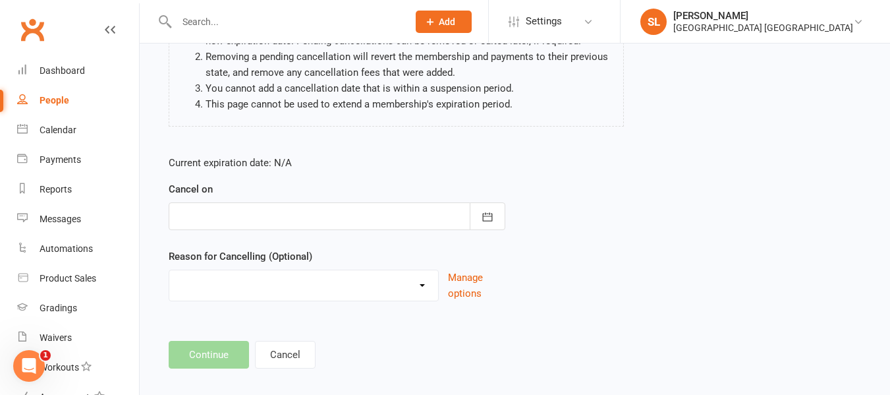
scroll to position [175, 0]
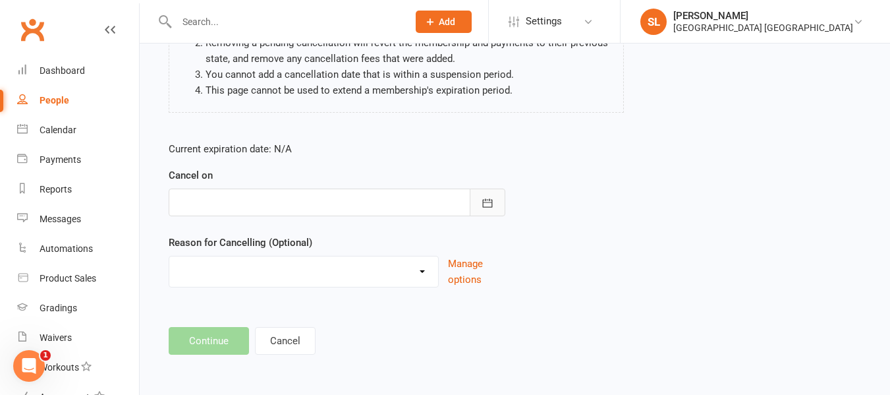
click at [485, 201] on icon "button" at bounding box center [487, 202] width 13 height 13
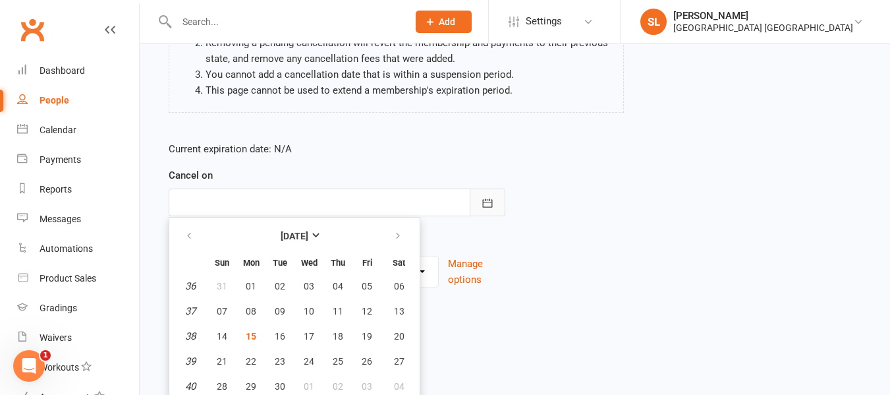
scroll to position [204, 0]
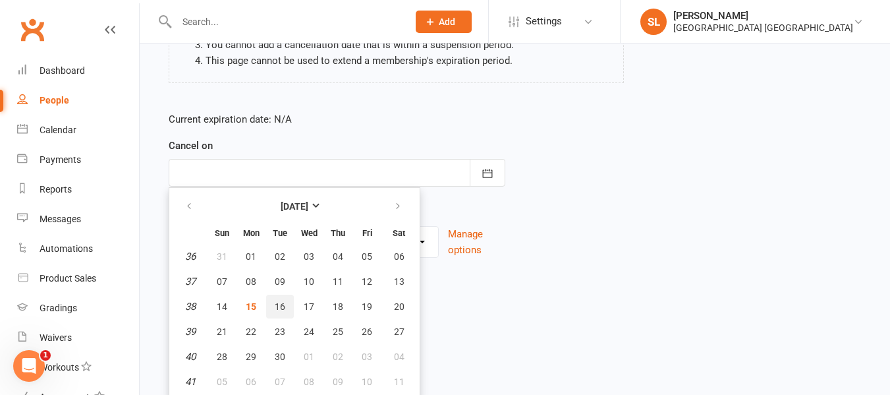
click at [280, 304] on span "16" at bounding box center [280, 306] width 11 height 11
type input "[DATE]"
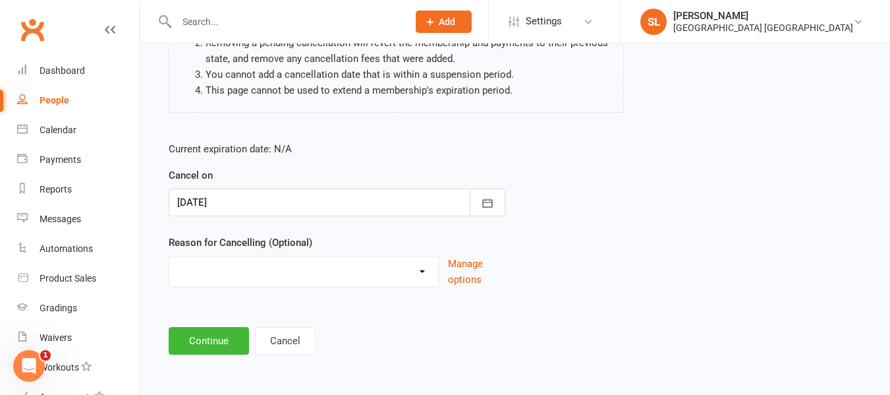
click at [236, 260] on select "Changed Sport Changing Dojo Downgrade Family committments Holiday Injury Lost I…" at bounding box center [303, 269] width 269 height 26
select select "6"
click at [169, 256] on select "Changed Sport Changing Dojo Downgrade Family committments Holiday Injury Lost I…" at bounding box center [303, 269] width 269 height 26
click at [218, 339] on button "Continue" at bounding box center [209, 341] width 80 height 28
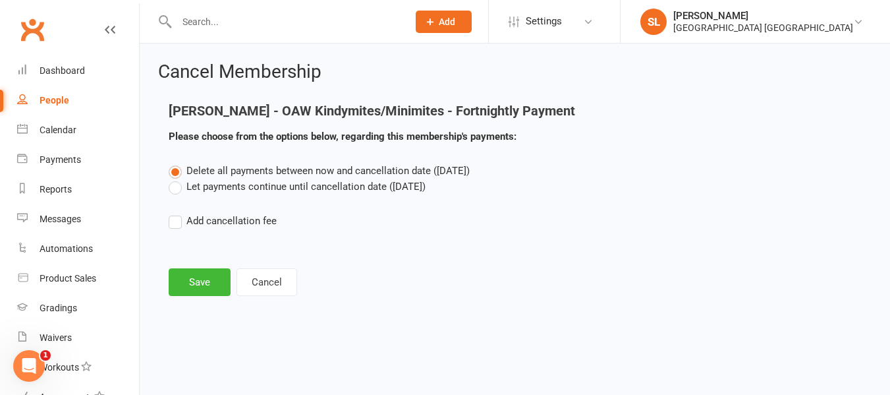
scroll to position [0, 0]
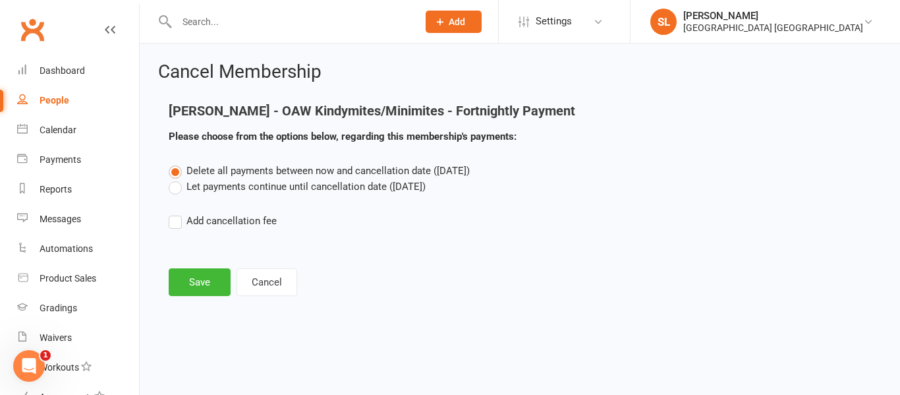
click at [175, 184] on label "Let payments continue until cancellation date ([DATE])" at bounding box center [297, 187] width 257 height 16
click at [175, 179] on input "Let payments continue until cancellation date ([DATE])" at bounding box center [173, 179] width 9 height 0
click at [200, 281] on button "Save" at bounding box center [200, 282] width 62 height 28
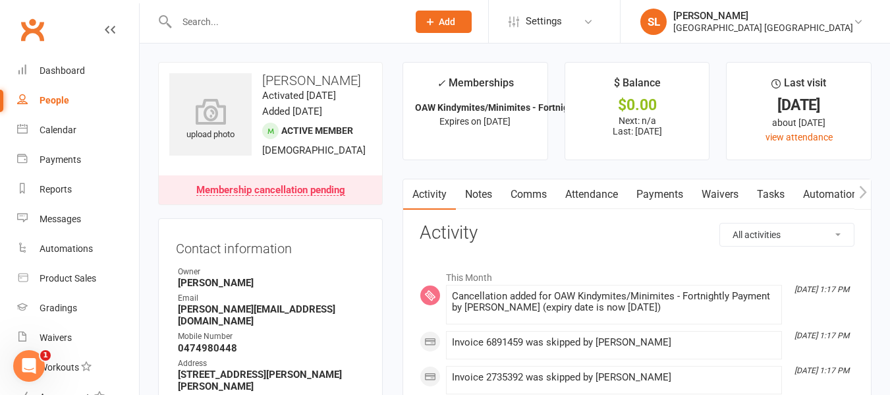
click at [217, 14] on div at bounding box center [278, 21] width 240 height 43
click at [217, 16] on input "text" at bounding box center [286, 22] width 226 height 18
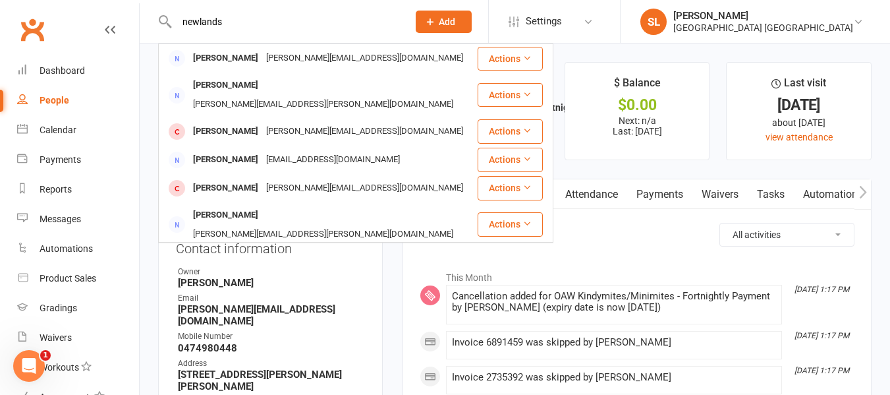
click at [198, 18] on input "newlands" at bounding box center [286, 22] width 226 height 18
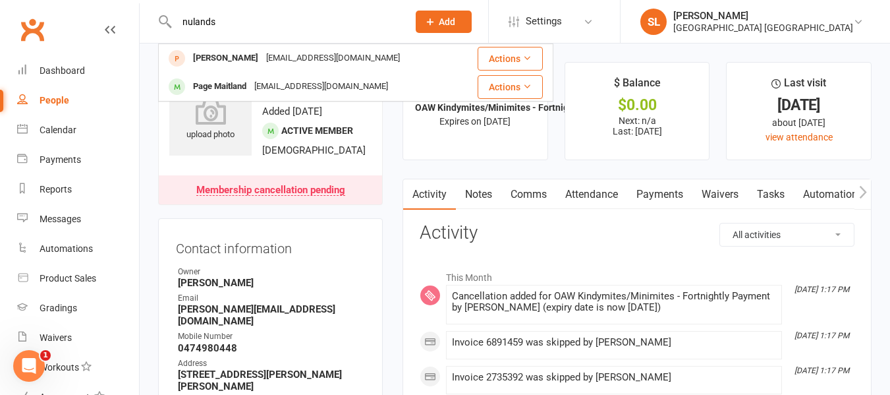
click at [219, 24] on input "nulands" at bounding box center [286, 22] width 226 height 18
type input "n"
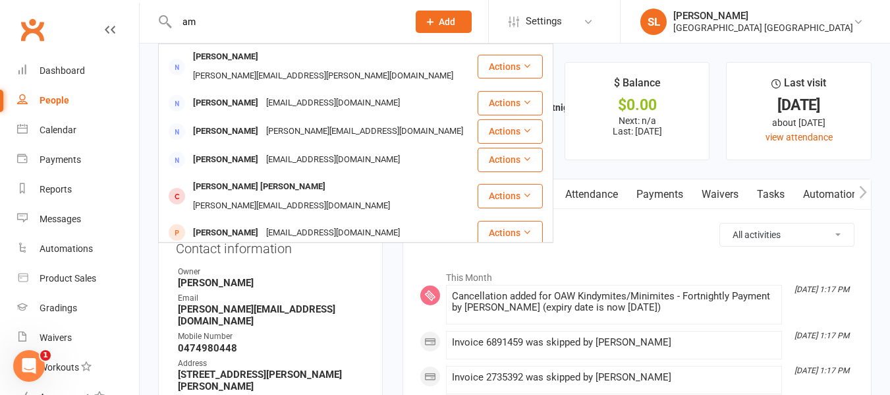
type input "a"
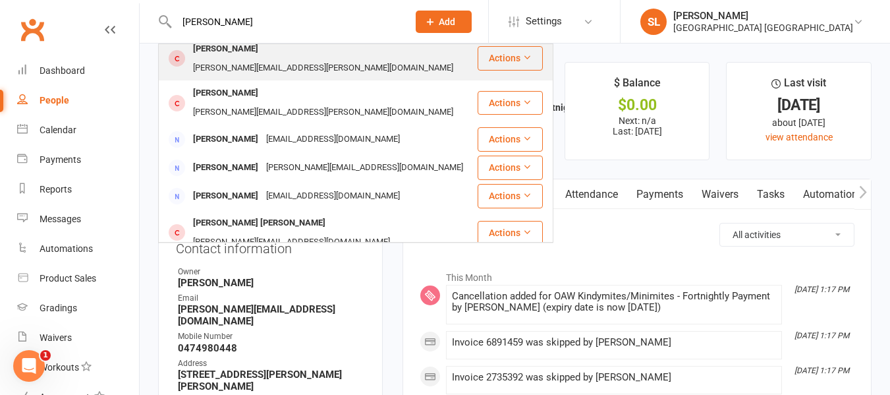
scroll to position [132, 0]
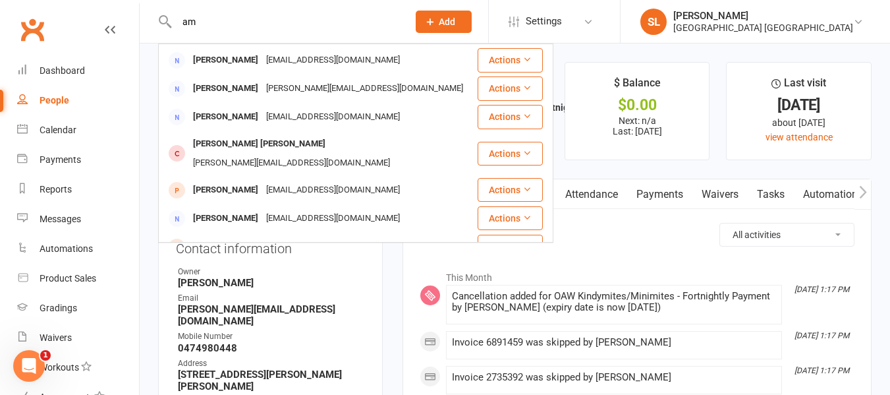
type input "a"
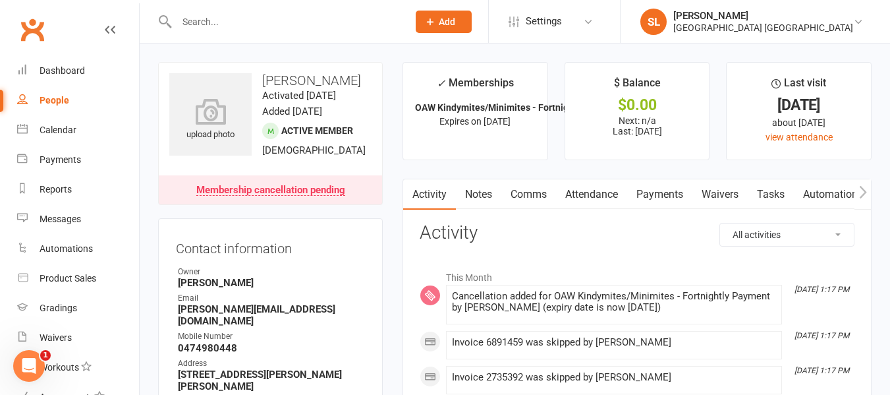
click at [436, 17] on icon at bounding box center [430, 22] width 12 height 12
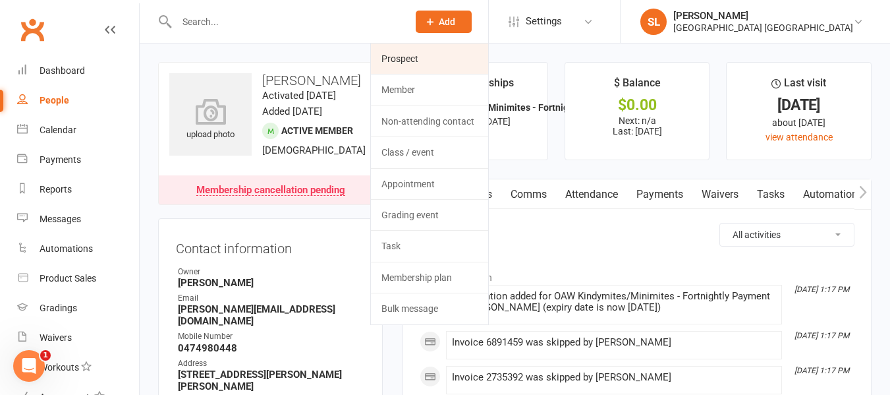
click at [405, 56] on link "Prospect" at bounding box center [429, 58] width 117 height 30
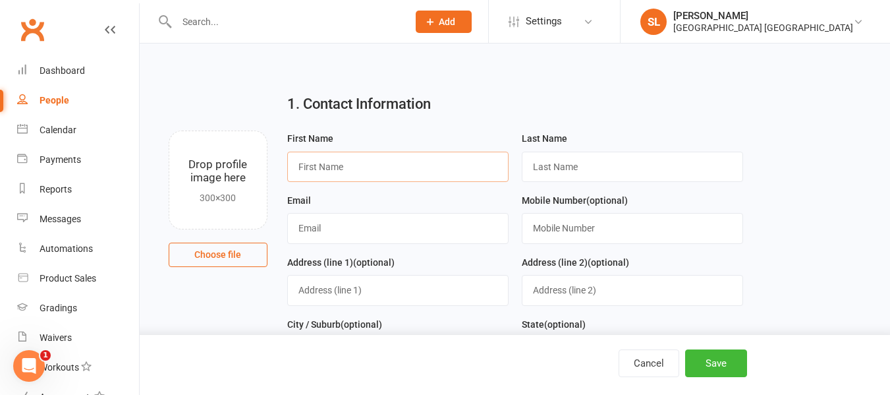
click at [354, 161] on input "text" at bounding box center [397, 167] width 221 height 30
type input "[PERSON_NAME]"
click at [568, 170] on input "text" at bounding box center [632, 167] width 221 height 30
type input "Newlands"
click at [356, 232] on input "text" at bounding box center [397, 228] width 221 height 30
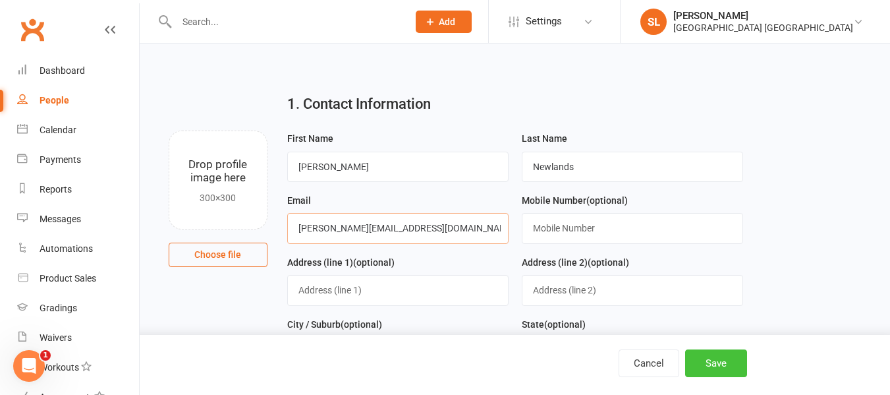
type input "[PERSON_NAME][EMAIL_ADDRESS][DOMAIN_NAME]"
click at [717, 364] on button "Save" at bounding box center [716, 363] width 62 height 28
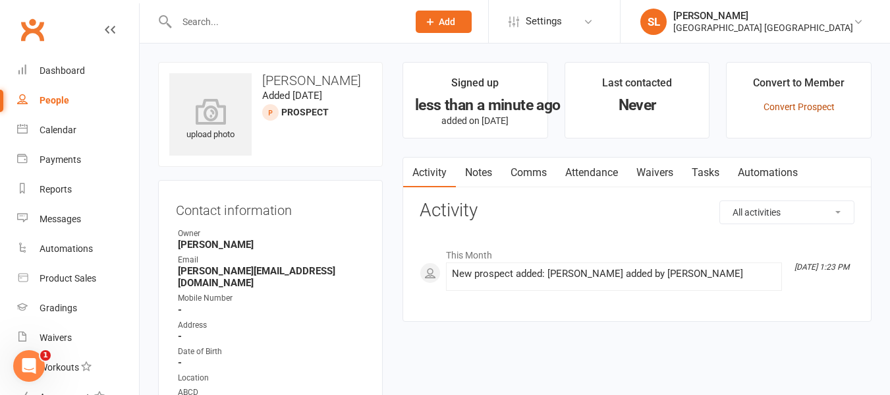
click at [814, 103] on link "Convert Prospect" at bounding box center [798, 106] width 71 height 11
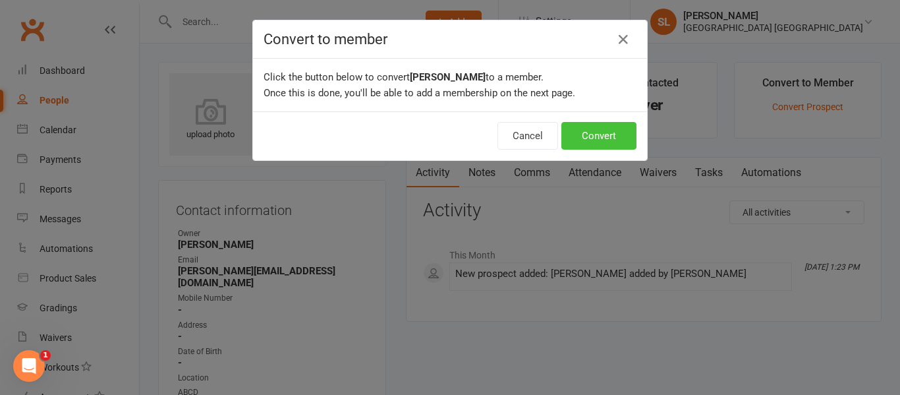
click at [608, 130] on button "Convert" at bounding box center [598, 136] width 75 height 28
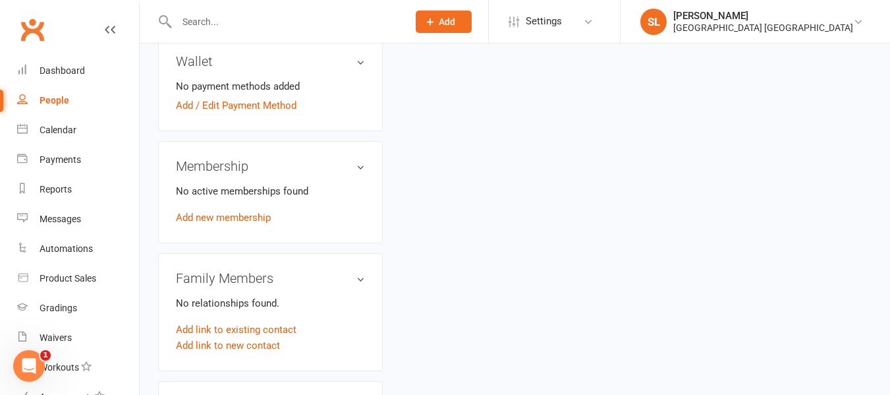
scroll to position [527, 0]
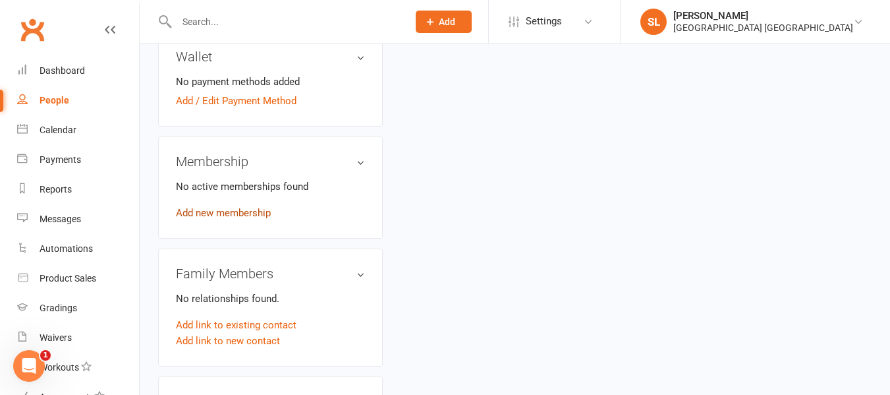
click at [233, 207] on link "Add new membership" at bounding box center [223, 213] width 95 height 12
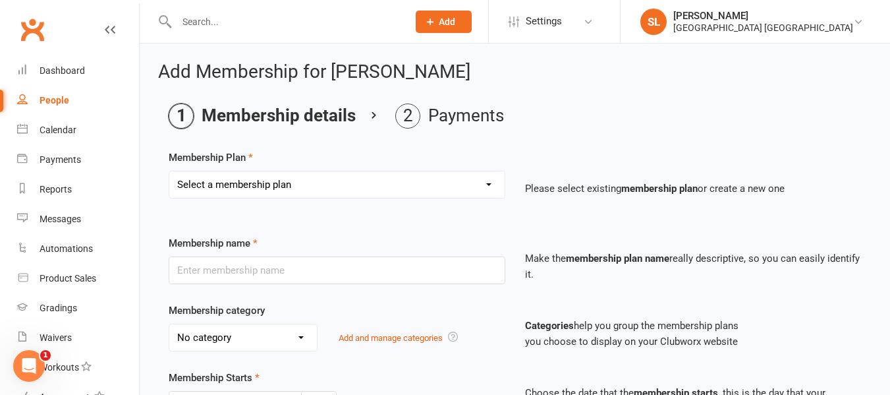
click at [241, 183] on select "Select a membership plan Create new Membership Plan OAW Kindymites/Minimites - …" at bounding box center [336, 184] width 335 height 26
select select "22"
click at [169, 171] on select "Select a membership plan Create new Membership Plan OAW Kindymites/Minimites - …" at bounding box center [336, 184] width 335 height 26
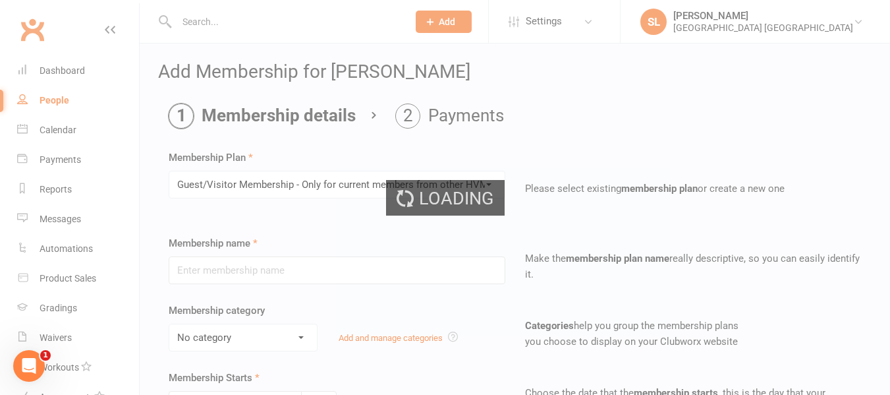
type input "Guest/Visitor Membership - Only for current members from other HVMAC centres"
select select "4"
type input "0"
type input "16"
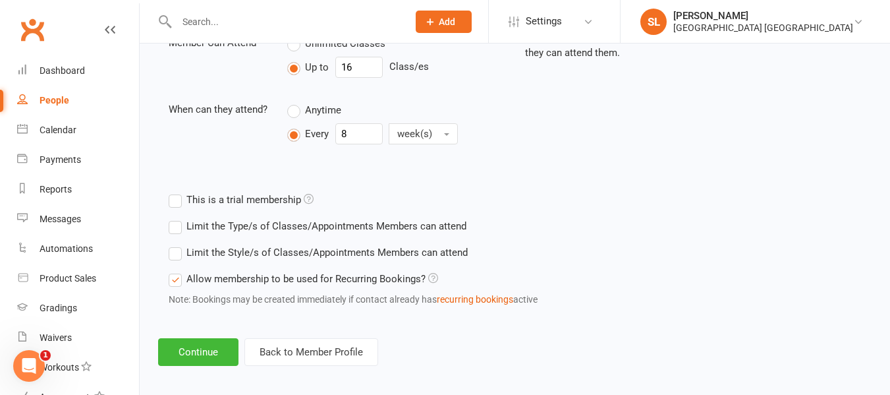
scroll to position [505, 0]
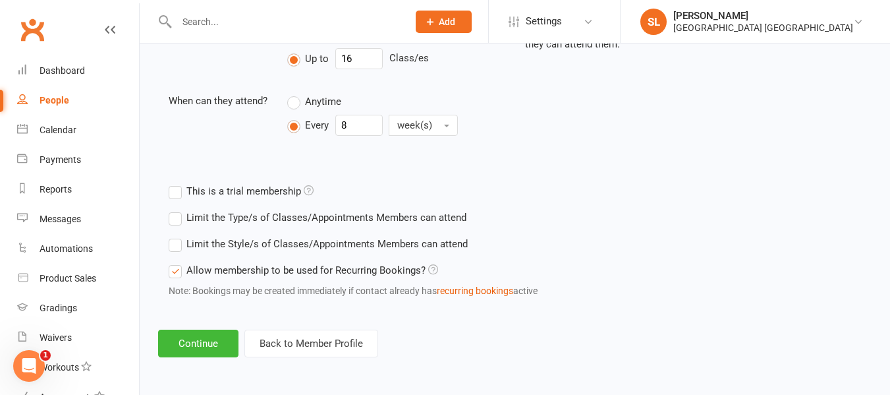
click at [173, 244] on label "Limit the Style/s of Classes/Appointments Members can attend" at bounding box center [318, 244] width 299 height 16
click at [173, 236] on input "Limit the Style/s of Classes/Appointments Members can attend" at bounding box center [173, 236] width 9 height 0
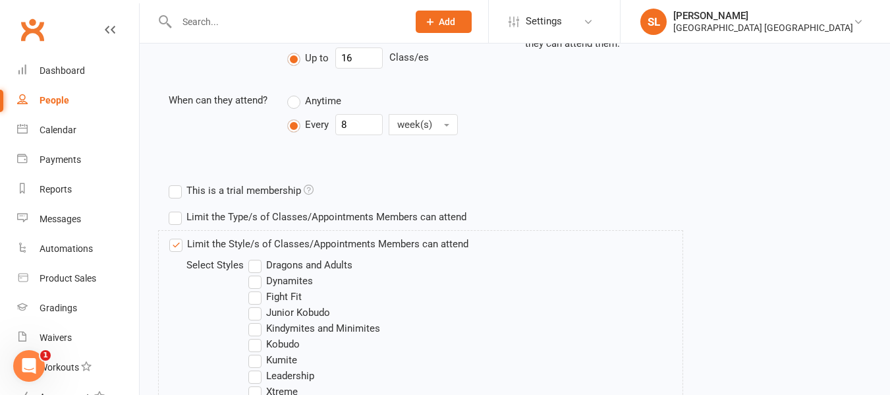
click at [254, 262] on label "Dragons and Adults" at bounding box center [300, 265] width 104 height 16
click at [254, 257] on input "Dragons and Adults" at bounding box center [252, 257] width 9 height 0
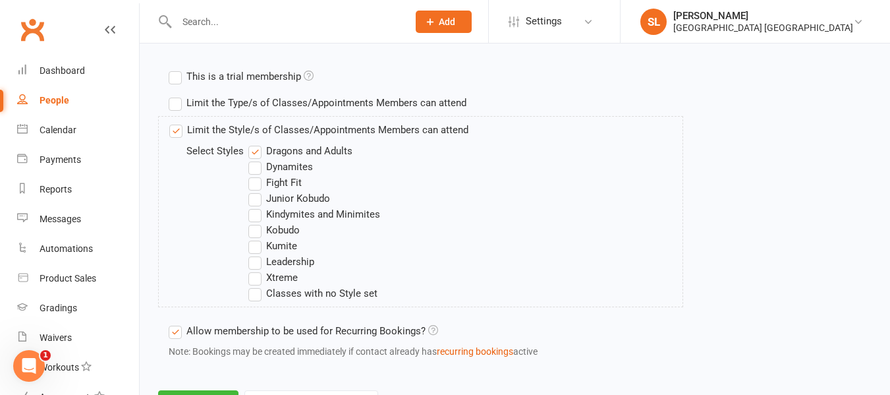
scroll to position [636, 0]
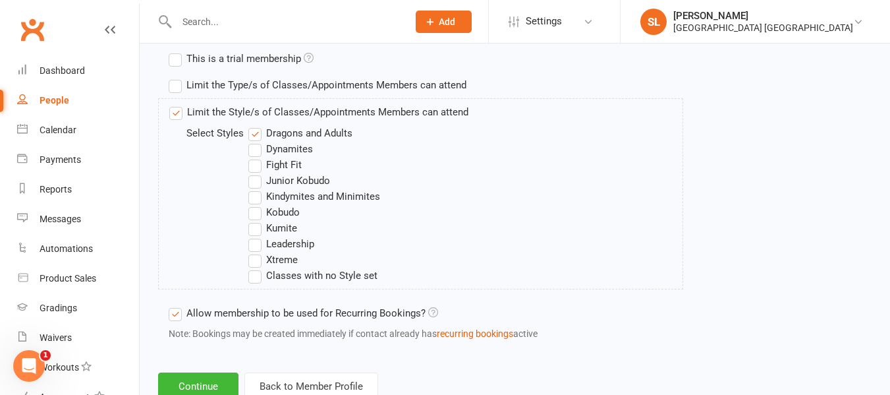
click at [254, 167] on label "Fight Fit" at bounding box center [274, 165] width 53 height 16
click at [254, 157] on input "Fight Fit" at bounding box center [252, 157] width 9 height 0
click at [253, 211] on label "Kobudo" at bounding box center [273, 212] width 51 height 16
click at [253, 204] on input "Kobudo" at bounding box center [252, 204] width 9 height 0
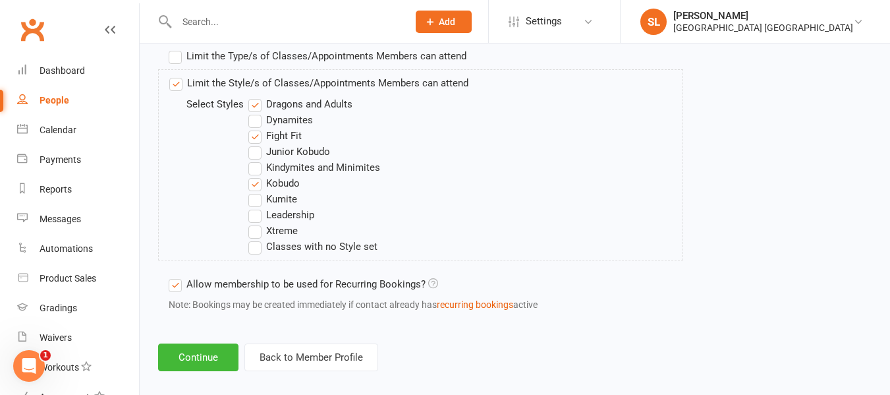
scroll to position [680, 0]
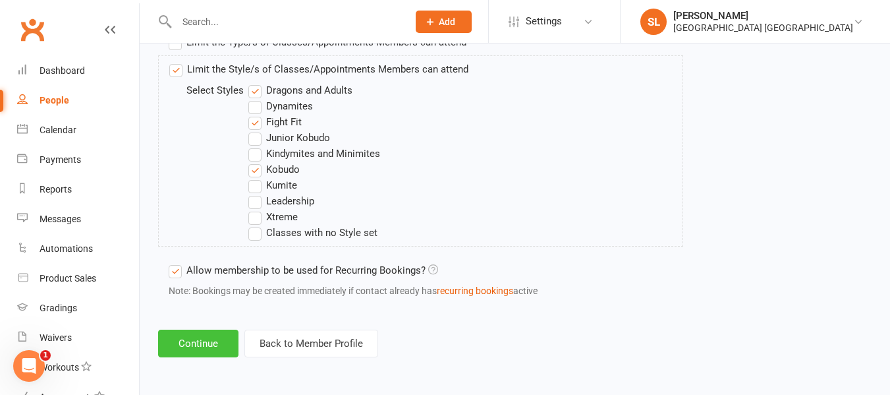
click at [198, 341] on button "Continue" at bounding box center [198, 343] width 80 height 28
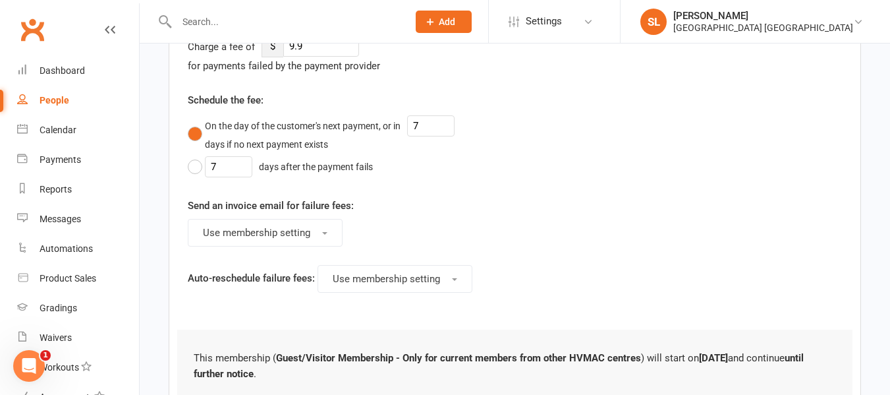
scroll to position [566, 0]
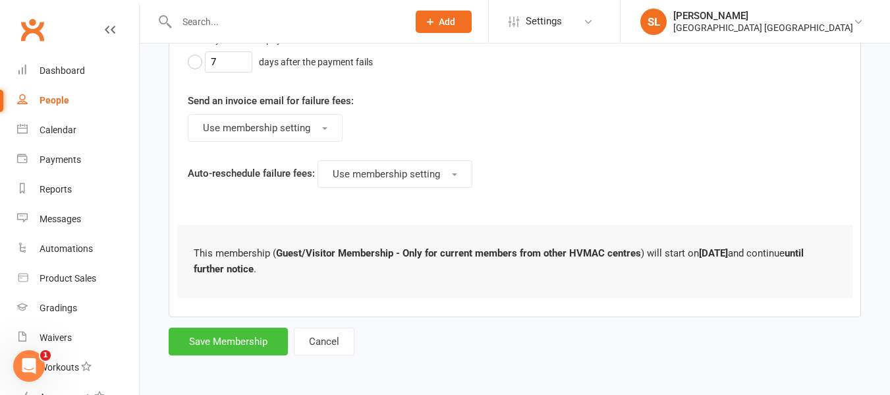
click at [196, 341] on button "Save Membership" at bounding box center [228, 341] width 119 height 28
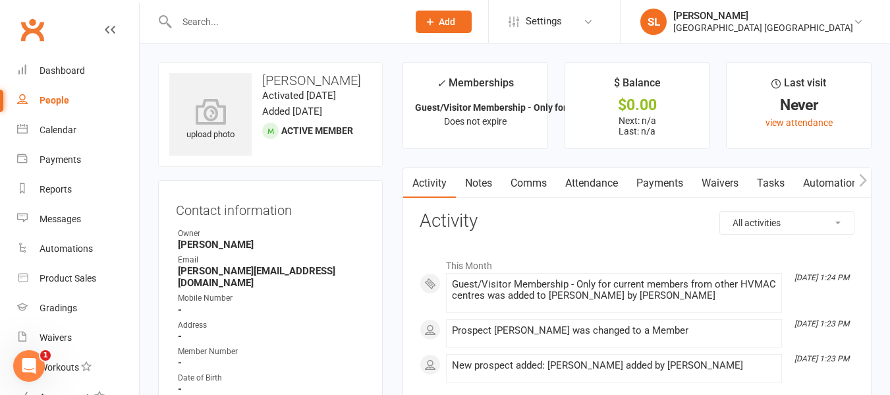
click at [455, 20] on span "Add" at bounding box center [447, 21] width 16 height 11
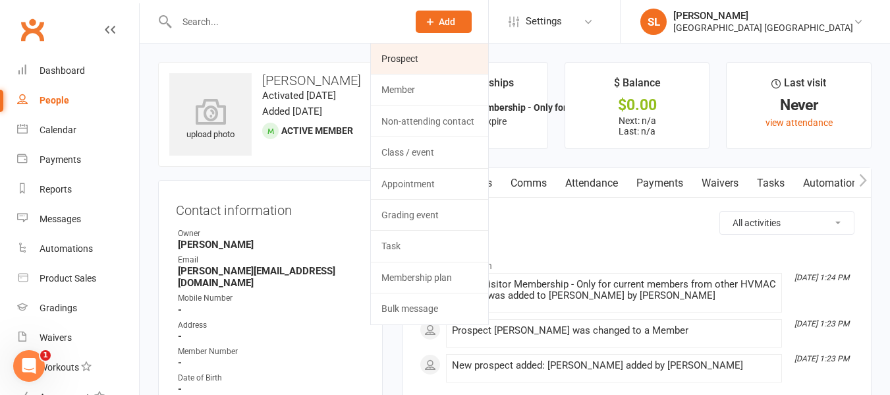
click at [403, 53] on link "Prospect" at bounding box center [429, 58] width 117 height 30
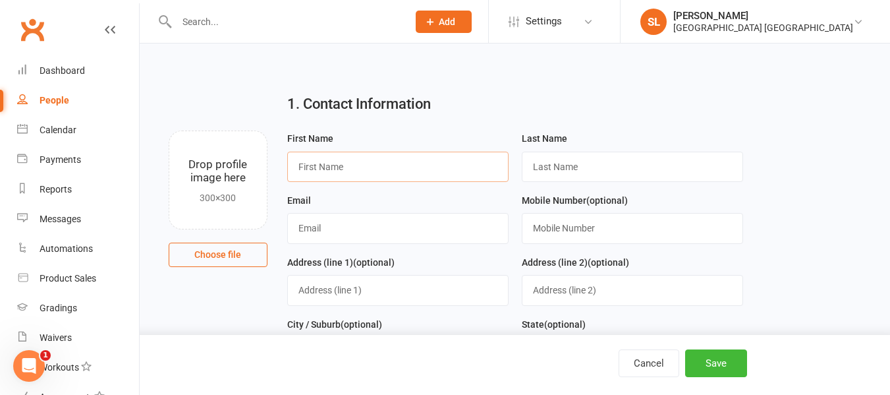
click at [345, 169] on input "text" at bounding box center [397, 167] width 221 height 30
type input "[PERSON_NAME]"
click at [549, 152] on div "Last Name" at bounding box center [632, 155] width 221 height 51
click at [550, 157] on input "text" at bounding box center [632, 167] width 221 height 30
type input "Newlands"
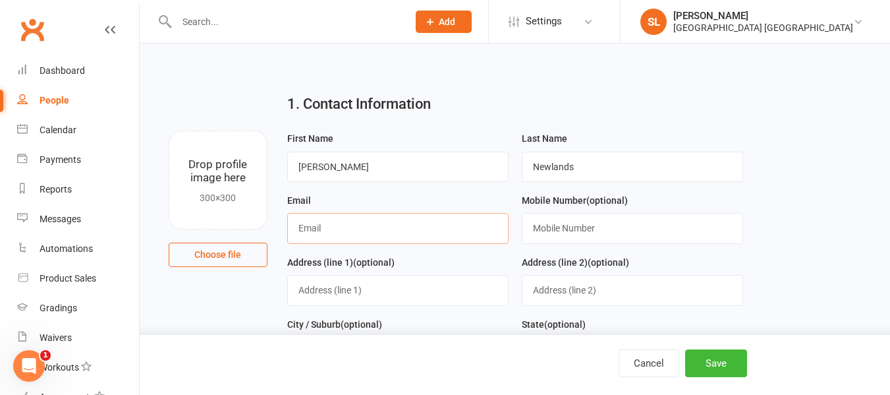
click at [308, 229] on input "text" at bounding box center [397, 228] width 221 height 30
type input "[EMAIL_ADDRESS][DOMAIN_NAME]"
click at [717, 363] on button "Save" at bounding box center [716, 363] width 62 height 28
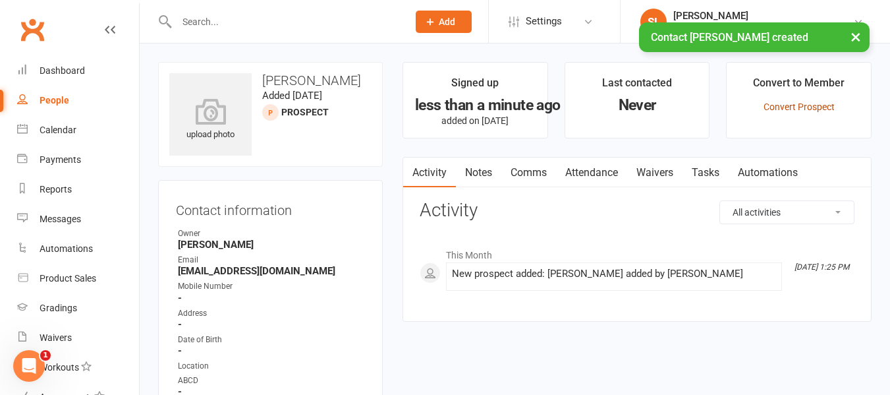
click at [769, 107] on link "Convert Prospect" at bounding box center [798, 106] width 71 height 11
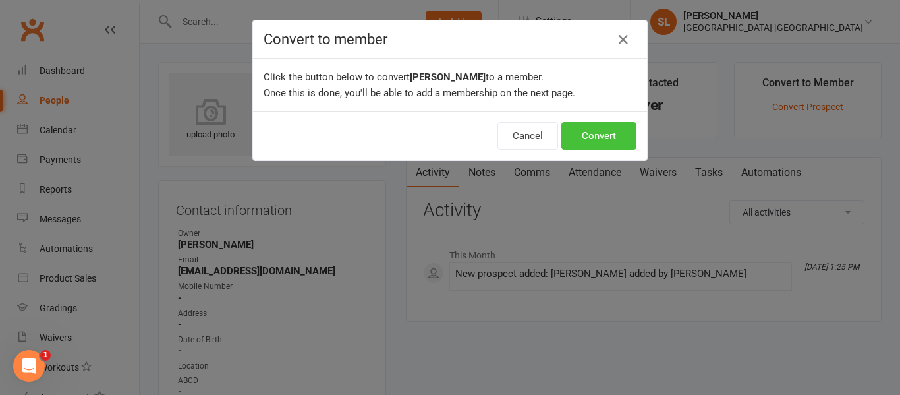
click at [592, 134] on button "Convert" at bounding box center [598, 136] width 75 height 28
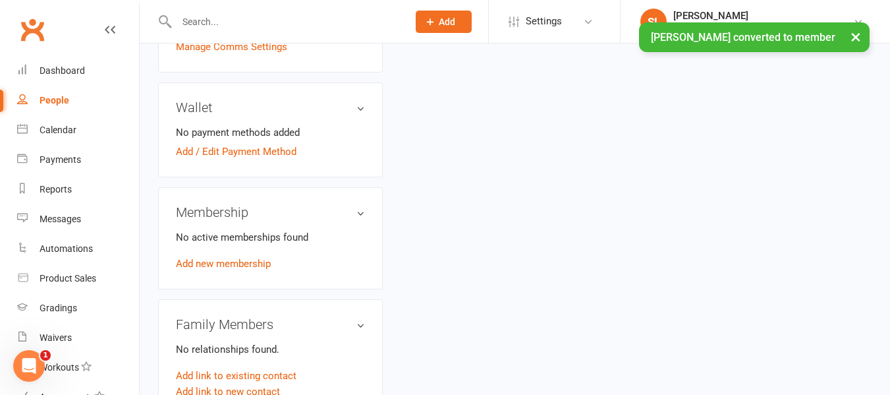
scroll to position [527, 0]
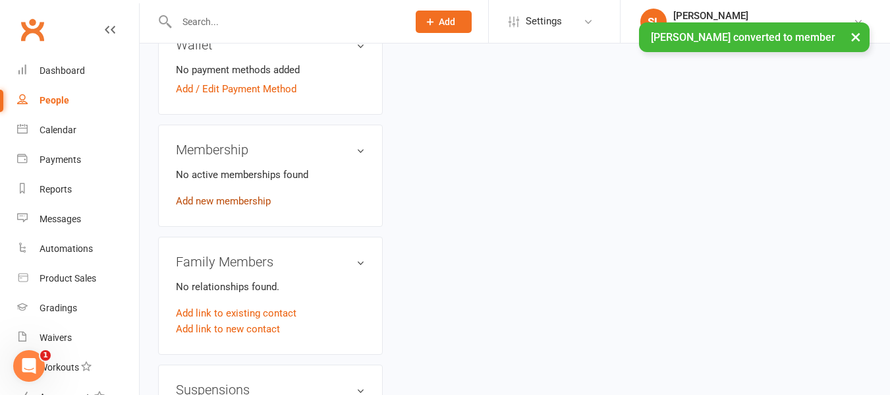
click at [249, 203] on link "Add new membership" at bounding box center [223, 201] width 95 height 12
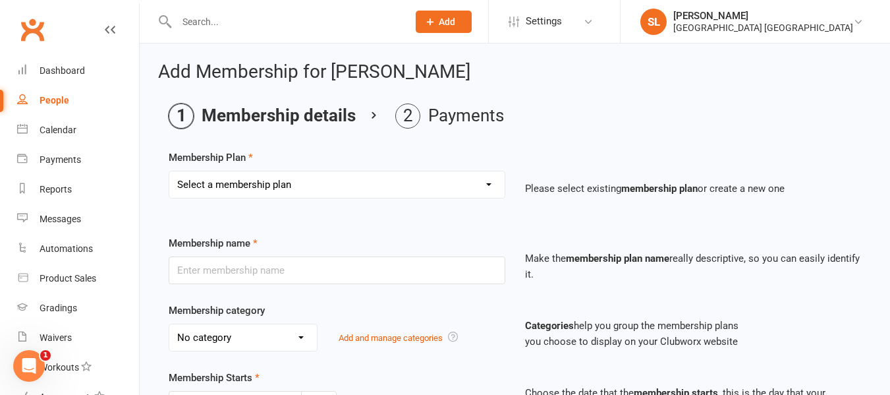
drag, startPoint x: 243, startPoint y: 173, endPoint x: 244, endPoint y: 182, distance: 10.0
click at [243, 174] on select "Select a membership plan Create new Membership Plan OAW Kindymites/Minimites - …" at bounding box center [336, 184] width 335 height 26
select select "22"
click at [169, 171] on select "Select a membership plan Create new Membership Plan OAW Kindymites/Minimites - …" at bounding box center [336, 184] width 335 height 26
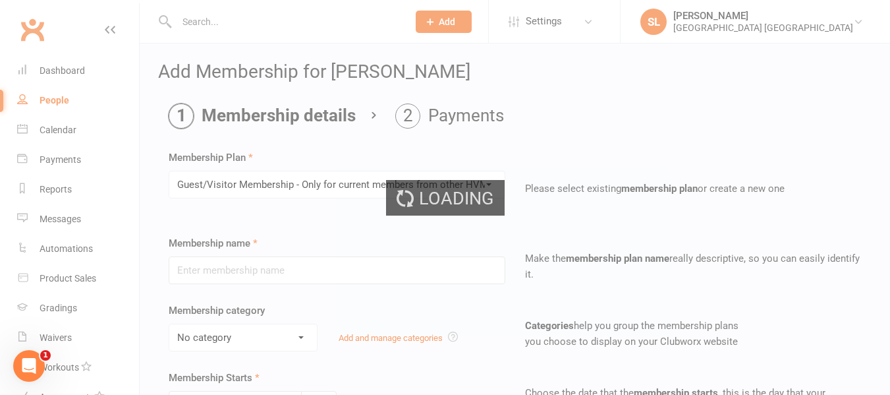
type input "Guest/Visitor Membership - Only for current members from other HVMAC centres"
select select "4"
type input "0"
type input "16"
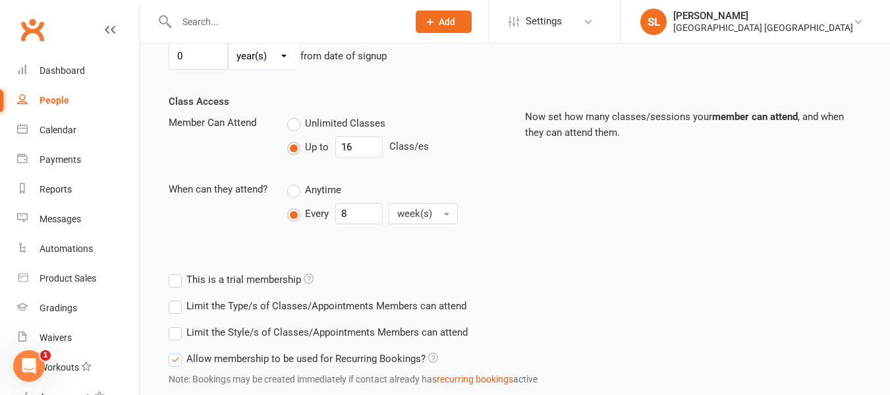
scroll to position [461, 0]
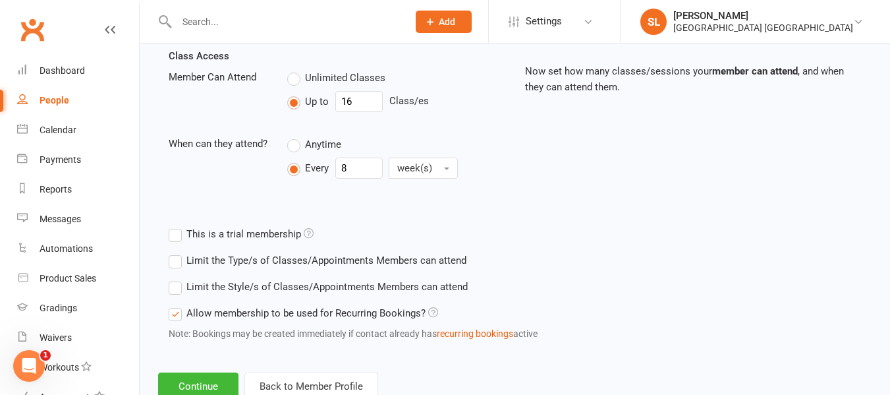
click at [175, 285] on label "Limit the Style/s of Classes/Appointments Members can attend" at bounding box center [318, 287] width 299 height 16
click at [175, 279] on input "Limit the Style/s of Classes/Appointments Members can attend" at bounding box center [173, 279] width 9 height 0
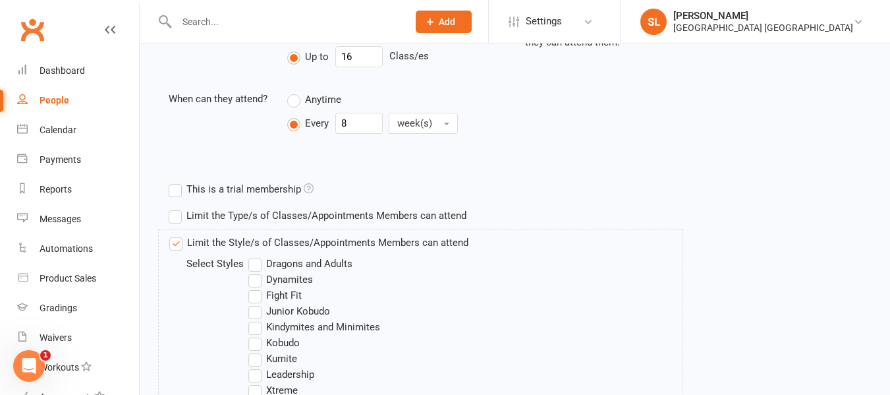
scroll to position [527, 0]
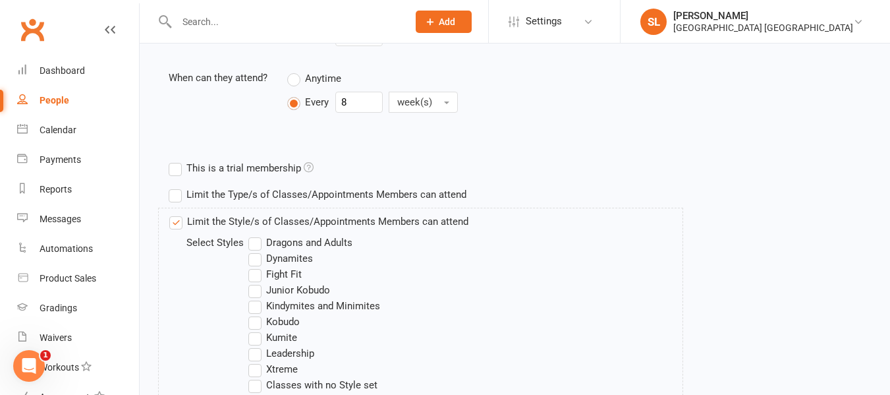
click at [256, 240] on label "Dragons and Adults" at bounding box center [300, 243] width 104 height 16
click at [256, 235] on input "Dragons and Adults" at bounding box center [252, 235] width 9 height 0
click at [256, 274] on label "Fight Fit" at bounding box center [274, 274] width 53 height 16
click at [256, 266] on input "Fight Fit" at bounding box center [252, 266] width 9 height 0
click at [254, 321] on label "Kobudo" at bounding box center [273, 322] width 51 height 16
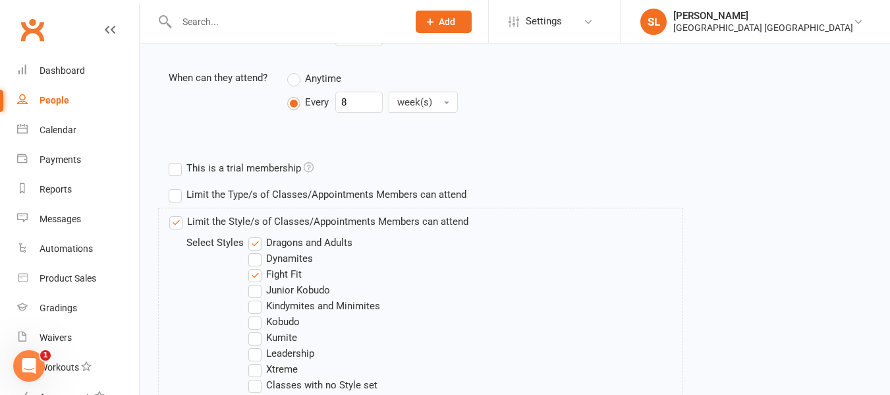
click at [254, 314] on input "Kobudo" at bounding box center [252, 314] width 9 height 0
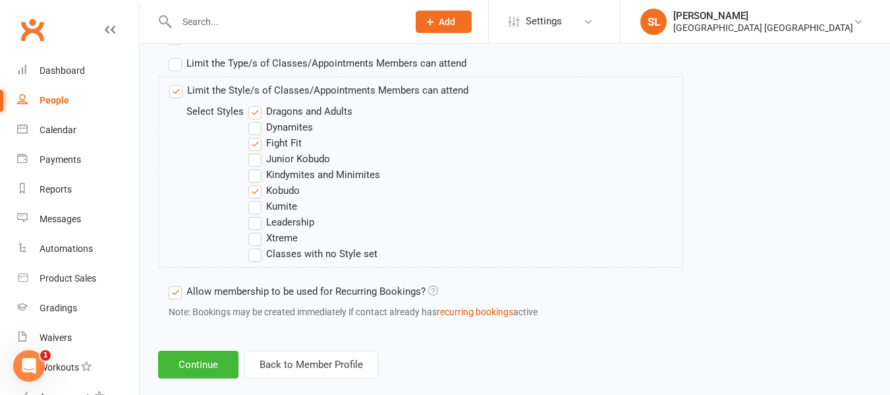
scroll to position [680, 0]
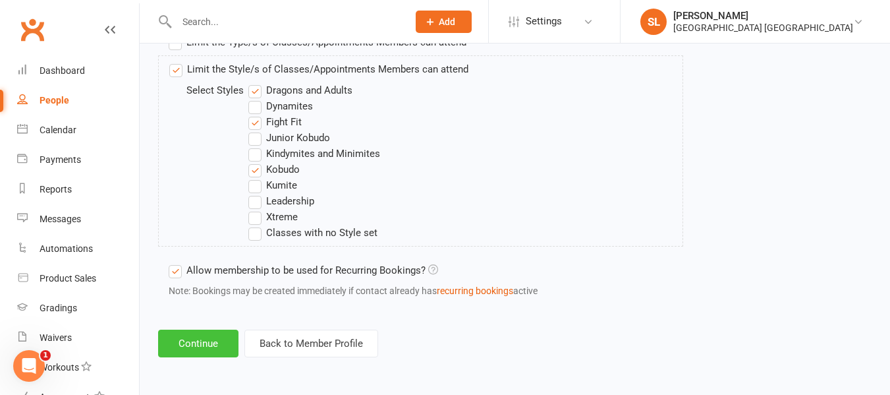
click at [202, 341] on button "Continue" at bounding box center [198, 343] width 80 height 28
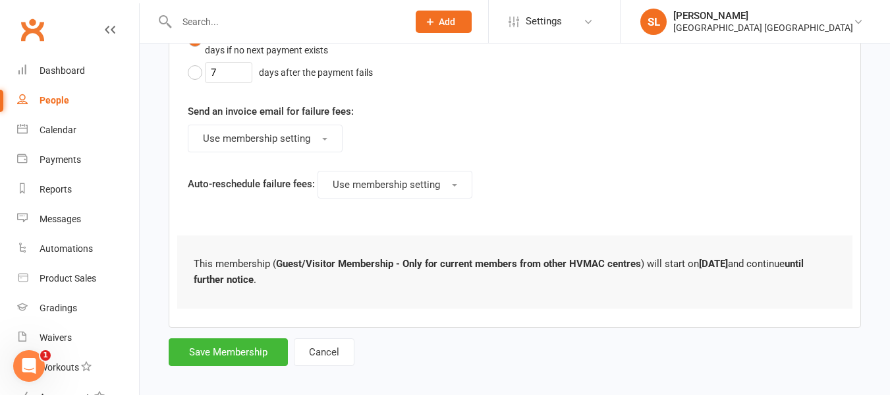
scroll to position [566, 0]
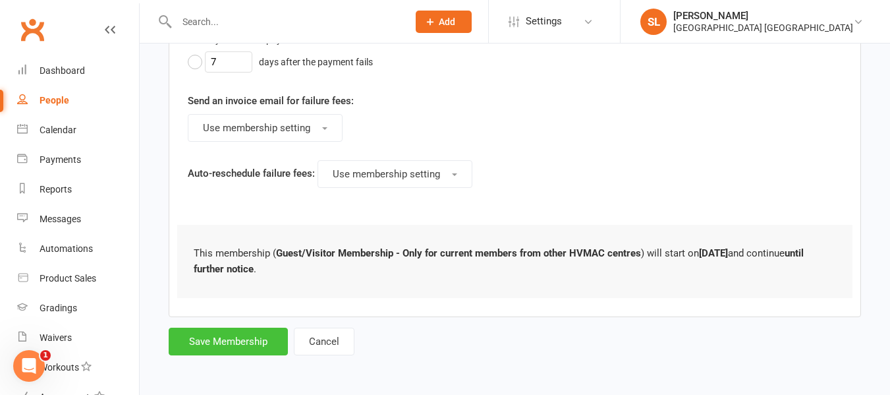
click at [230, 339] on button "Save Membership" at bounding box center [228, 341] width 119 height 28
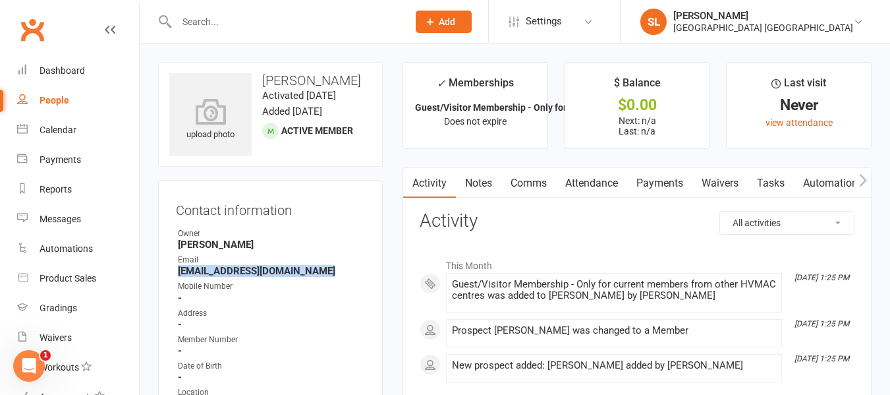
drag, startPoint x: 178, startPoint y: 287, endPoint x: 337, endPoint y: 290, distance: 158.8
click at [337, 277] on strong "[EMAIL_ADDRESS][DOMAIN_NAME]" at bounding box center [271, 271] width 187 height 12
copy strong "[EMAIL_ADDRESS][DOMAIN_NAME]"
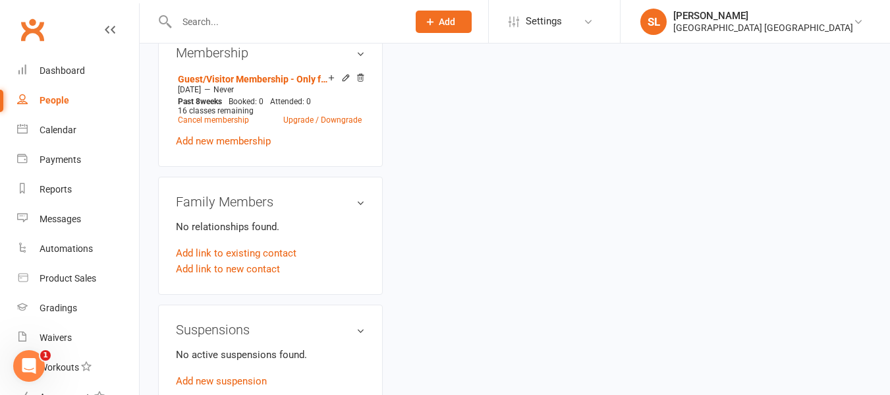
scroll to position [659, 0]
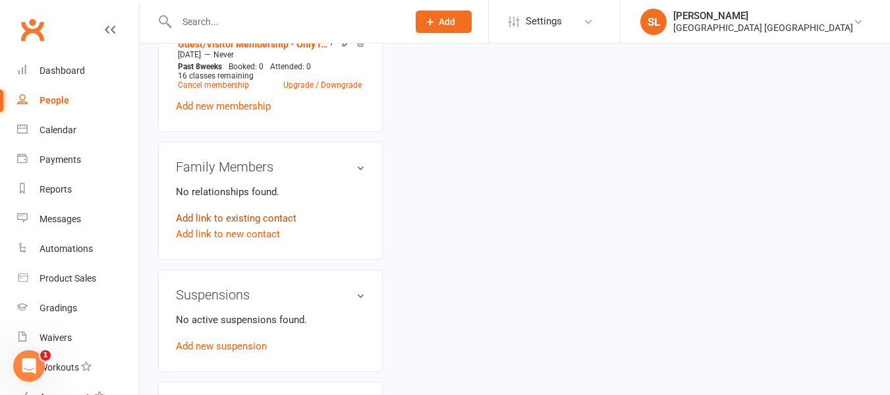
click at [275, 226] on link "Add link to existing contact" at bounding box center [236, 218] width 121 height 16
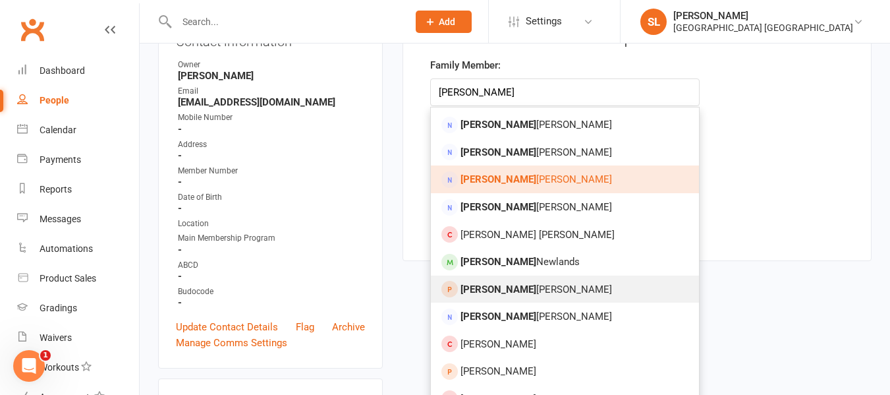
scroll to position [184, 0]
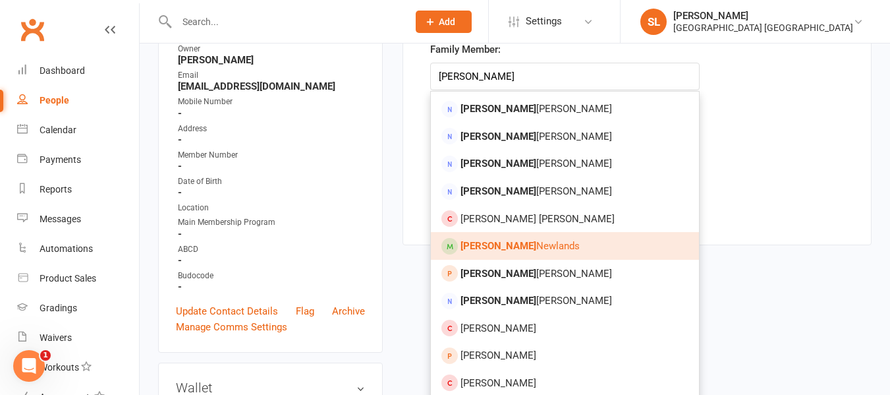
type input "[PERSON_NAME]"
click at [519, 244] on span "[PERSON_NAME]" at bounding box center [519, 246] width 119 height 12
type input "[PERSON_NAME]"
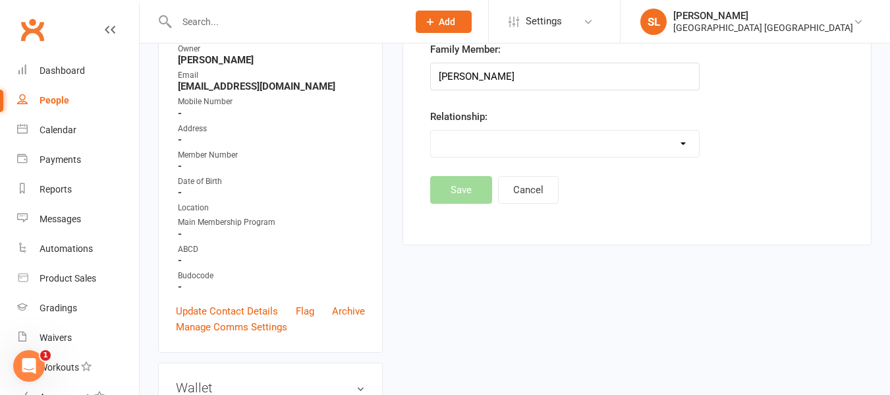
click at [462, 141] on select "Parent / Guardian Child Sibling (parent not in system) Spouse / Partner Cousin …" at bounding box center [565, 143] width 268 height 26
select select "3"
click at [431, 130] on select "Parent / Guardian Child Sibling (parent not in system) Spouse / Partner Cousin …" at bounding box center [565, 143] width 268 height 26
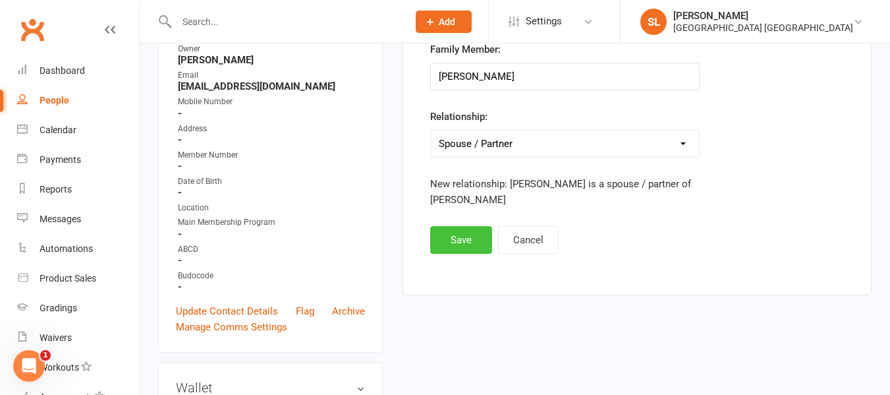
click at [462, 240] on button "Save" at bounding box center [461, 240] width 62 height 28
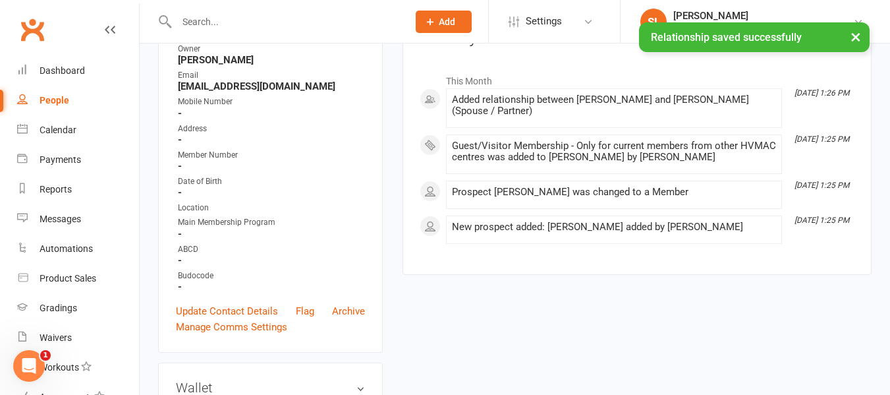
click at [447, 21] on button "Add" at bounding box center [444, 22] width 56 height 22
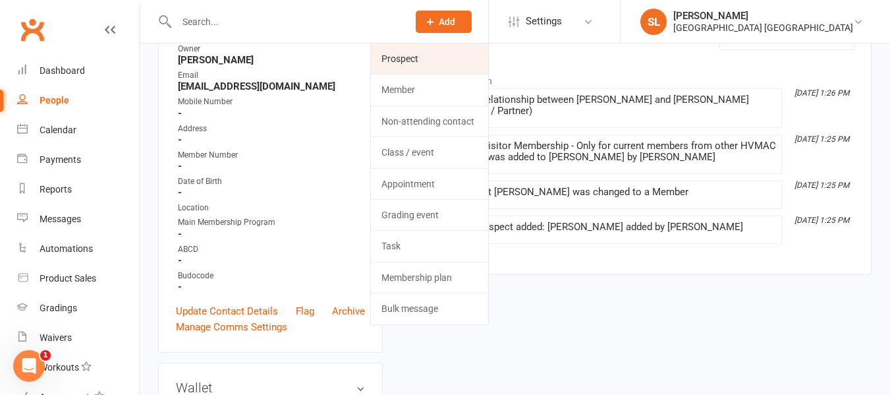
click at [414, 57] on link "Prospect" at bounding box center [429, 58] width 117 height 30
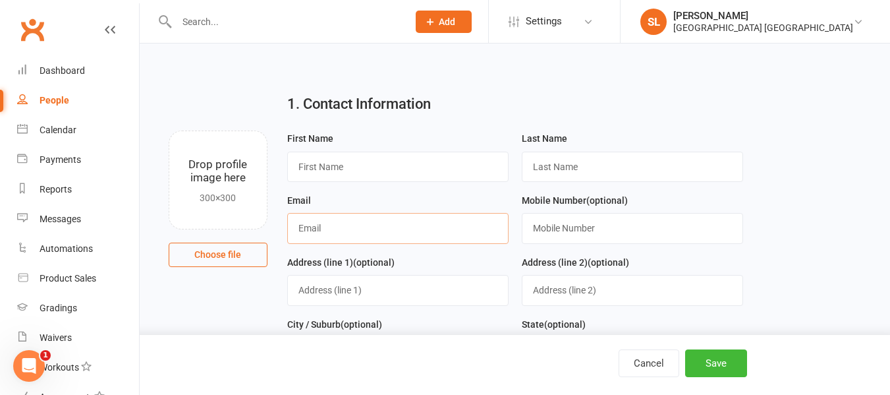
paste input "[EMAIL_ADDRESS][DOMAIN_NAME]"
type input "[EMAIL_ADDRESS][DOMAIN_NAME]"
click at [327, 169] on input "text" at bounding box center [397, 167] width 221 height 30
type input "Temperance"
click at [558, 169] on input "text" at bounding box center [632, 167] width 221 height 30
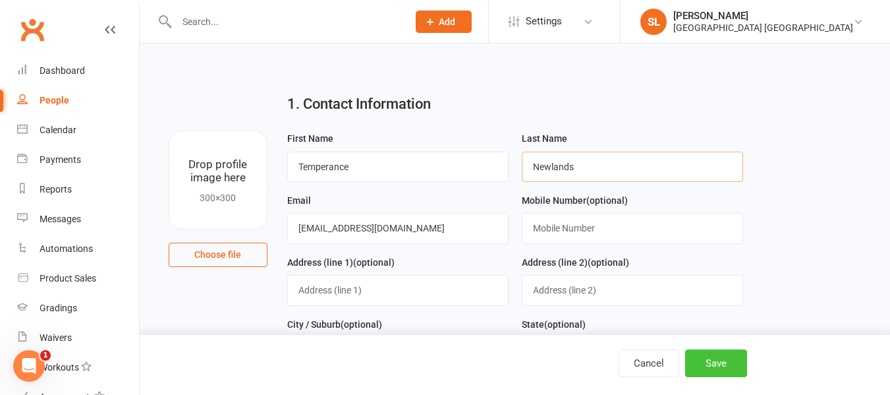
type input "Newlands"
click at [715, 364] on button "Save" at bounding box center [716, 363] width 62 height 28
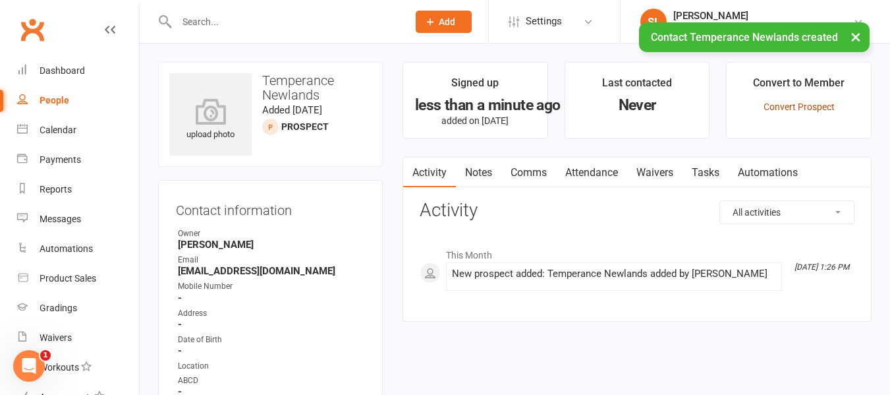
click at [769, 104] on link "Convert Prospect" at bounding box center [798, 106] width 71 height 11
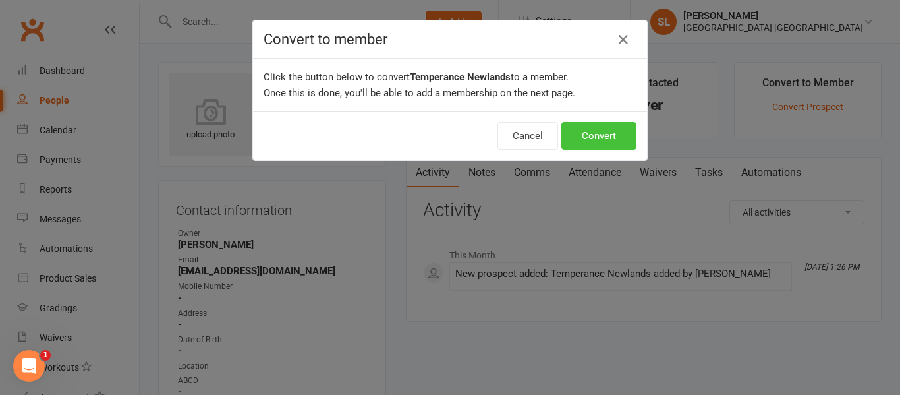
click at [595, 133] on button "Convert" at bounding box center [598, 136] width 75 height 28
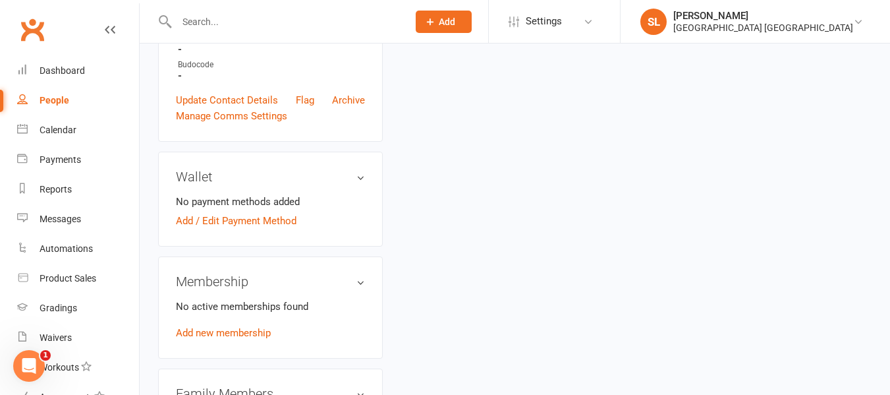
scroll to position [461, 0]
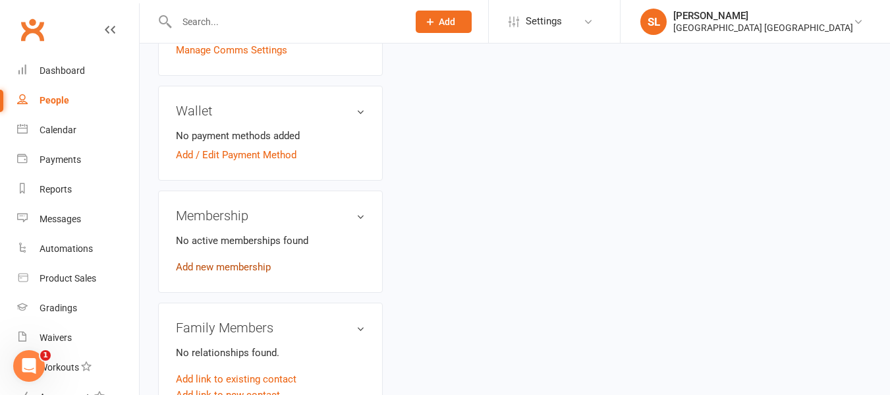
click at [232, 273] on link "Add new membership" at bounding box center [223, 267] width 95 height 12
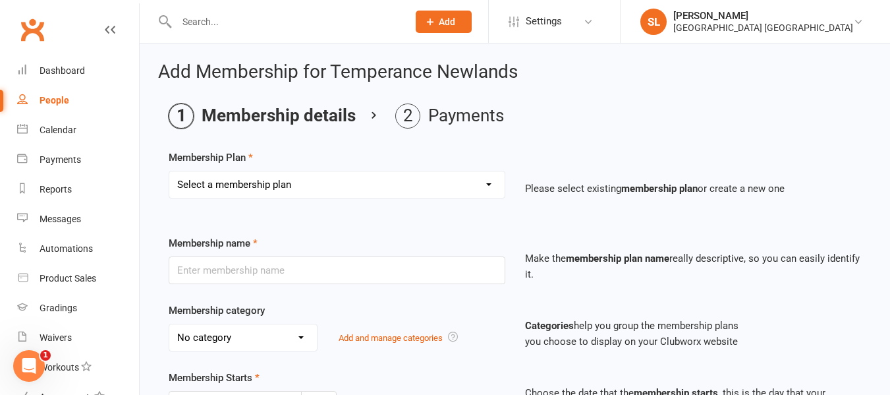
click at [252, 181] on select "Select a membership plan Create new Membership Plan OAW Kindymites/Minimites - …" at bounding box center [336, 184] width 335 height 26
select select "22"
click at [169, 171] on select "Select a membership plan Create new Membership Plan OAW Kindymites/Minimites - …" at bounding box center [336, 184] width 335 height 26
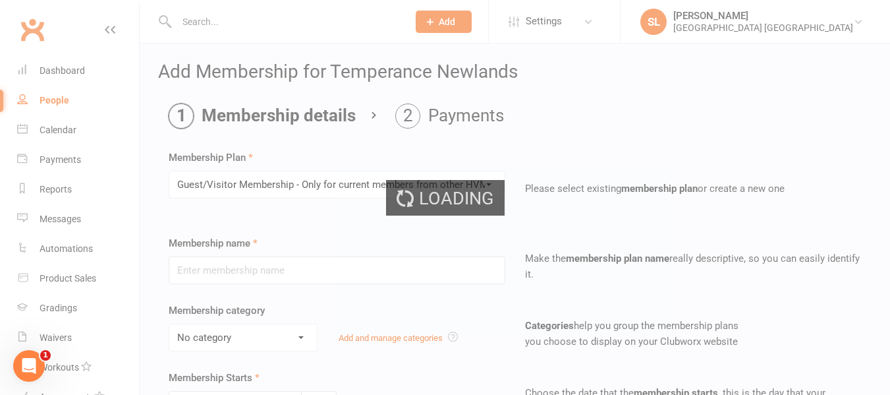
type input "Guest/Visitor Membership - Only for current members from other HVMAC centres"
select select "4"
type input "0"
type input "16"
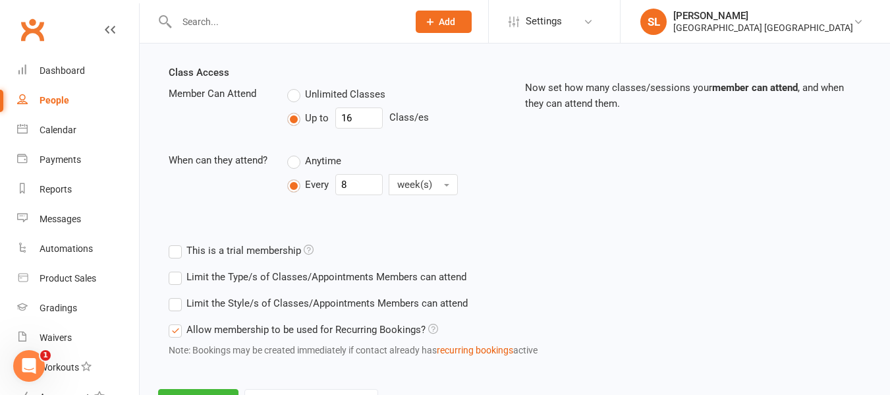
scroll to position [505, 0]
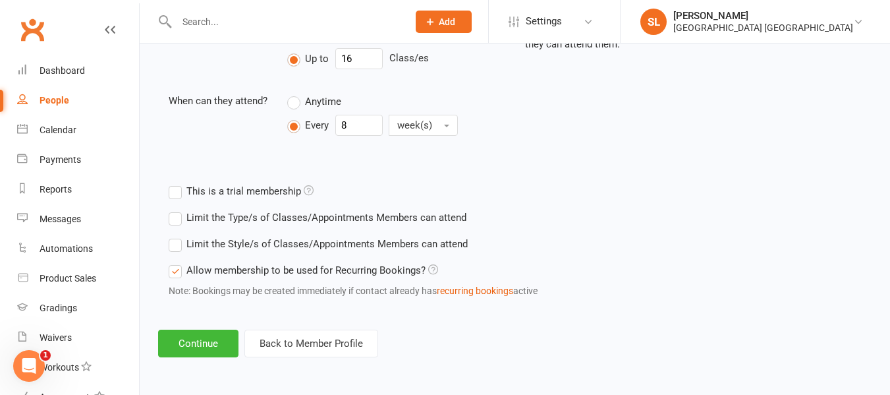
click at [175, 239] on label "Limit the Style/s of Classes/Appointments Members can attend" at bounding box center [318, 244] width 299 height 16
click at [175, 236] on input "Limit the Style/s of Classes/Appointments Members can attend" at bounding box center [173, 236] width 9 height 0
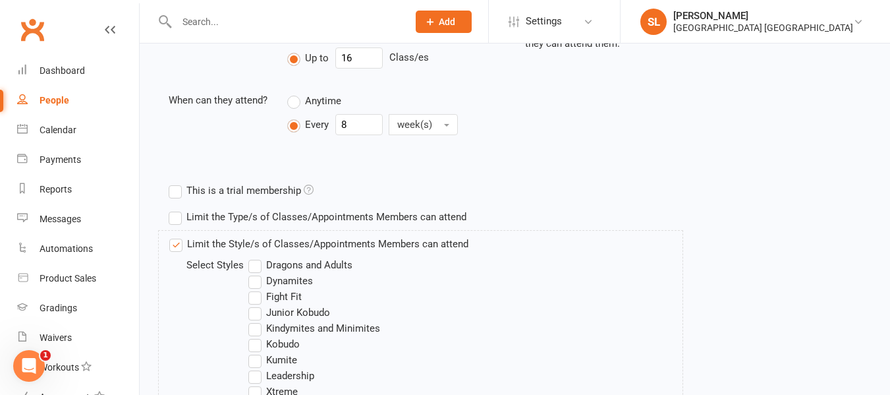
click at [255, 264] on label "Dragons and Adults" at bounding box center [300, 265] width 104 height 16
click at [255, 257] on input "Dragons and Adults" at bounding box center [252, 257] width 9 height 0
click at [254, 296] on label "Fight Fit" at bounding box center [274, 297] width 53 height 16
click at [254, 289] on input "Fight Fit" at bounding box center [252, 289] width 9 height 0
click at [252, 343] on label "Kobudo" at bounding box center [273, 344] width 51 height 16
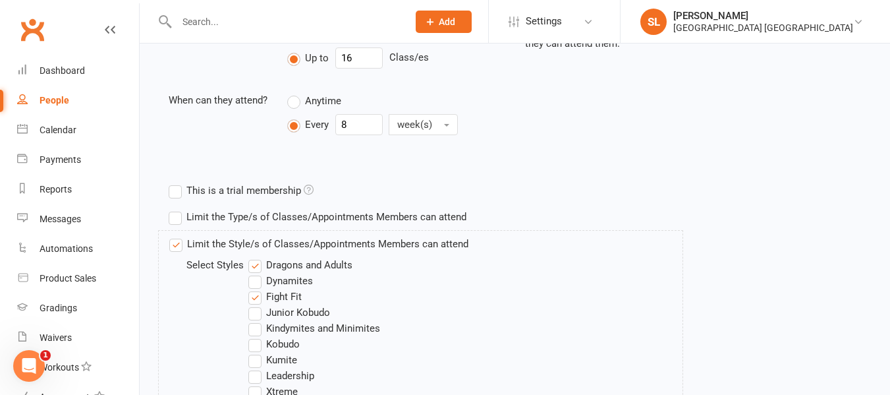
click at [252, 336] on input "Kobudo" at bounding box center [252, 336] width 9 height 0
click at [254, 312] on label "Junior Kobudo" at bounding box center [289, 312] width 82 height 16
click at [254, 304] on input "Junior Kobudo" at bounding box center [252, 304] width 9 height 0
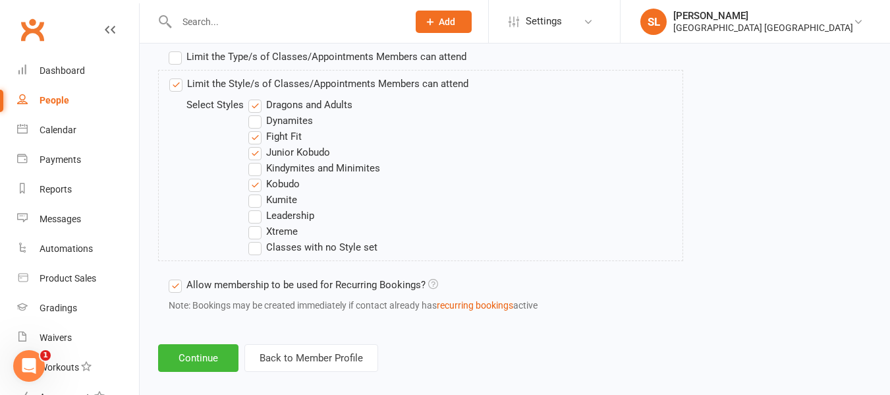
scroll to position [680, 0]
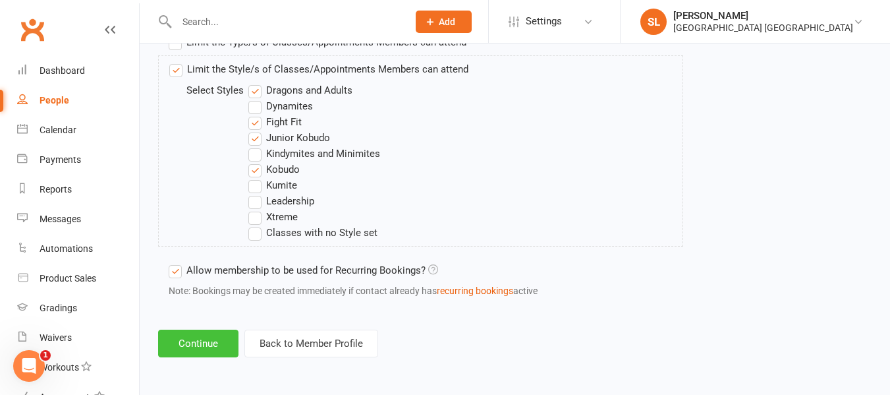
click at [206, 345] on button "Continue" at bounding box center [198, 343] width 80 height 28
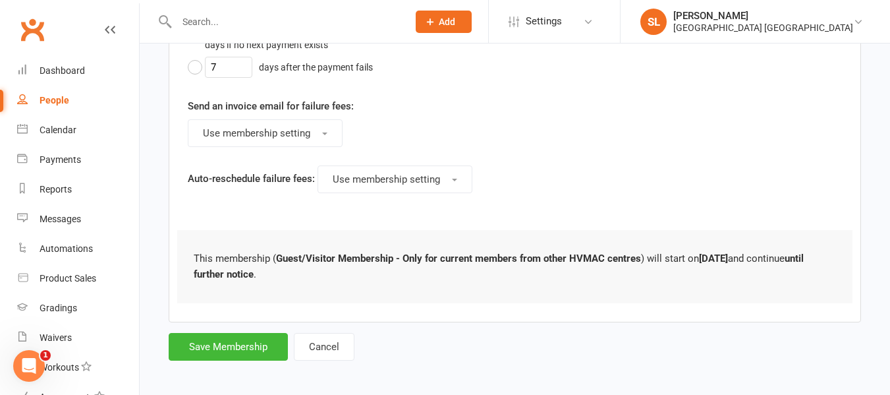
scroll to position [566, 0]
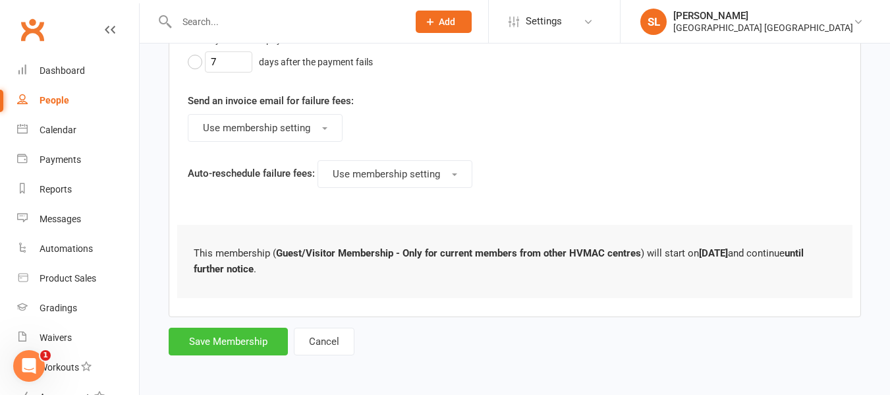
click at [250, 337] on button "Save Membership" at bounding box center [228, 341] width 119 height 28
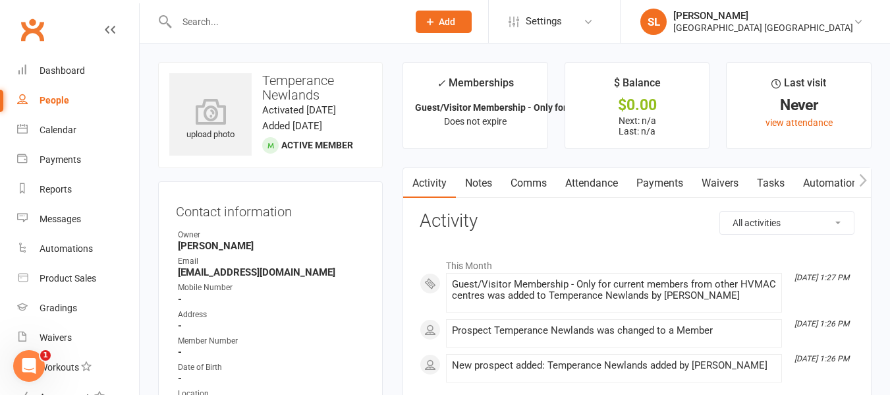
click at [449, 15] on button "Add" at bounding box center [444, 22] width 56 height 22
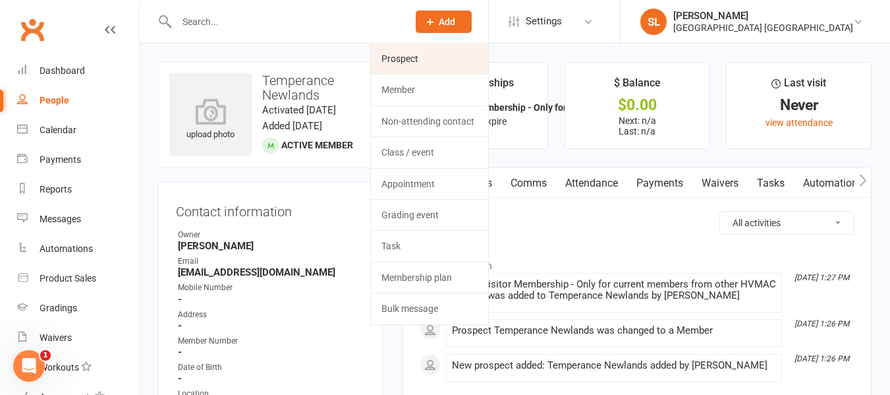
click at [410, 60] on link "Prospect" at bounding box center [429, 58] width 117 height 30
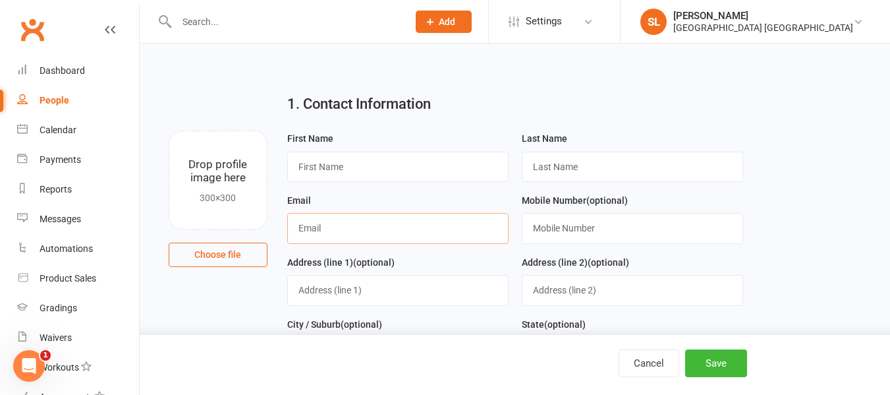
click at [320, 229] on input "text" at bounding box center [397, 228] width 221 height 30
paste input "[EMAIL_ADDRESS][DOMAIN_NAME]"
type input "[EMAIL_ADDRESS][DOMAIN_NAME]"
click at [320, 163] on input "text" at bounding box center [397, 167] width 221 height 30
type input "Prudence"
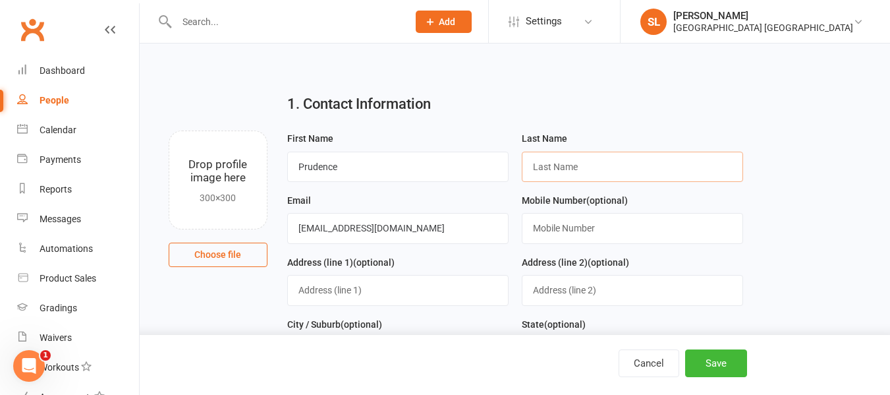
click at [545, 171] on input "text" at bounding box center [632, 167] width 221 height 30
type input "Newlands"
click at [708, 359] on button "Save" at bounding box center [716, 363] width 62 height 28
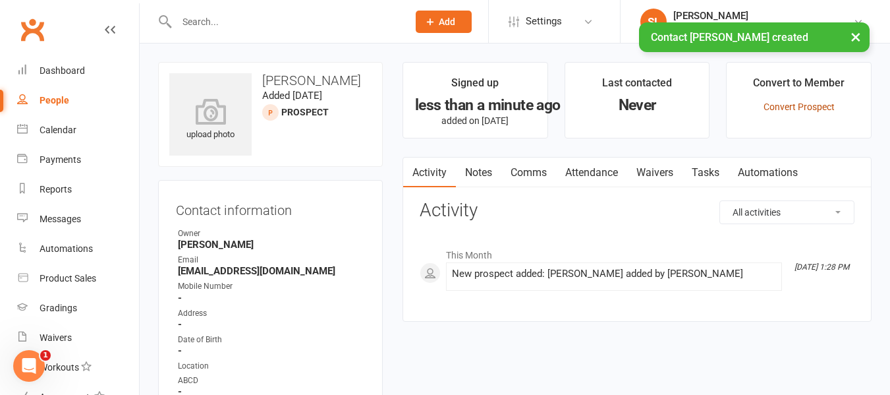
click at [774, 103] on link "Convert Prospect" at bounding box center [798, 106] width 71 height 11
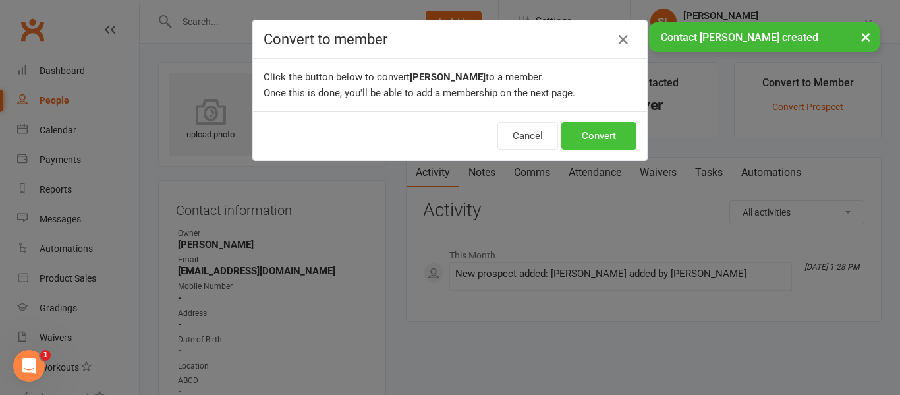
click at [594, 134] on button "Convert" at bounding box center [598, 136] width 75 height 28
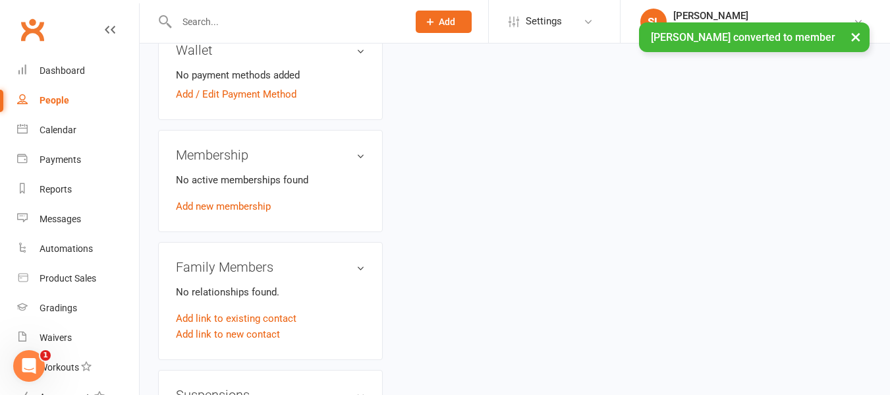
scroll to position [527, 0]
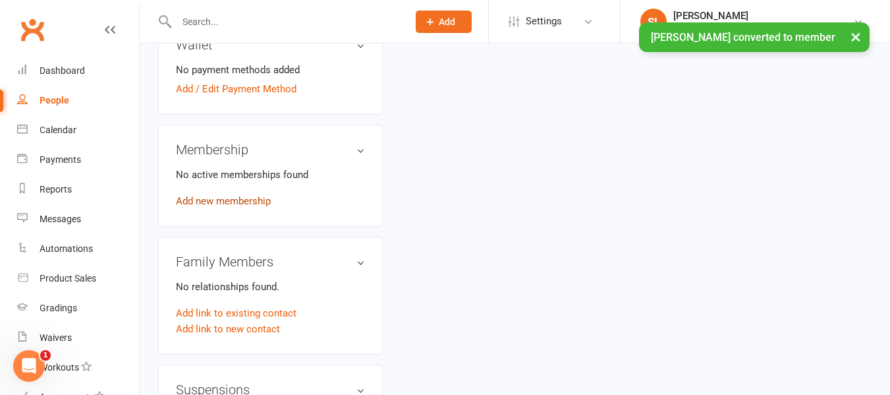
click at [246, 207] on link "Add new membership" at bounding box center [223, 201] width 95 height 12
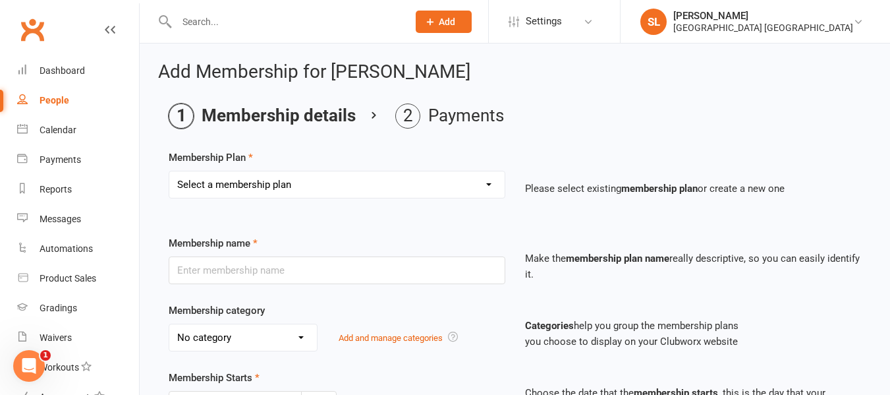
click at [304, 179] on select "Select a membership plan Create new Membership Plan OAW Kindymites/Minimites - …" at bounding box center [336, 184] width 335 height 26
select select "22"
click at [169, 171] on select "Select a membership plan Create new Membership Plan OAW Kindymites/Minimites - …" at bounding box center [336, 184] width 335 height 26
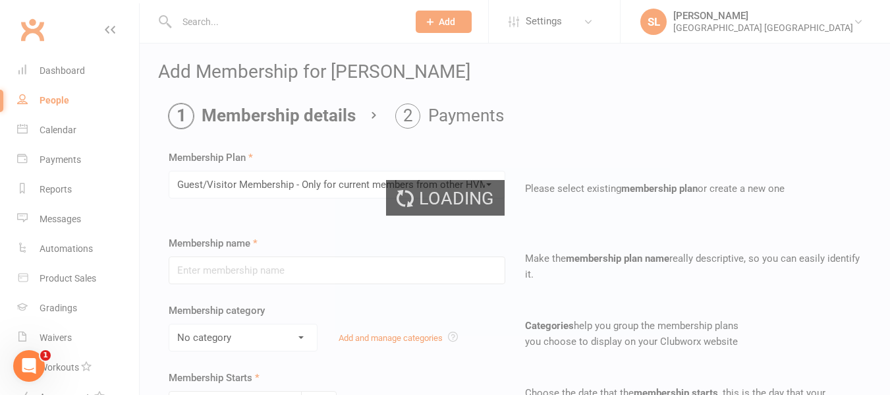
type input "Guest/Visitor Membership - Only for current members from other HVMAC centres"
select select "4"
type input "0"
type input "16"
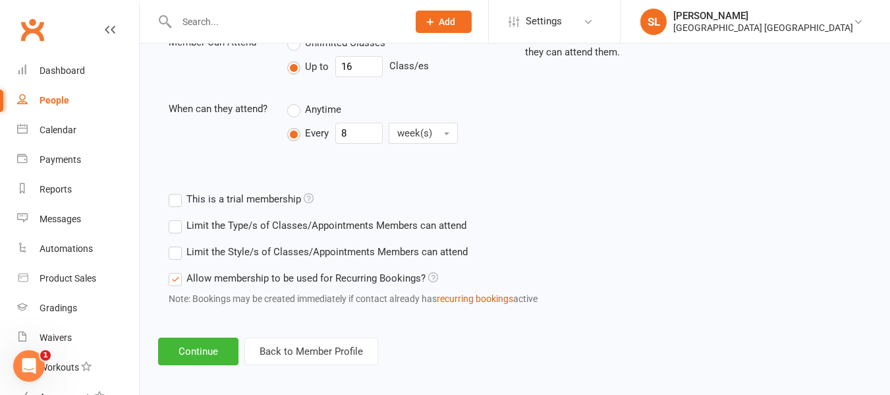
scroll to position [505, 0]
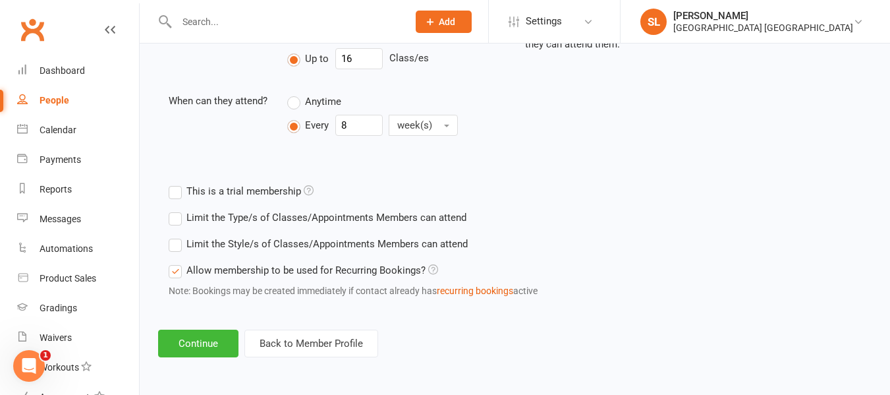
click at [174, 241] on label "Limit the Style/s of Classes/Appointments Members can attend" at bounding box center [318, 244] width 299 height 16
click at [174, 236] on input "Limit the Style/s of Classes/Appointments Members can attend" at bounding box center [173, 236] width 9 height 0
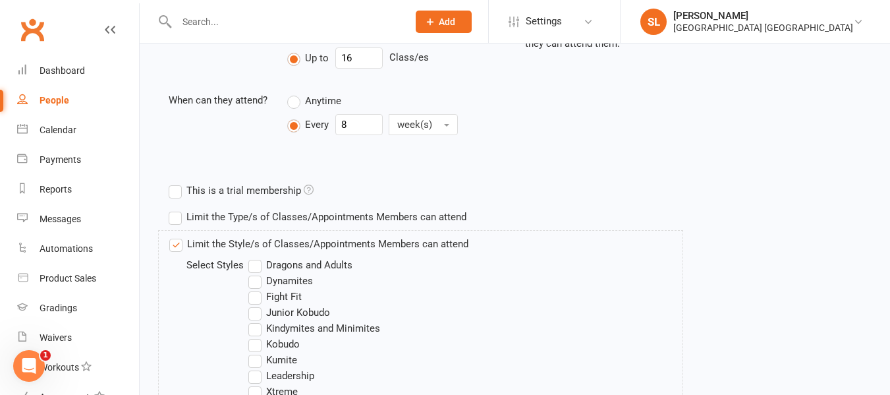
click at [253, 266] on label "Dragons and Adults" at bounding box center [300, 265] width 104 height 16
click at [253, 257] on input "Dragons and Adults" at bounding box center [252, 257] width 9 height 0
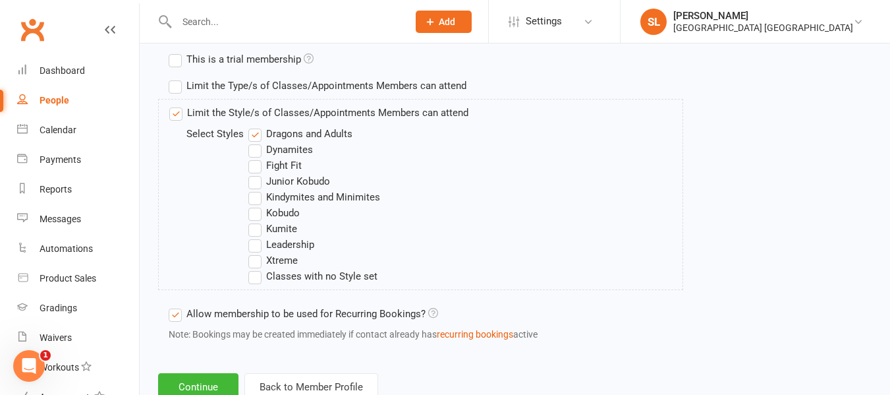
scroll to position [636, 0]
click at [256, 165] on label "Fight Fit" at bounding box center [274, 165] width 53 height 16
click at [256, 157] on input "Fight Fit" at bounding box center [252, 157] width 9 height 0
click at [255, 180] on label "Junior Kobudo" at bounding box center [289, 181] width 82 height 16
click at [255, 173] on input "Junior Kobudo" at bounding box center [252, 173] width 9 height 0
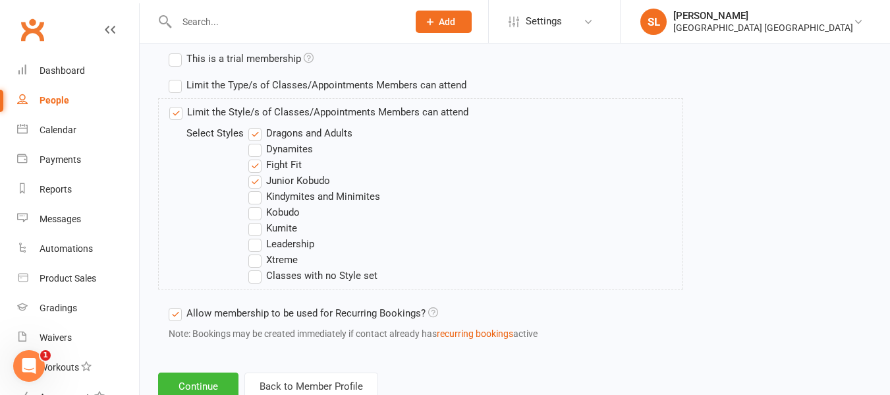
click at [252, 211] on label "Kobudo" at bounding box center [273, 212] width 51 height 16
click at [252, 204] on input "Kobudo" at bounding box center [252, 204] width 9 height 0
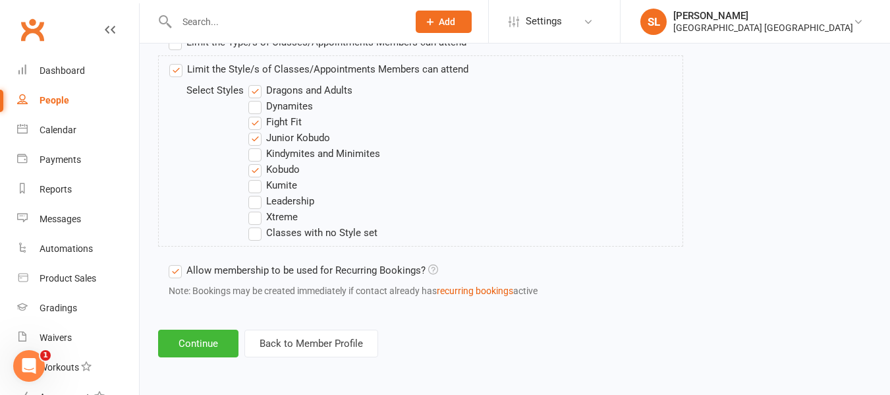
scroll to position [680, 0]
click at [206, 341] on button "Continue" at bounding box center [198, 343] width 80 height 28
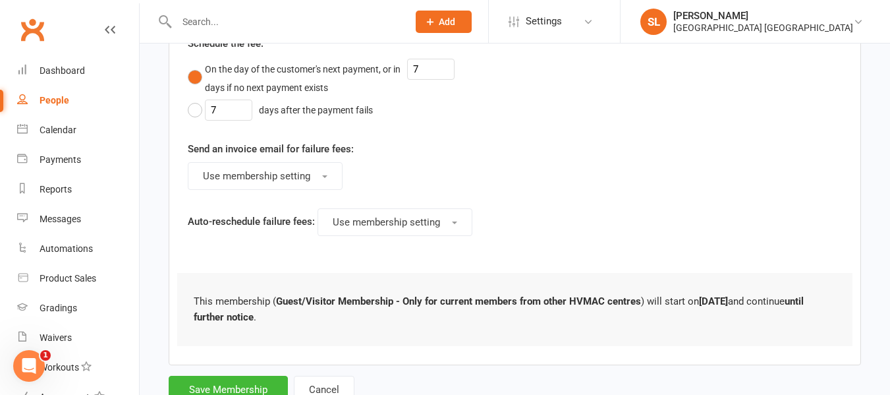
scroll to position [566, 0]
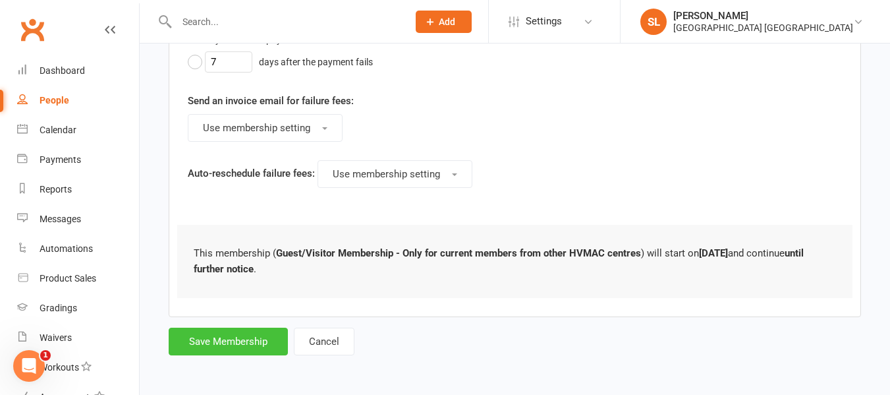
click at [235, 341] on button "Save Membership" at bounding box center [228, 341] width 119 height 28
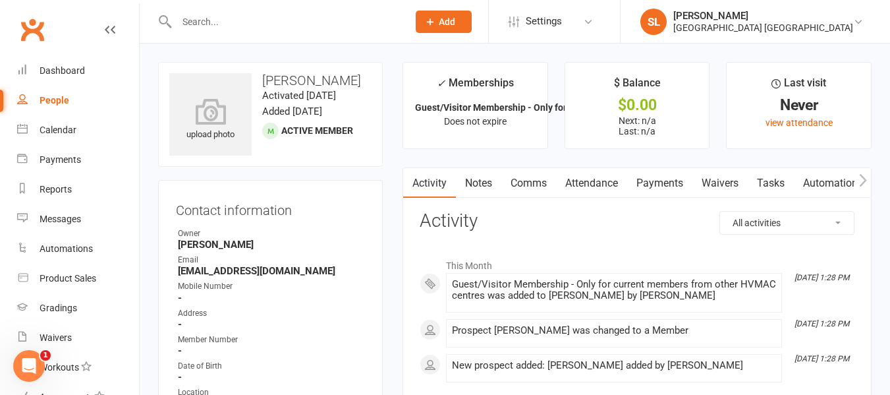
click at [222, 19] on input "text" at bounding box center [286, 22] width 226 height 18
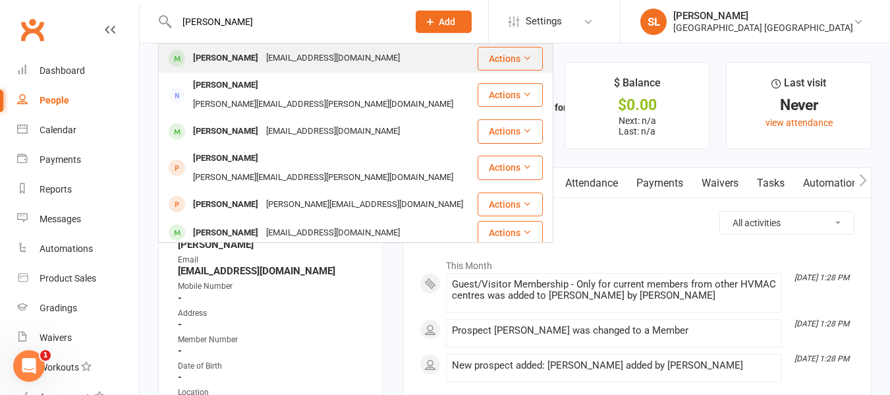
type input "[PERSON_NAME]"
click at [344, 53] on div "[EMAIL_ADDRESS][DOMAIN_NAME]" at bounding box center [333, 58] width 142 height 19
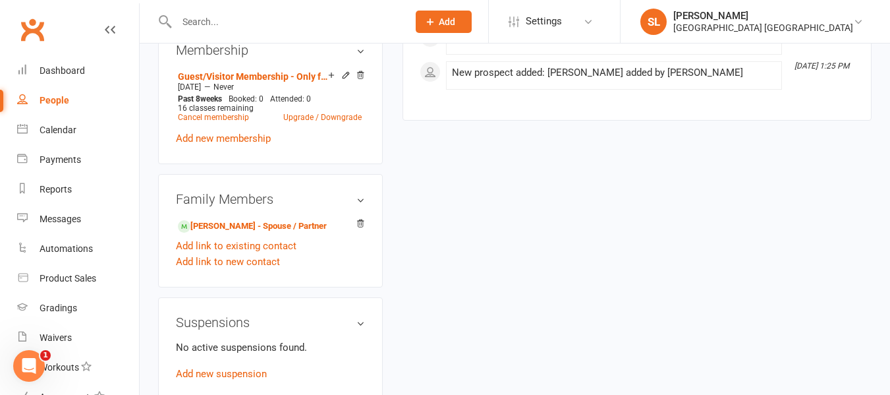
scroll to position [659, 0]
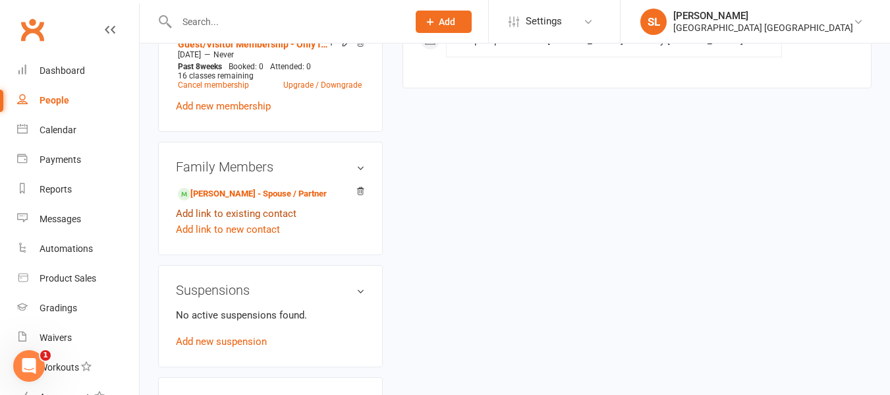
click at [247, 221] on link "Add link to existing contact" at bounding box center [236, 214] width 121 height 16
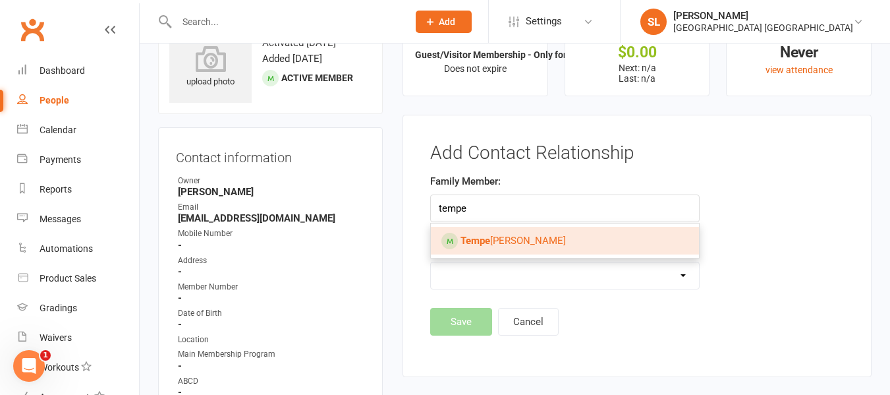
type input "tempe"
click at [488, 241] on strong "Tempe" at bounding box center [475, 241] width 30 height 12
type input "Temperance Newlands"
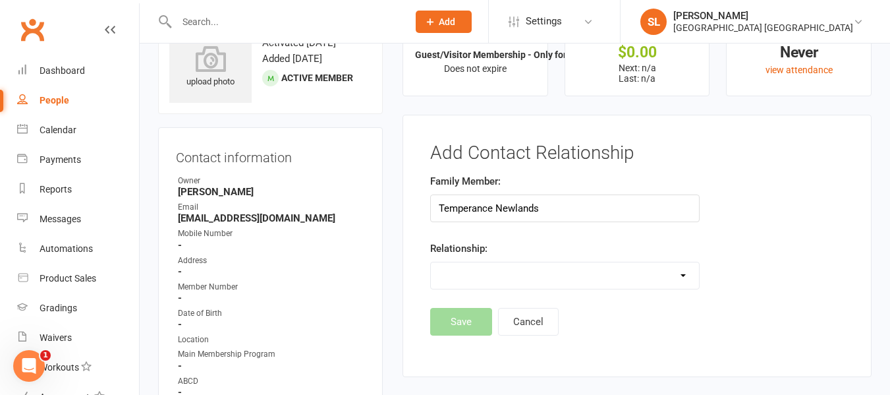
click at [497, 279] on select "Parent / Guardian Child Sibling (parent not in system) Spouse / Partner Cousin …" at bounding box center [565, 275] width 268 height 26
select select "1"
click at [431, 262] on select "Parent / Guardian Child Sibling (parent not in system) Spouse / Partner Cousin …" at bounding box center [565, 275] width 268 height 26
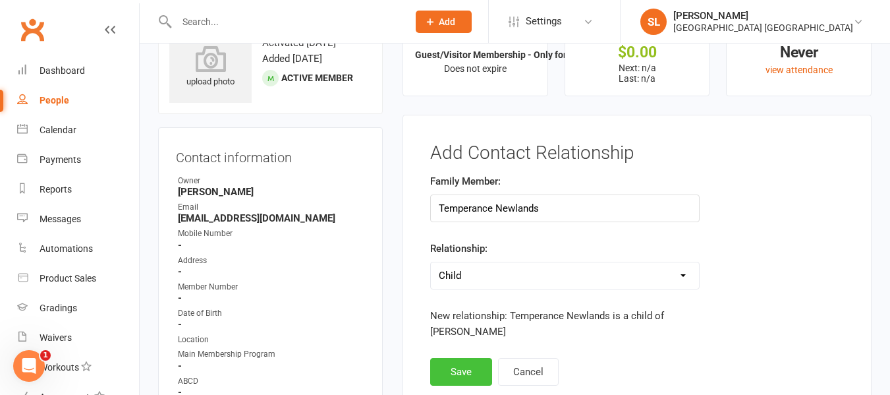
click at [461, 367] on button "Save" at bounding box center [461, 372] width 62 height 28
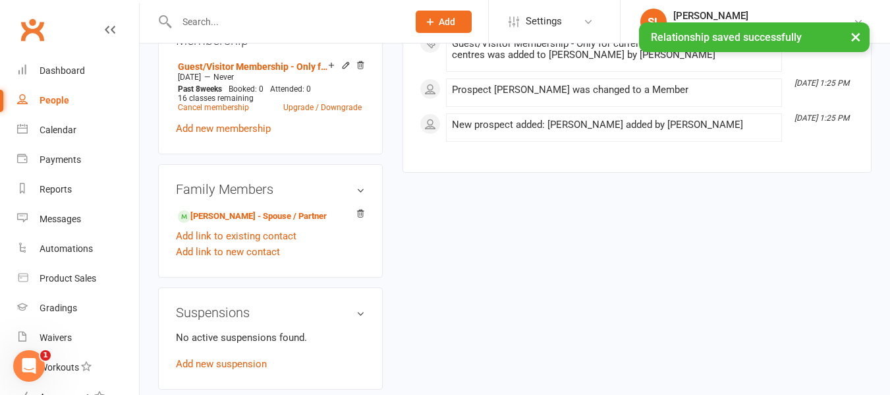
scroll to position [646, 0]
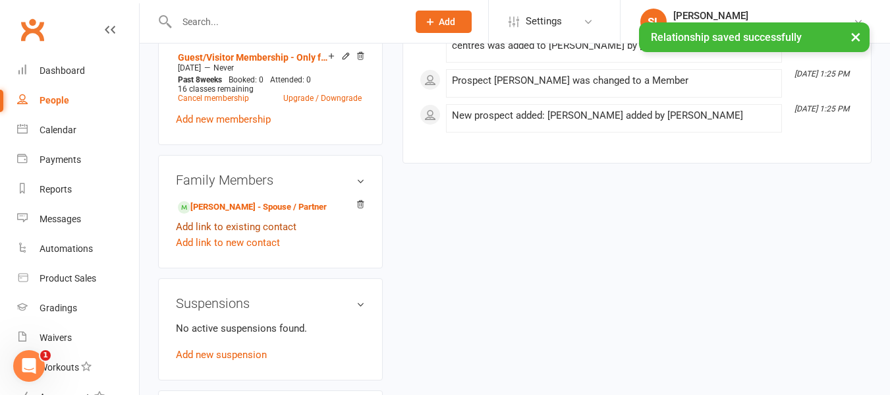
click at [264, 235] on link "Add link to existing contact" at bounding box center [236, 227] width 121 height 16
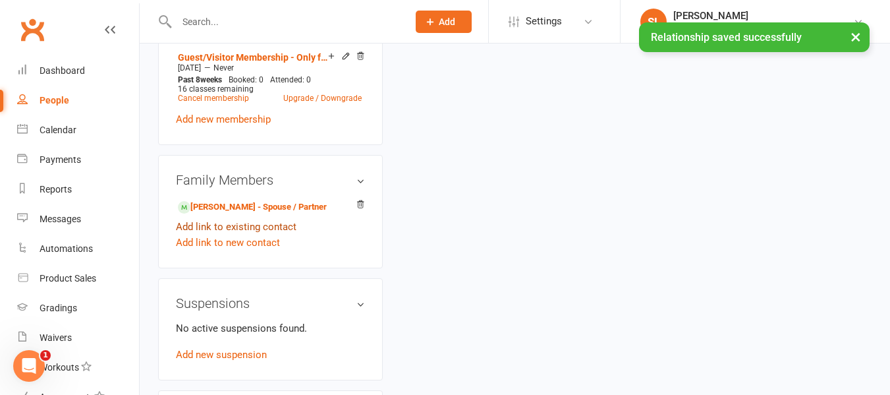
scroll to position [53, 0]
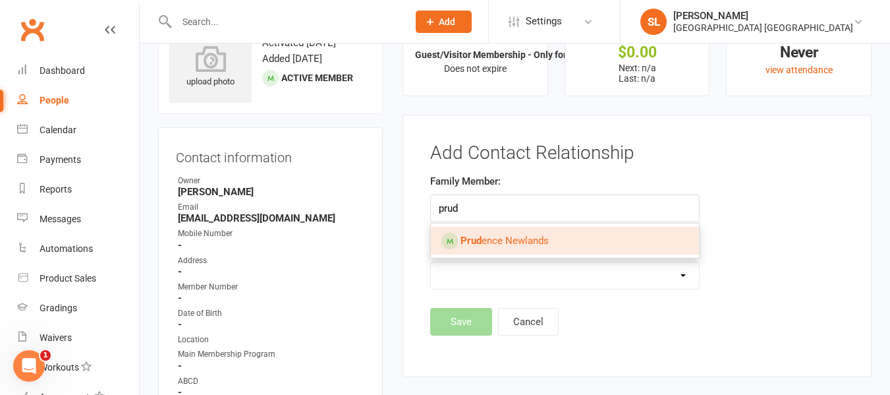
type input "prud"
click at [507, 240] on span "Prud ence Newlands" at bounding box center [504, 241] width 88 height 12
type input "[PERSON_NAME]"
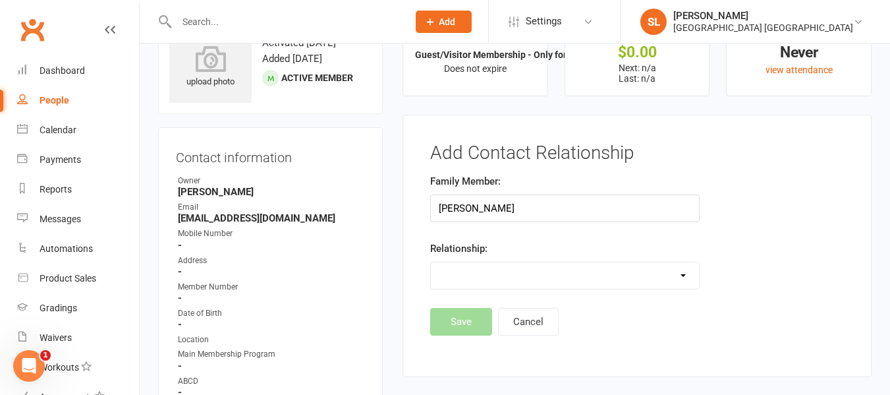
click at [508, 274] on select "Parent / Guardian Child Sibling (parent not in system) Spouse / Partner Cousin …" at bounding box center [565, 275] width 268 height 26
select select "1"
click at [431, 262] on select "Parent / Guardian Child Sibling (parent not in system) Spouse / Partner Cousin …" at bounding box center [565, 275] width 268 height 26
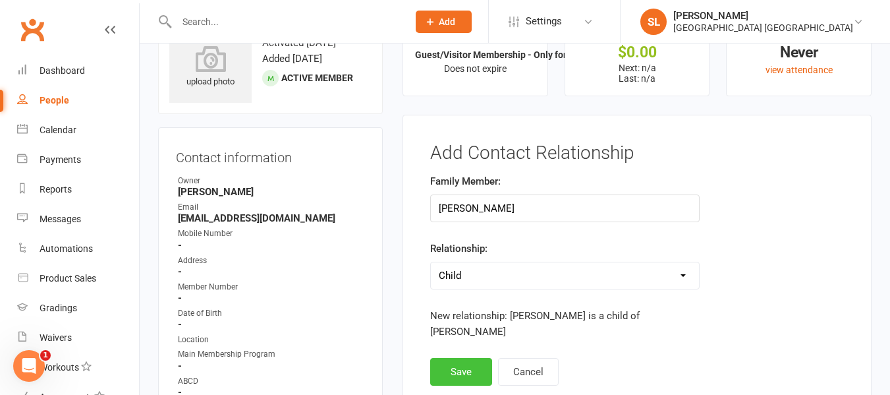
click at [464, 362] on button "Save" at bounding box center [461, 372] width 62 height 28
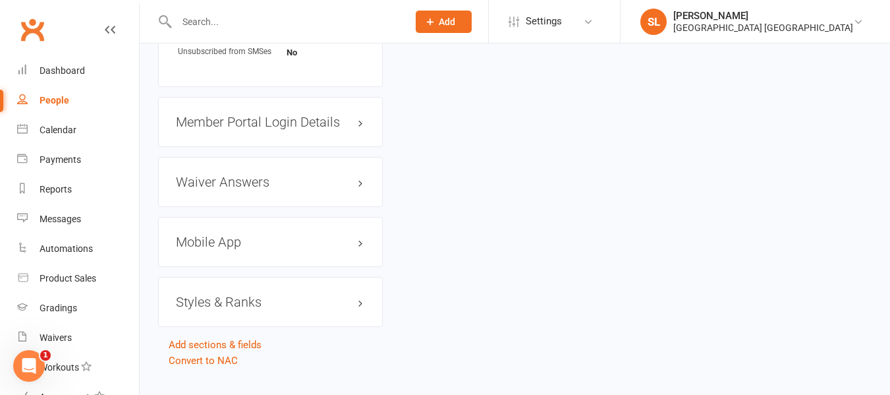
scroll to position [1091, 0]
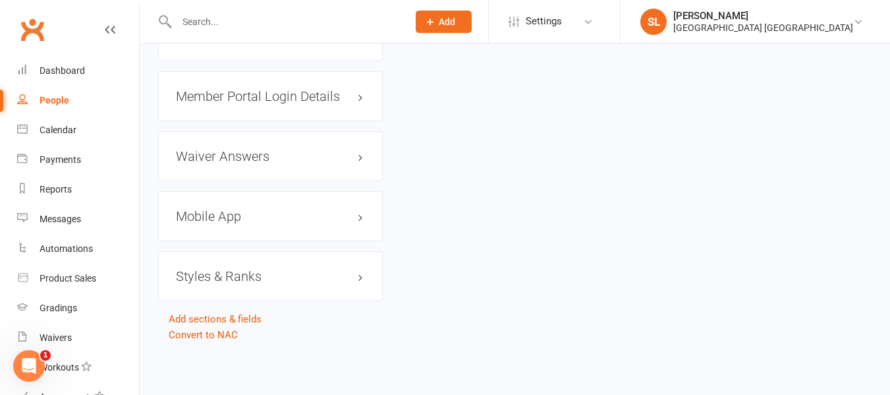
click at [229, 217] on h3 "Mobile App" at bounding box center [270, 216] width 189 height 14
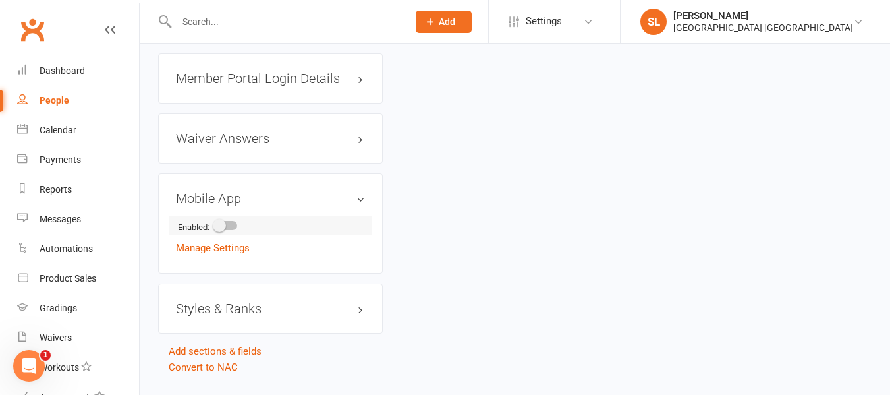
click at [220, 232] on span at bounding box center [219, 225] width 13 height 13
click at [215, 223] on input "checkbox" at bounding box center [215, 223] width 0 height 0
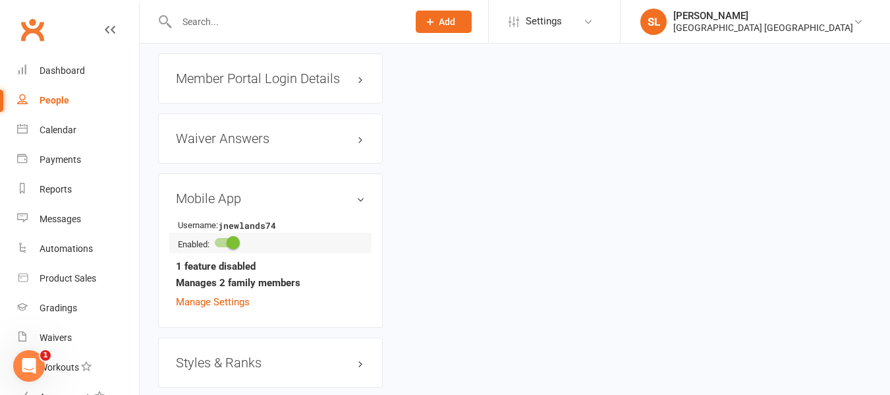
click at [238, 249] on span at bounding box center [233, 242] width 13 height 13
click at [215, 240] on input "checkbox" at bounding box center [215, 240] width 0 height 0
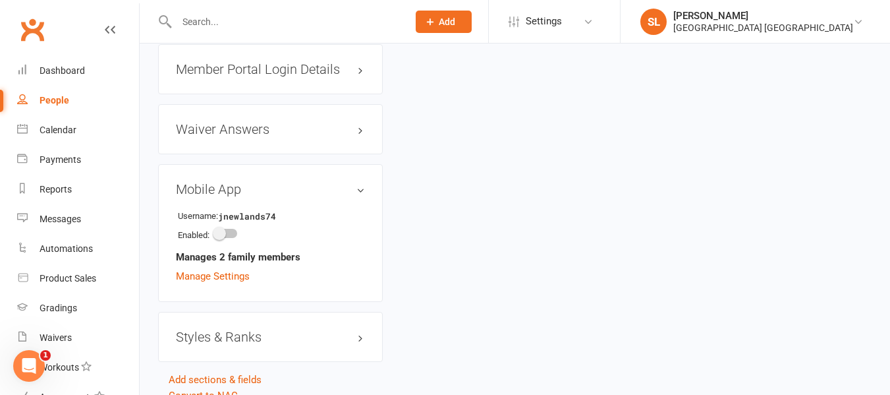
scroll to position [1120, 0]
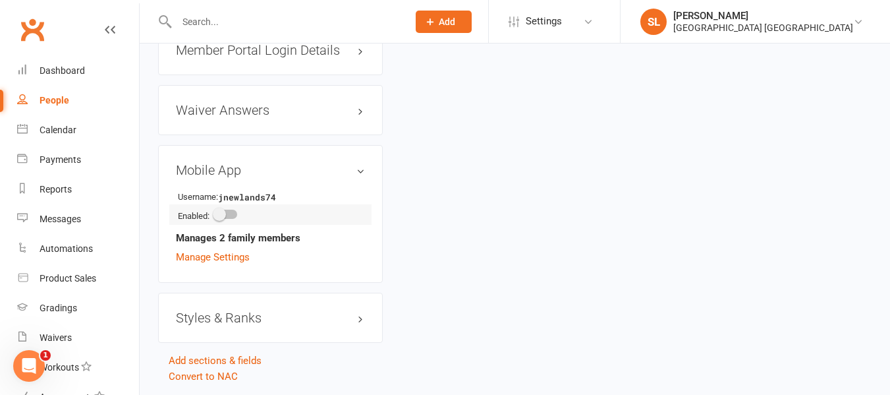
click at [223, 221] on span at bounding box center [219, 213] width 13 height 13
click at [215, 212] on input "checkbox" at bounding box center [215, 212] width 0 height 0
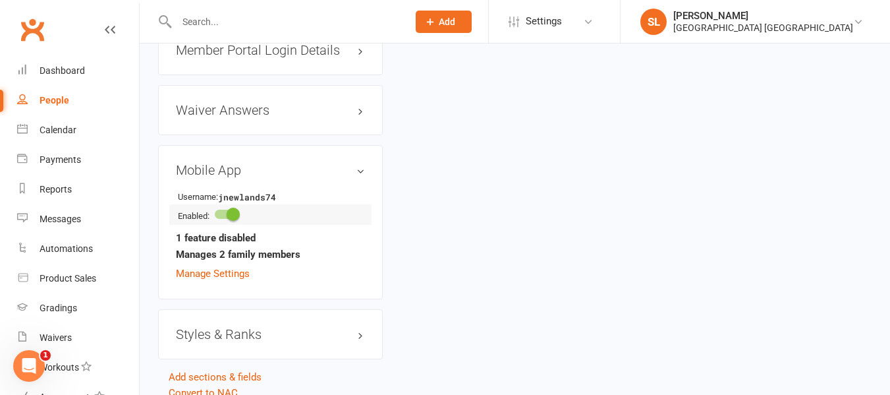
click at [233, 221] on span at bounding box center [233, 213] width 13 height 13
click at [215, 212] on input "checkbox" at bounding box center [215, 212] width 0 height 0
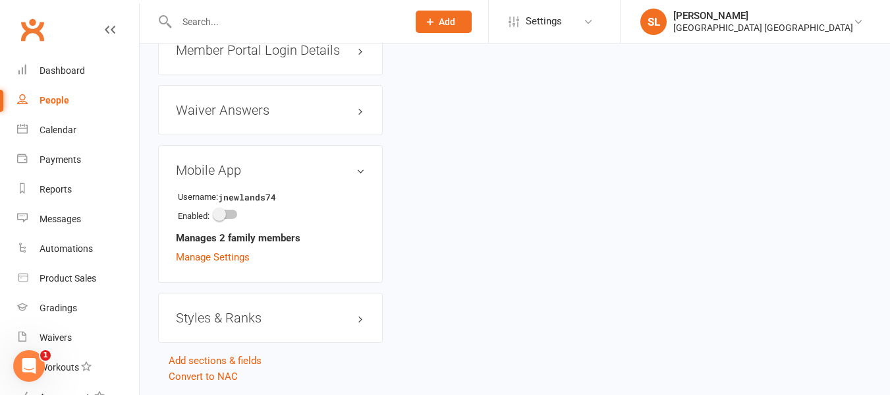
scroll to position [527, 0]
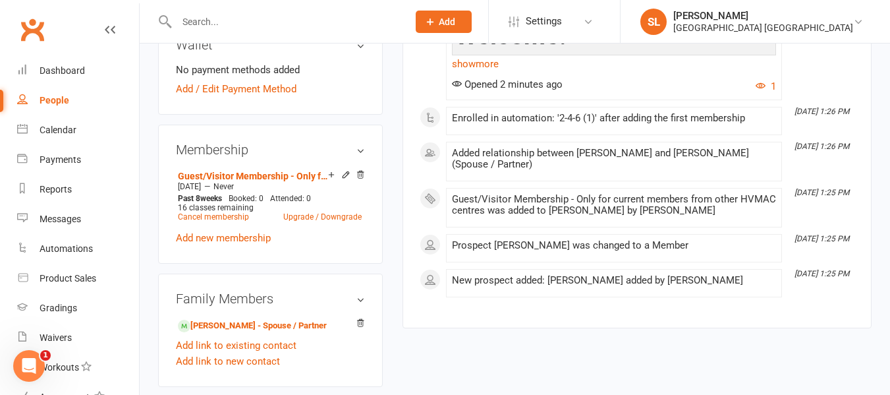
click at [204, 21] on input "text" at bounding box center [286, 22] width 226 height 18
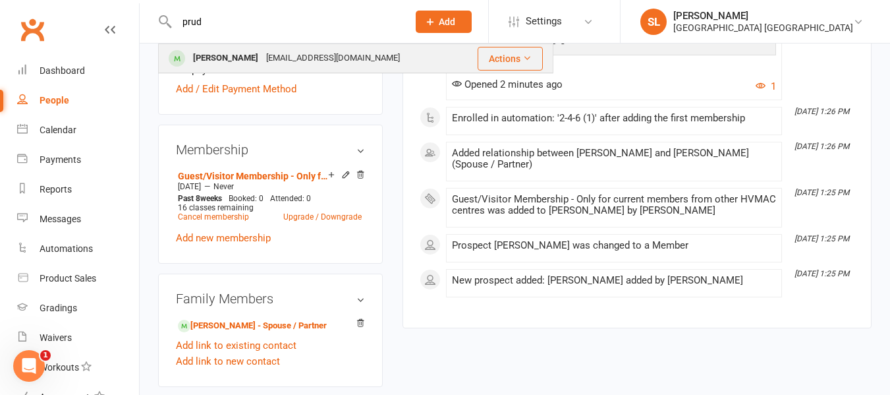
type input "prud"
click at [300, 59] on div "[EMAIL_ADDRESS][DOMAIN_NAME]" at bounding box center [333, 58] width 142 height 19
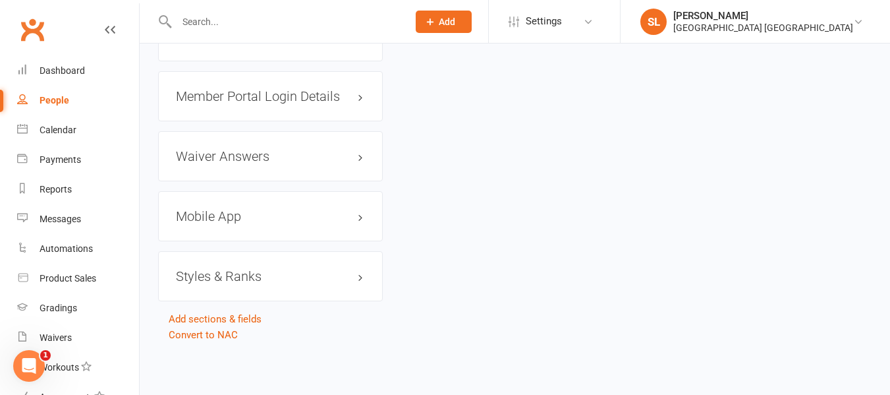
scroll to position [1141, 0]
click at [286, 212] on h3 "Mobile App" at bounding box center [270, 216] width 189 height 14
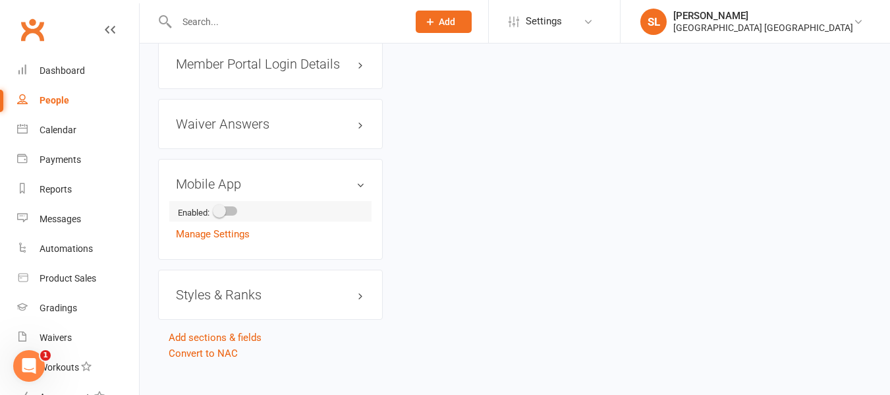
click at [222, 217] on span at bounding box center [219, 210] width 13 height 13
click at [215, 209] on input "checkbox" at bounding box center [215, 209] width 0 height 0
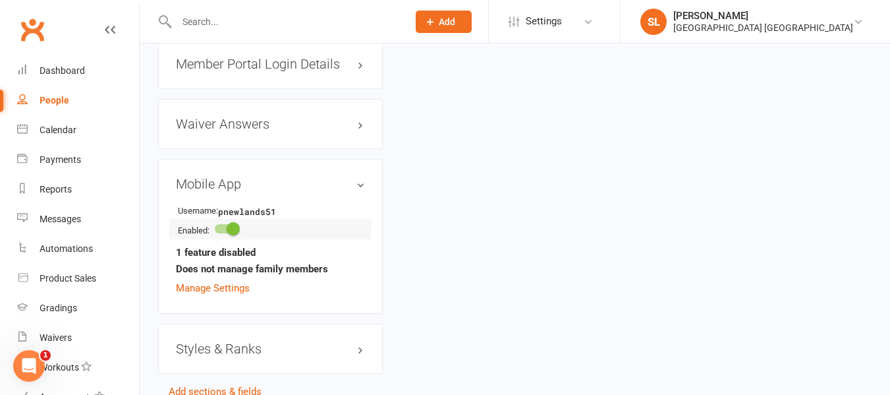
click at [232, 235] on span at bounding box center [233, 228] width 13 height 13
click at [215, 227] on input "checkbox" at bounding box center [215, 227] width 0 height 0
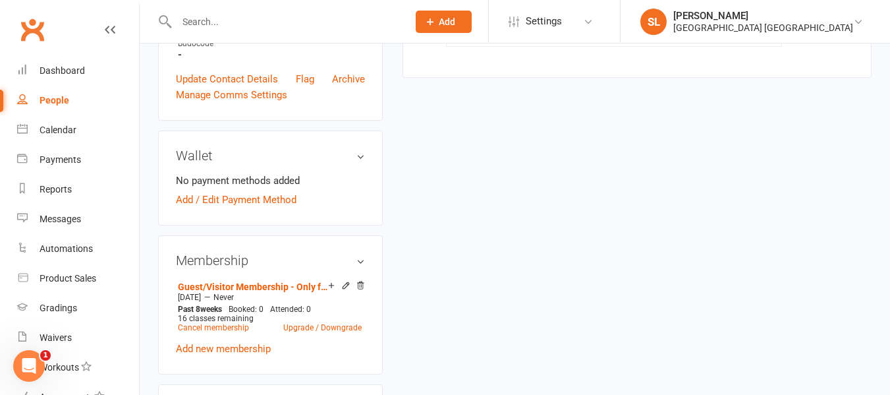
scroll to position [0, 0]
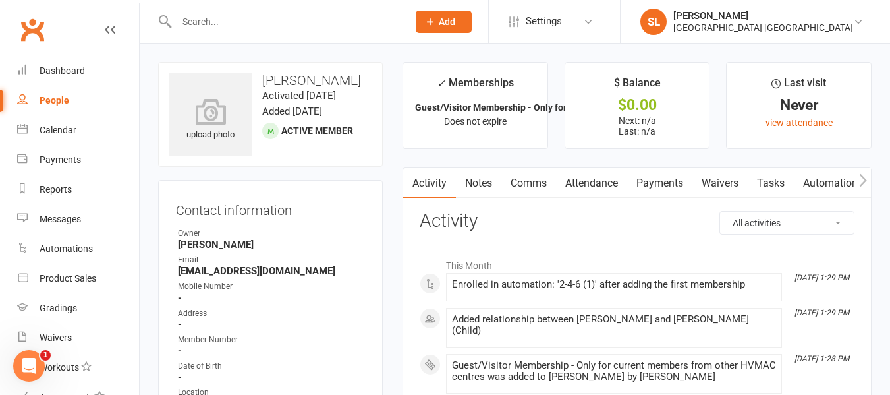
click at [862, 177] on icon "button" at bounding box center [862, 180] width 7 height 13
click at [767, 181] on link "Mobile App" at bounding box center [750, 183] width 71 height 30
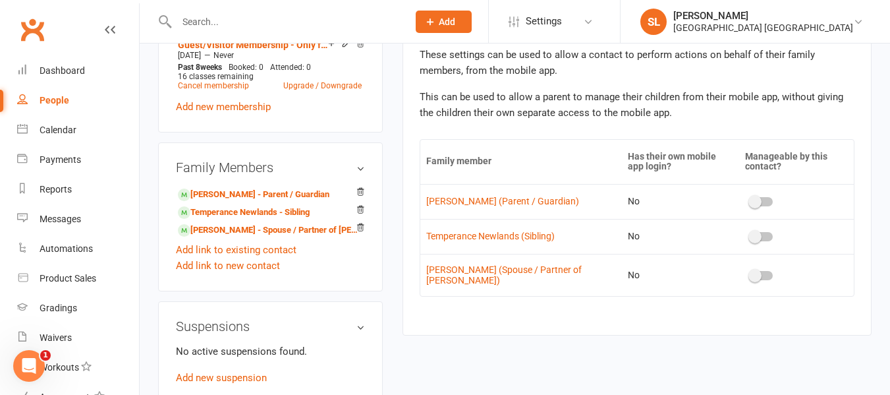
scroll to position [659, 0]
click at [756, 200] on span at bounding box center [754, 200] width 13 height 13
click at [750, 199] on input "checkbox" at bounding box center [750, 199] width 0 height 0
click at [751, 273] on span at bounding box center [754, 274] width 13 height 13
click at [750, 273] on input "checkbox" at bounding box center [750, 273] width 0 height 0
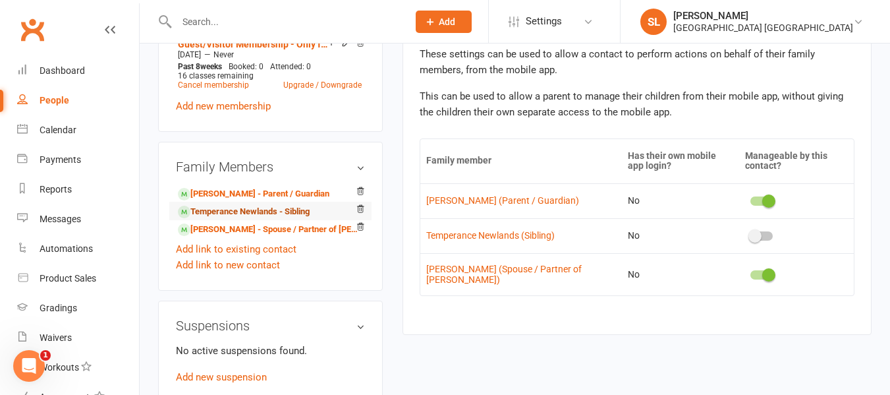
click at [250, 219] on link "Temperance Newlands - Sibling" at bounding box center [244, 212] width 132 height 14
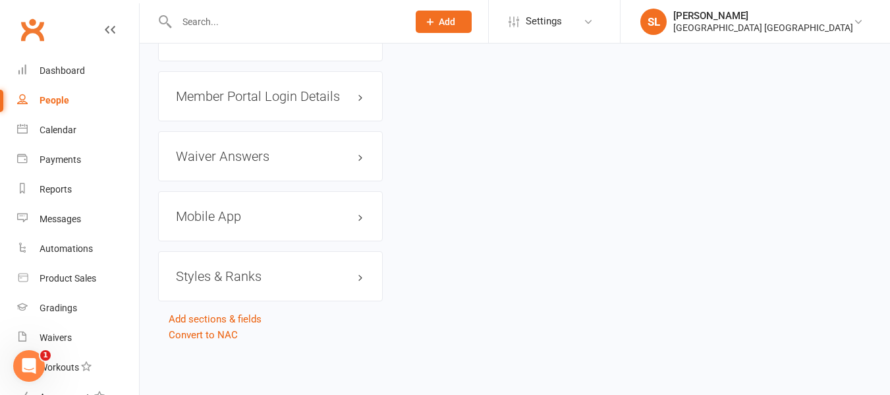
scroll to position [1141, 0]
click at [284, 217] on h3 "Mobile App" at bounding box center [270, 216] width 189 height 14
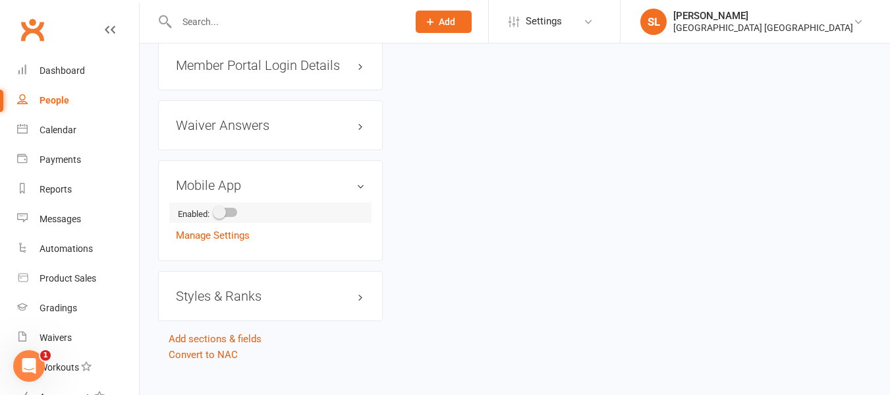
click at [219, 219] on span at bounding box center [219, 212] width 13 height 13
click at [215, 210] on input "checkbox" at bounding box center [215, 210] width 0 height 0
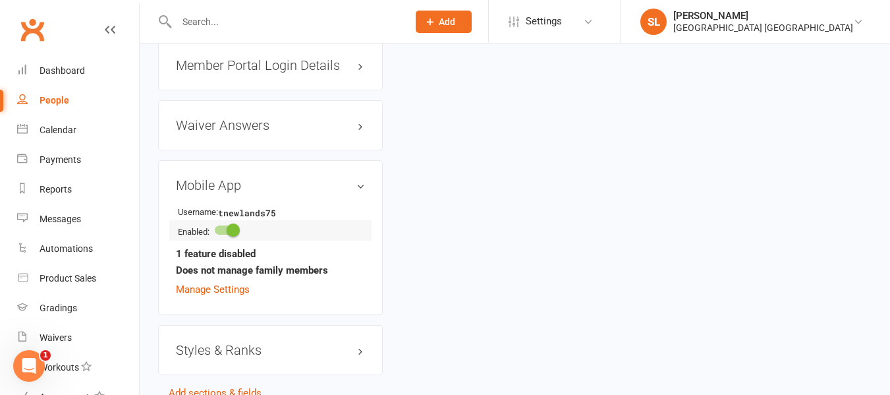
click at [231, 236] on span at bounding box center [233, 229] width 13 height 13
click at [215, 228] on input "checkbox" at bounding box center [215, 228] width 0 height 0
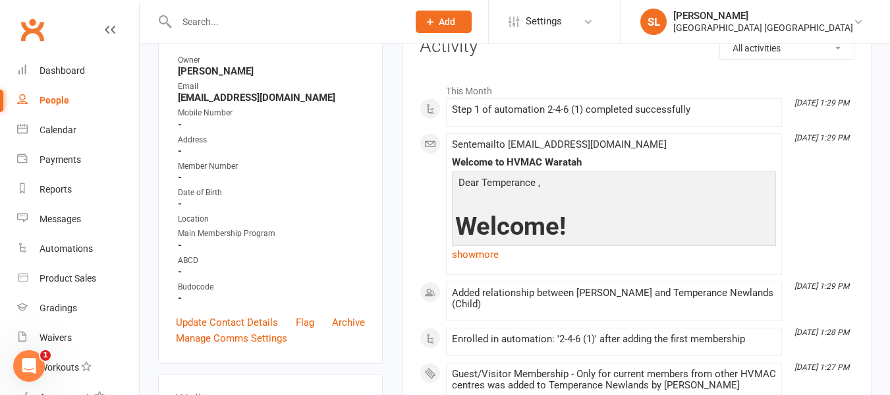
scroll to position [0, 0]
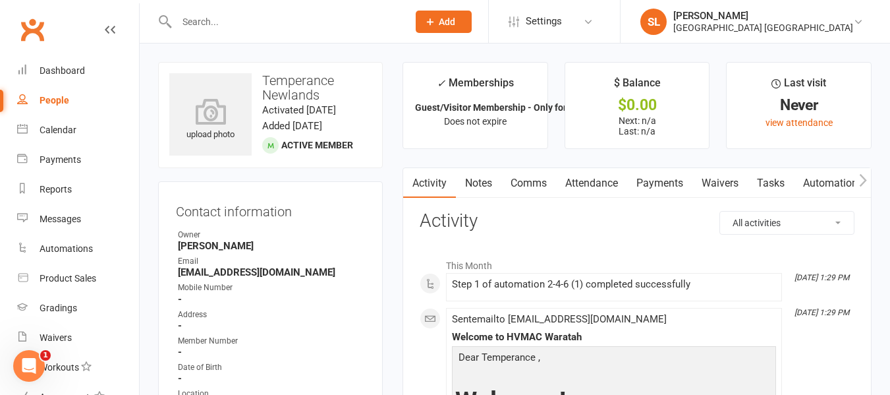
click at [865, 177] on icon "button" at bounding box center [863, 180] width 8 height 14
click at [743, 181] on link "Mobile App" at bounding box center [750, 183] width 71 height 30
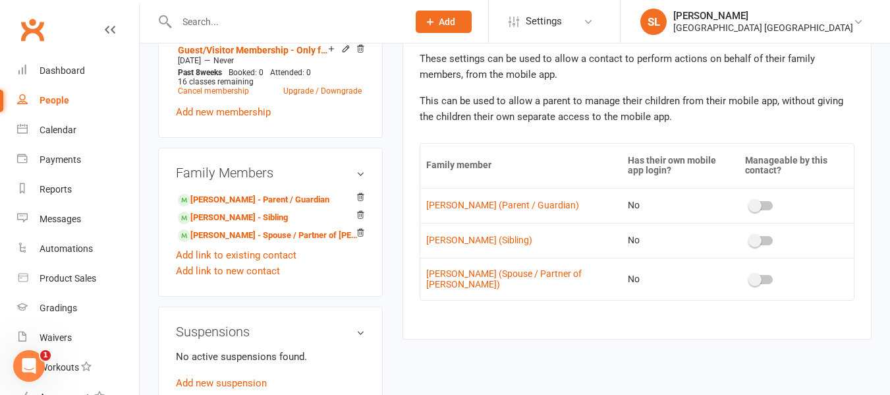
scroll to position [659, 0]
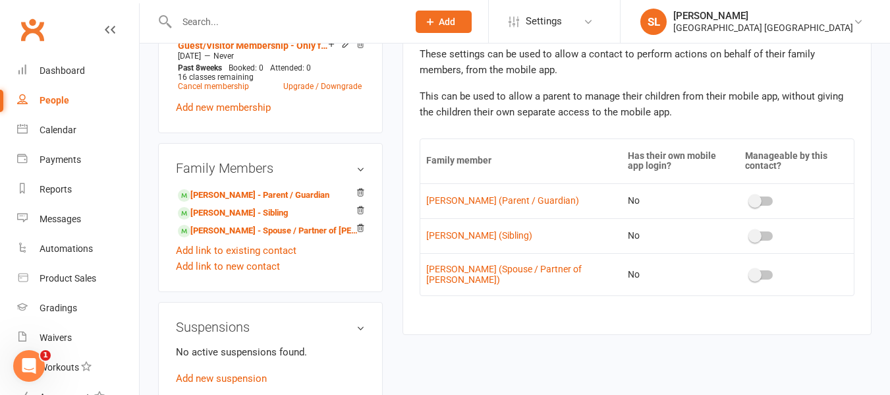
click at [760, 273] on span at bounding box center [754, 274] width 13 height 13
click at [750, 273] on input "checkbox" at bounding box center [750, 273] width 0 height 0
click at [754, 201] on span at bounding box center [754, 200] width 13 height 13
click at [750, 199] on input "checkbox" at bounding box center [750, 199] width 0 height 0
click at [208, 238] on link "[PERSON_NAME] - Spouse / Partner of [PERSON_NAME]" at bounding box center [268, 231] width 180 height 14
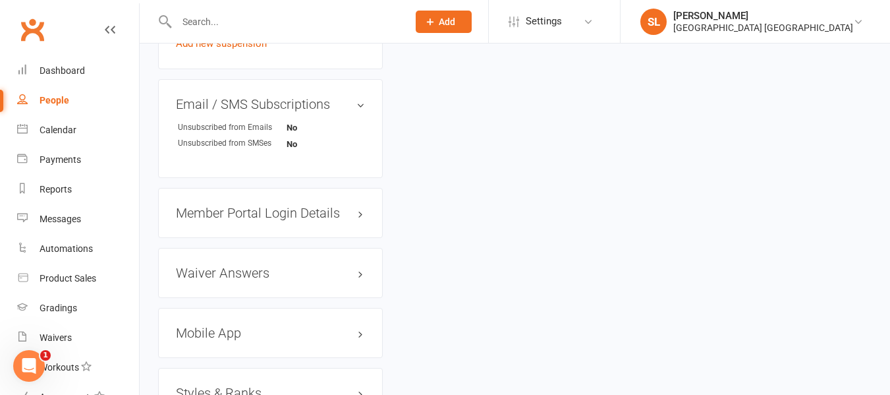
scroll to position [1120, 0]
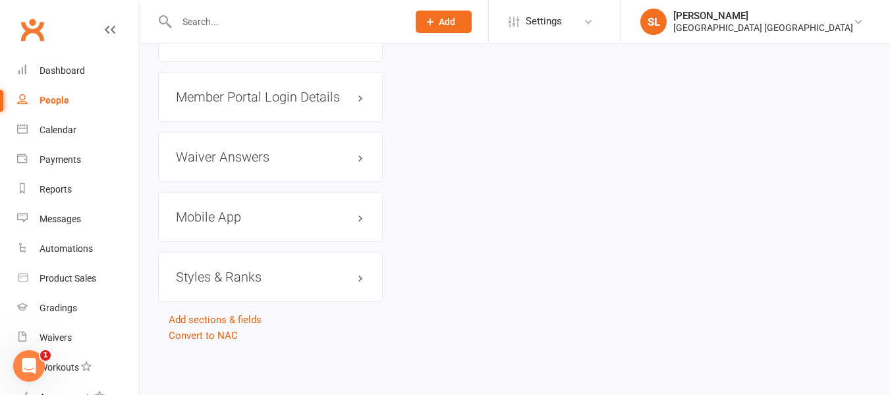
click at [218, 223] on h3 "Mobile App" at bounding box center [270, 216] width 189 height 14
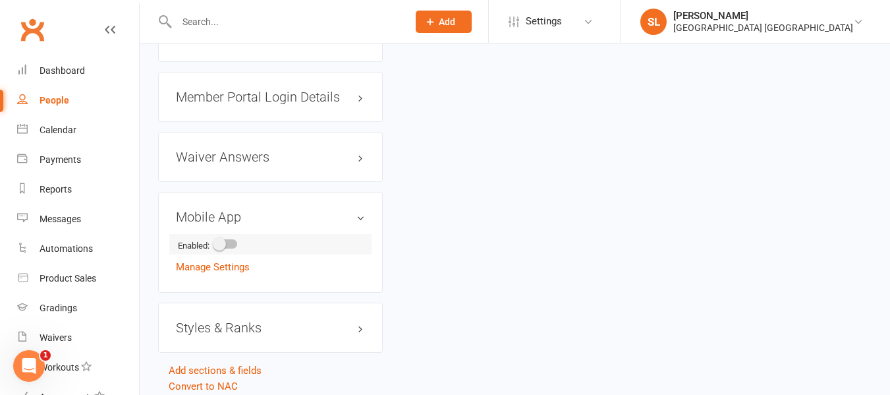
click at [221, 248] on span at bounding box center [219, 243] width 13 height 13
click at [215, 242] on input "checkbox" at bounding box center [215, 242] width 0 height 0
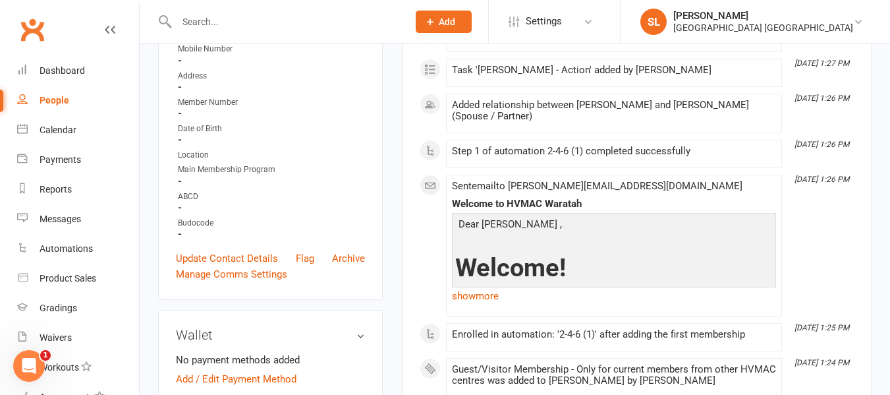
scroll to position [0, 0]
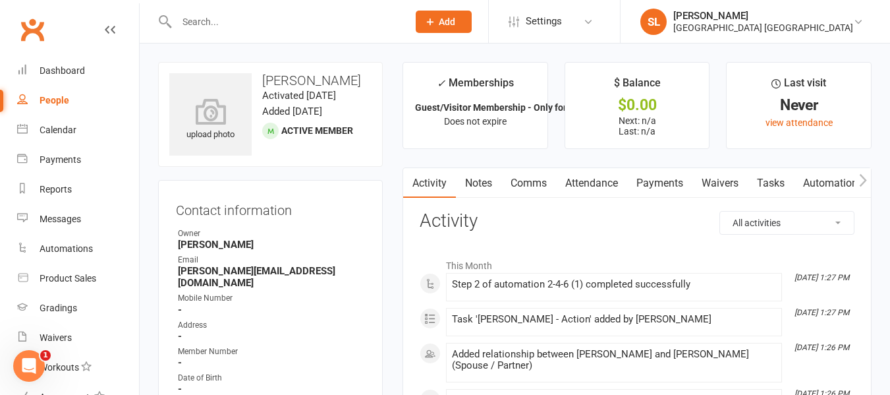
click at [862, 174] on icon "button" at bounding box center [863, 180] width 8 height 14
click at [734, 180] on link "Mobile App" at bounding box center [750, 183] width 71 height 30
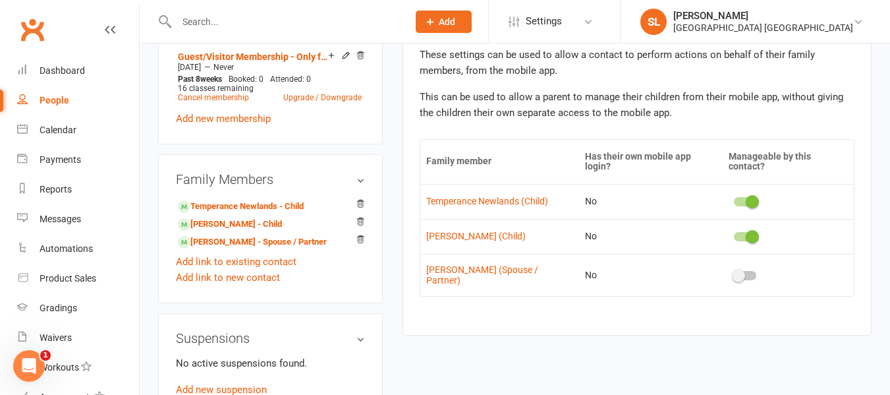
scroll to position [659, 0]
click at [742, 274] on span at bounding box center [738, 274] width 13 height 13
click at [734, 273] on input "checkbox" at bounding box center [734, 273] width 0 height 0
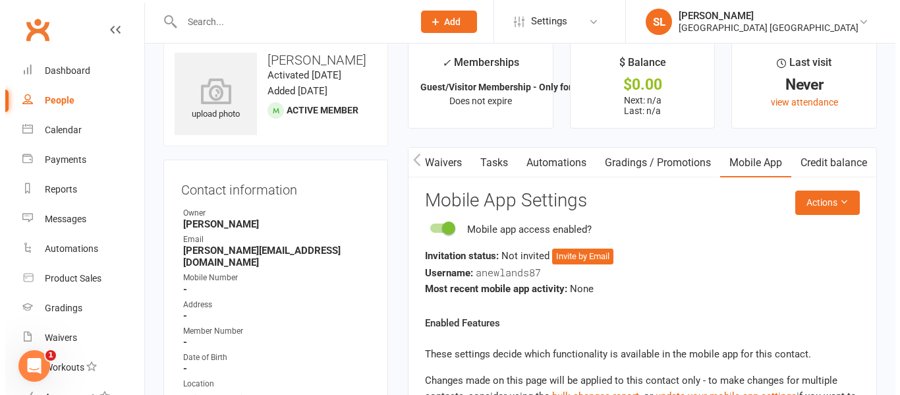
scroll to position [0, 0]
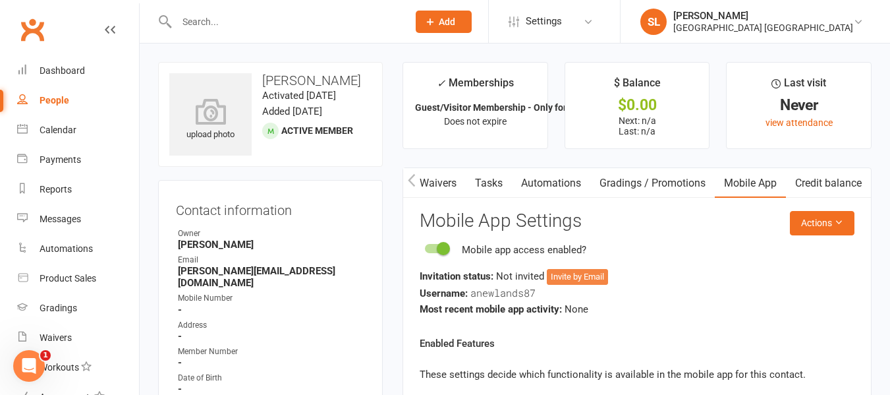
click at [579, 274] on button "Invite by Email" at bounding box center [577, 277] width 61 height 16
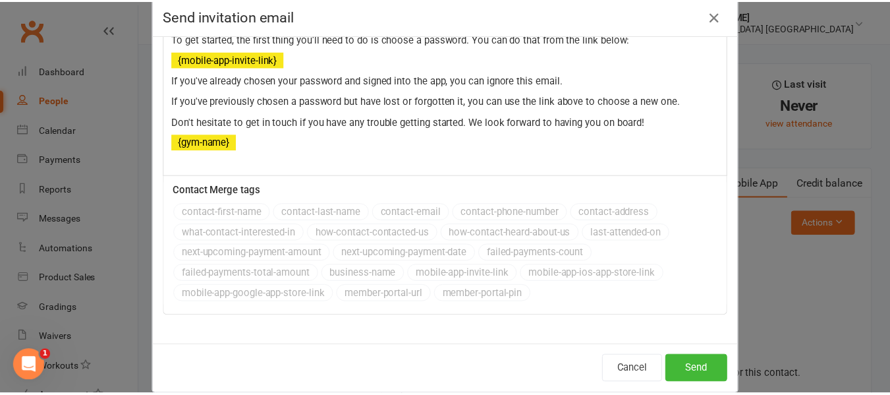
scroll to position [43, 0]
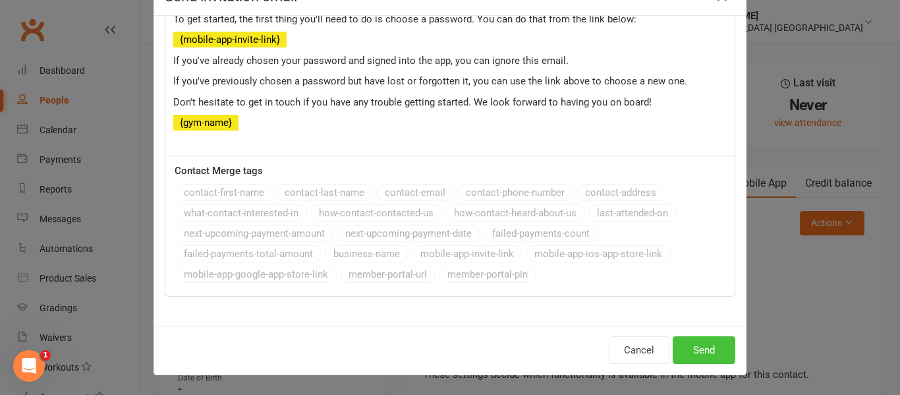
click at [692, 345] on button "Send" at bounding box center [704, 350] width 63 height 28
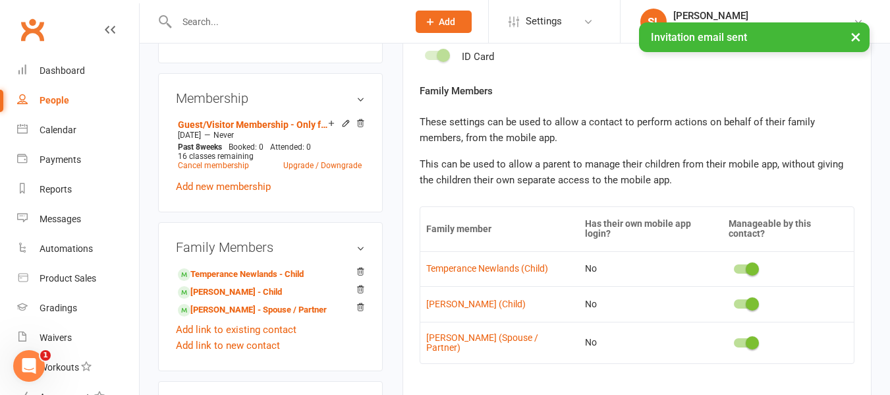
scroll to position [659, 0]
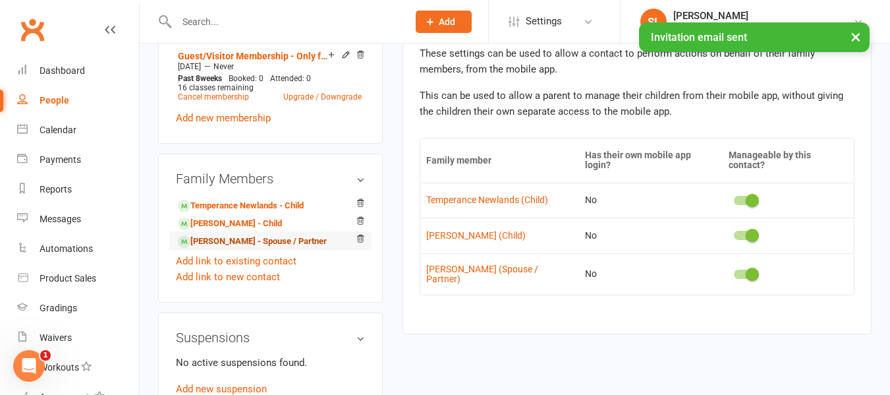
click at [219, 247] on link "[PERSON_NAME] - Spouse / Partner" at bounding box center [252, 242] width 149 height 14
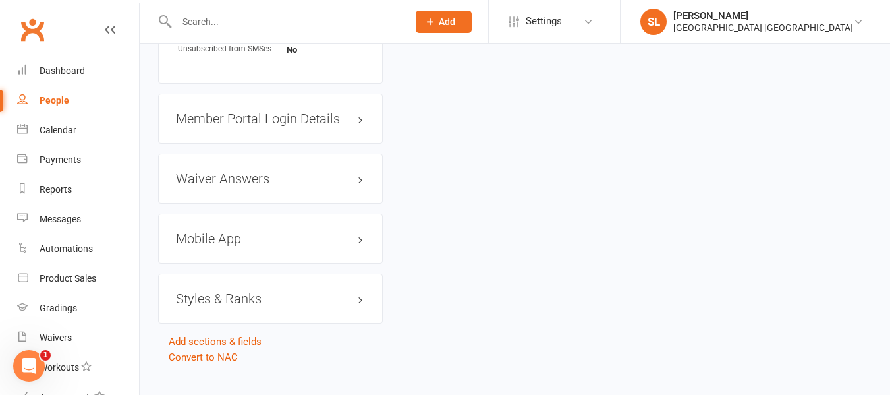
scroll to position [1120, 0]
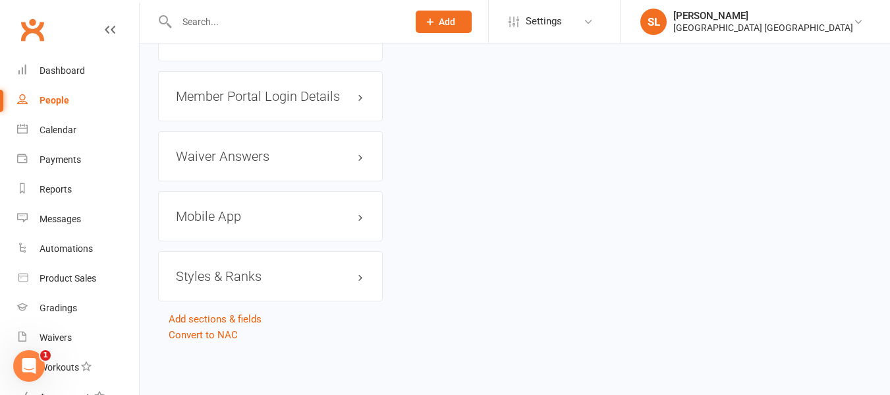
click at [224, 223] on h3 "Mobile App" at bounding box center [270, 216] width 189 height 14
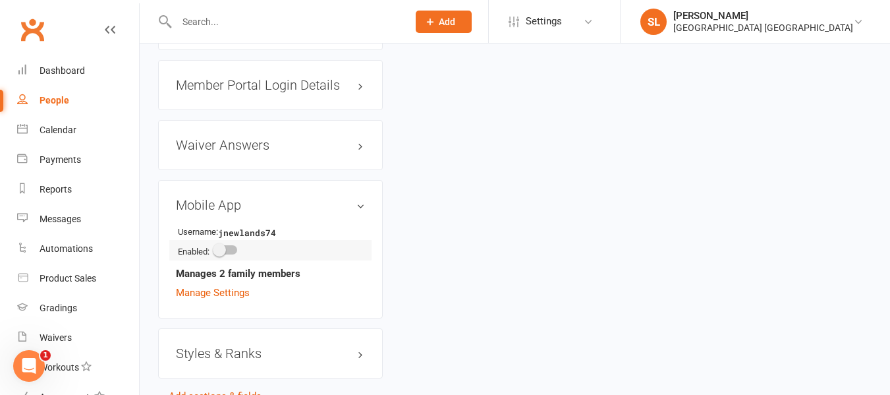
click at [224, 256] on span at bounding box center [219, 249] width 13 height 13
click at [215, 248] on input "checkbox" at bounding box center [215, 248] width 0 height 0
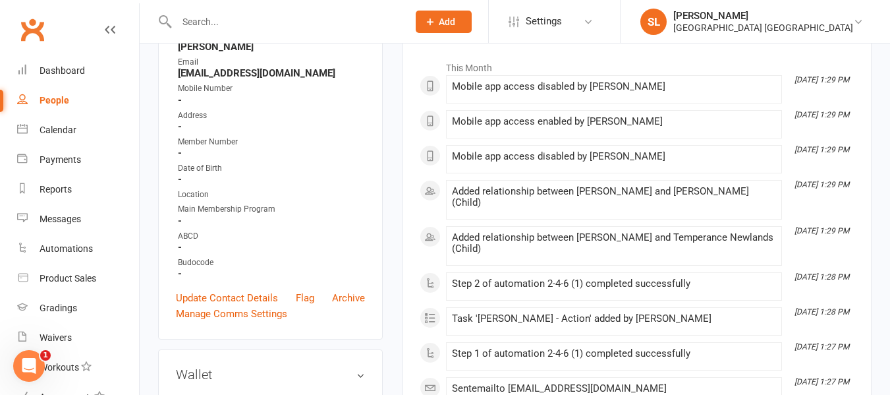
scroll to position [0, 0]
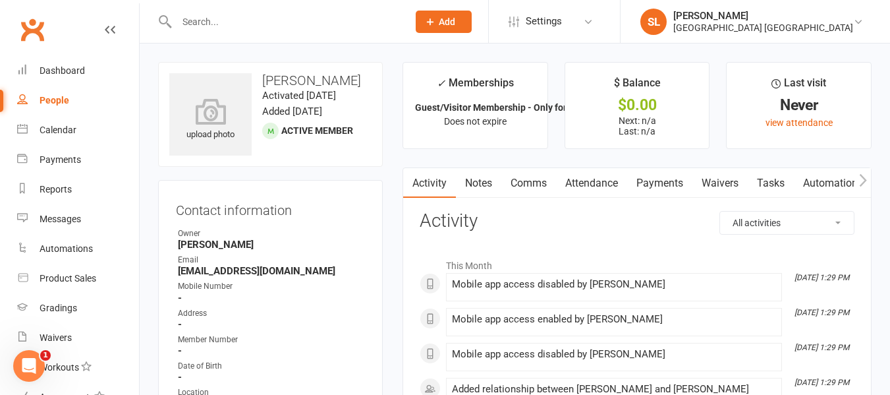
click at [864, 178] on icon "button" at bounding box center [862, 180] width 7 height 13
click at [748, 182] on link "Mobile App" at bounding box center [750, 183] width 71 height 30
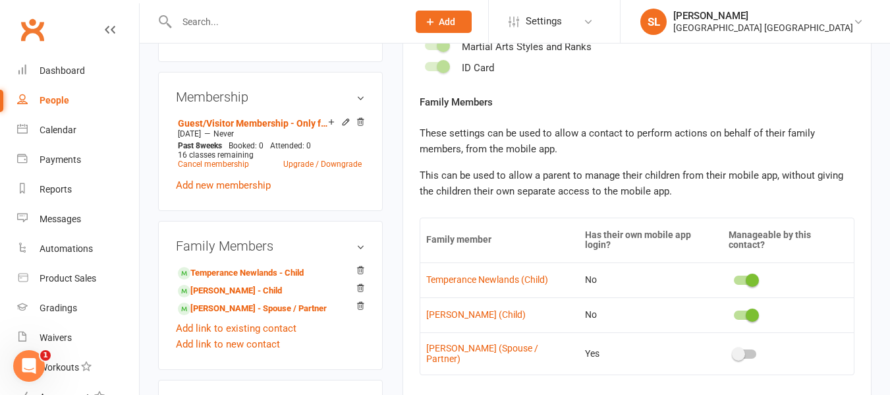
scroll to position [659, 0]
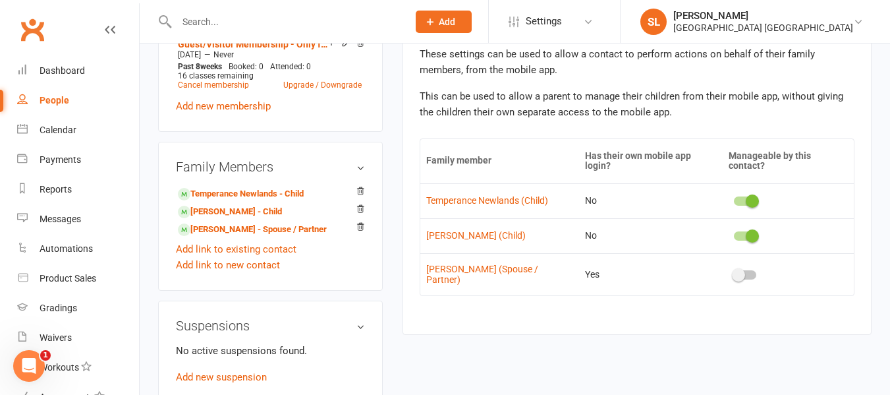
click at [742, 274] on span at bounding box center [738, 274] width 13 height 13
click at [734, 273] on input "checkbox" at bounding box center [734, 273] width 0 height 0
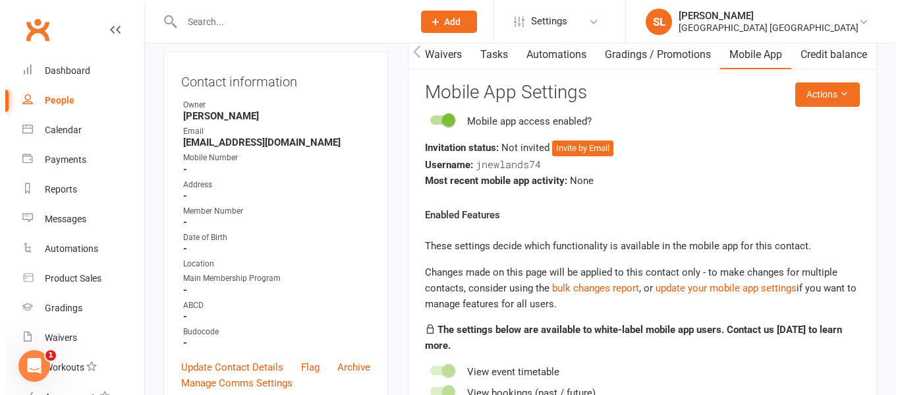
scroll to position [66, 0]
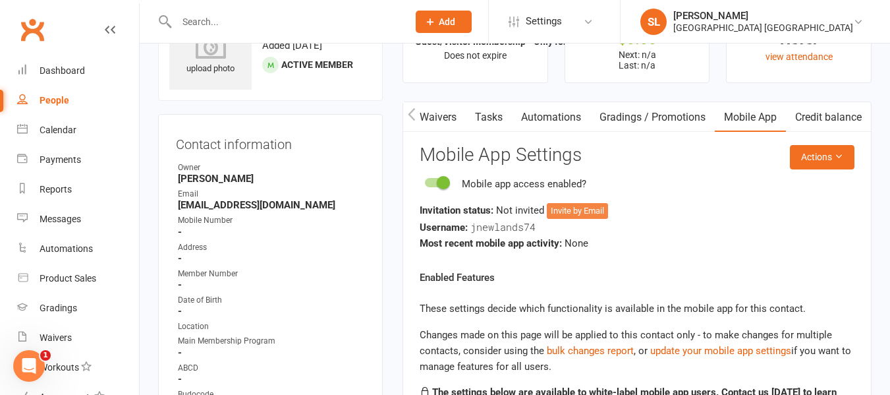
click at [580, 211] on button "Invite by Email" at bounding box center [577, 211] width 61 height 16
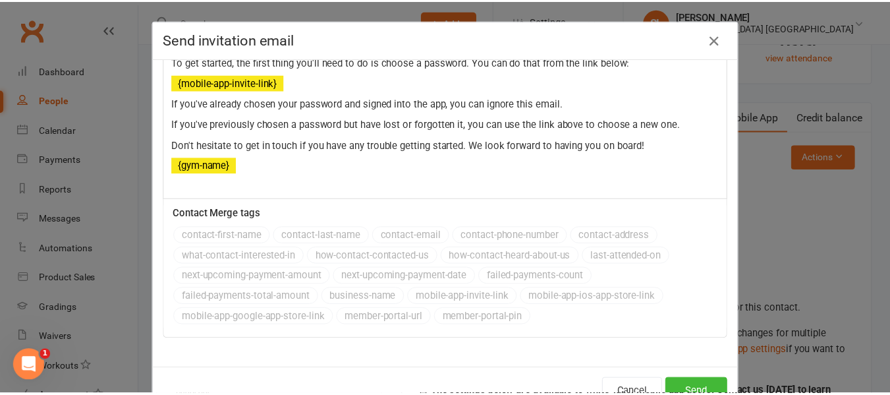
scroll to position [43, 0]
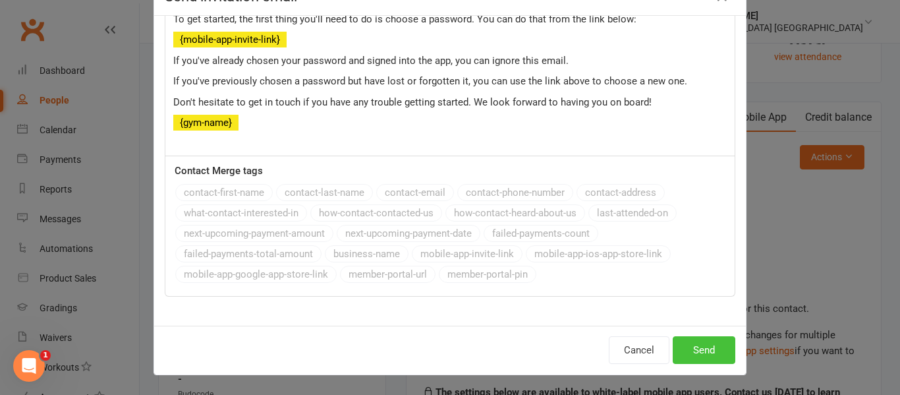
click at [709, 346] on button "Send" at bounding box center [704, 350] width 63 height 28
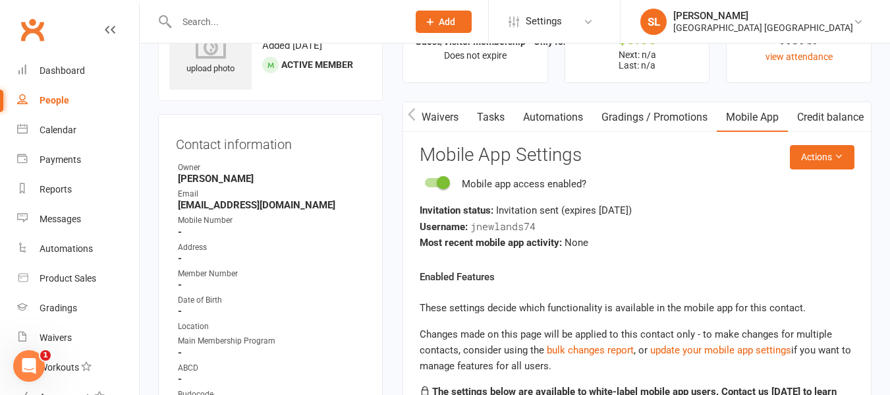
click at [562, 115] on link "Automations" at bounding box center [553, 117] width 78 height 30
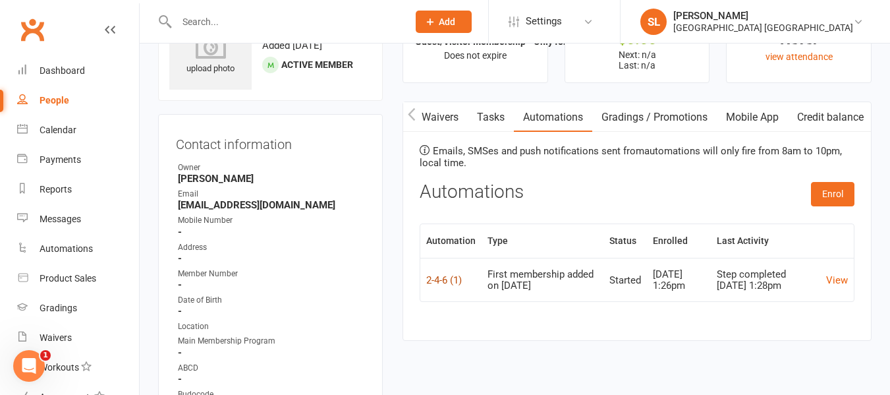
click at [438, 283] on link "2-4-6 (1)" at bounding box center [444, 280] width 36 height 12
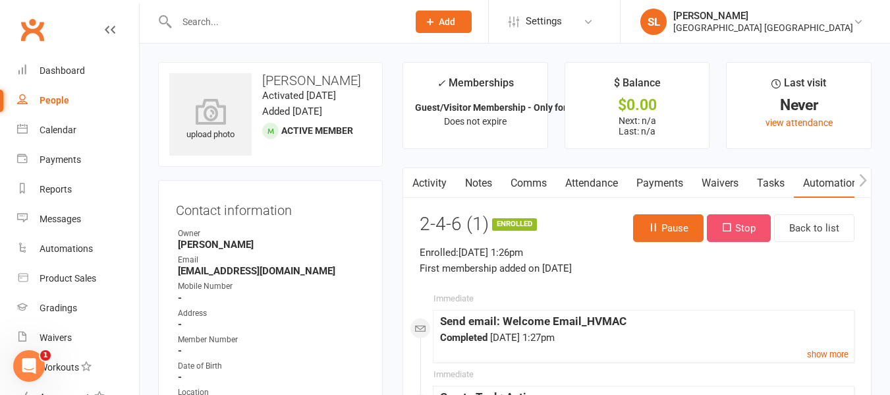
click at [746, 225] on button "Stop" at bounding box center [739, 228] width 64 height 28
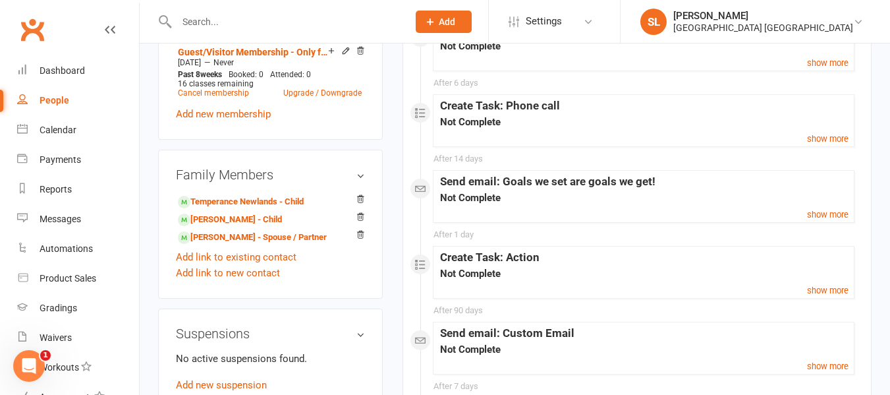
scroll to position [659, 0]
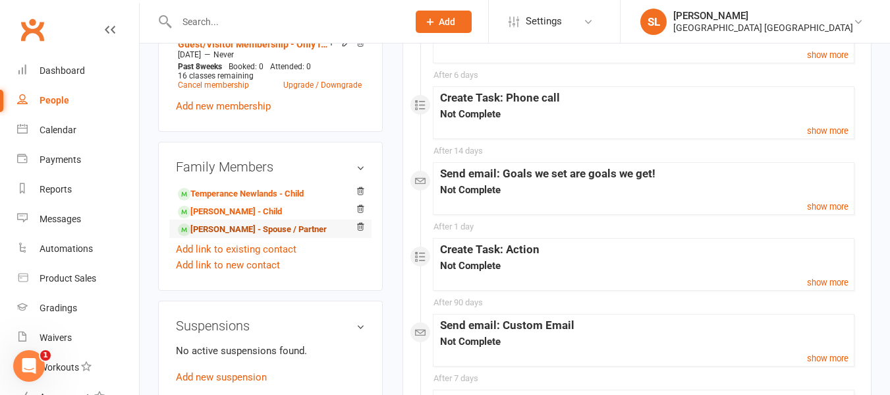
click at [252, 236] on link "[PERSON_NAME] - Spouse / Partner" at bounding box center [252, 230] width 149 height 14
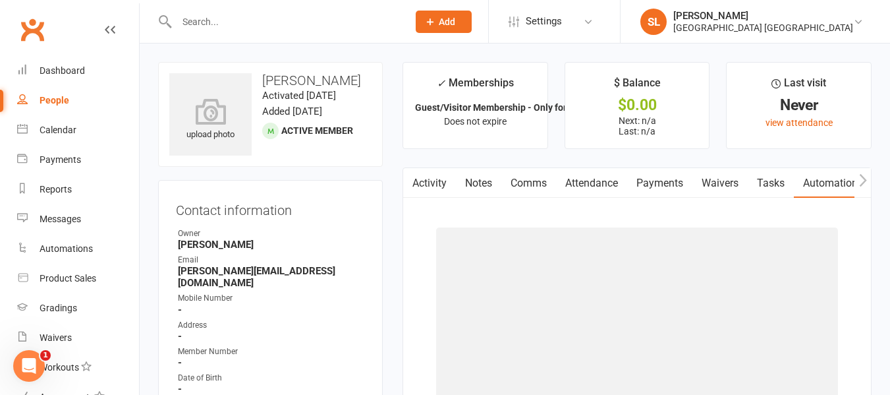
click at [829, 180] on link "Automations" at bounding box center [833, 183] width 78 height 30
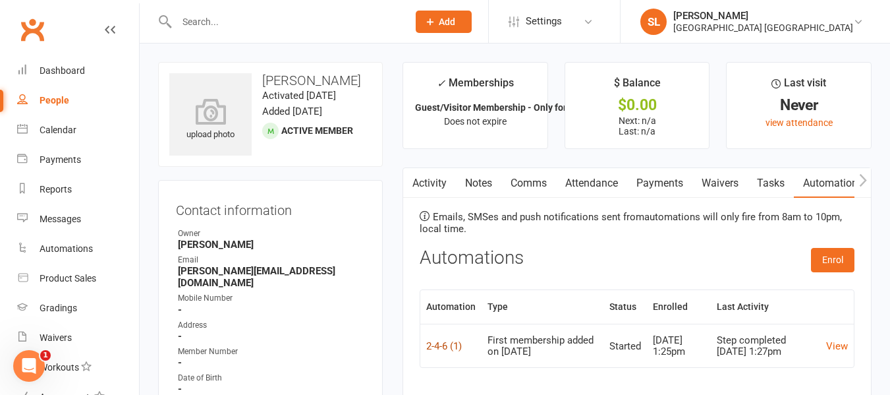
click at [438, 349] on link "2-4-6 (1)" at bounding box center [444, 346] width 36 height 12
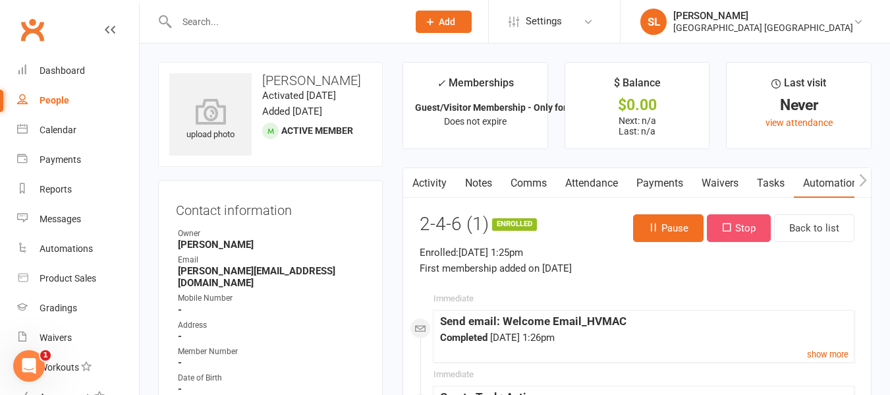
click at [734, 226] on button "Stop" at bounding box center [739, 228] width 64 height 28
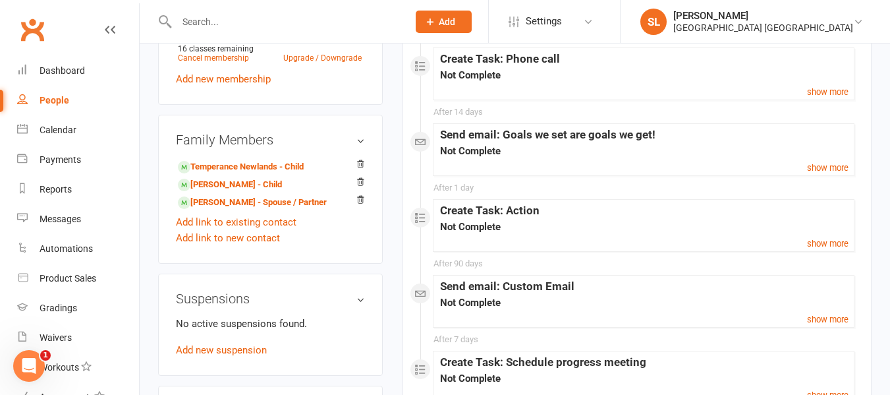
scroll to position [725, 0]
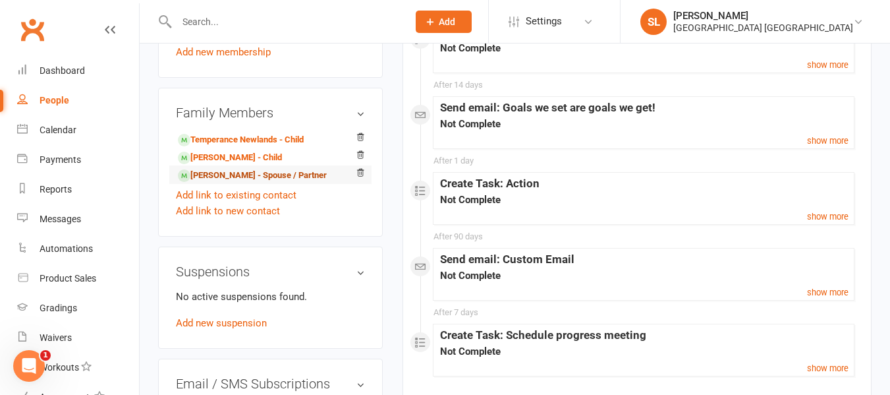
click at [231, 179] on link "[PERSON_NAME] - Spouse / Partner" at bounding box center [252, 176] width 149 height 14
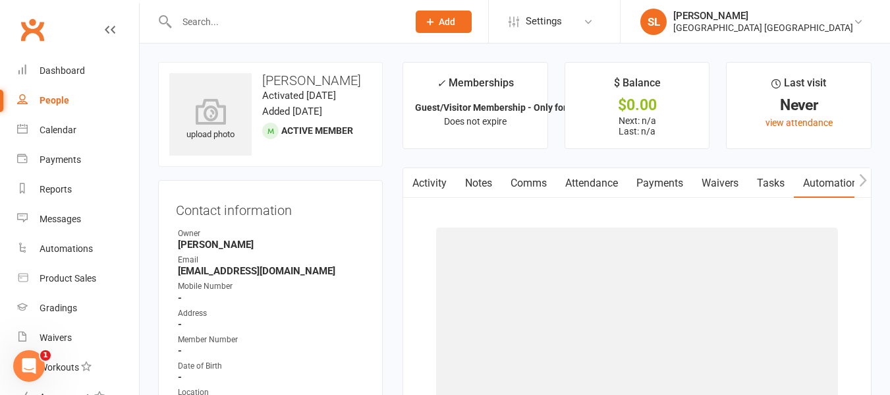
click at [825, 180] on link "Automations" at bounding box center [833, 183] width 78 height 30
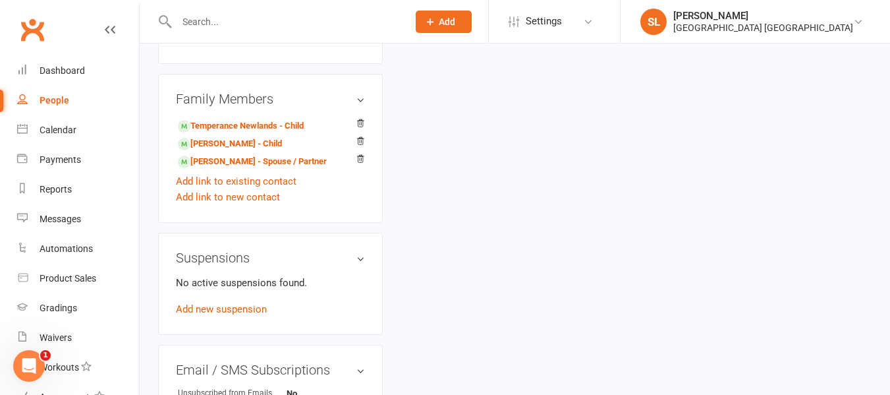
scroll to position [790, 0]
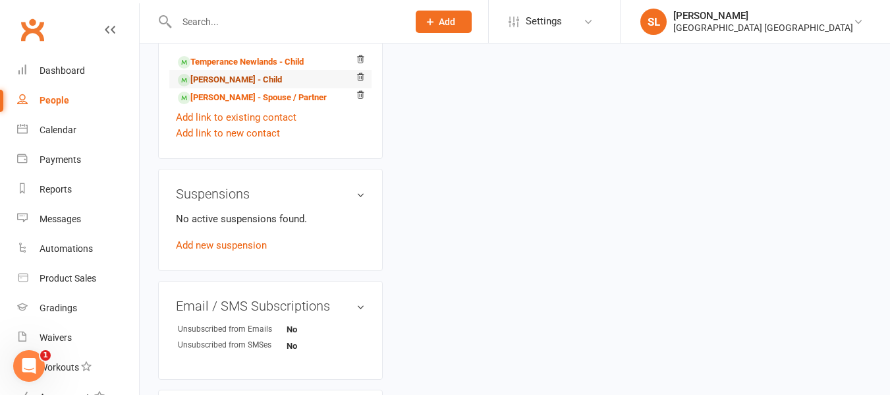
click at [208, 87] on link "[PERSON_NAME] - Child" at bounding box center [230, 80] width 104 height 14
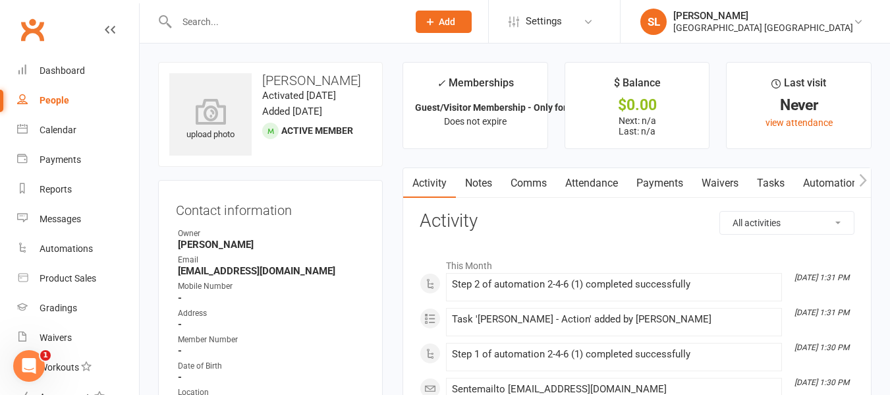
click at [824, 180] on link "Automations" at bounding box center [833, 183] width 78 height 30
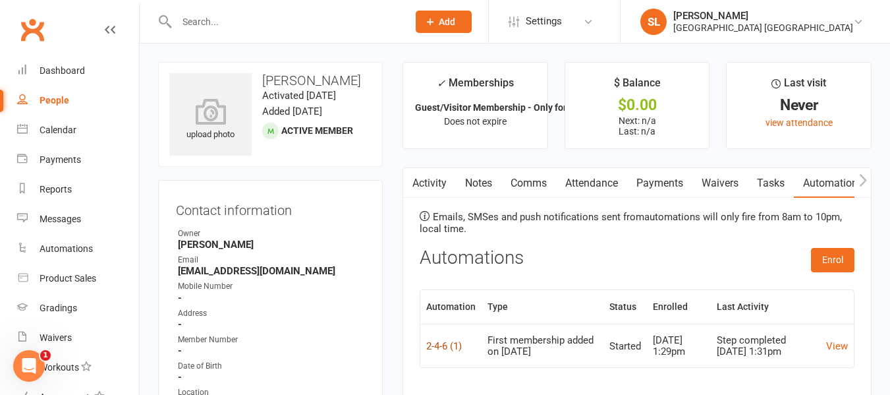
click at [451, 348] on link "2-4-6 (1)" at bounding box center [444, 346] width 36 height 12
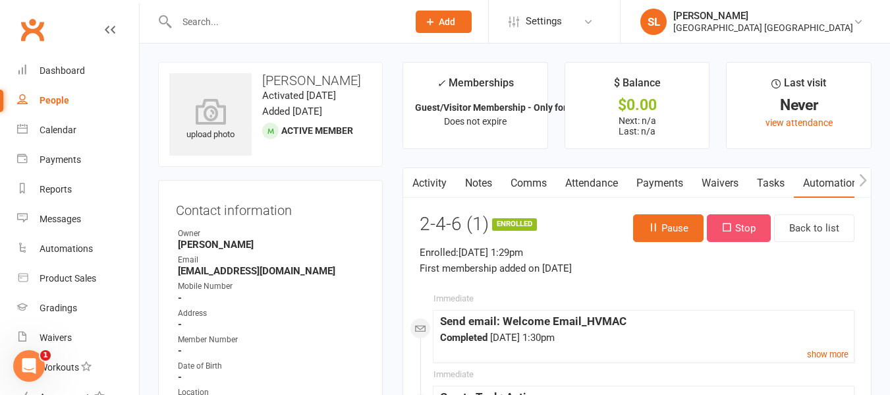
click at [723, 225] on icon "button" at bounding box center [727, 227] width 10 height 10
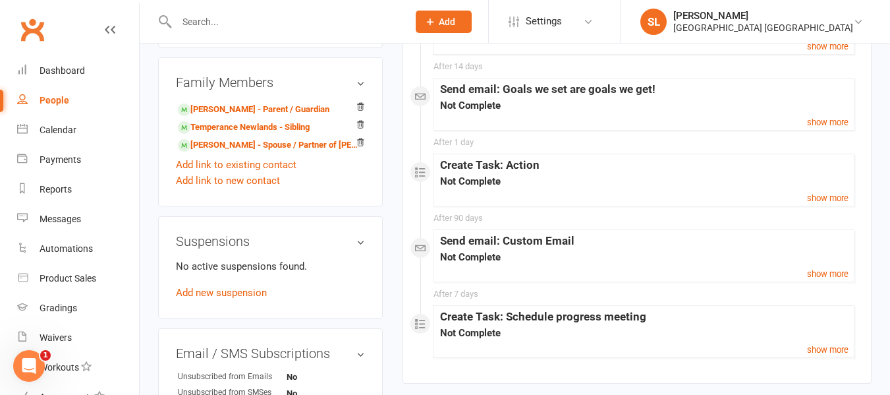
scroll to position [790, 0]
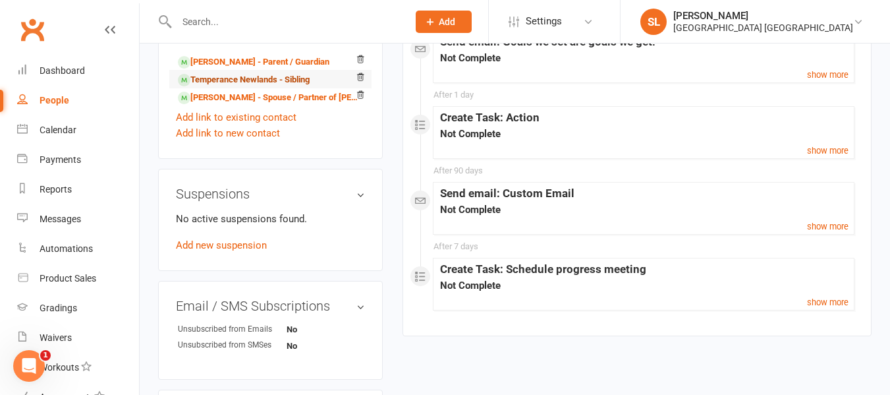
click at [245, 87] on link "Temperance Newlands - Sibling" at bounding box center [244, 80] width 132 height 14
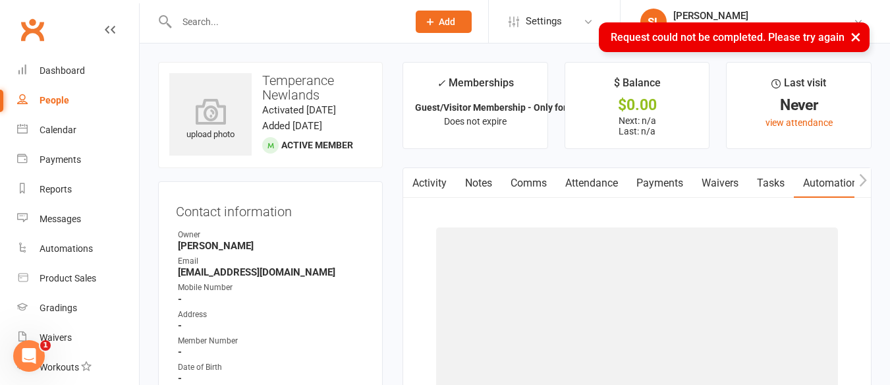
click at [817, 180] on link "Automations" at bounding box center [833, 183] width 78 height 30
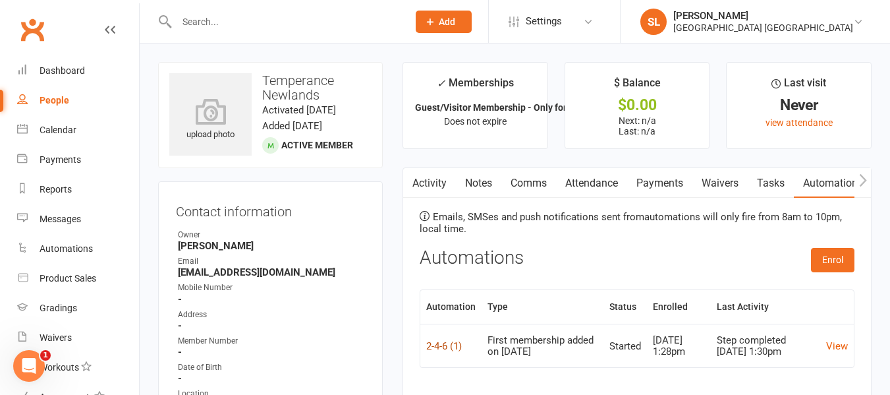
click at [435, 350] on link "2-4-6 (1)" at bounding box center [444, 346] width 36 height 12
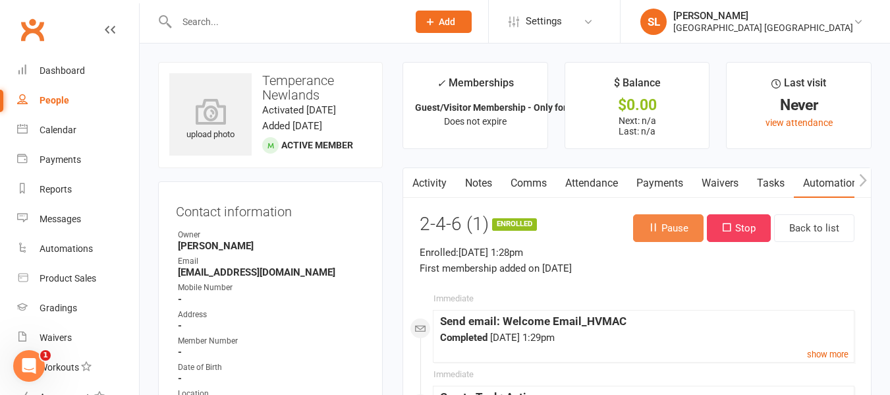
click at [672, 222] on button "Pause" at bounding box center [668, 228] width 70 height 28
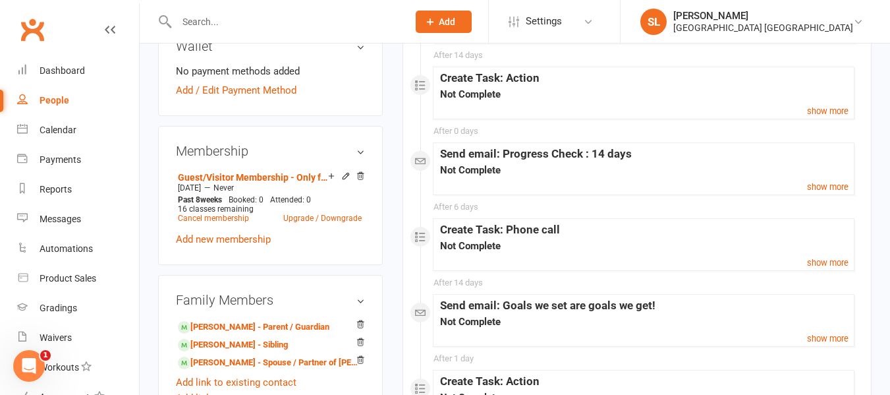
scroll to position [593, 0]
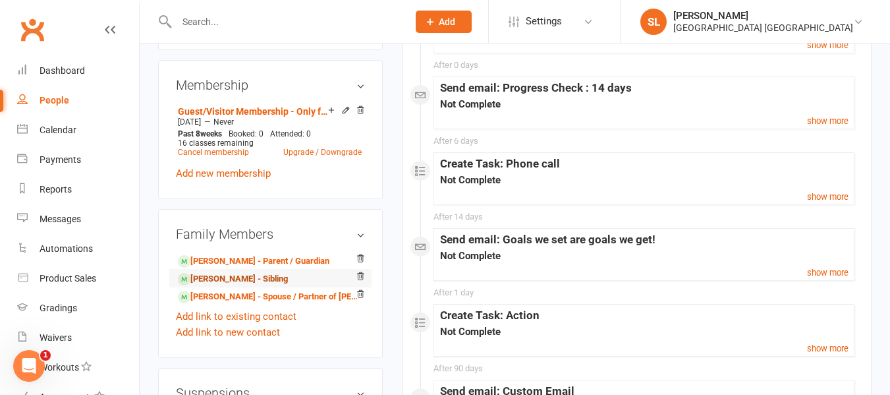
click at [236, 286] on link "[PERSON_NAME] - Sibling" at bounding box center [233, 279] width 110 height 14
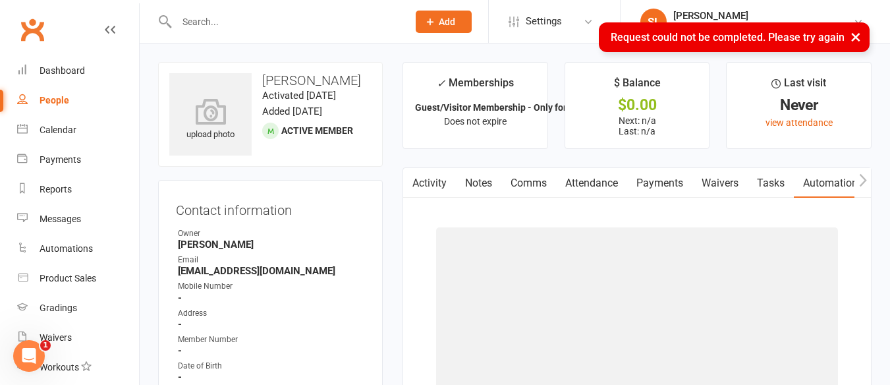
click at [826, 183] on link "Automations" at bounding box center [833, 183] width 78 height 30
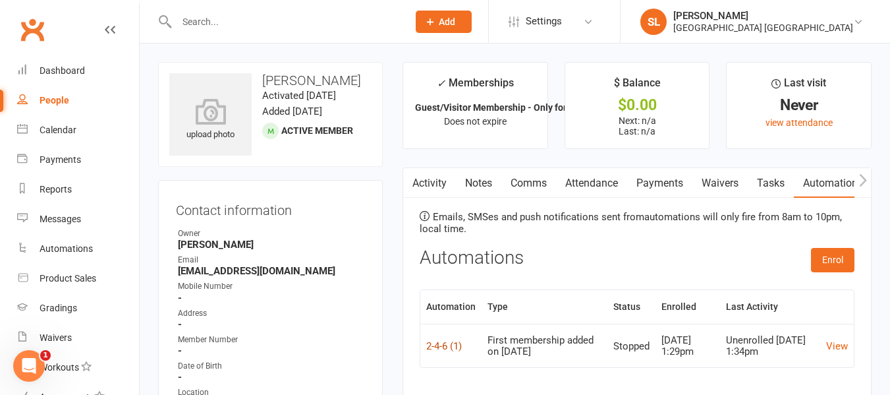
click at [437, 350] on link "2-4-6 (1)" at bounding box center [444, 346] width 36 height 12
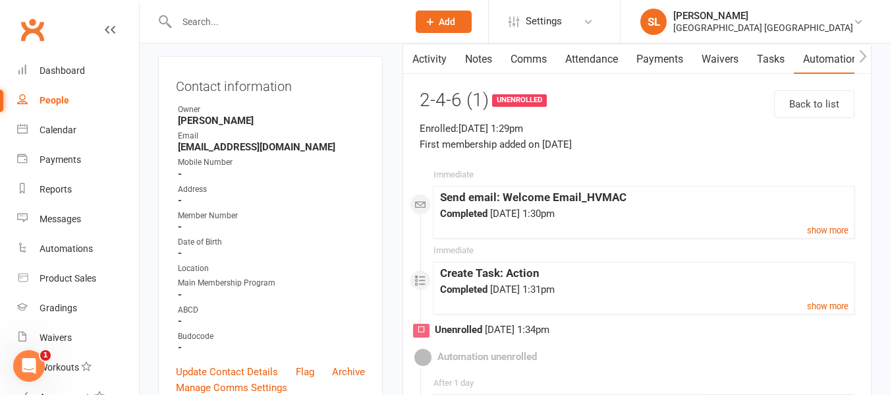
scroll to position [132, 0]
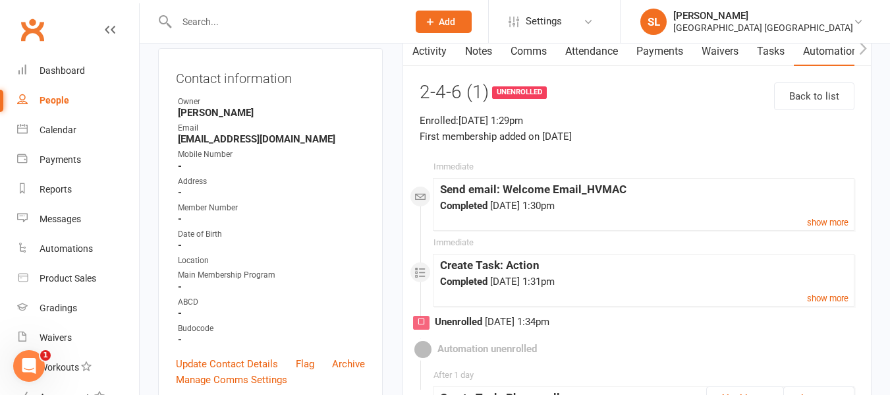
click at [208, 22] on input "text" at bounding box center [286, 22] width 226 height 18
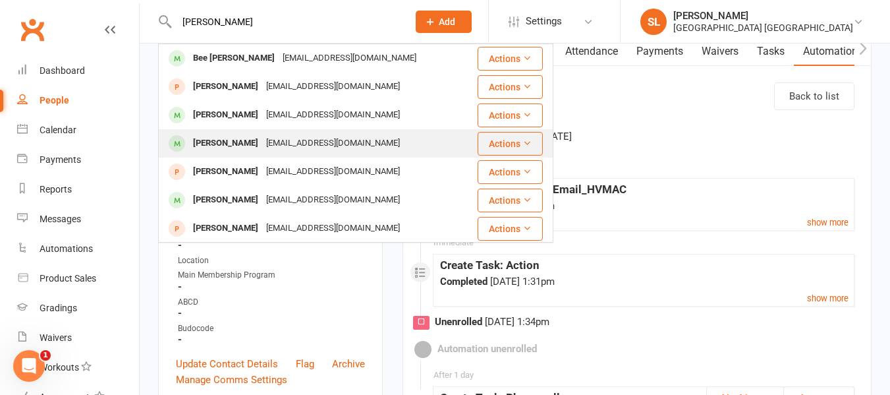
type input "[PERSON_NAME]"
click at [225, 142] on div "[PERSON_NAME]" at bounding box center [225, 143] width 73 height 19
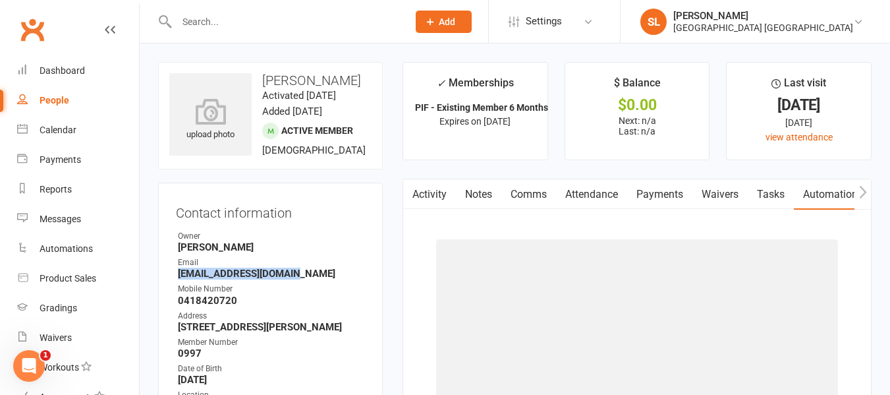
drag, startPoint x: 178, startPoint y: 287, endPoint x: 304, endPoint y: 292, distance: 125.9
click at [304, 279] on strong "[EMAIL_ADDRESS][DOMAIN_NAME]" at bounding box center [271, 273] width 187 height 12
copy strong "[EMAIL_ADDRESS][DOMAIN_NAME]"
